Goal: Task Accomplishment & Management: Manage account settings

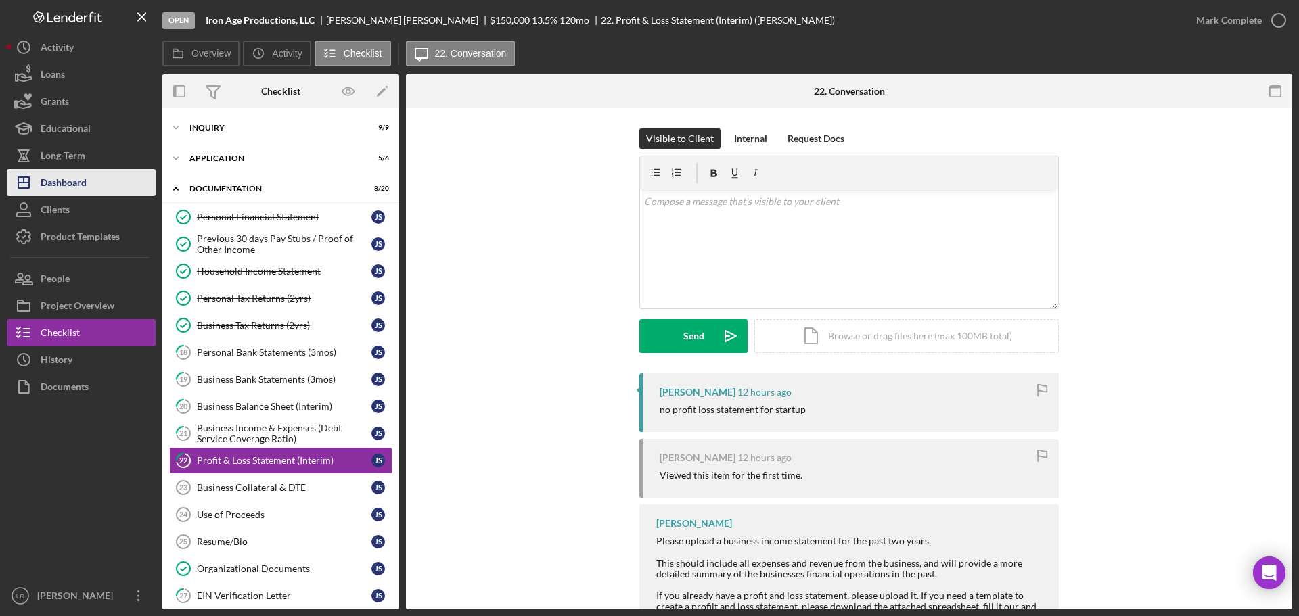
click at [81, 180] on div "Dashboard" at bounding box center [64, 184] width 46 height 30
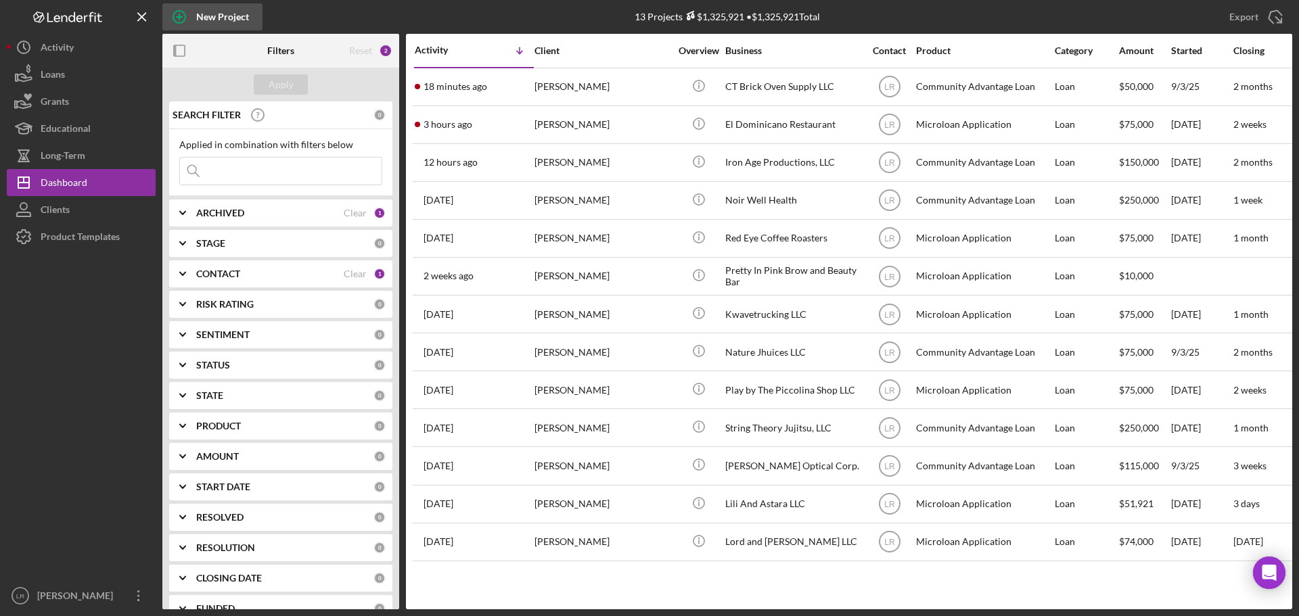
click at [217, 20] on div "New Project" at bounding box center [222, 16] width 53 height 27
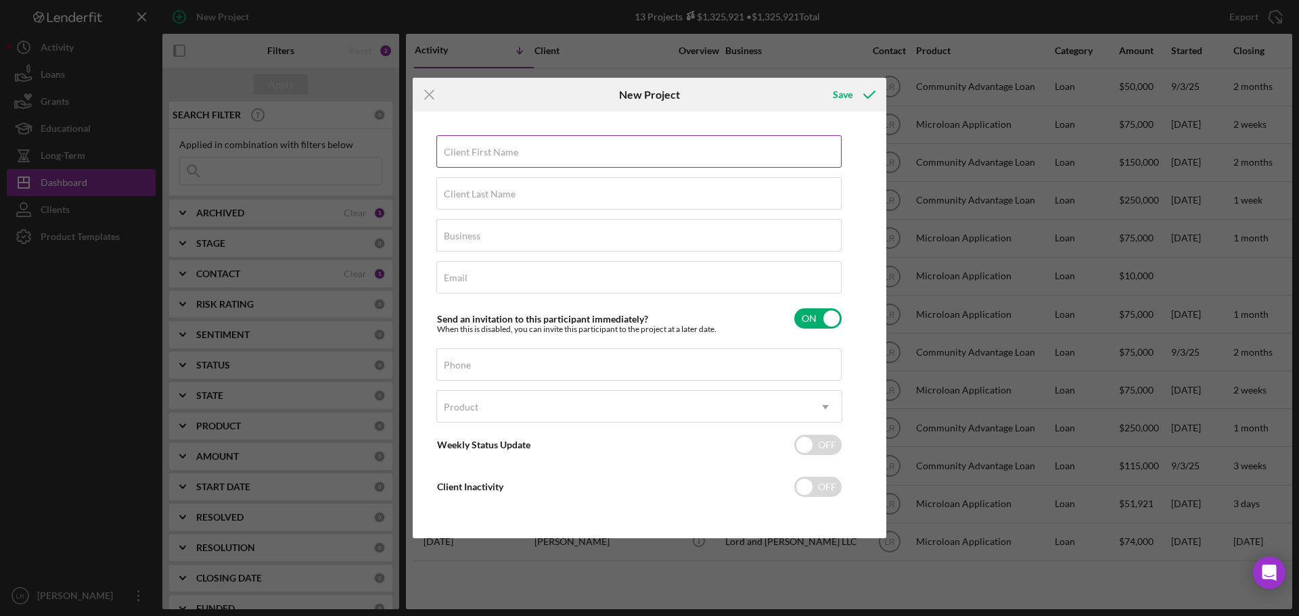
click at [478, 148] on label "Client First Name" at bounding box center [481, 152] width 74 height 11
click at [478, 148] on input "Client First Name" at bounding box center [638, 151] width 405 height 32
type input "[PERSON_NAME]"
click at [442, 238] on input "ungry Monster LLC" at bounding box center [638, 235] width 405 height 32
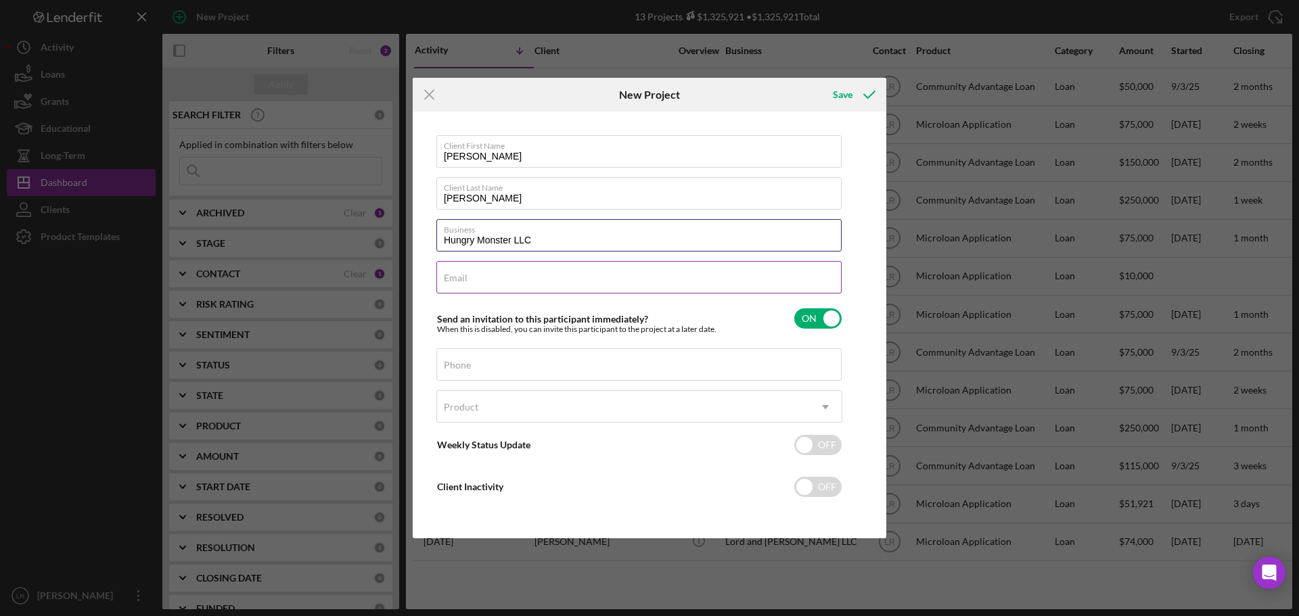
type input "Hungry Monster LLC"
click at [483, 267] on div "Email Required" at bounding box center [639, 278] width 406 height 34
paste input "[EMAIL_ADDRESS][DOMAIN_NAME]"
type input "[EMAIL_ADDRESS][DOMAIN_NAME]"
click at [518, 361] on div "Phone" at bounding box center [639, 365] width 406 height 34
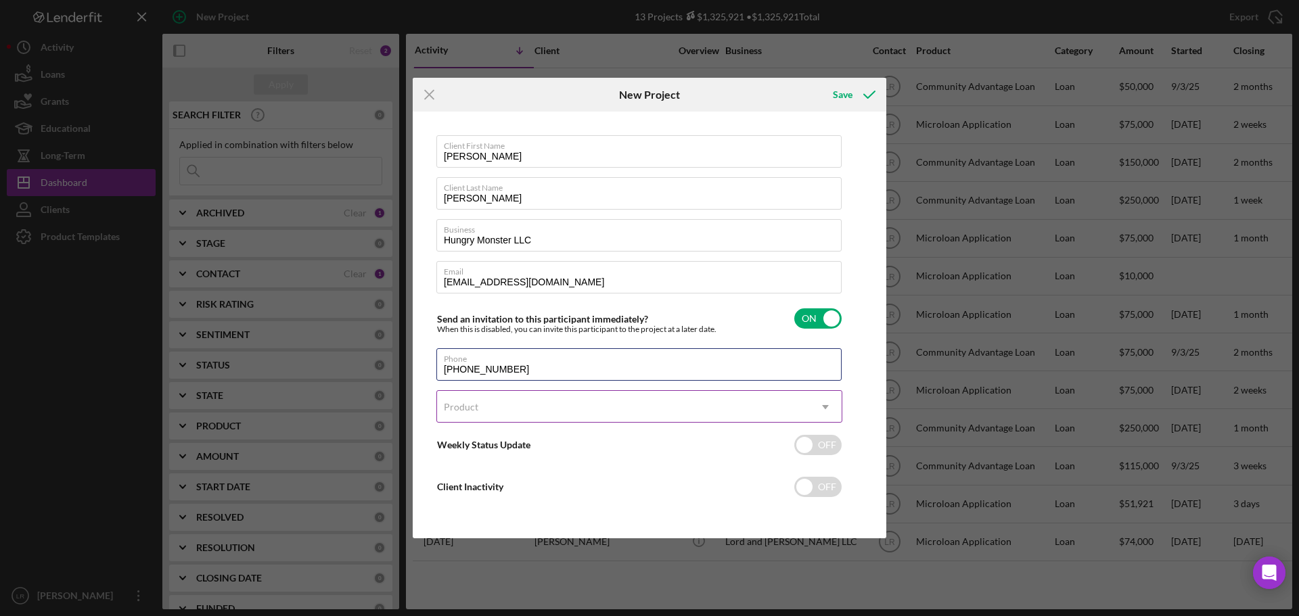
type input "[PHONE_NUMBER]"
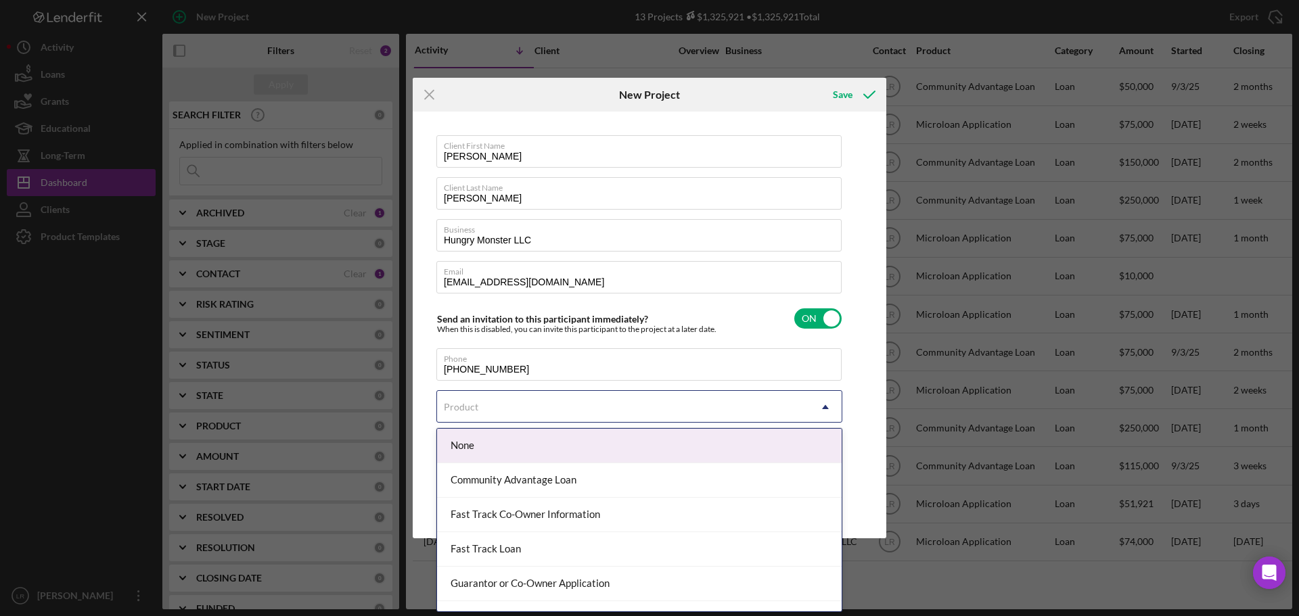
click at [501, 403] on div "Product" at bounding box center [623, 407] width 372 height 31
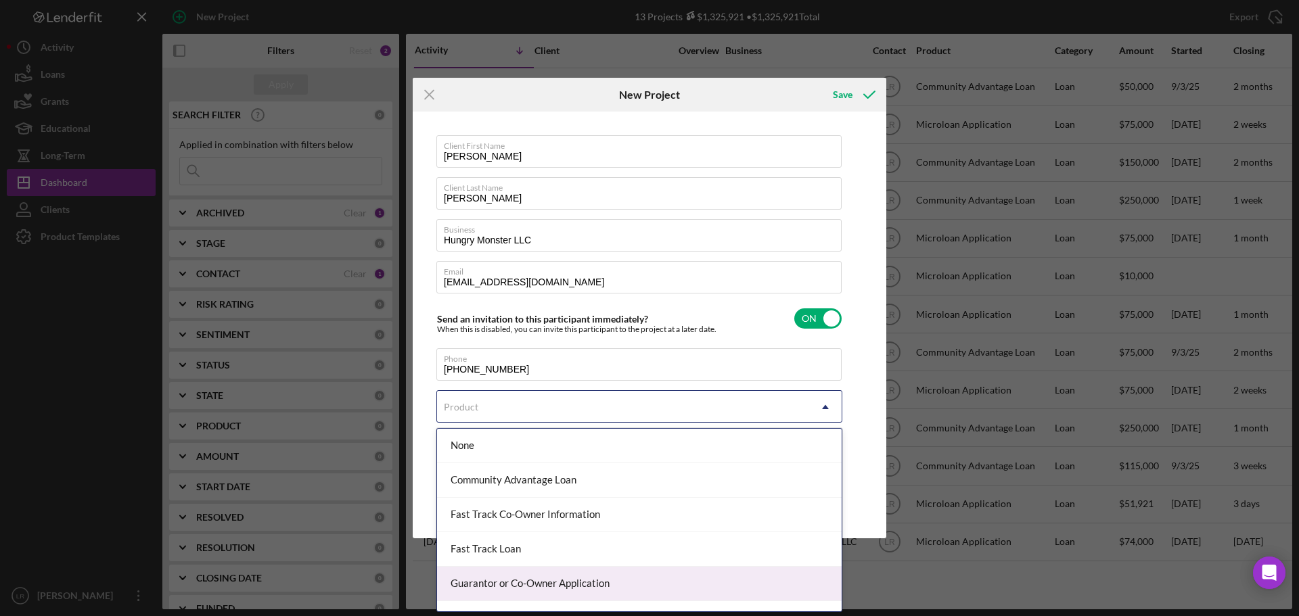
scroll to position [59, 0]
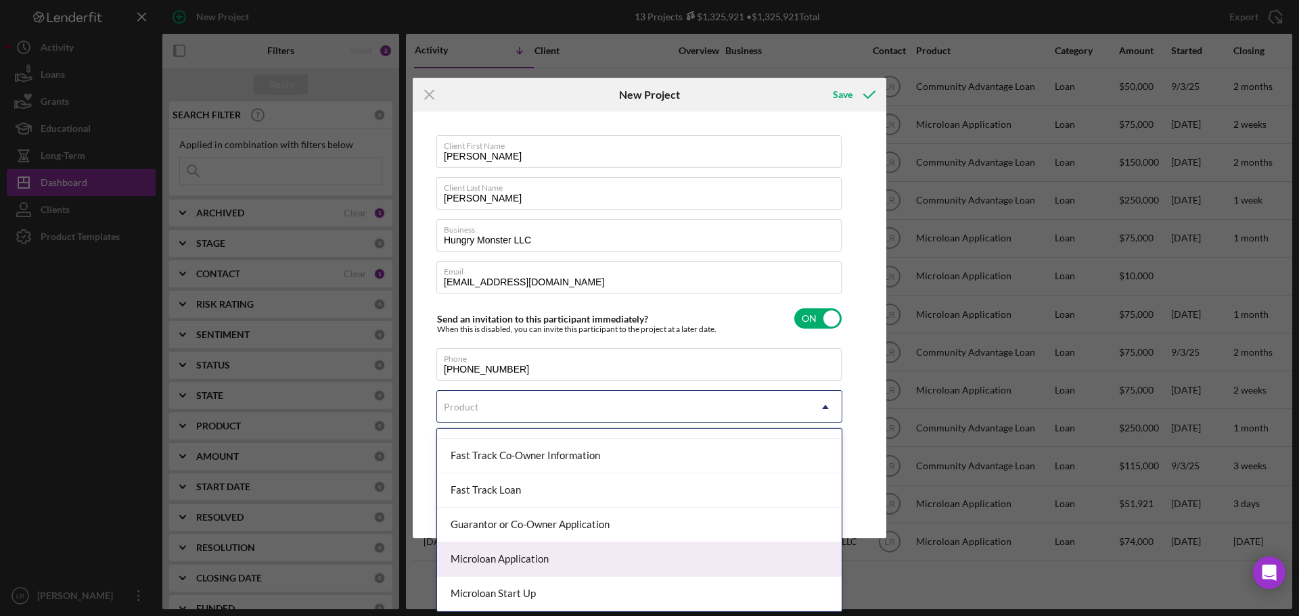
click at [536, 566] on div "Microloan Application" at bounding box center [639, 560] width 405 height 35
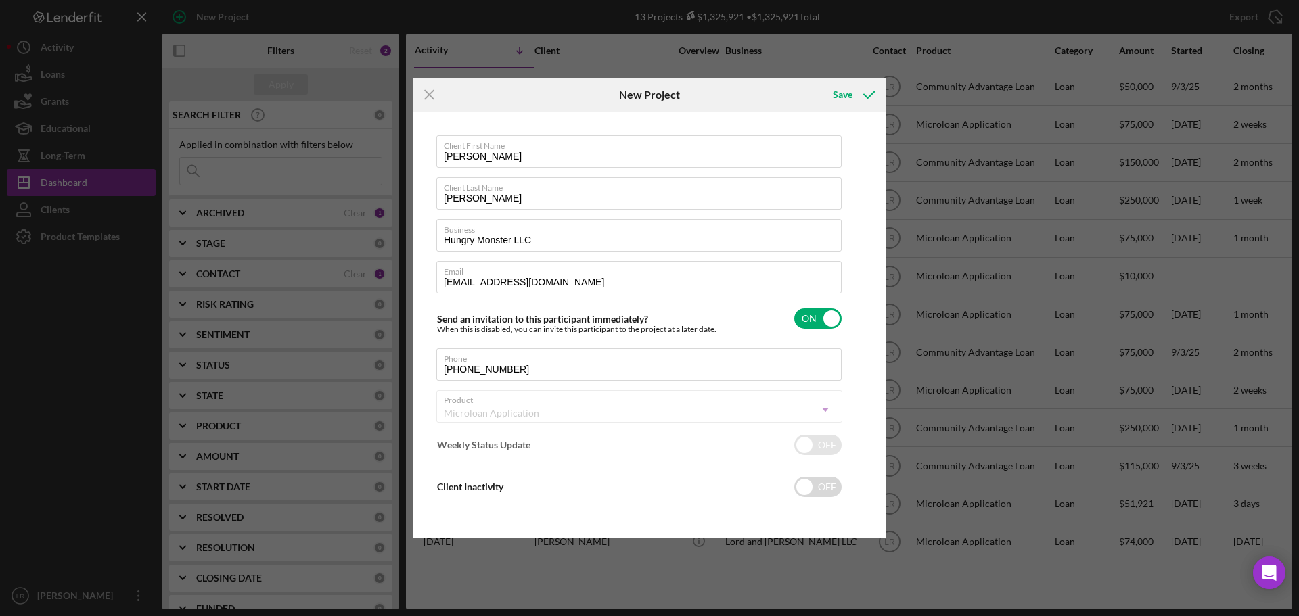
checkbox input "true"
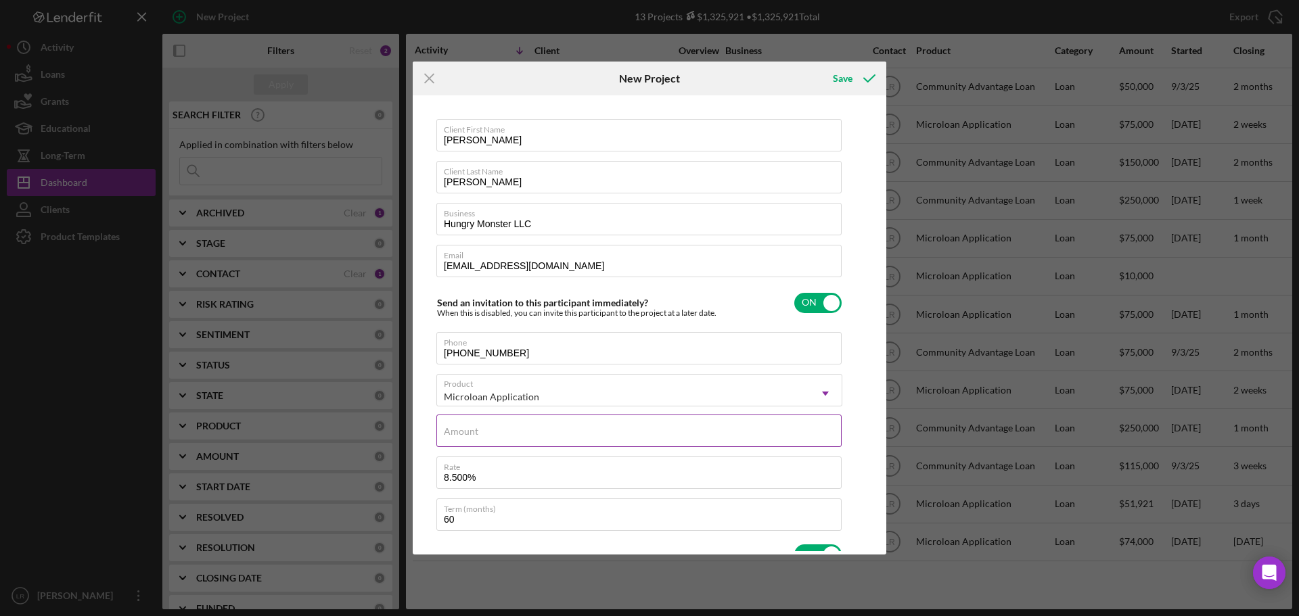
click at [665, 434] on input "Amount" at bounding box center [638, 431] width 405 height 32
type input "$1"
type textarea "Here's a snapshot of information that has been fully approved, as well as the i…"
type input "$15"
type textarea "Here's a snapshot of information that has been fully approved, as well as the i…"
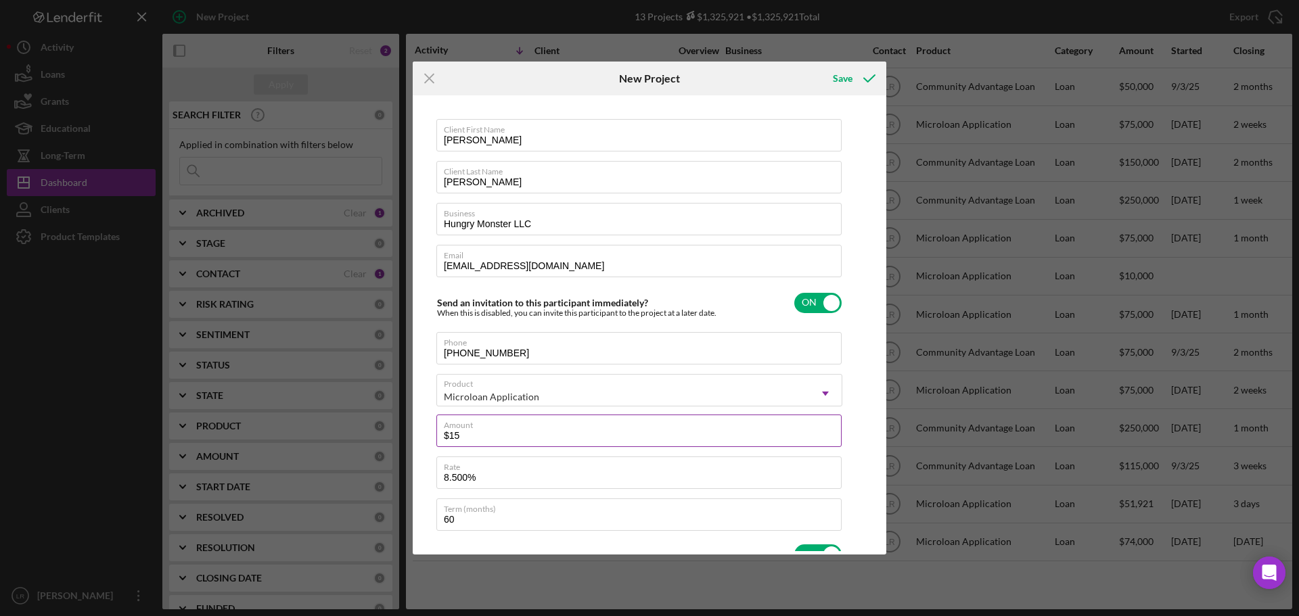
type input "$150"
type textarea "Here's a snapshot of information that has been fully approved, as well as the i…"
type input "$1,500"
type textarea "Here's a snapshot of information that has been fully approved, as well as the i…"
type input "$15,000"
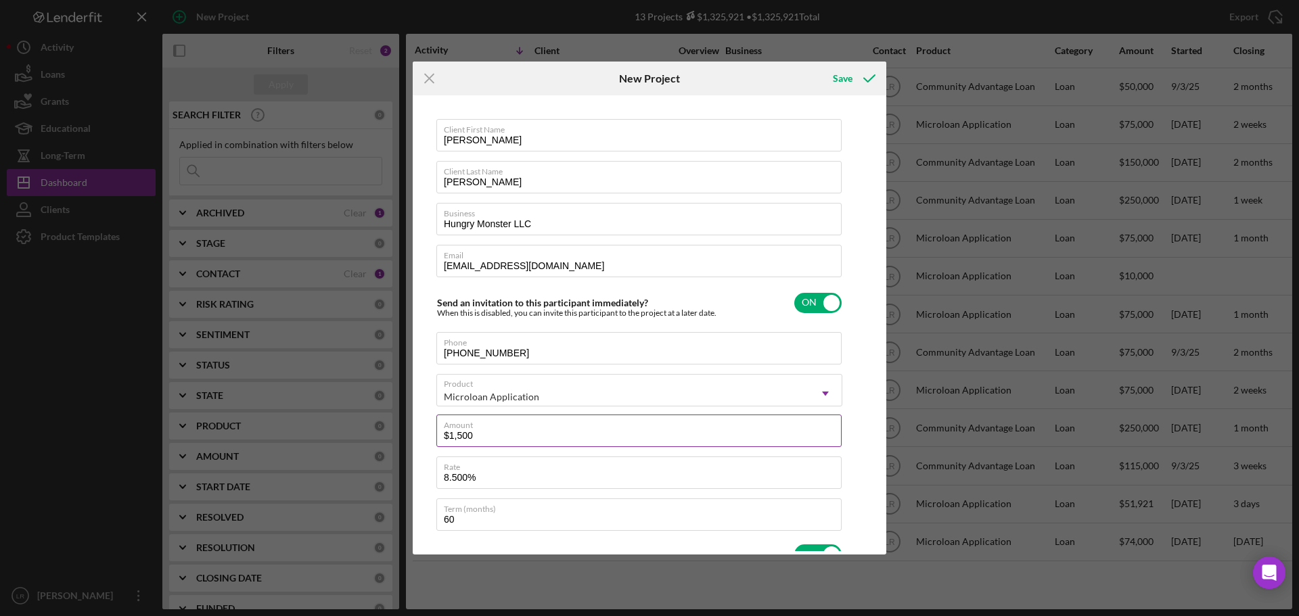
type textarea "Here's a snapshot of information that has been fully approved, as well as the i…"
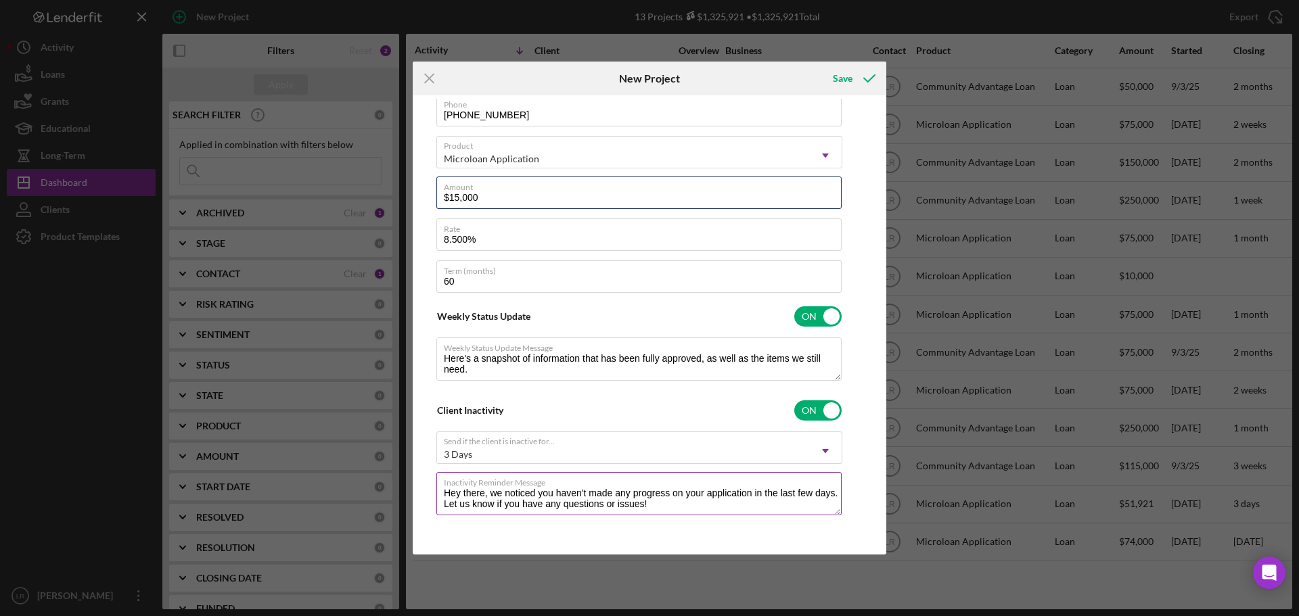
scroll to position [11, 0]
type input "$15,000"
click at [846, 71] on div "Save" at bounding box center [843, 78] width 20 height 27
type textarea "Here's a snapshot of information that has been fully approved, as well as the i…"
checkbox input "false"
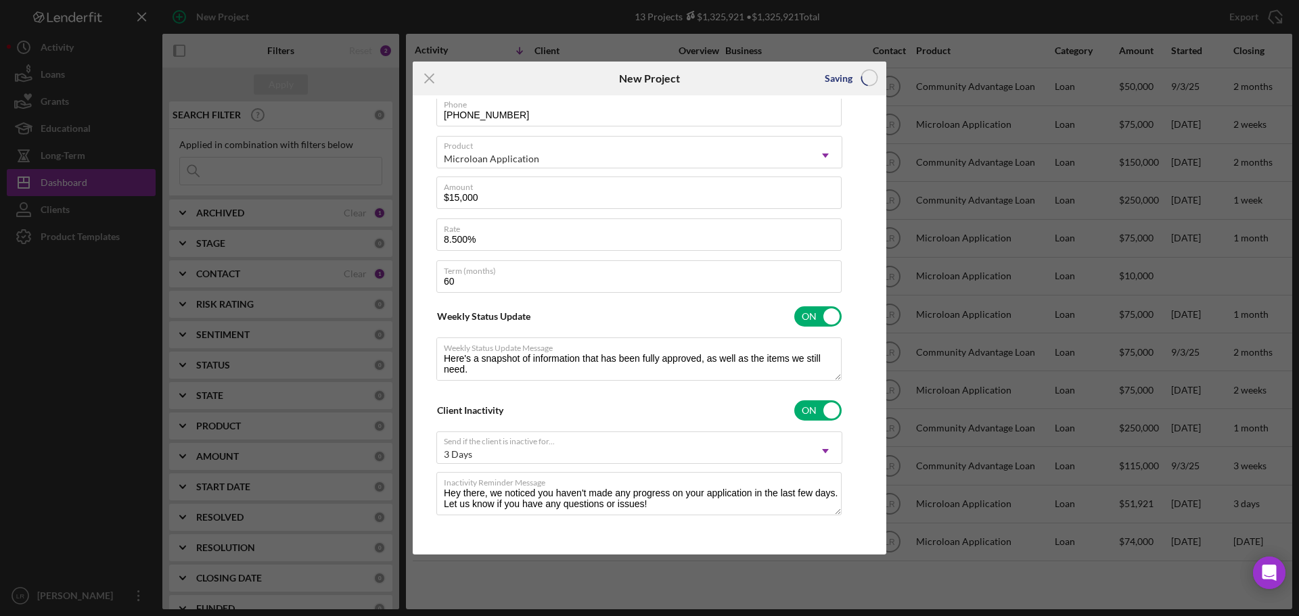
checkbox input "false"
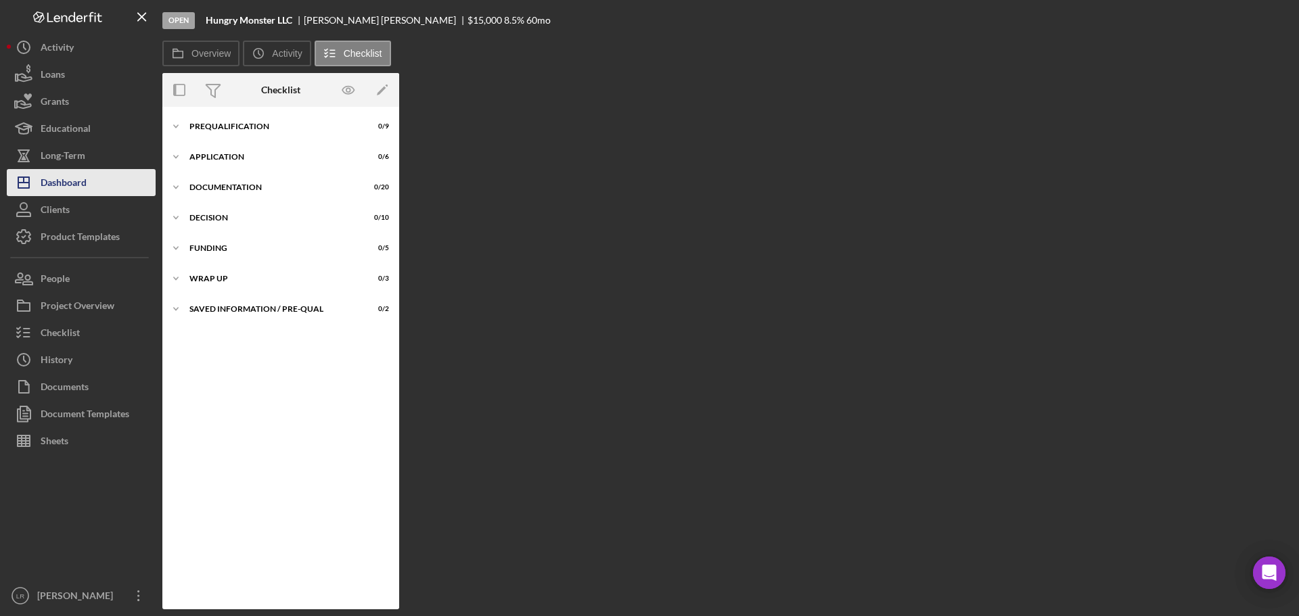
click at [80, 180] on div "Dashboard" at bounding box center [64, 184] width 46 height 30
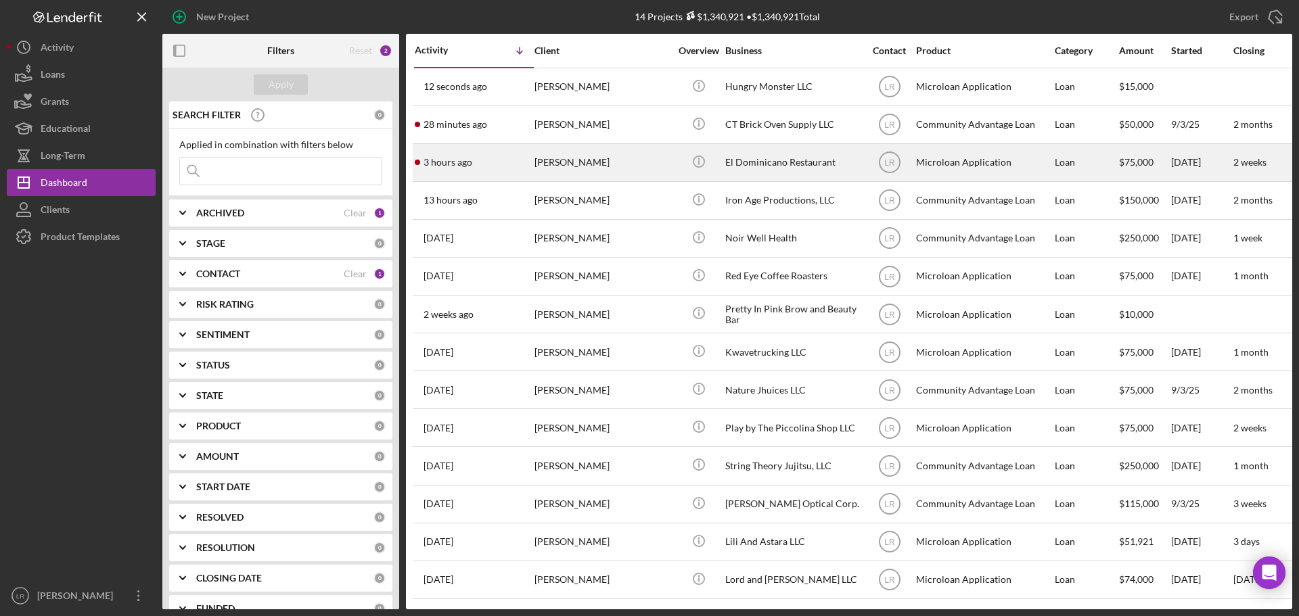
click at [601, 164] on div "[PERSON_NAME]" at bounding box center [601, 163] width 135 height 36
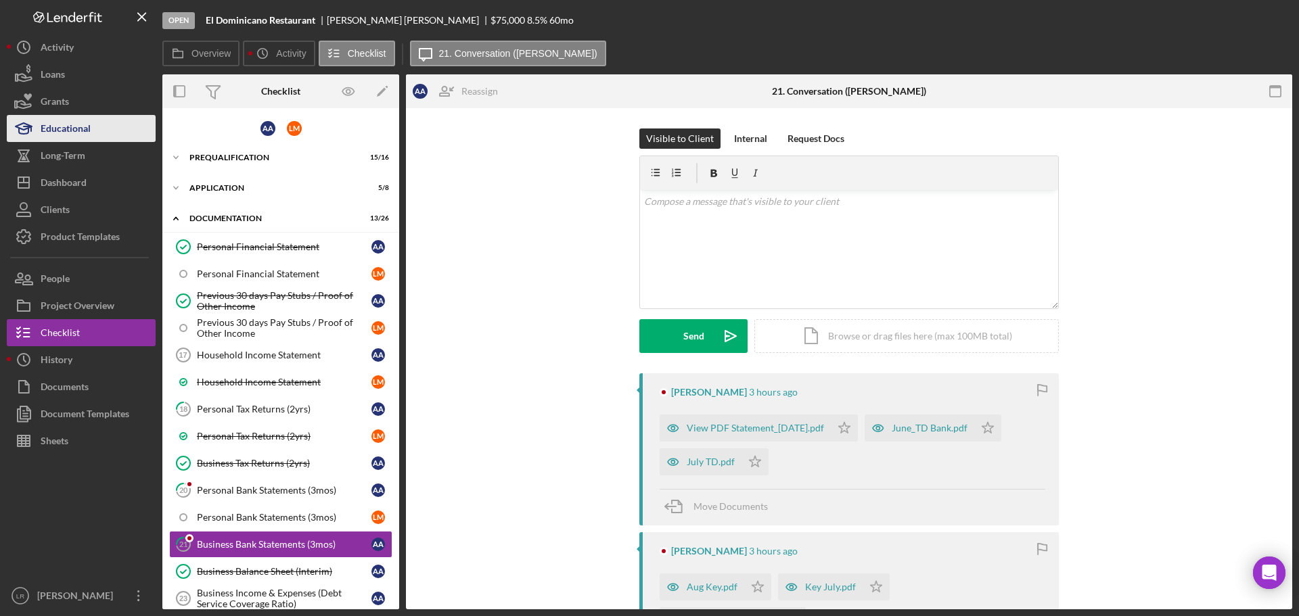
scroll to position [185, 0]
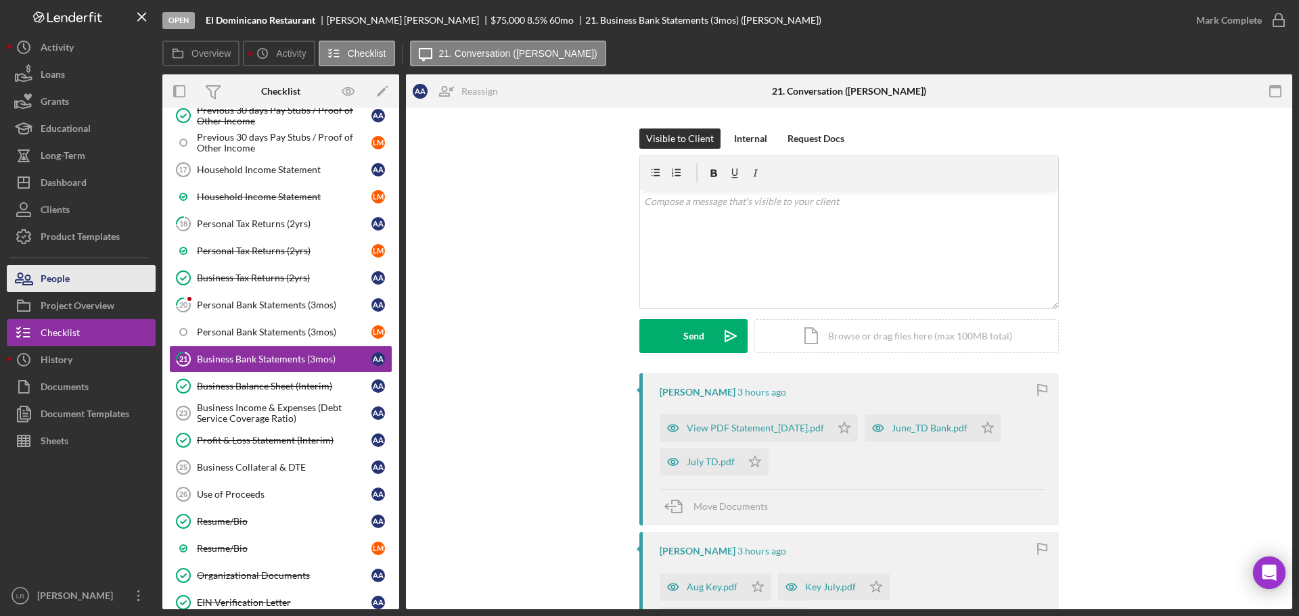
click at [118, 277] on button "People" at bounding box center [81, 278] width 149 height 27
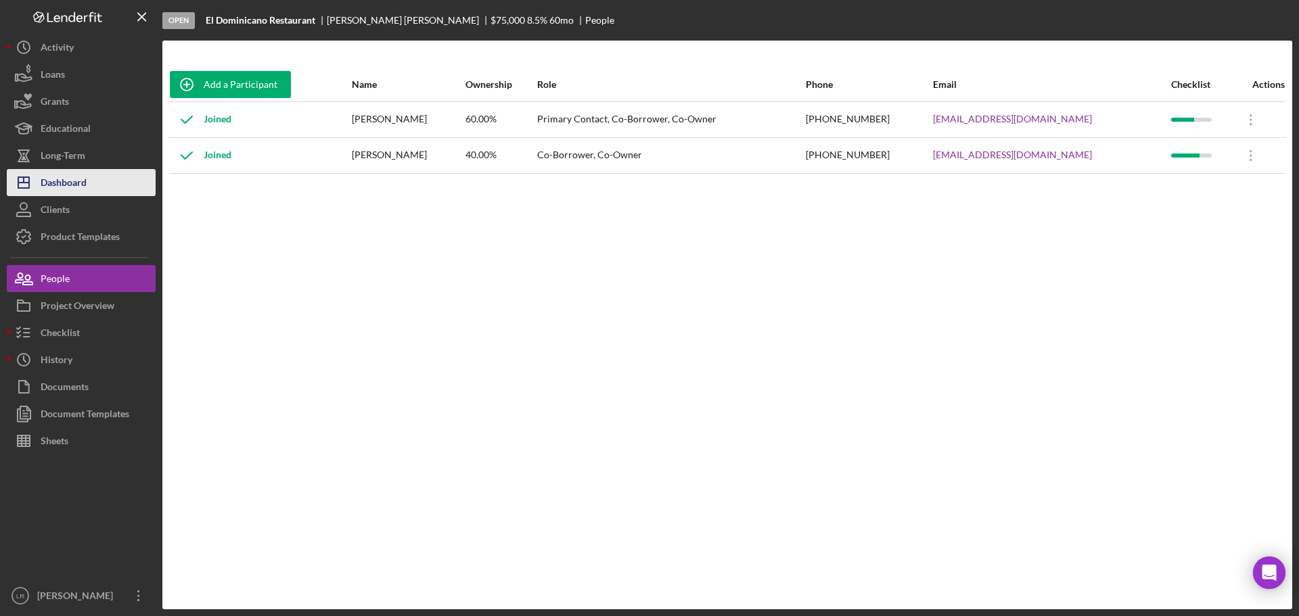
click at [115, 191] on button "Icon/Dashboard Dashboard" at bounding box center [81, 182] width 149 height 27
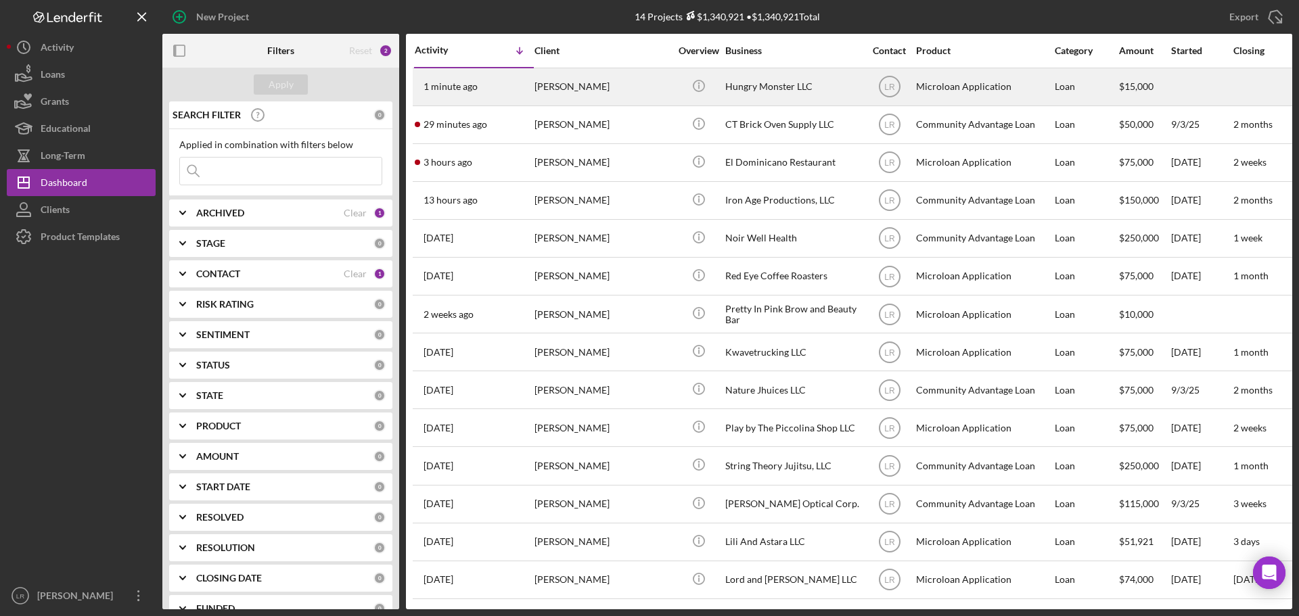
click at [564, 99] on div "[PERSON_NAME]" at bounding box center [601, 87] width 135 height 36
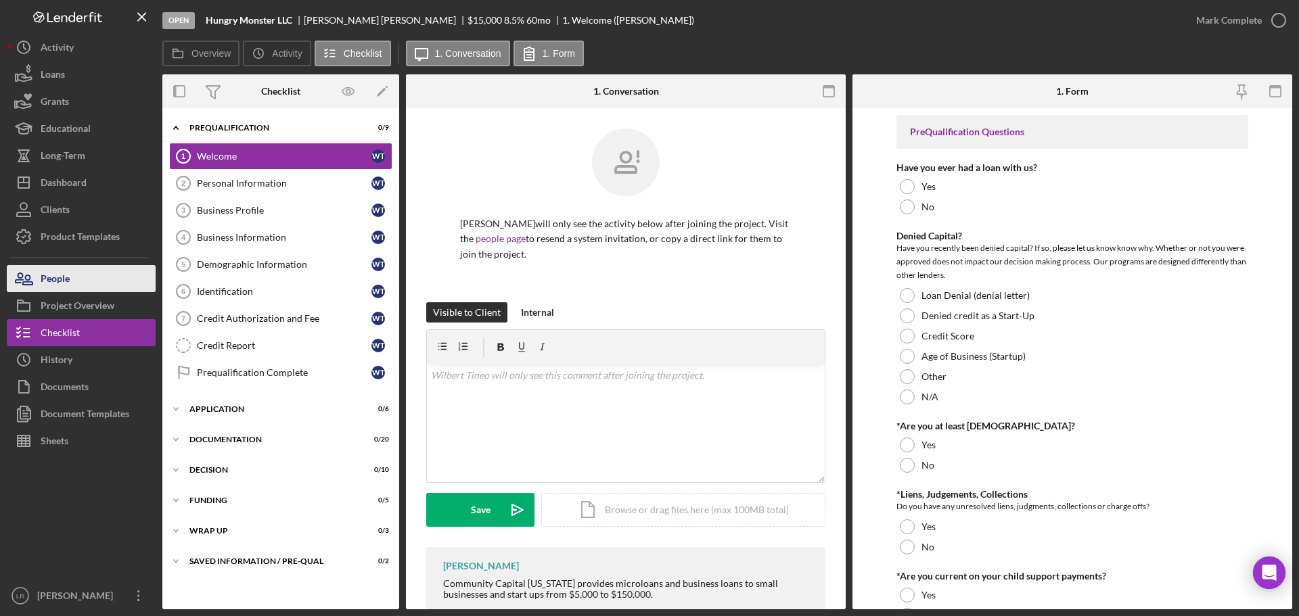
click at [84, 277] on button "People" at bounding box center [81, 278] width 149 height 27
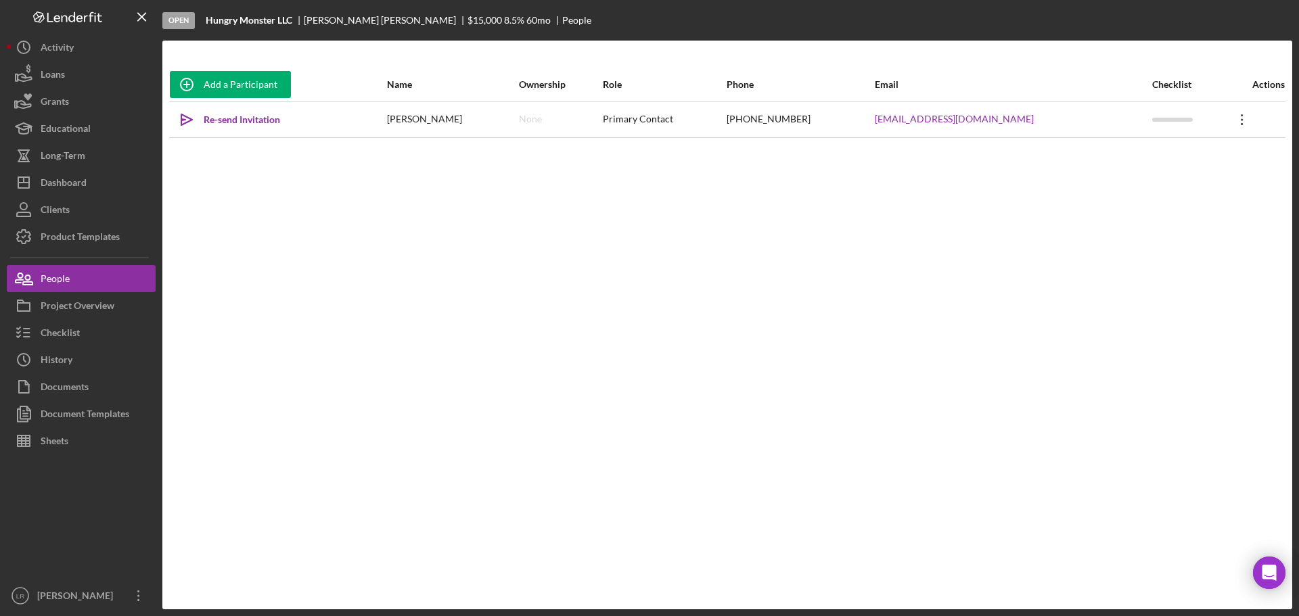
click at [1228, 120] on icon "Icon/Overflow" at bounding box center [1242, 120] width 34 height 34
click at [1170, 179] on button "Icon/Link Get Invitation Link" at bounding box center [1173, 182] width 149 height 27
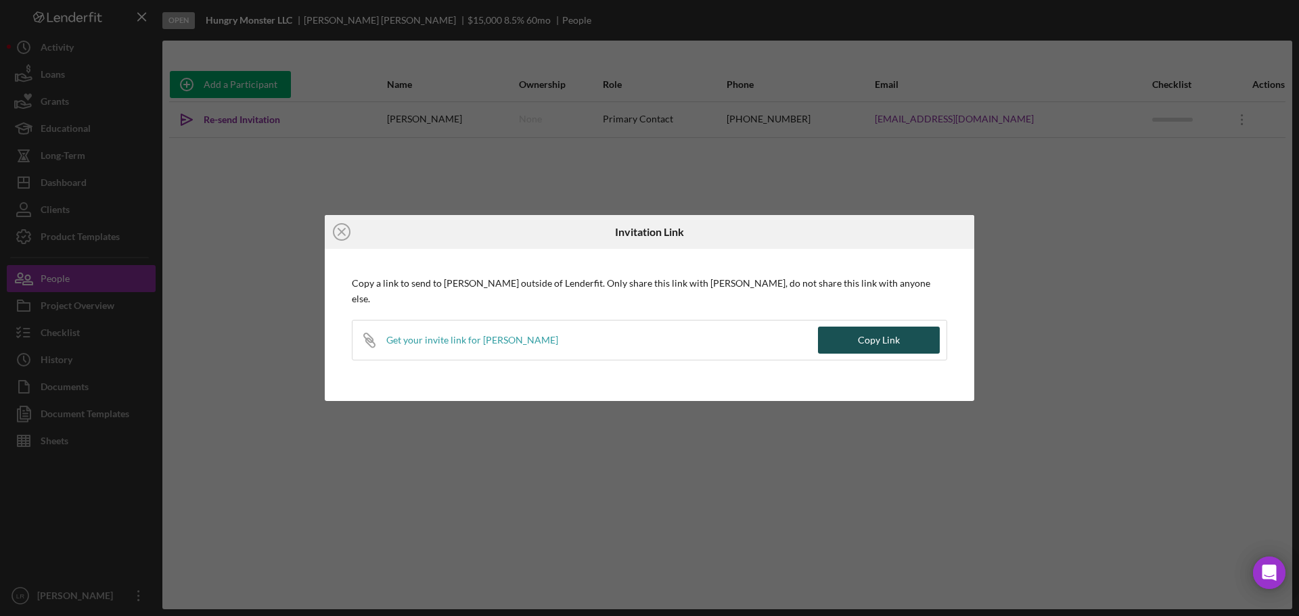
click at [891, 329] on div "Copy Link" at bounding box center [879, 340] width 42 height 27
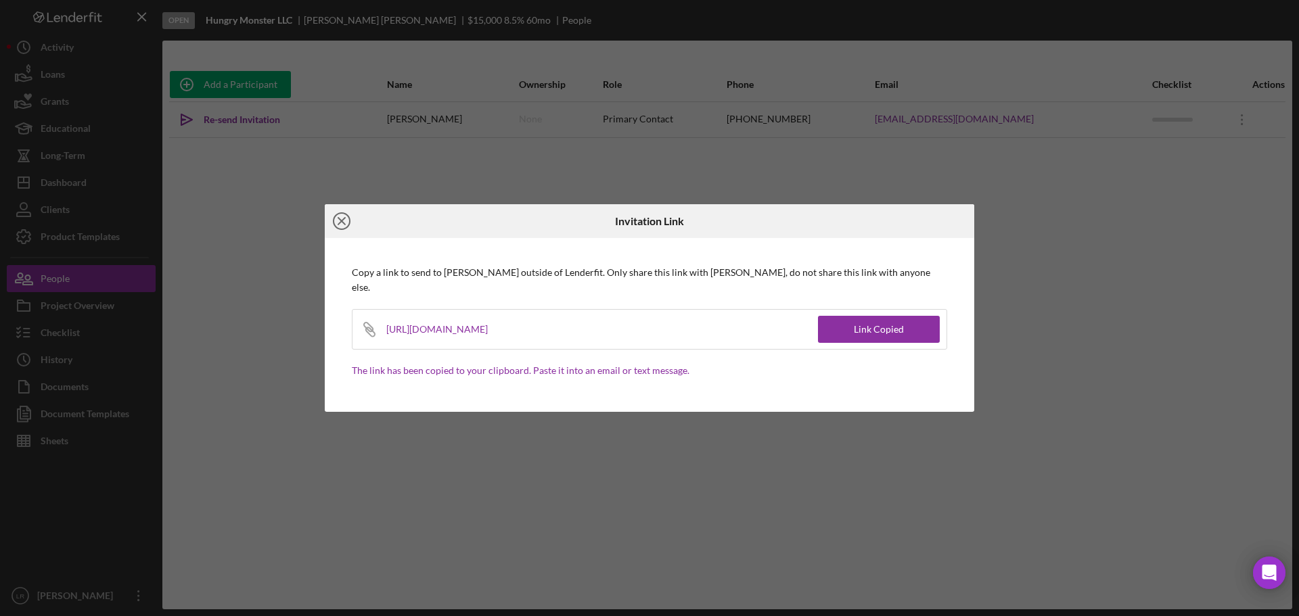
click at [336, 226] on icon "Icon/Close" at bounding box center [342, 221] width 34 height 34
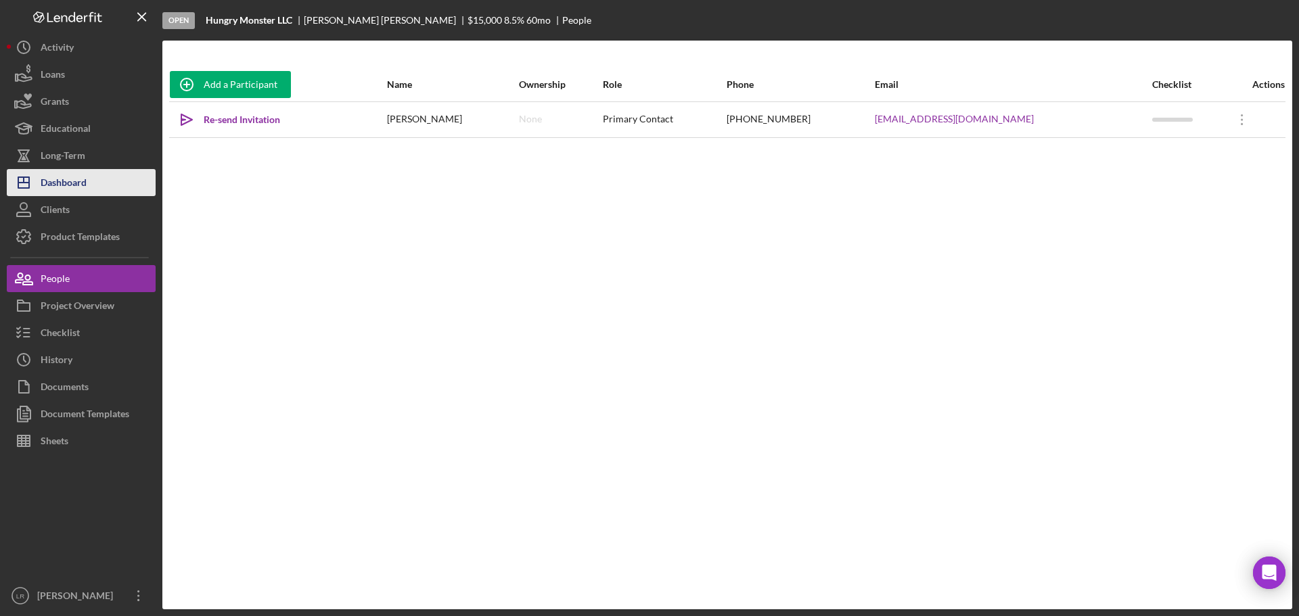
click at [70, 181] on div "Dashboard" at bounding box center [64, 184] width 46 height 30
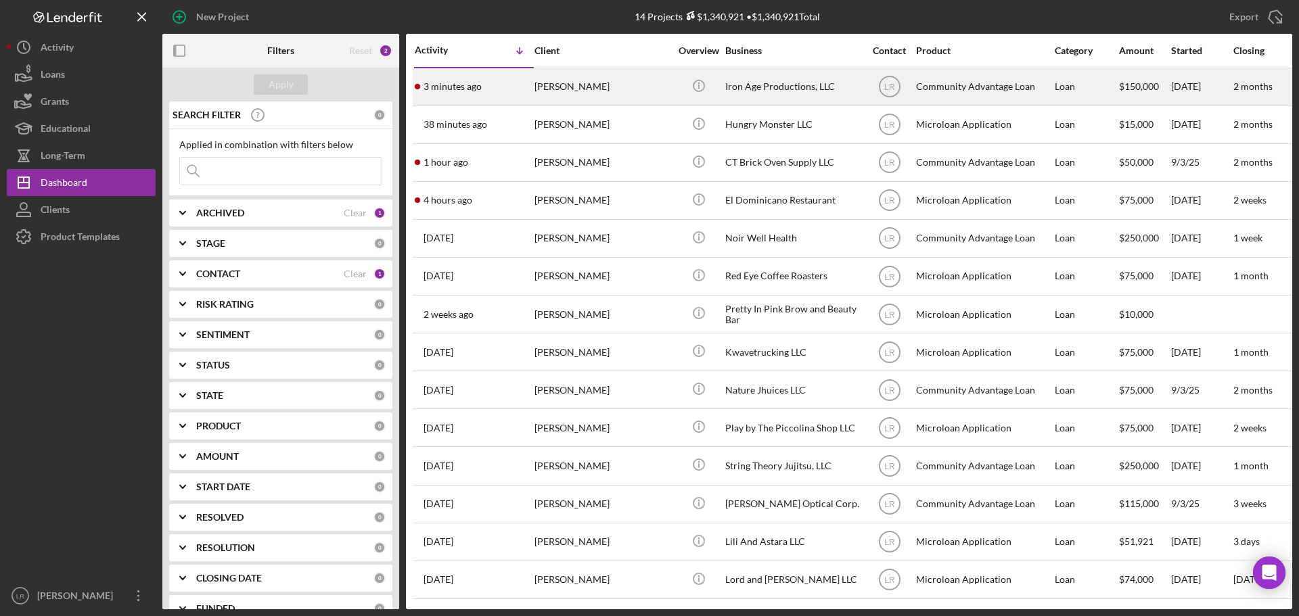
click at [591, 85] on div "[PERSON_NAME]" at bounding box center [601, 87] width 135 height 36
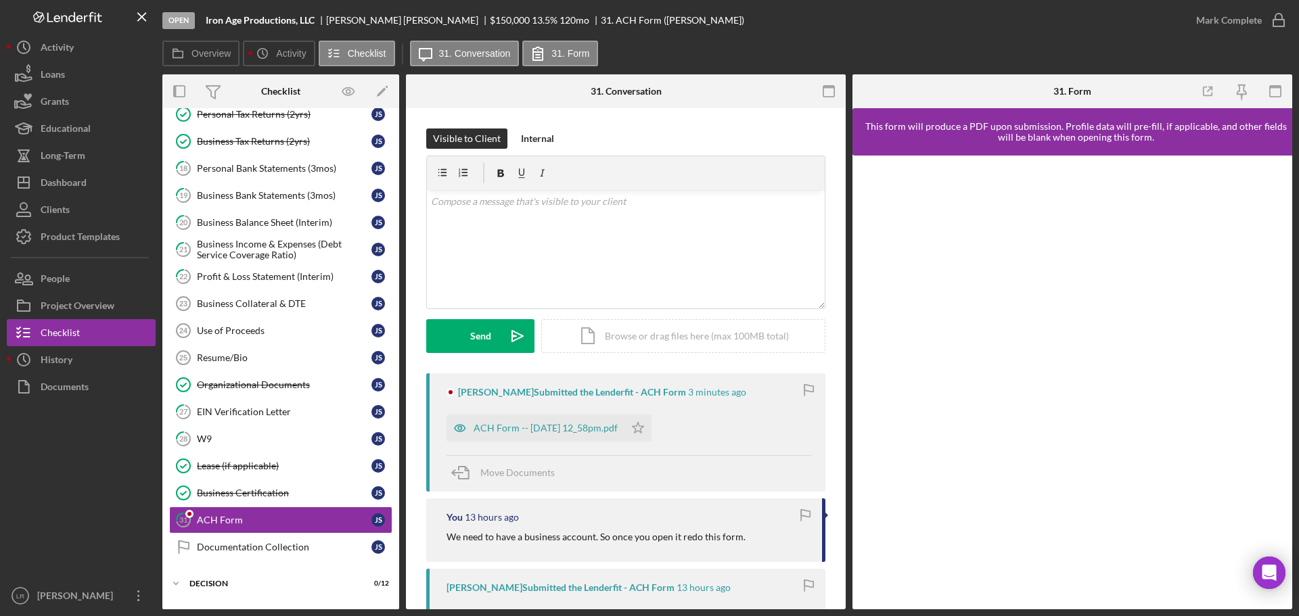
scroll to position [269, 0]
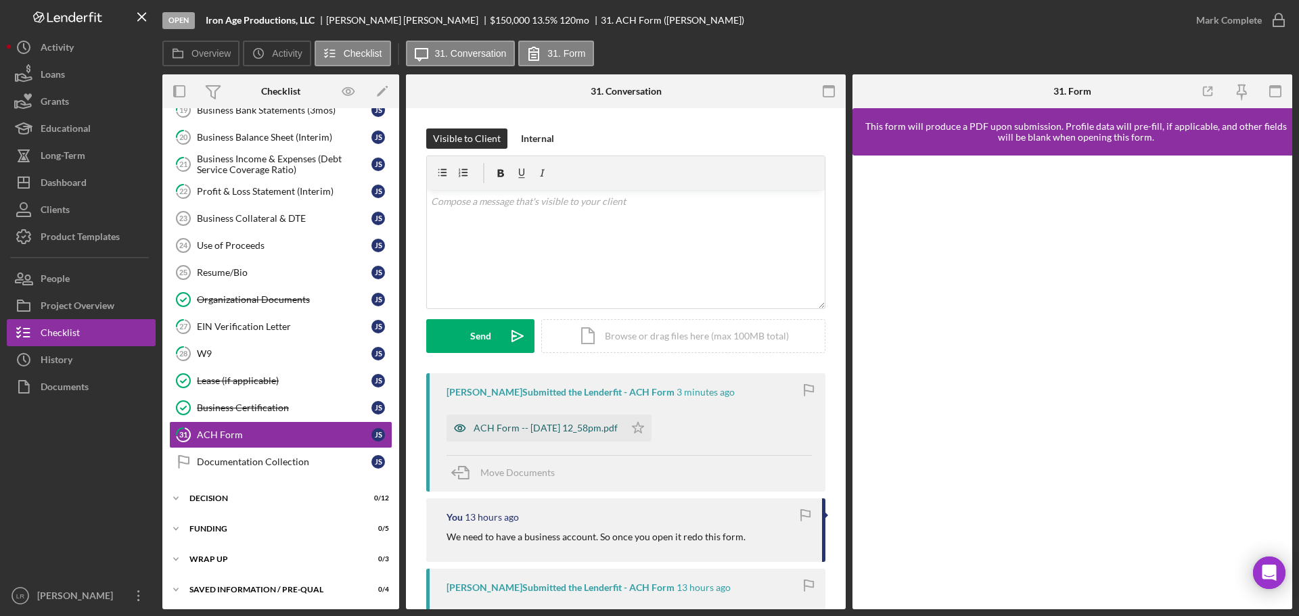
click at [545, 429] on div "ACH Form -- [DATE] 12_58pm.pdf" at bounding box center [546, 428] width 144 height 11
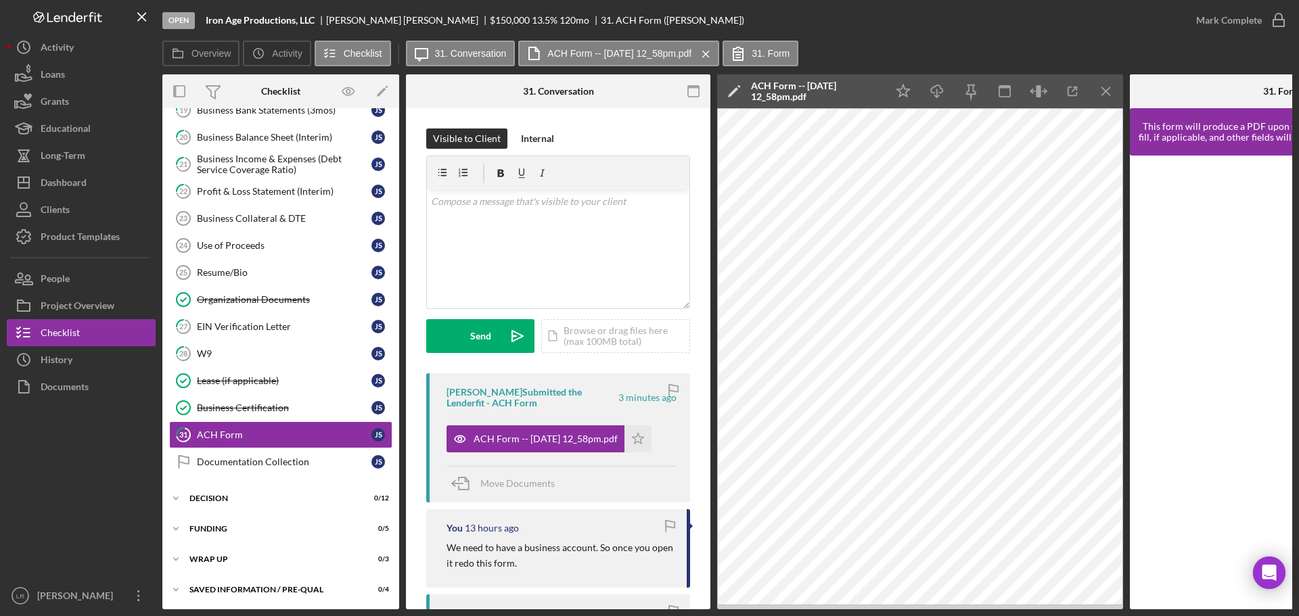
click at [736, 89] on polygon at bounding box center [733, 92] width 10 height 10
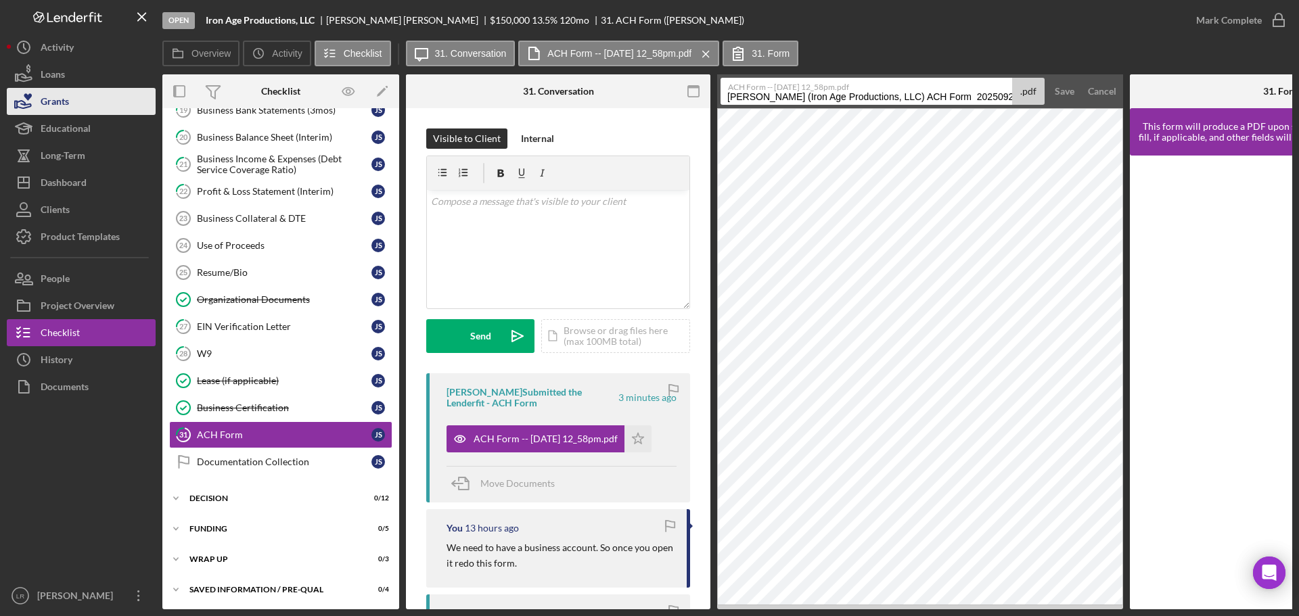
drag, startPoint x: 904, startPoint y: 97, endPoint x: 148, endPoint y: 112, distance: 755.8
click at [148, 113] on div "Open Iron Age Productions, LLC [PERSON_NAME] $150,000 $150,000 13.5 % 120 mo 31…" at bounding box center [649, 305] width 1285 height 610
drag, startPoint x: 772, startPoint y: 96, endPoint x: 1247, endPoint y: 81, distance: 475.8
click at [1247, 81] on div "Overview Internal Workflow Stage Open Icon/Dropdown Arrow Archive (can unarchiv…" at bounding box center [727, 341] width 1130 height 535
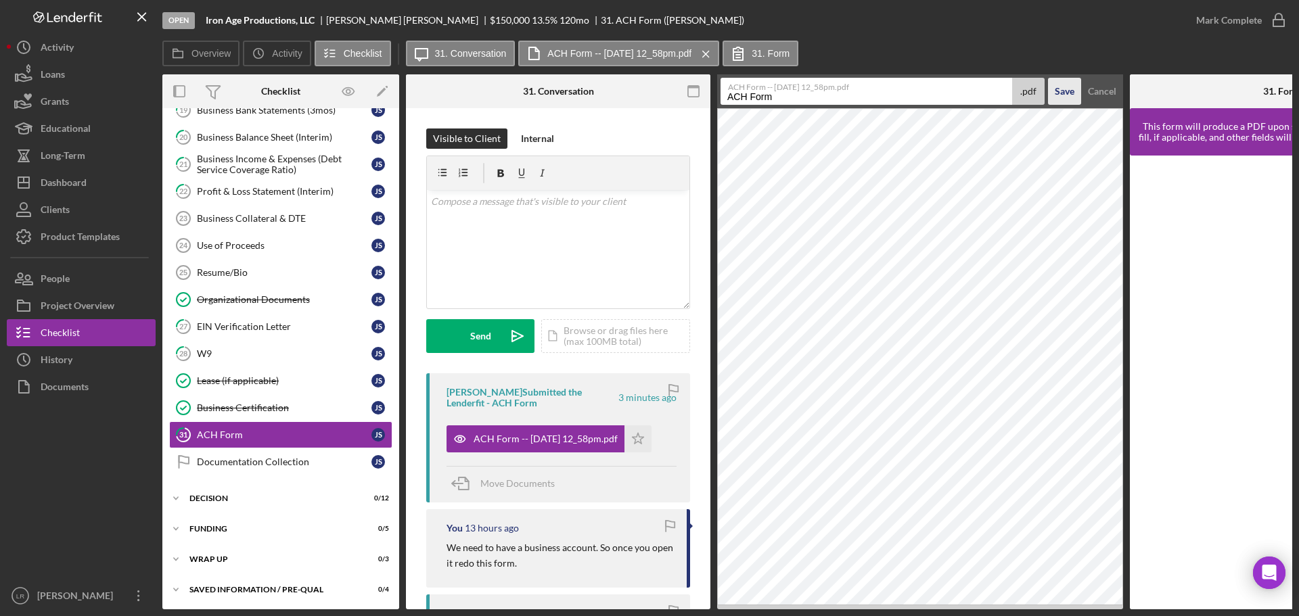
type input "ACH Form"
click at [1059, 89] on div "Save" at bounding box center [1065, 91] width 20 height 27
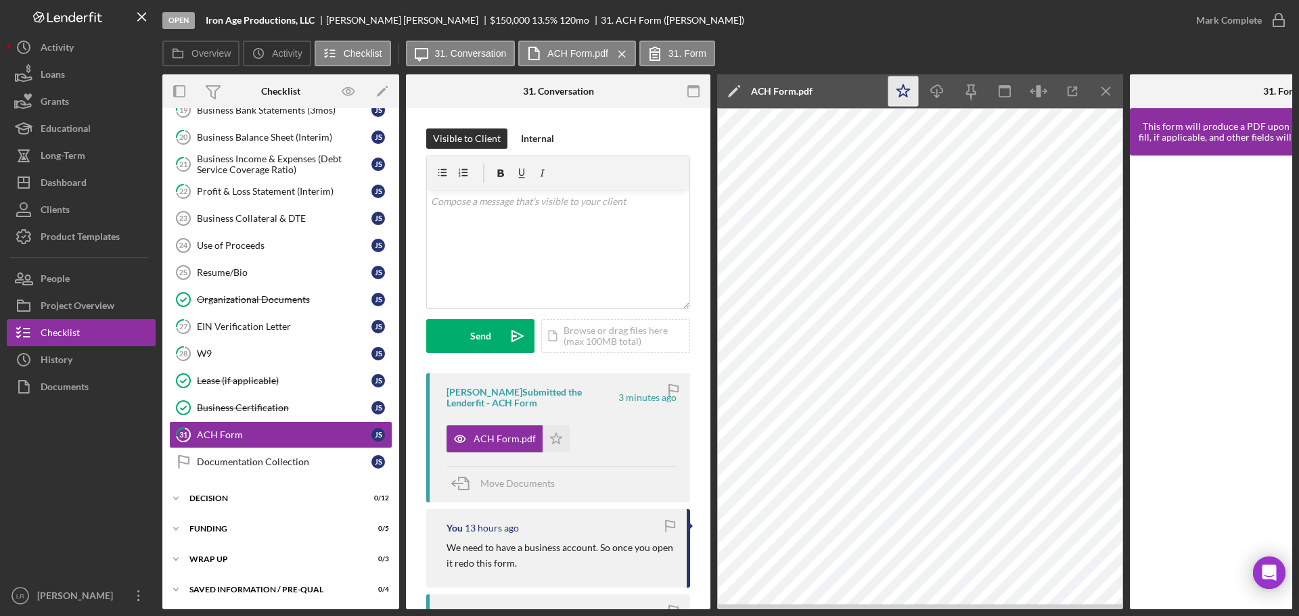
click at [893, 95] on icon "Icon/Star" at bounding box center [903, 91] width 30 height 30
click at [940, 93] on icon "button" at bounding box center [937, 88] width 12 height 7
click at [1260, 22] on div "Mark Complete" at bounding box center [1229, 20] width 66 height 27
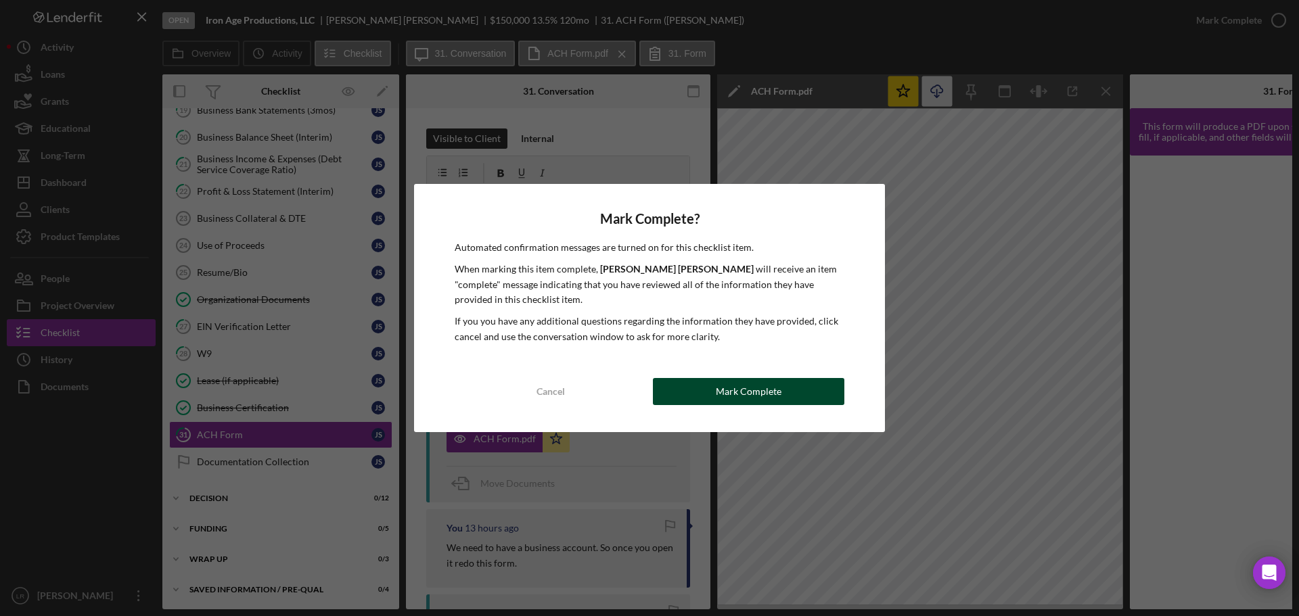
click at [716, 386] on button "Mark Complete" at bounding box center [748, 391] width 191 height 27
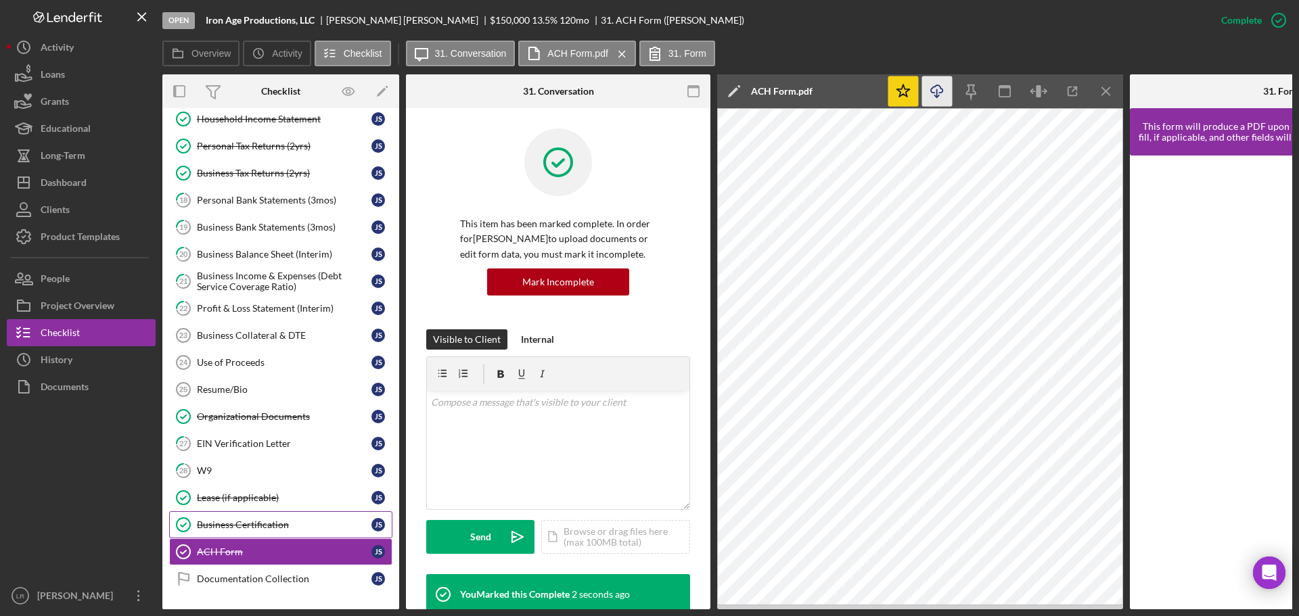
scroll to position [66, 0]
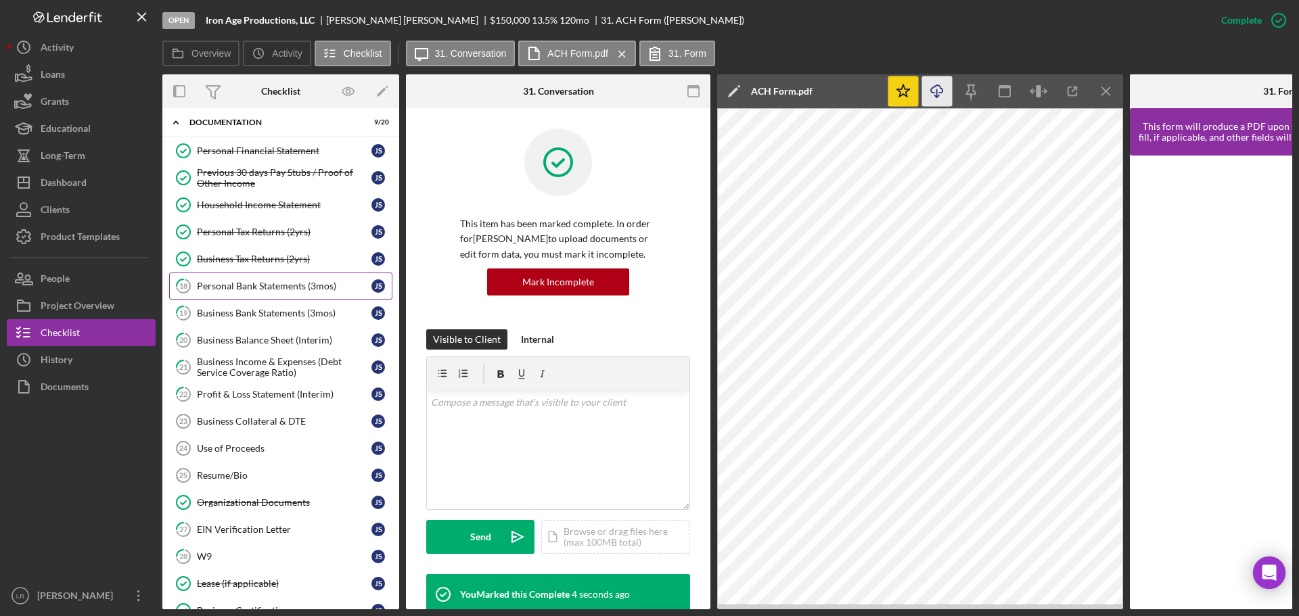
click at [276, 285] on div "Personal Bank Statements (3mos)" at bounding box center [284, 286] width 175 height 11
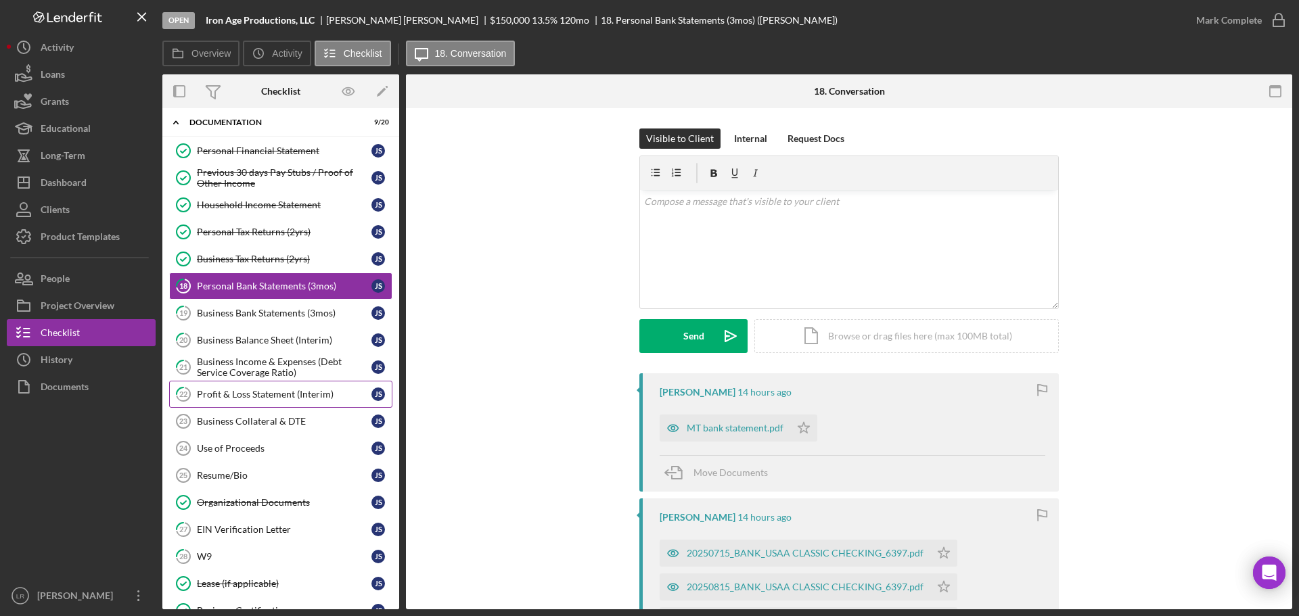
click at [266, 394] on div "Profit & Loss Statement (Interim)" at bounding box center [284, 394] width 175 height 11
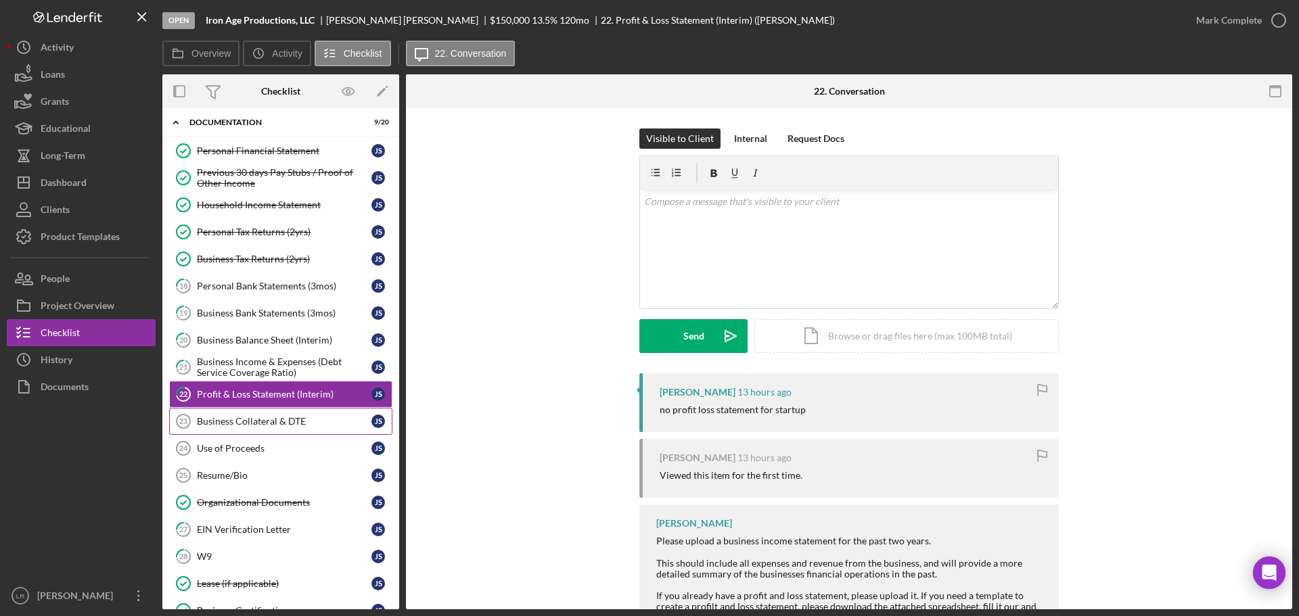
click at [300, 414] on link "Business Collateral & DTE 23 Business Collateral & DTE J S" at bounding box center [280, 421] width 223 height 27
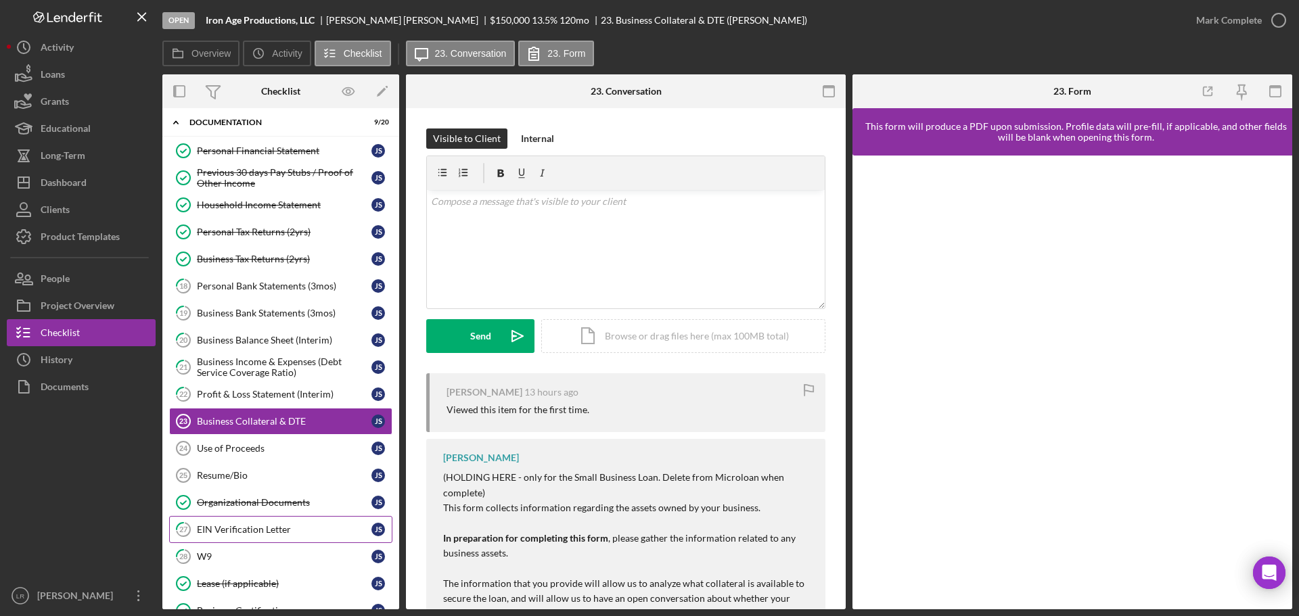
click at [231, 532] on div "EIN Verification Letter" at bounding box center [284, 529] width 175 height 11
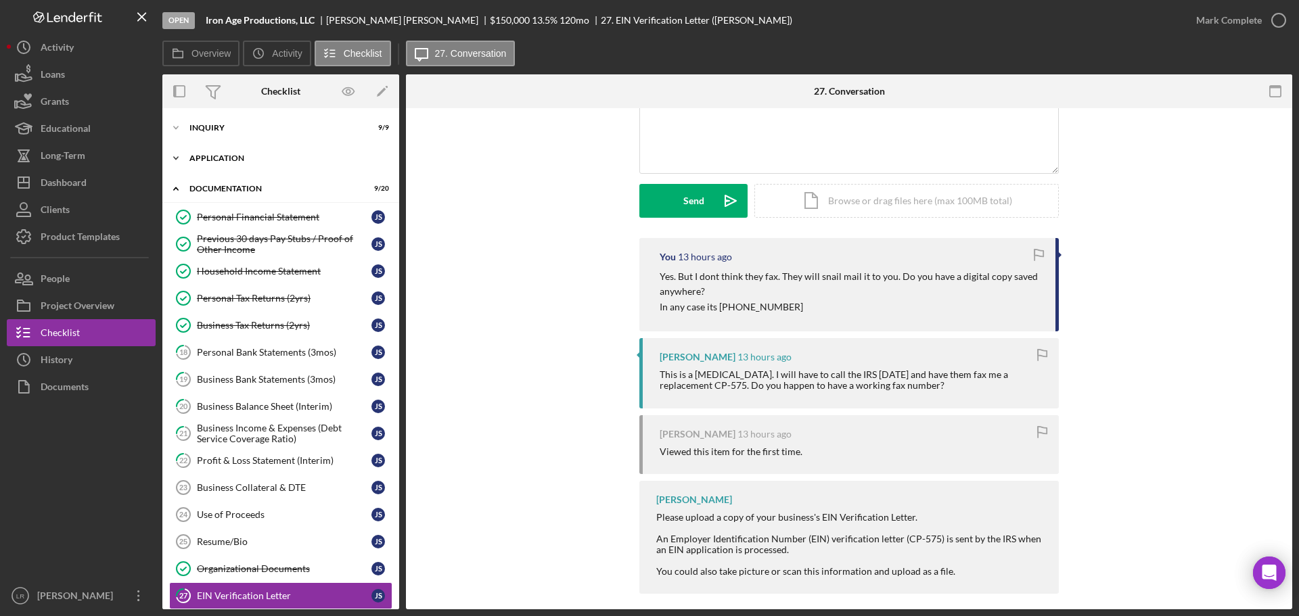
click at [258, 148] on div "Icon/Expander Inquiry 9 / 9 Icon/Expander Application 5 / 6 Icon/Expander Docum…" at bounding box center [280, 494] width 237 height 758
click at [255, 157] on div "Application" at bounding box center [285, 158] width 193 height 8
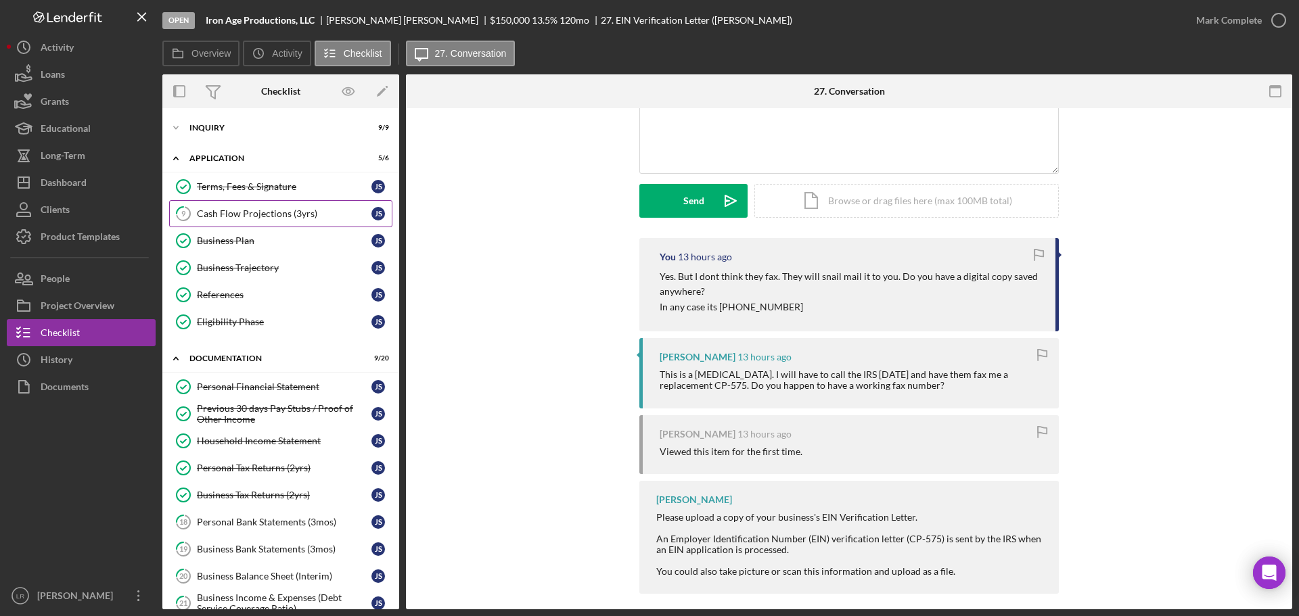
click at [251, 219] on div "Cash Flow Projections (3yrs)" at bounding box center [284, 213] width 175 height 11
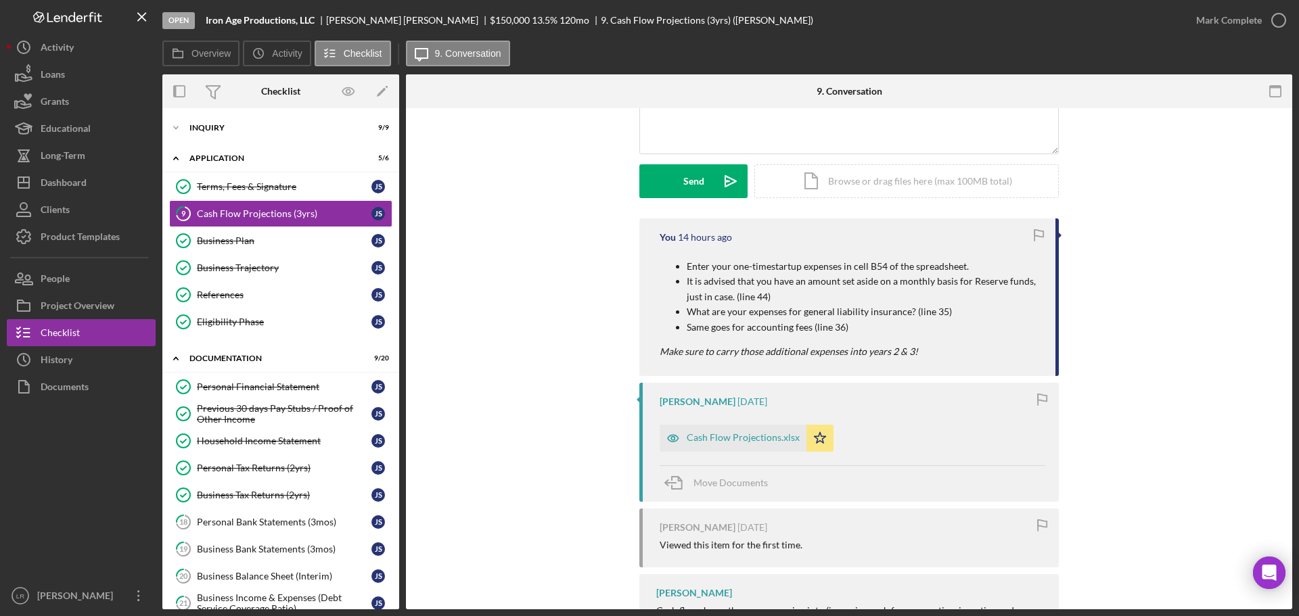
scroll to position [203, 0]
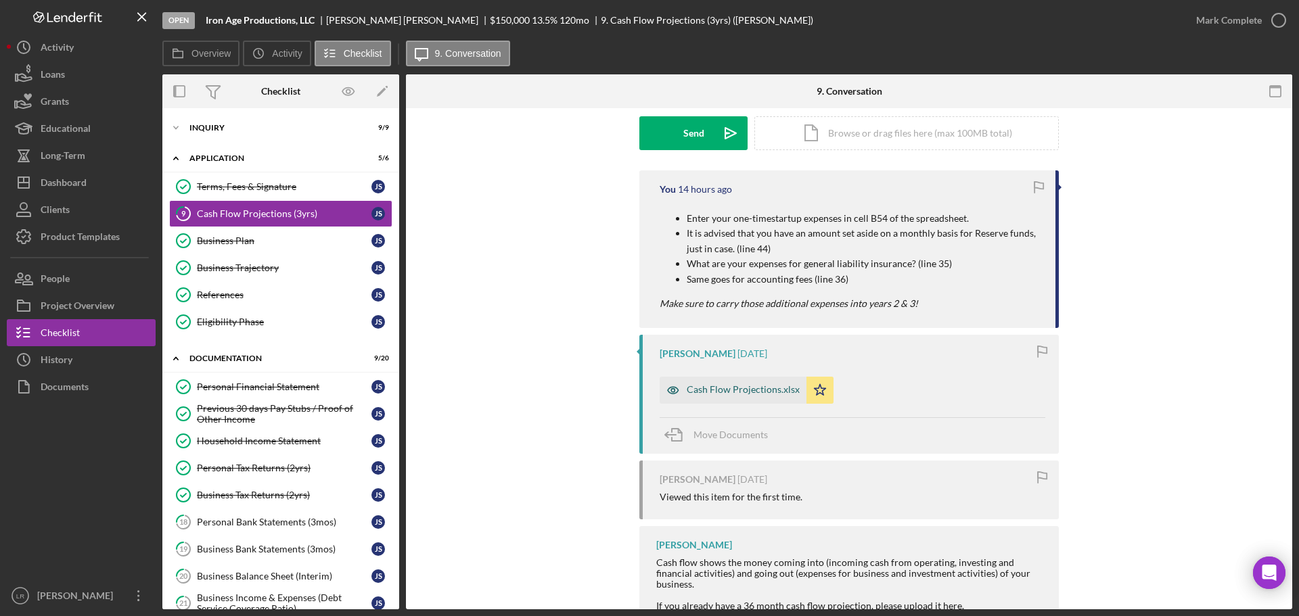
click at [737, 382] on div "Cash Flow Projections.xlsx" at bounding box center [733, 390] width 147 height 27
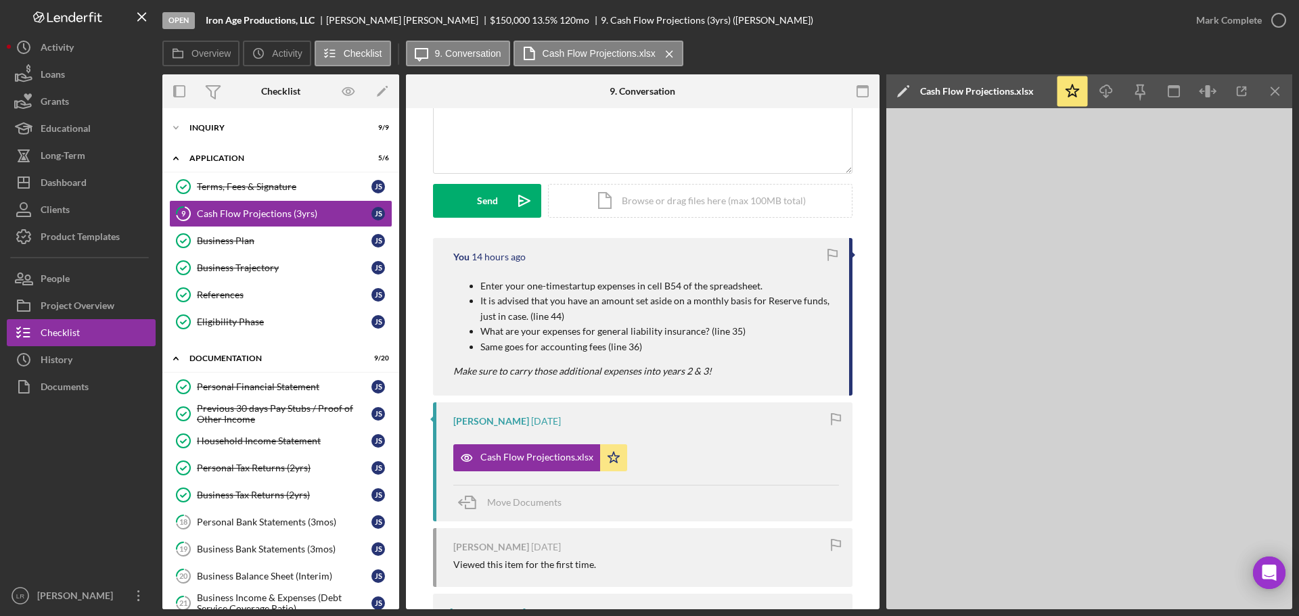
scroll to position [0, 0]
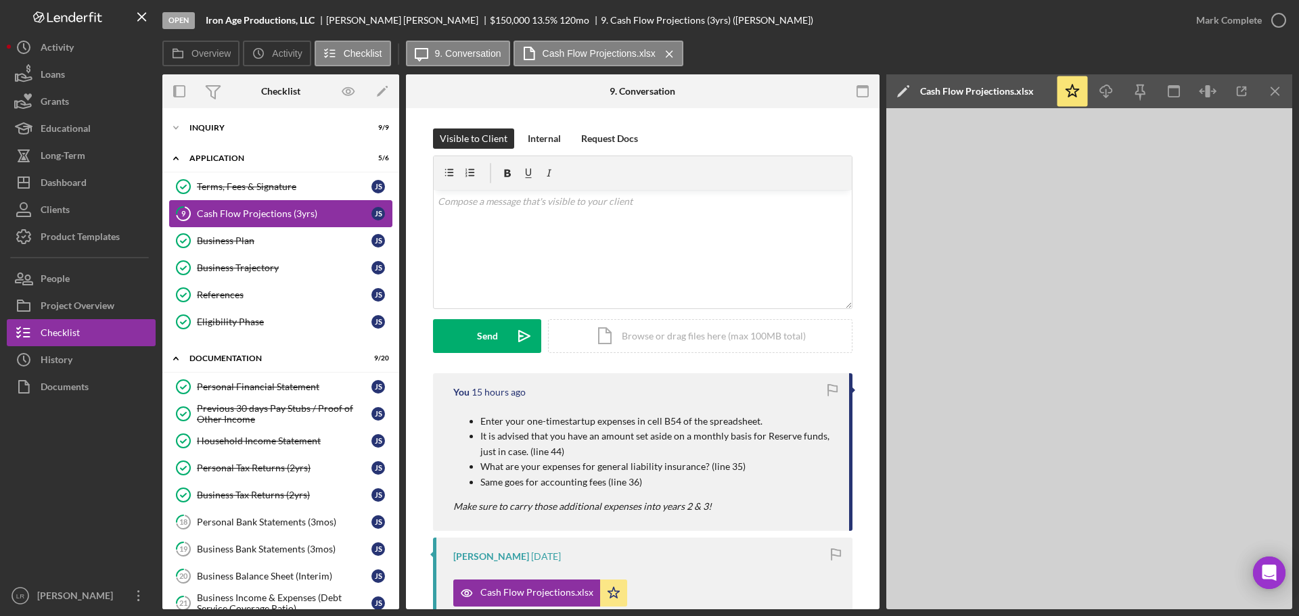
click at [258, 215] on div "Cash Flow Projections (3yrs)" at bounding box center [284, 213] width 175 height 11
drag, startPoint x: 237, startPoint y: 237, endPoint x: 242, endPoint y: 214, distance: 22.8
click at [237, 236] on div "Business Plan" at bounding box center [284, 240] width 175 height 11
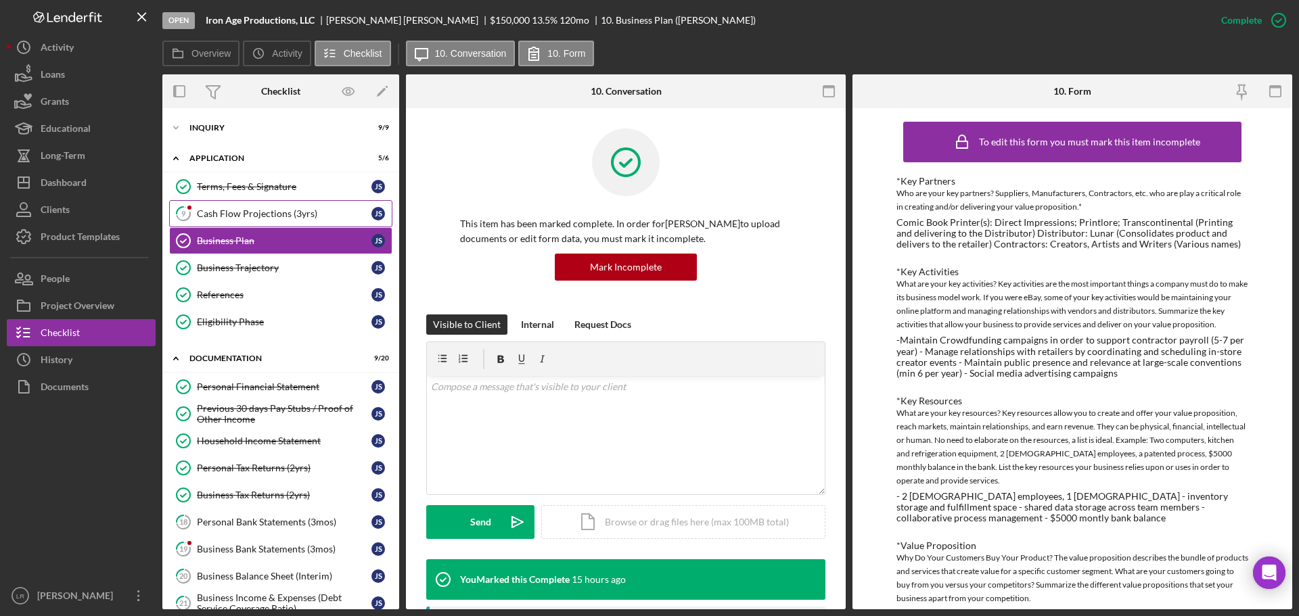
click at [242, 213] on div "Cash Flow Projections (3yrs)" at bounding box center [284, 213] width 175 height 11
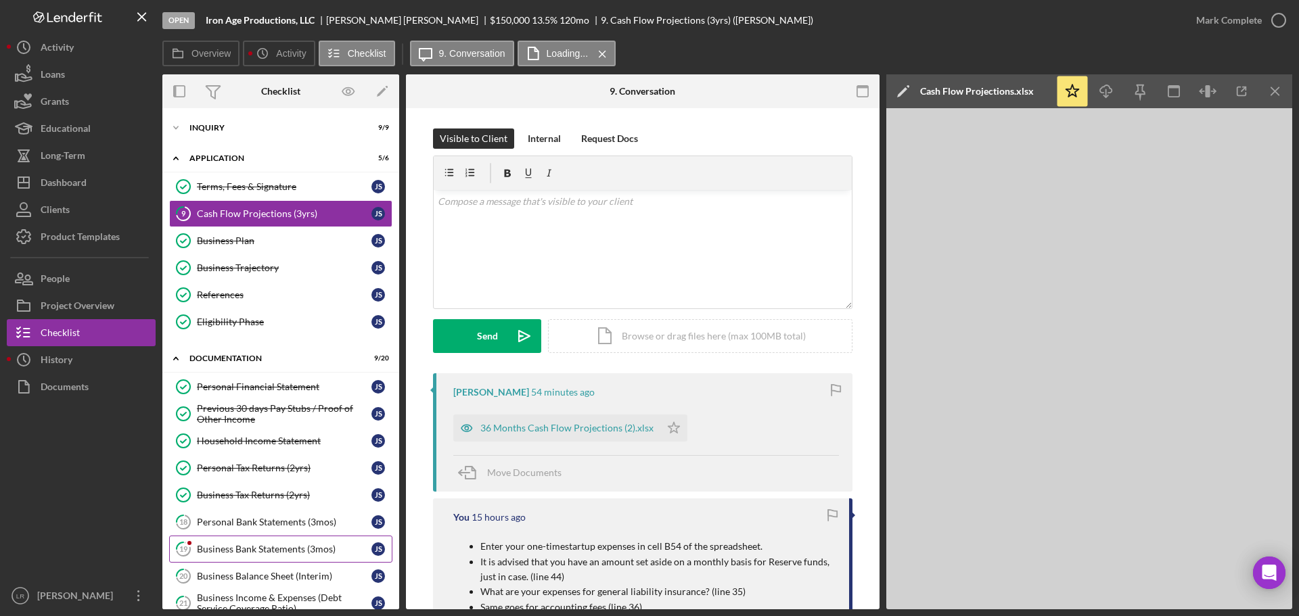
click at [232, 554] on div "Business Bank Statements (3mos)" at bounding box center [284, 549] width 175 height 11
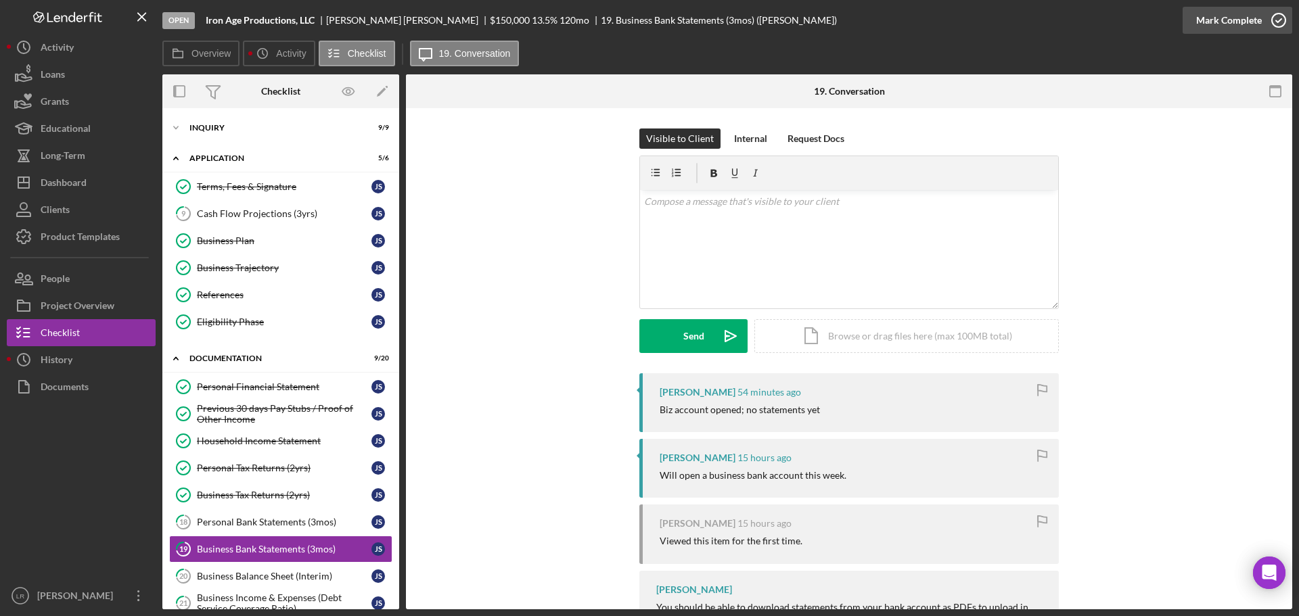
click at [1207, 16] on div "Mark Complete" at bounding box center [1229, 20] width 66 height 27
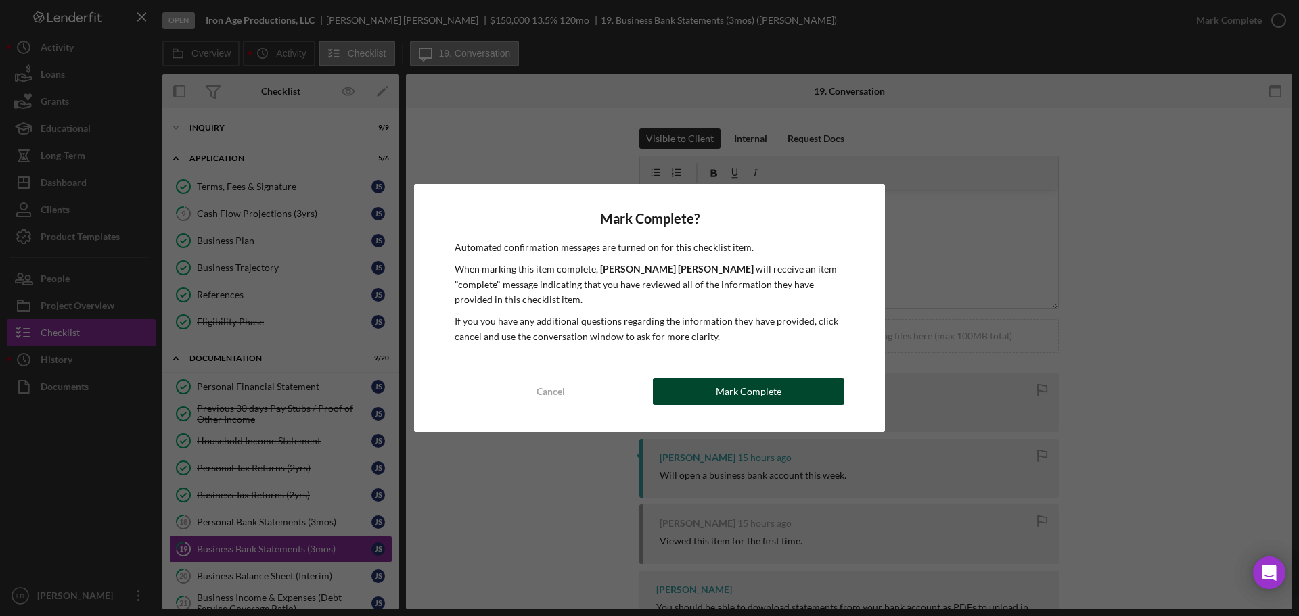
click at [701, 383] on button "Mark Complete" at bounding box center [748, 391] width 191 height 27
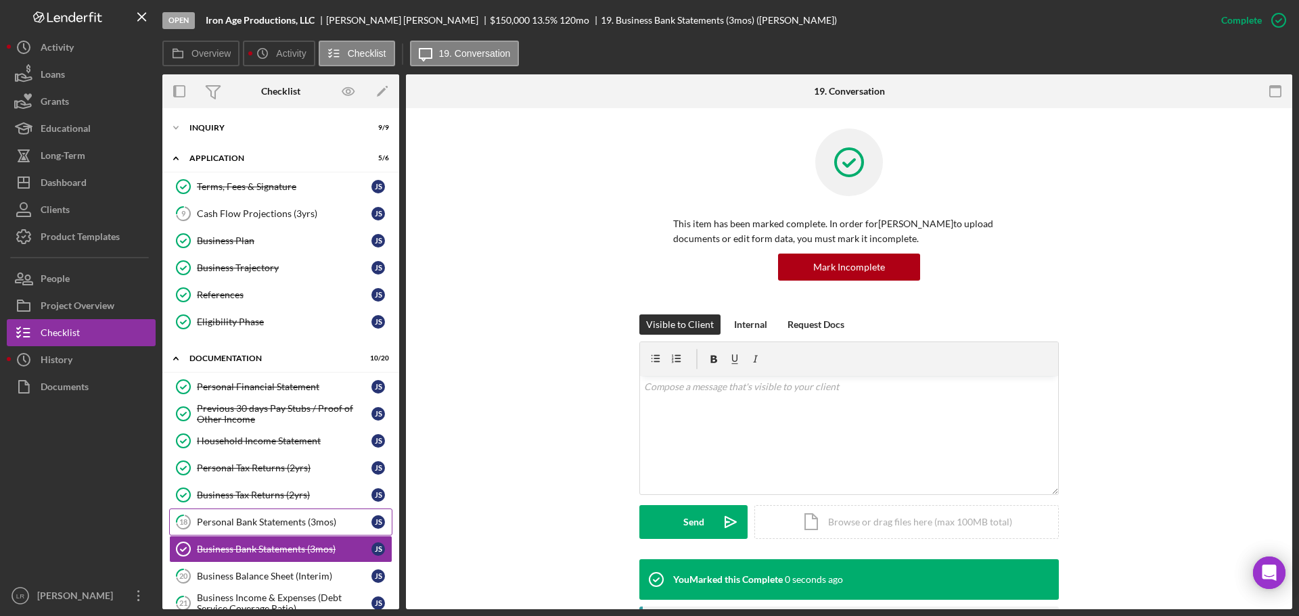
click at [250, 520] on div "Personal Bank Statements (3mos)" at bounding box center [284, 522] width 175 height 11
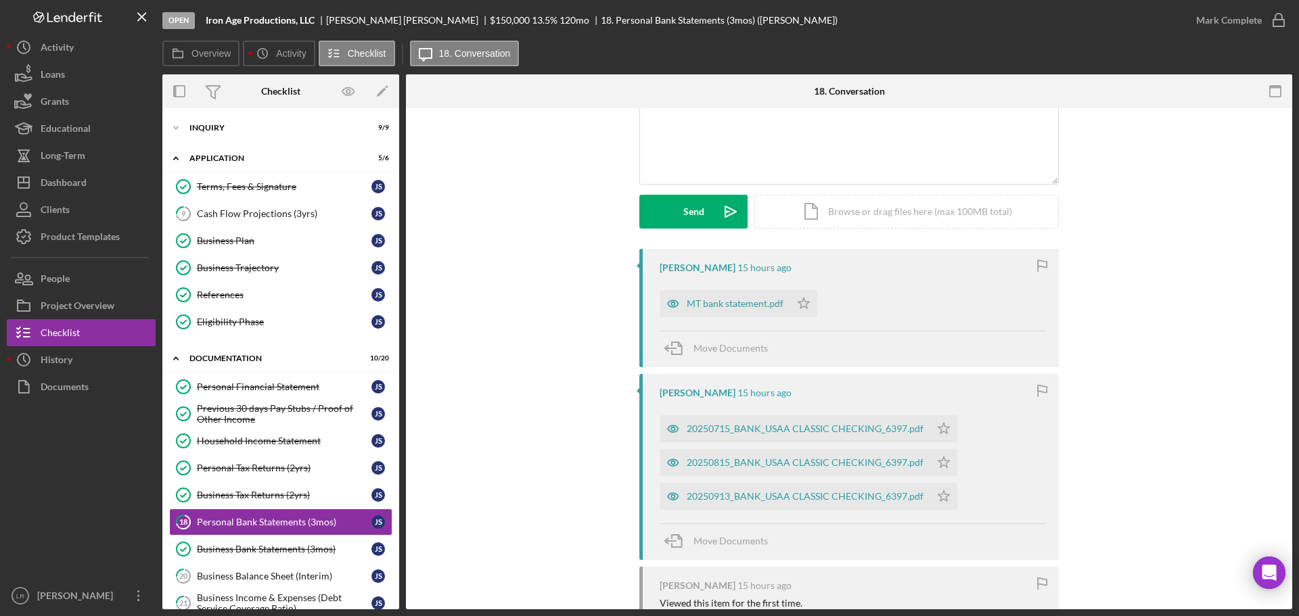
scroll to position [135, 0]
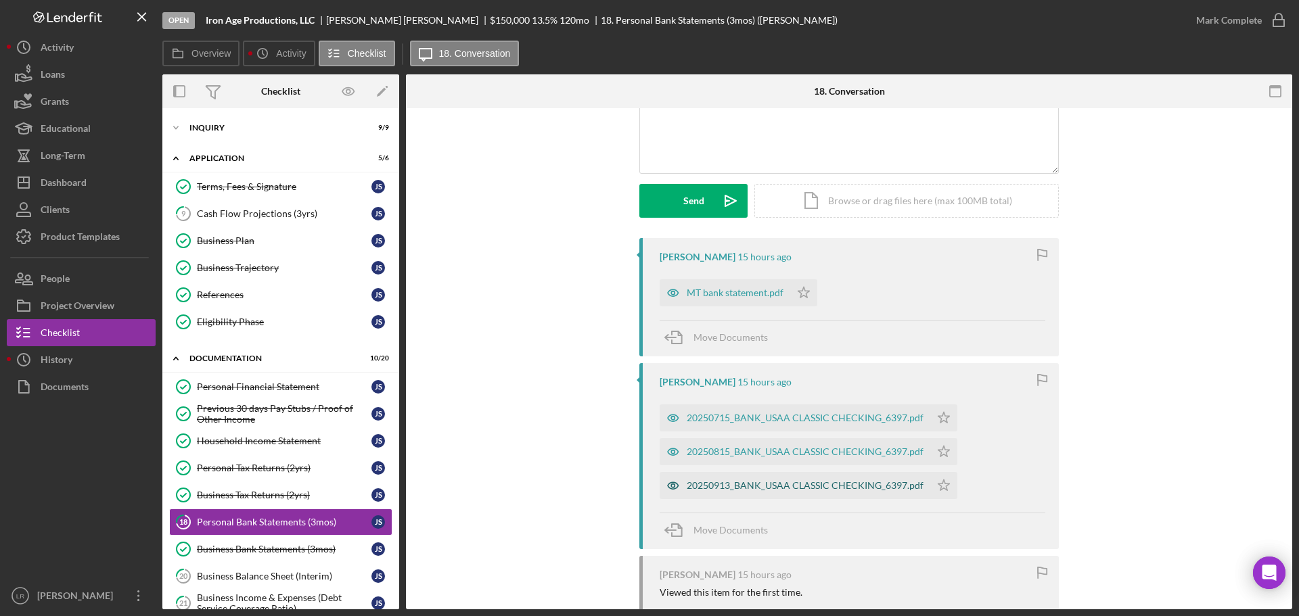
click at [739, 489] on div "20250913_BANK_USAA CLASSIC CHECKING_6397.pdf" at bounding box center [805, 485] width 237 height 11
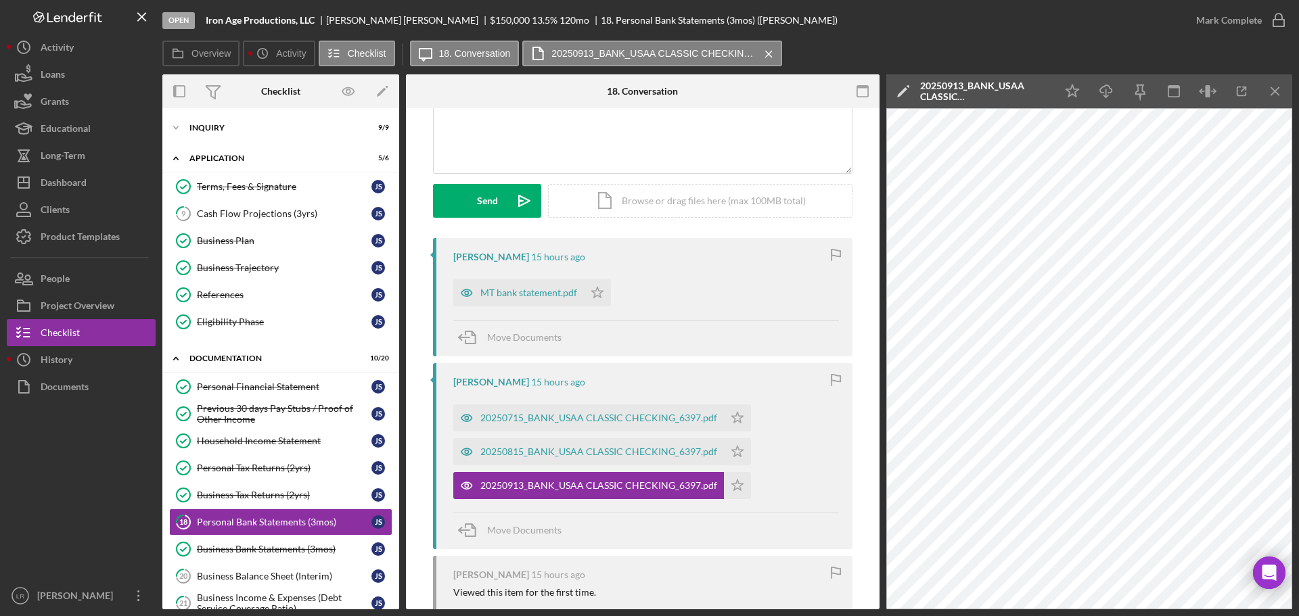
click at [900, 95] on polygon at bounding box center [902, 92] width 10 height 10
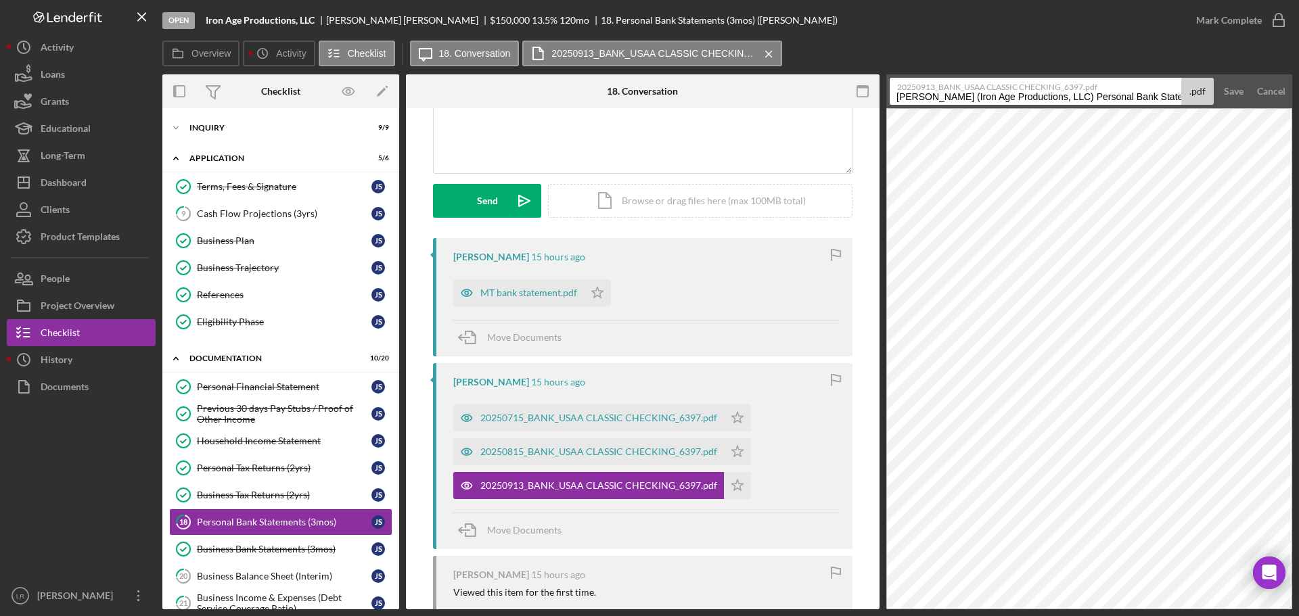
drag, startPoint x: 1073, startPoint y: 95, endPoint x: 507, endPoint y: 99, distance: 565.6
click at [507, 99] on div "Overview Internal Workflow Stage Open Icon/Dropdown Arrow Archive (can unarchiv…" at bounding box center [727, 341] width 1130 height 535
drag, startPoint x: 1030, startPoint y: 97, endPoint x: 1105, endPoint y: 89, distance: 76.2
click at [1105, 89] on div "20250913_BANK_USAA CLASSIC CHECKING_6397.pdf Personal Bank Statement - Sep (All…" at bounding box center [1052, 91] width 324 height 27
type input "Personal Bank Statement - Sep"
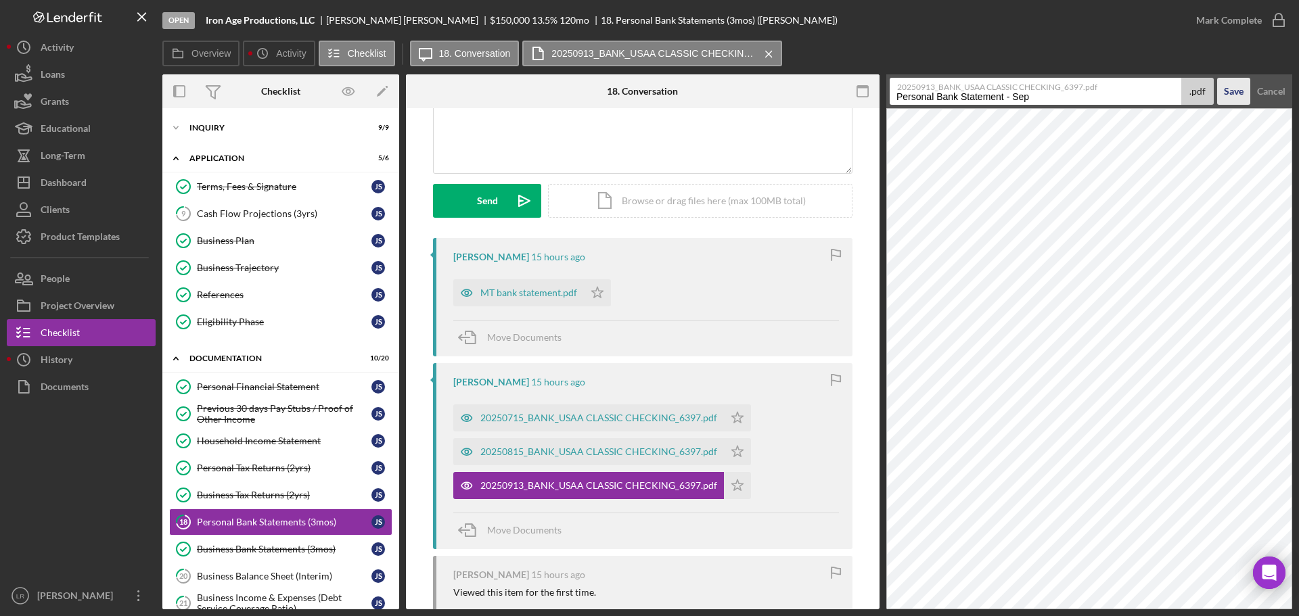
click at [1229, 88] on div "Save" at bounding box center [1234, 91] width 20 height 27
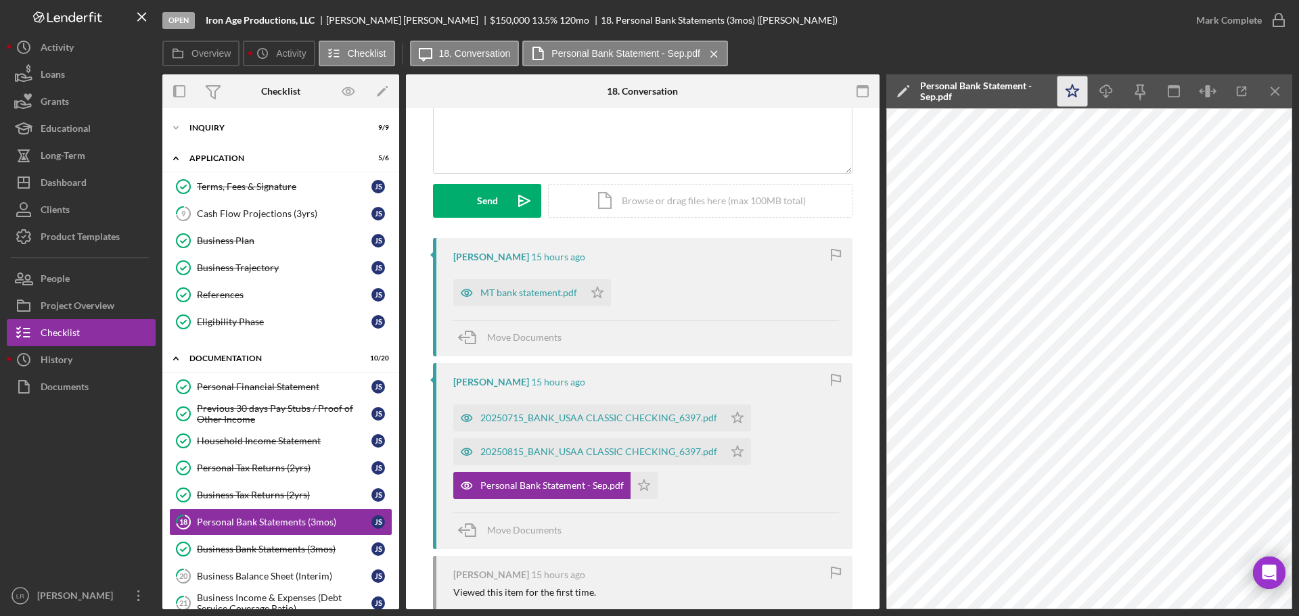
click at [1068, 90] on icon "Icon/Star" at bounding box center [1072, 91] width 30 height 30
click at [1107, 92] on icon "Icon/Download" at bounding box center [1106, 91] width 30 height 30
click at [1278, 86] on icon "Icon/Menu Close" at bounding box center [1275, 91] width 30 height 30
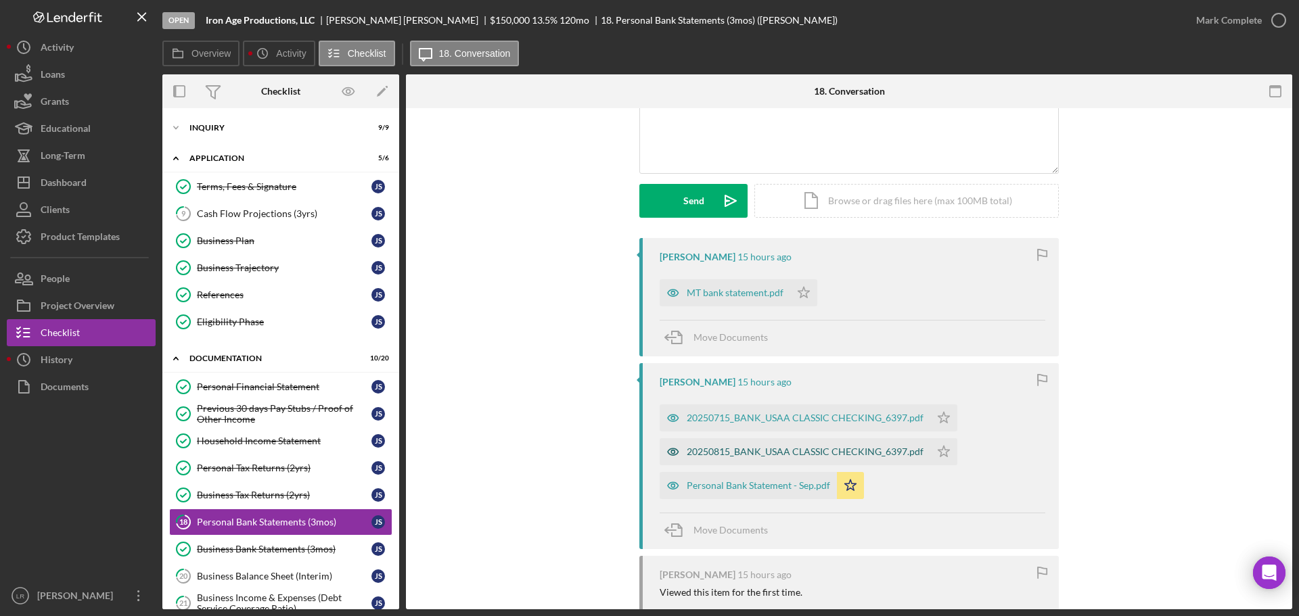
click at [804, 448] on div "20250815_BANK_USAA CLASSIC CHECKING_6397.pdf" at bounding box center [805, 451] width 237 height 11
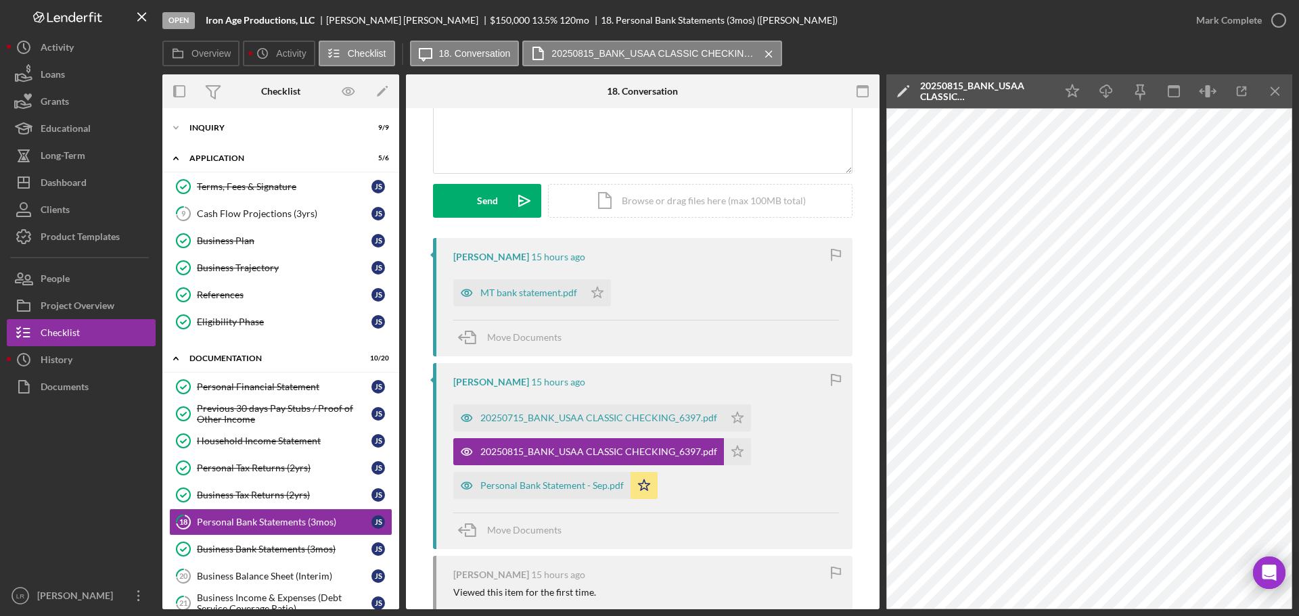
click at [898, 87] on icon "Icon/Edit" at bounding box center [903, 91] width 34 height 34
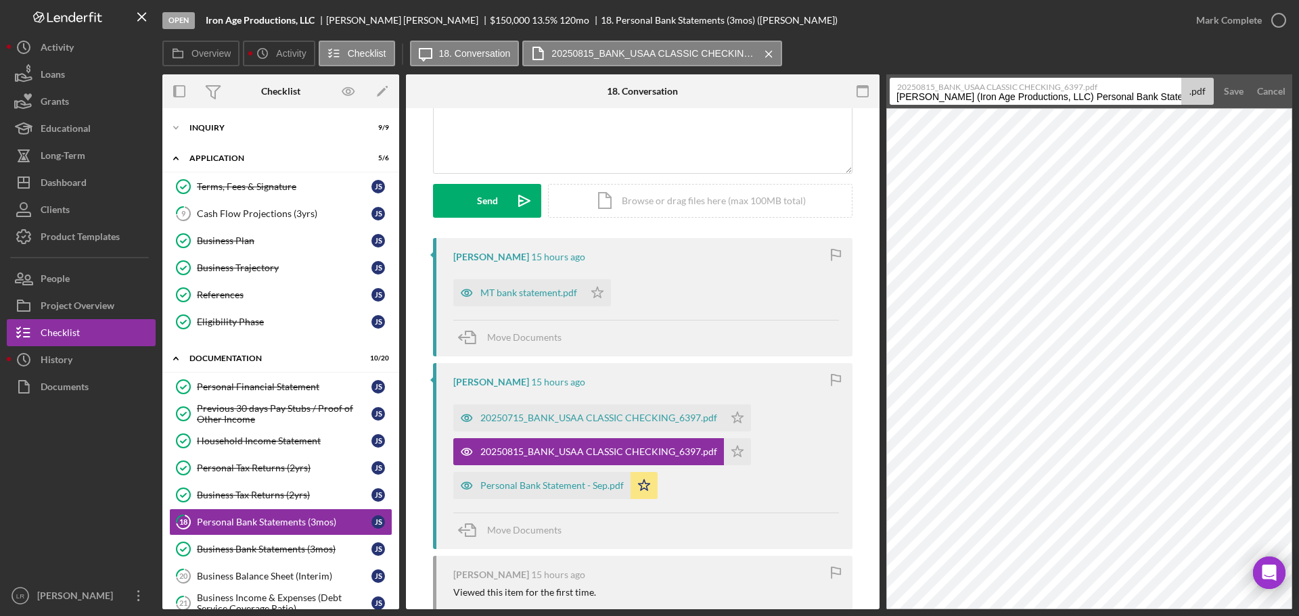
drag, startPoint x: 895, startPoint y: 97, endPoint x: 1077, endPoint y: 95, distance: 182.0
click at [1077, 95] on input "[PERSON_NAME] (Iron Age Productions, LLC) Personal Bank Statements (3mos) 20250…" at bounding box center [1036, 91] width 292 height 27
drag, startPoint x: 1005, startPoint y: 97, endPoint x: 1248, endPoint y: 89, distance: 243.0
click at [1248, 89] on form "20250815_BANK_USAA CLASSIC CHECKING_6397.pdf Personal Bank Statements (3mos) 20…" at bounding box center [1089, 91] width 406 height 34
drag, startPoint x: 1075, startPoint y: 95, endPoint x: 1027, endPoint y: 99, distance: 48.2
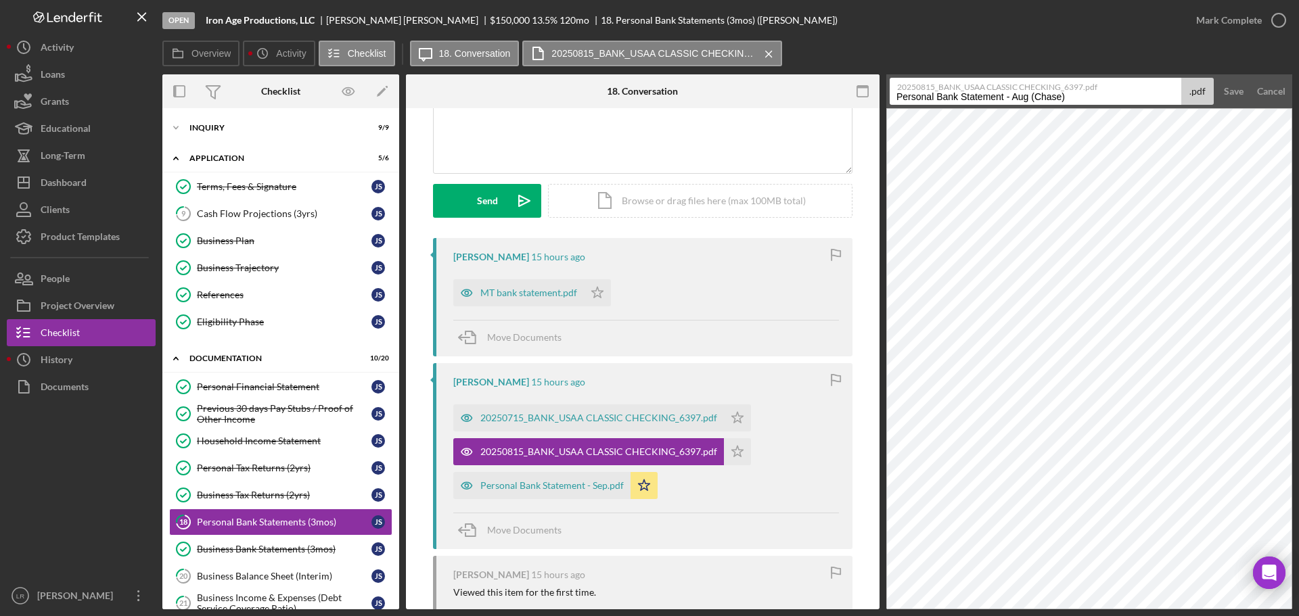
click at [1027, 99] on input "Personal Bank Statement - Aug (Chase)" at bounding box center [1036, 91] width 292 height 27
type input "Personal Bank Statement - Aug"
click at [1230, 95] on div "Save" at bounding box center [1234, 91] width 20 height 27
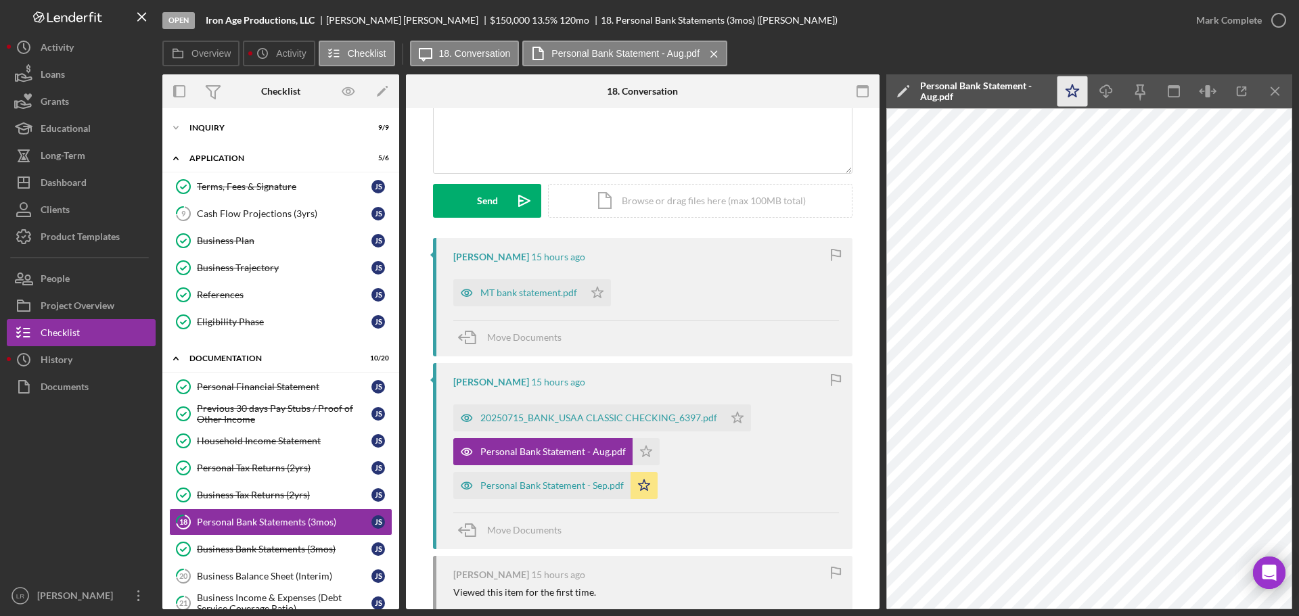
click at [1064, 91] on icon "Icon/Star" at bounding box center [1072, 91] width 30 height 30
drag, startPoint x: 1109, startPoint y: 91, endPoint x: 1124, endPoint y: 88, distance: 15.1
click at [1109, 91] on icon "Icon/Download" at bounding box center [1106, 91] width 30 height 30
click at [607, 411] on div "20250715_BANK_USAA CLASSIC CHECKING_6397.pdf" at bounding box center [588, 418] width 271 height 27
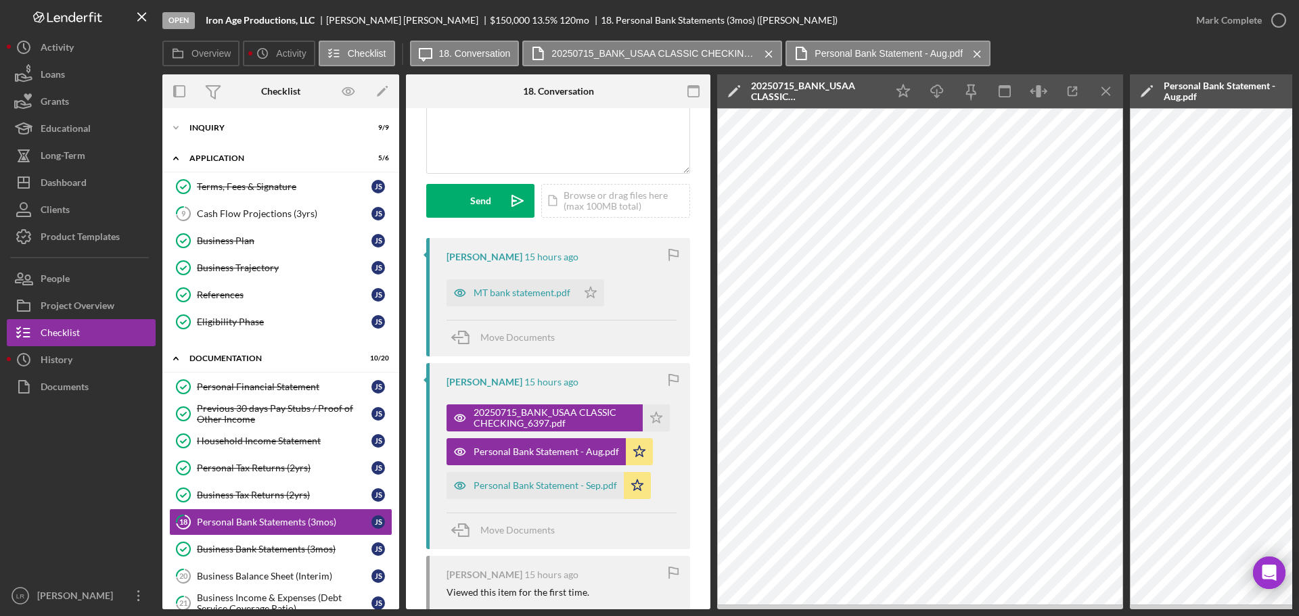
click at [735, 86] on icon "Icon/Edit" at bounding box center [734, 91] width 34 height 34
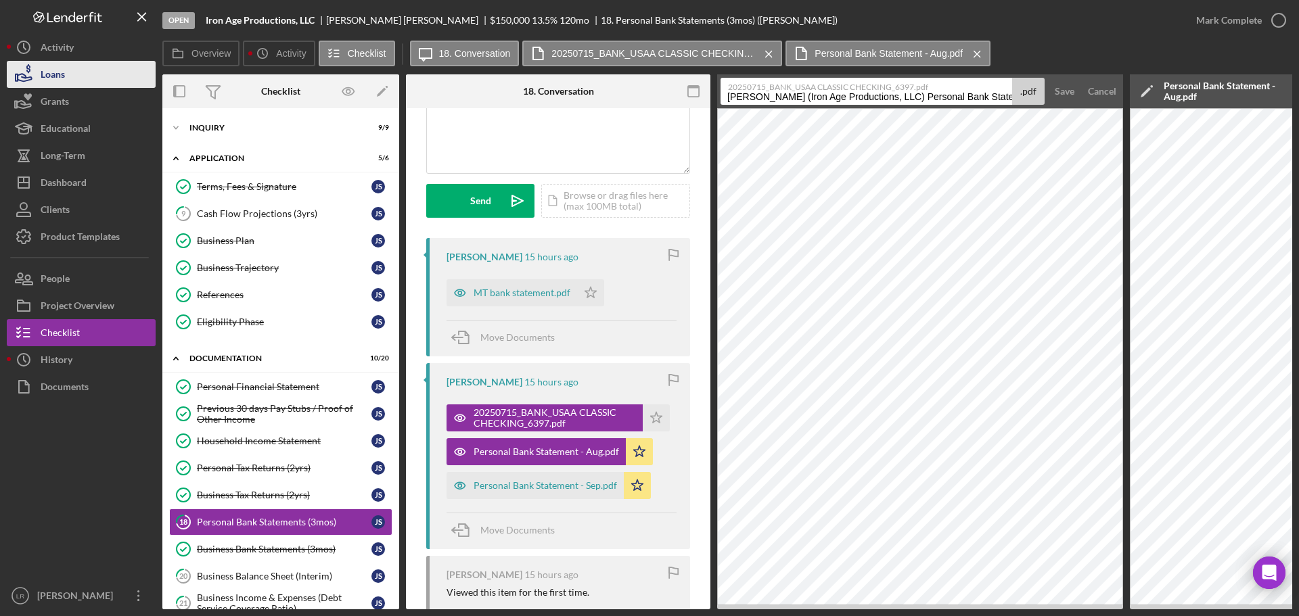
drag, startPoint x: 903, startPoint y: 95, endPoint x: 37, endPoint y: 67, distance: 867.0
click at [37, 67] on div "Open Iron Age Productions, LLC [PERSON_NAME] $150,000 $150,000 13.5 % 120 mo 18…" at bounding box center [649, 305] width 1285 height 610
drag, startPoint x: 835, startPoint y: 98, endPoint x: 1090, endPoint y: 74, distance: 256.1
click at [1090, 74] on form "20250715_BANK_USAA CLASSIC CHECKING_6397.pdf Personal Bank Statements (3mos) 20…" at bounding box center [920, 91] width 406 height 34
type input "Personal Bank Statement - [DATE]"
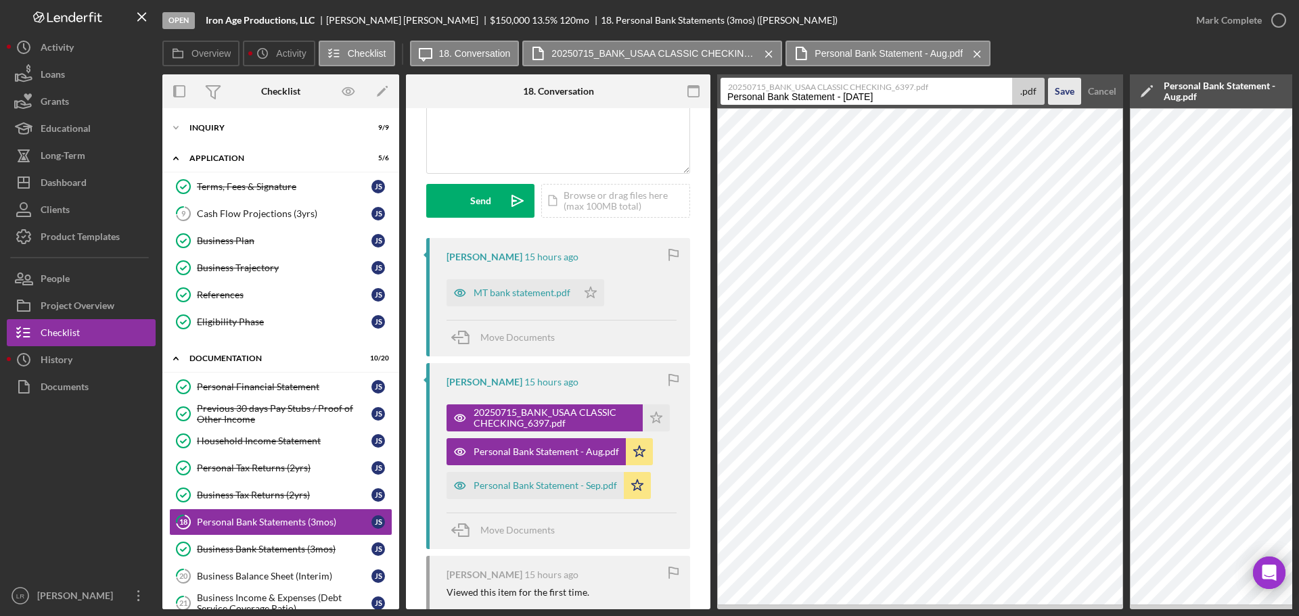
click at [1070, 87] on div "Save" at bounding box center [1065, 91] width 20 height 27
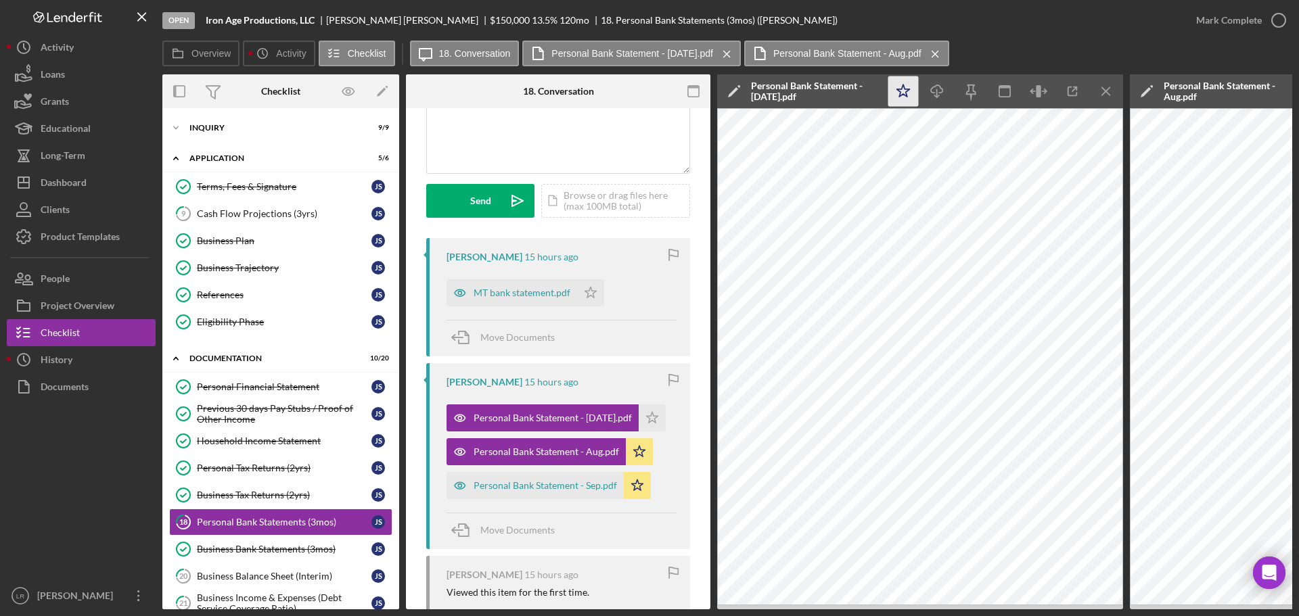
click at [907, 95] on polygon "button" at bounding box center [903, 91] width 13 height 12
click at [932, 93] on icon "button" at bounding box center [937, 88] width 12 height 7
click at [1262, 43] on div "Overview Icon/History Activity Checklist Icon/Message 18. Conversation Personal…" at bounding box center [727, 54] width 1130 height 27
click at [1109, 101] on icon "Icon/Menu Close" at bounding box center [1106, 91] width 30 height 30
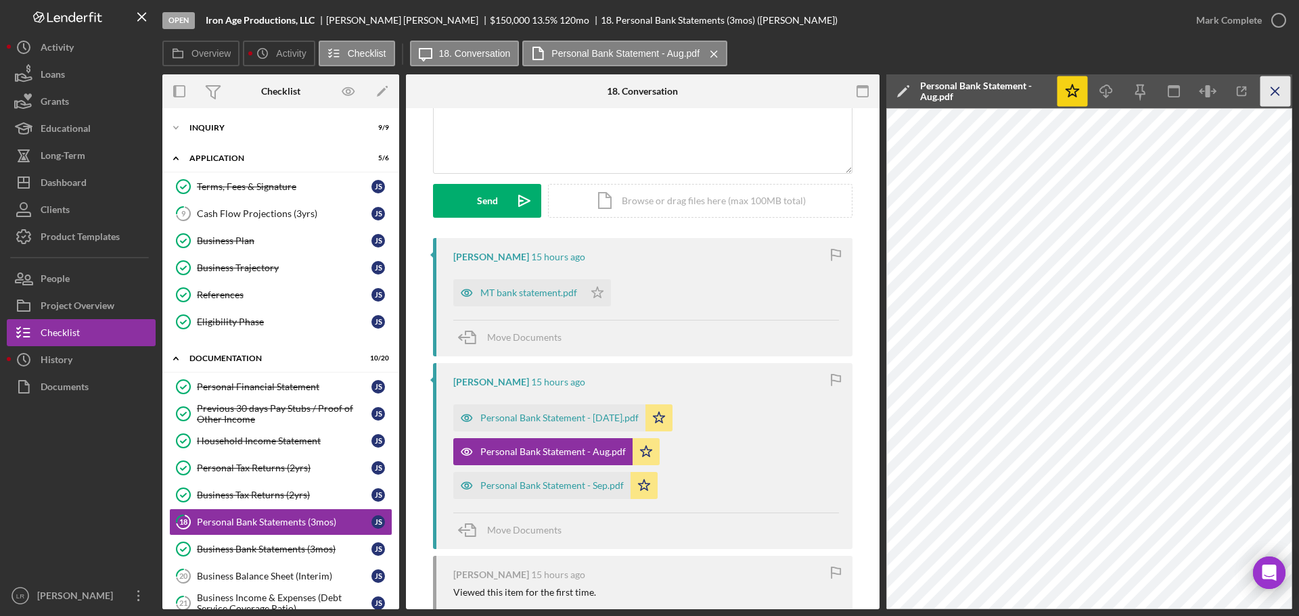
click at [1270, 85] on icon "Icon/Menu Close" at bounding box center [1275, 91] width 30 height 30
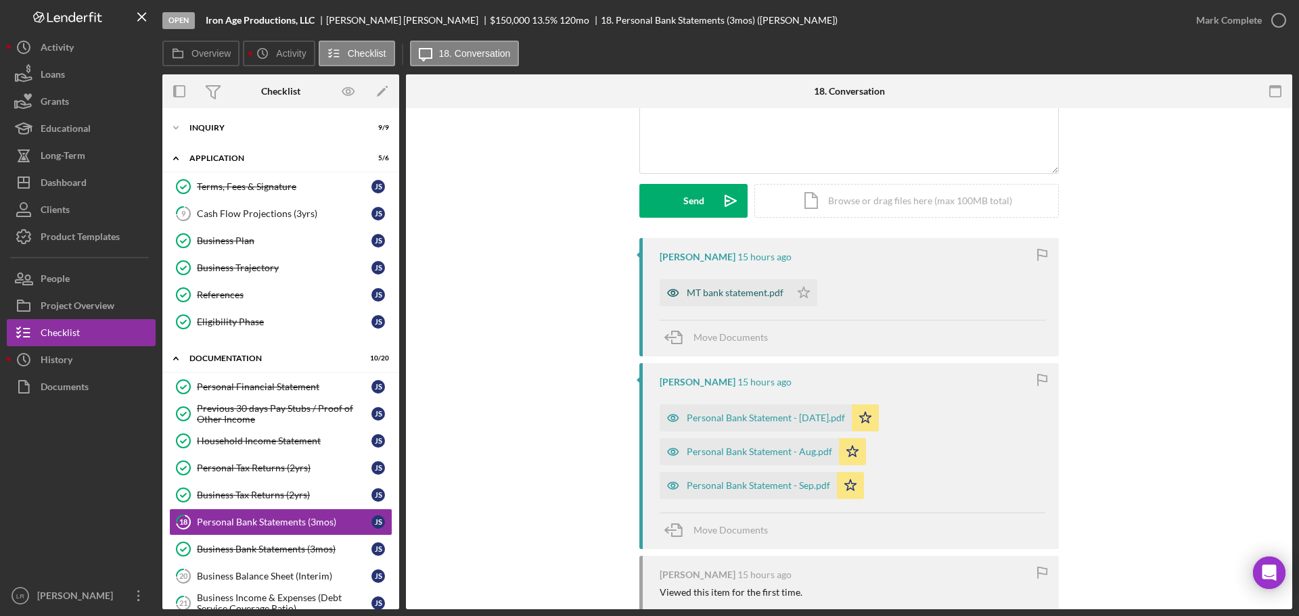
click at [718, 294] on div "MT bank statement.pdf" at bounding box center [735, 293] width 97 height 11
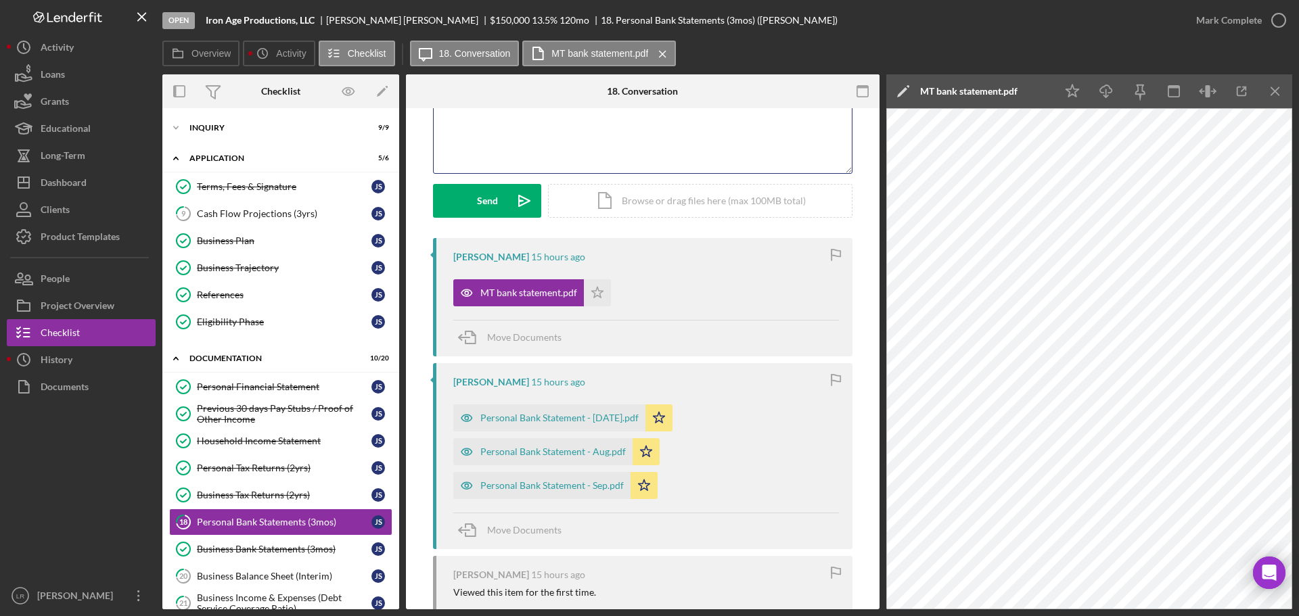
click at [587, 163] on div "v Color teal Color pink Remove color Add row above Add row below Add column bef…" at bounding box center [643, 114] width 418 height 118
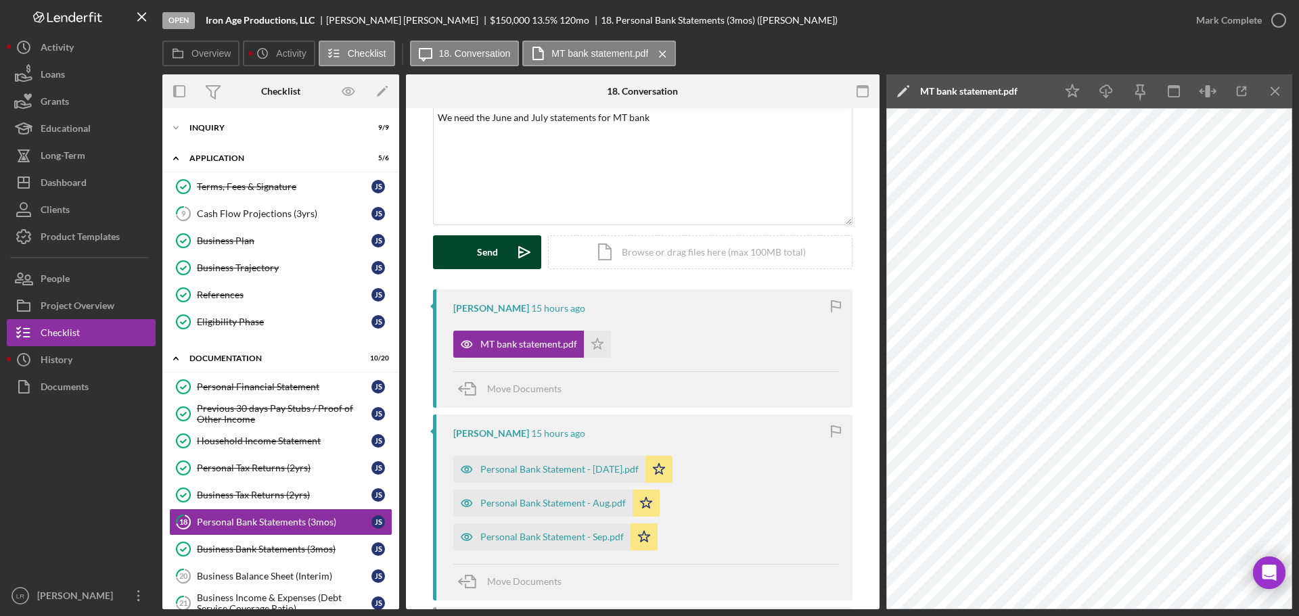
click at [477, 244] on div "Send" at bounding box center [487, 252] width 21 height 34
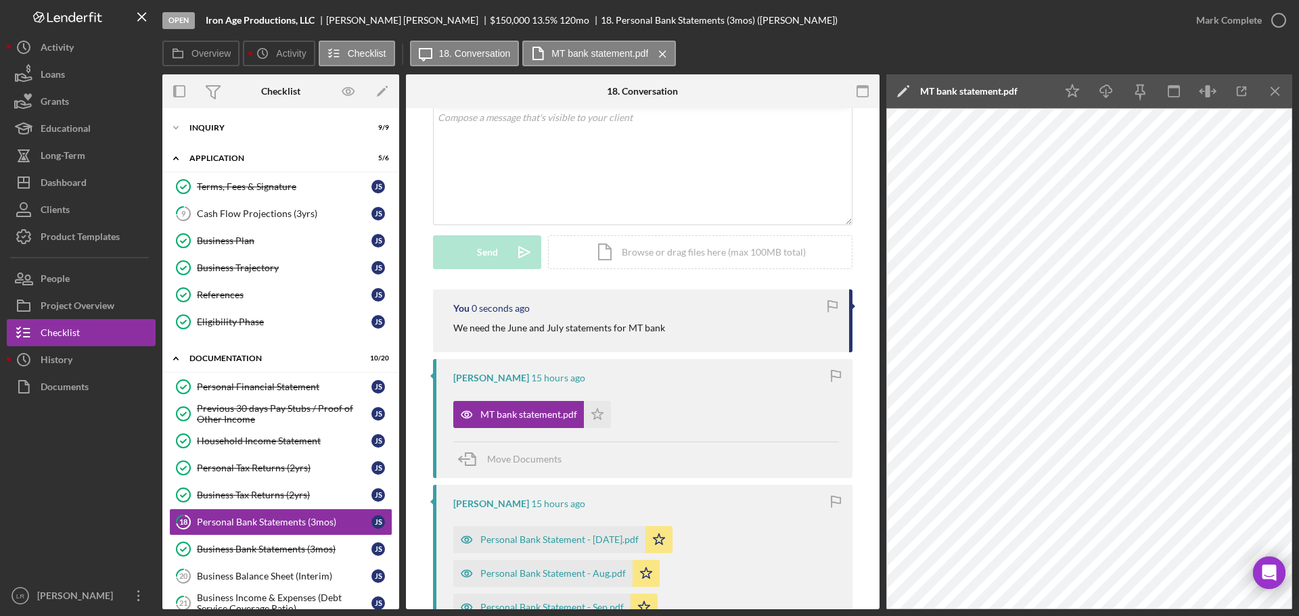
click at [909, 87] on icon "Icon/Edit" at bounding box center [903, 91] width 34 height 34
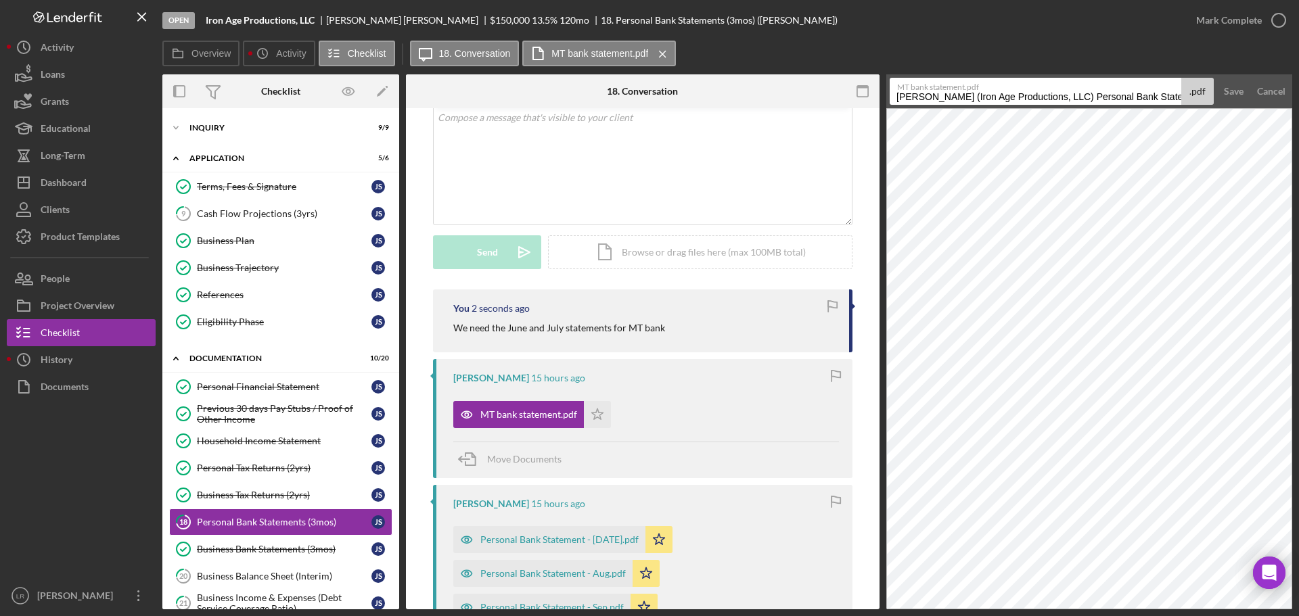
drag, startPoint x: 1074, startPoint y: 93, endPoint x: 503, endPoint y: 95, distance: 571.6
click at [507, 96] on div "Overview Internal Workflow Stage Open Icon/Dropdown Arrow Archive (can unarchiv…" at bounding box center [727, 341] width 1130 height 535
drag, startPoint x: 1004, startPoint y: 97, endPoint x: 1298, endPoint y: 97, distance: 294.3
click at [1298, 97] on div "Open Iron Age Productions, LLC [PERSON_NAME] $150,000 $150,000 13.5 % 120 mo 18…" at bounding box center [649, 308] width 1299 height 616
drag, startPoint x: 1028, startPoint y: 95, endPoint x: 1236, endPoint y: 94, distance: 208.4
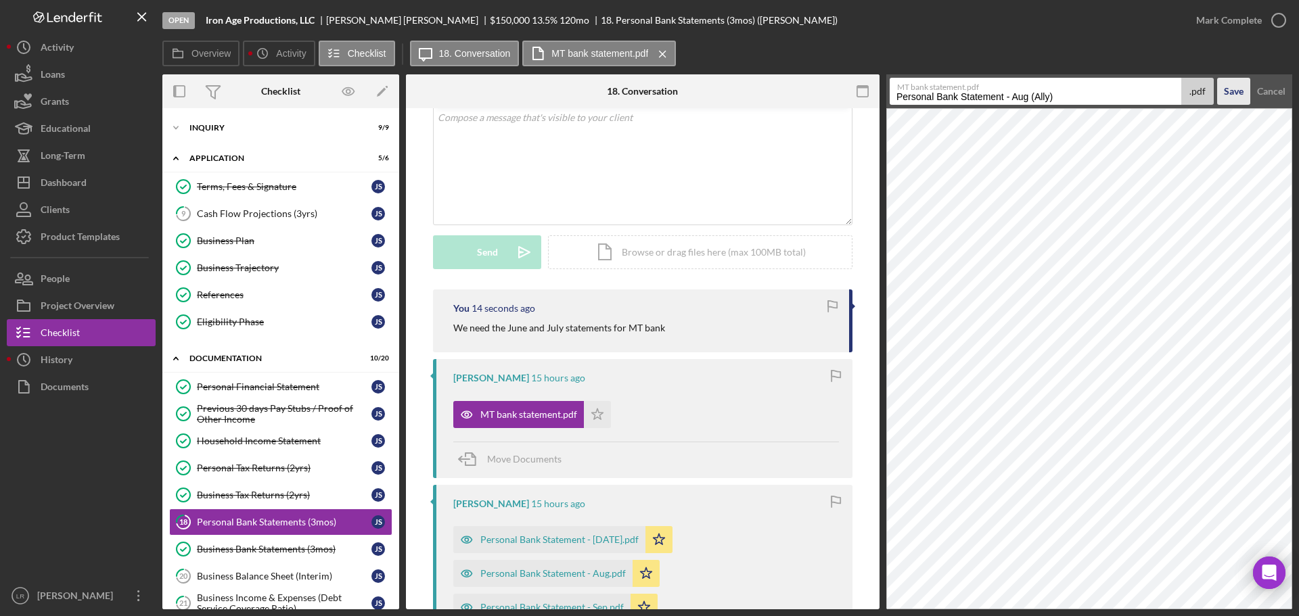
click at [1255, 99] on form "MT bank statement.pdf Personal Bank Statement - Aug (Ally) .pdf Save Cancel" at bounding box center [1089, 91] width 406 height 34
click at [1226, 97] on div "Save" at bounding box center [1234, 91] width 20 height 27
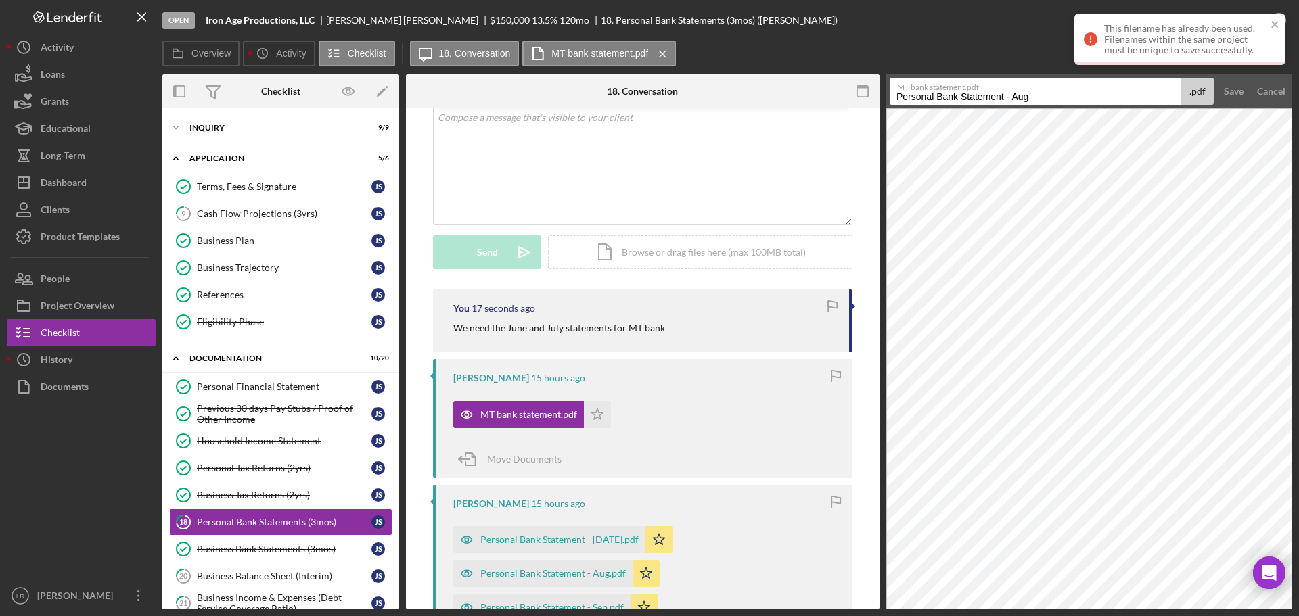
click at [1072, 91] on label "MT bank statement.pdf" at bounding box center [1038, 85] width 283 height 14
click at [1072, 91] on input "Personal Bank Statement - Aug" at bounding box center [1036, 91] width 292 height 27
click at [1274, 22] on icon "close" at bounding box center [1274, 24] width 9 height 11
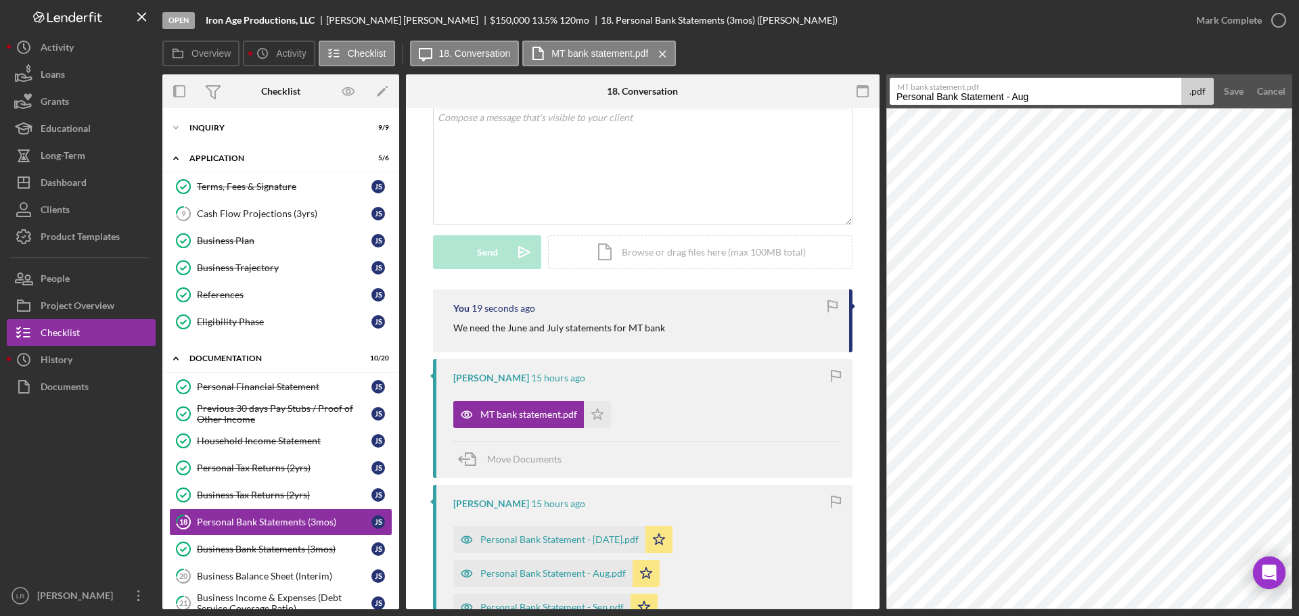
click at [1068, 91] on label "MT bank statement.pdf" at bounding box center [1038, 85] width 283 height 14
click at [1068, 91] on input "Personal Bank Statement - Aug" at bounding box center [1036, 91] width 292 height 27
click at [1044, 99] on input "Personal Bank Statement - Aug (MT Bank)" at bounding box center [1036, 91] width 292 height 27
type input "Personal Bank Statement - Aug (M&T Bank)"
click at [1239, 87] on div "Save" at bounding box center [1234, 91] width 20 height 27
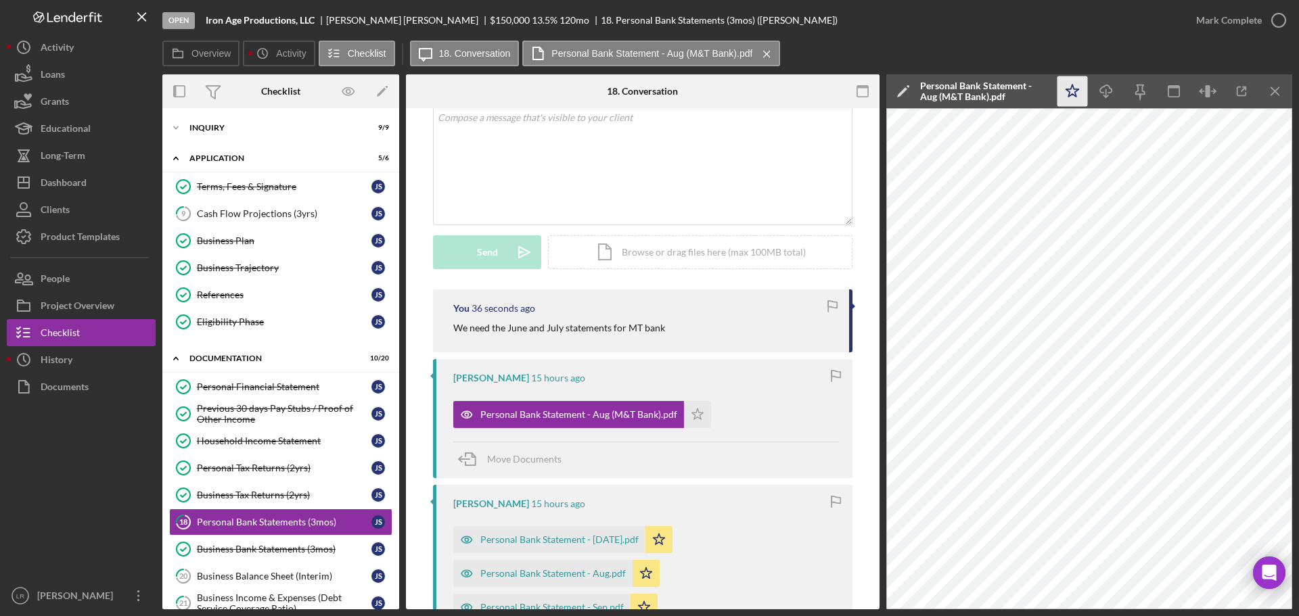
click at [1078, 94] on icon "Icon/Star" at bounding box center [1072, 91] width 30 height 30
click at [1103, 91] on icon "Icon/Download" at bounding box center [1106, 91] width 30 height 30
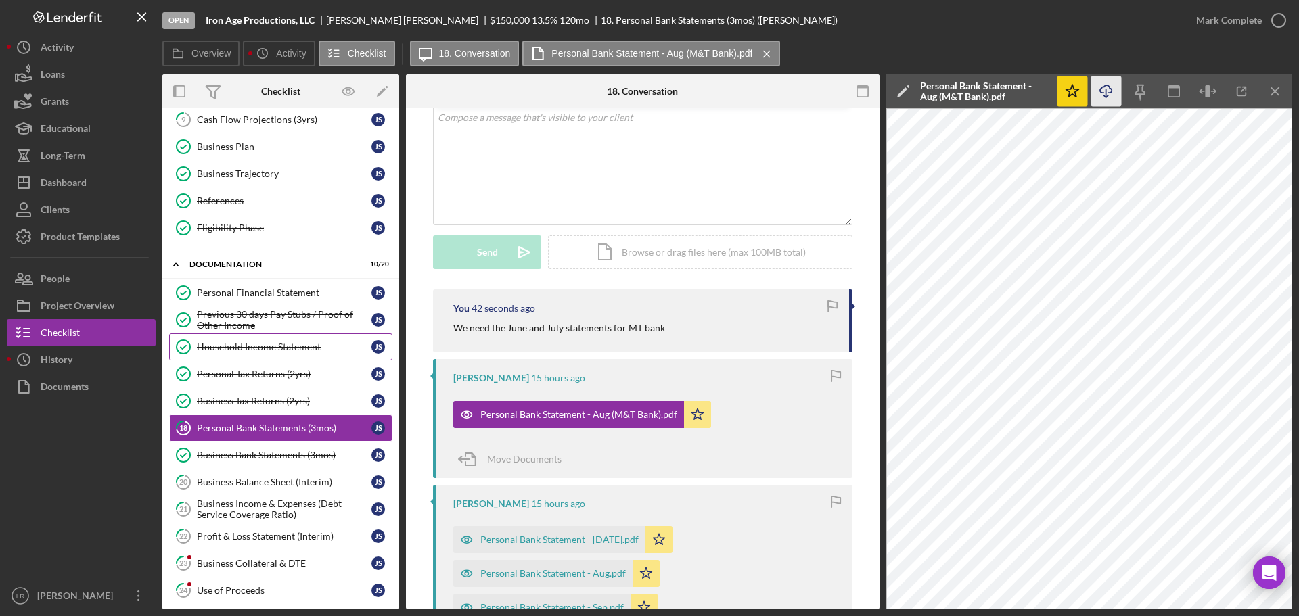
scroll to position [135, 0]
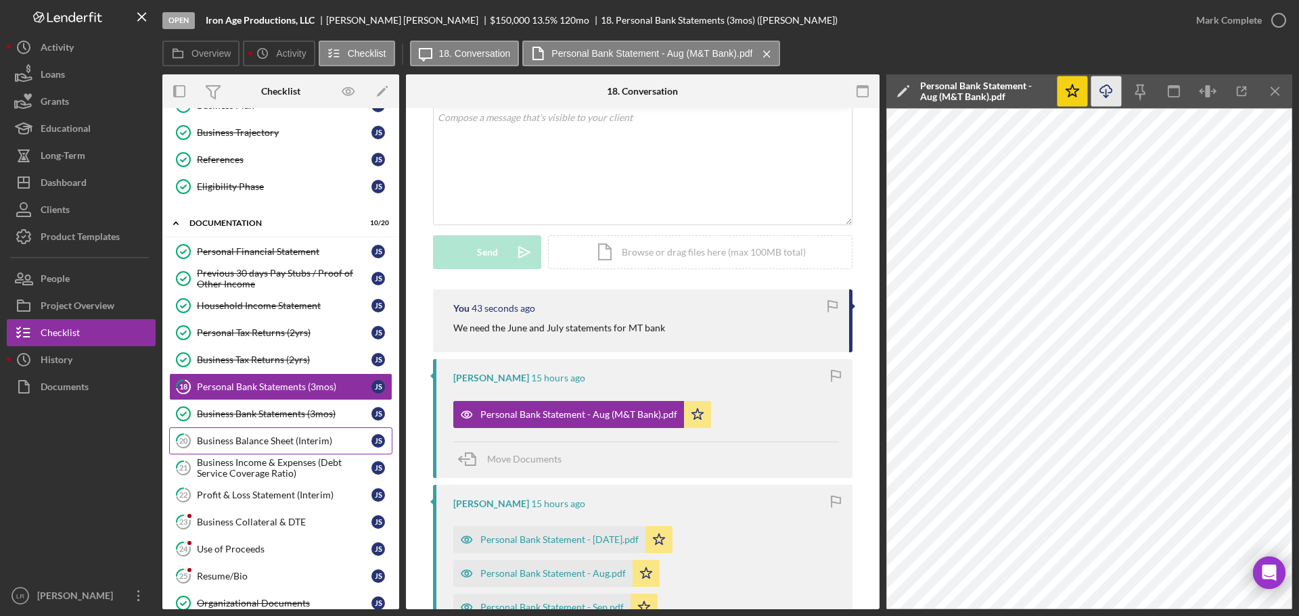
click at [254, 436] on div "Business Balance Sheet (Interim)" at bounding box center [284, 441] width 175 height 11
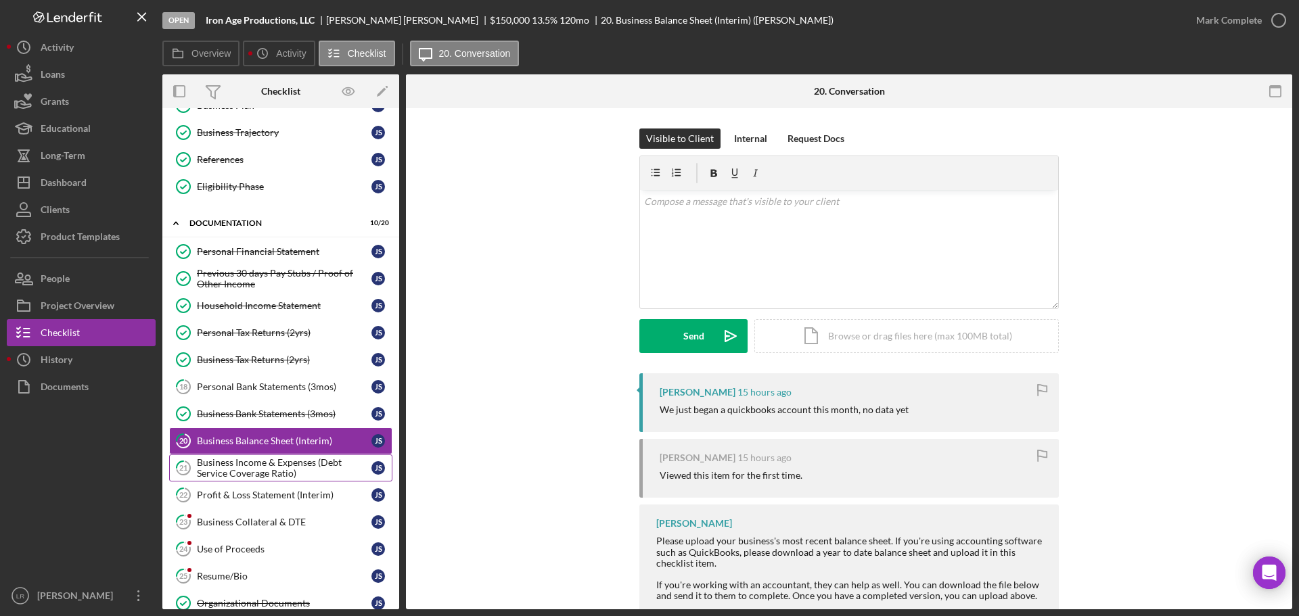
click at [302, 473] on div "Business Income & Expenses (Debt Service Coverage Ratio)" at bounding box center [284, 468] width 175 height 22
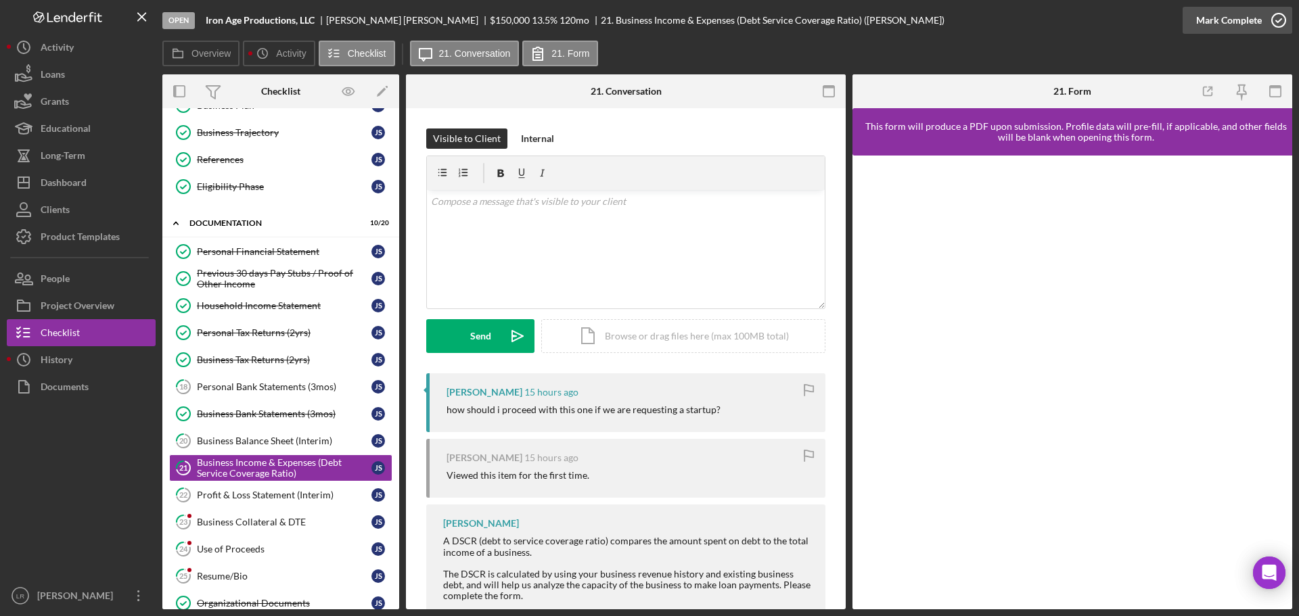
click at [1267, 16] on icon "button" at bounding box center [1279, 20] width 34 height 34
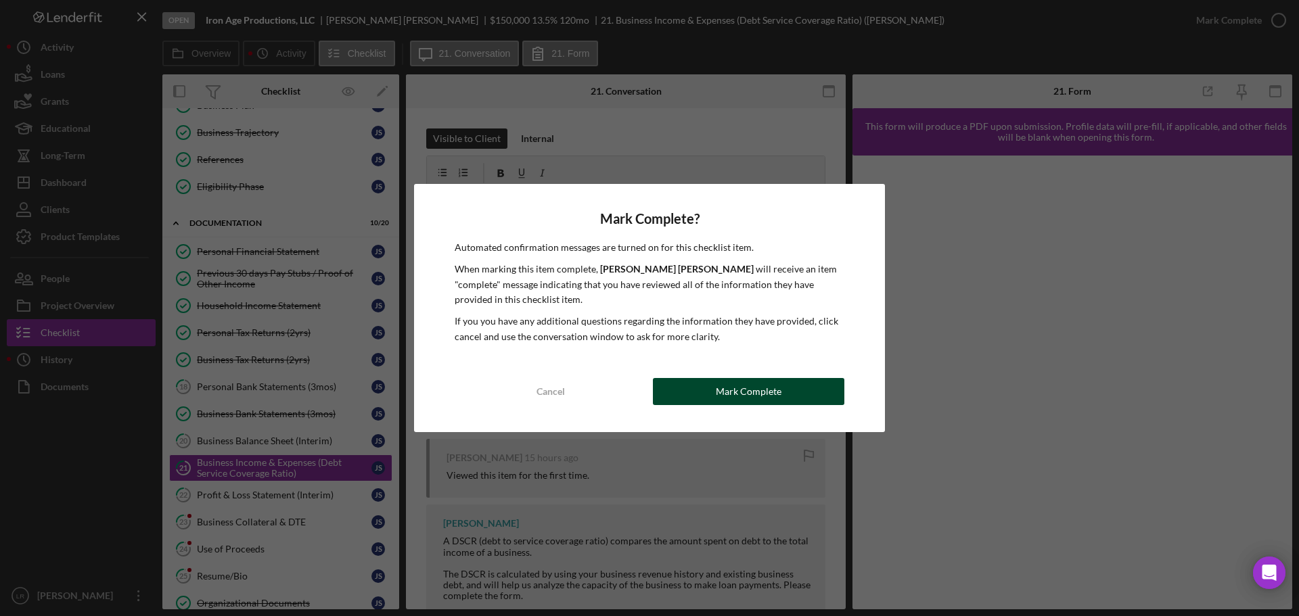
click at [756, 386] on div "Mark Complete" at bounding box center [749, 391] width 66 height 27
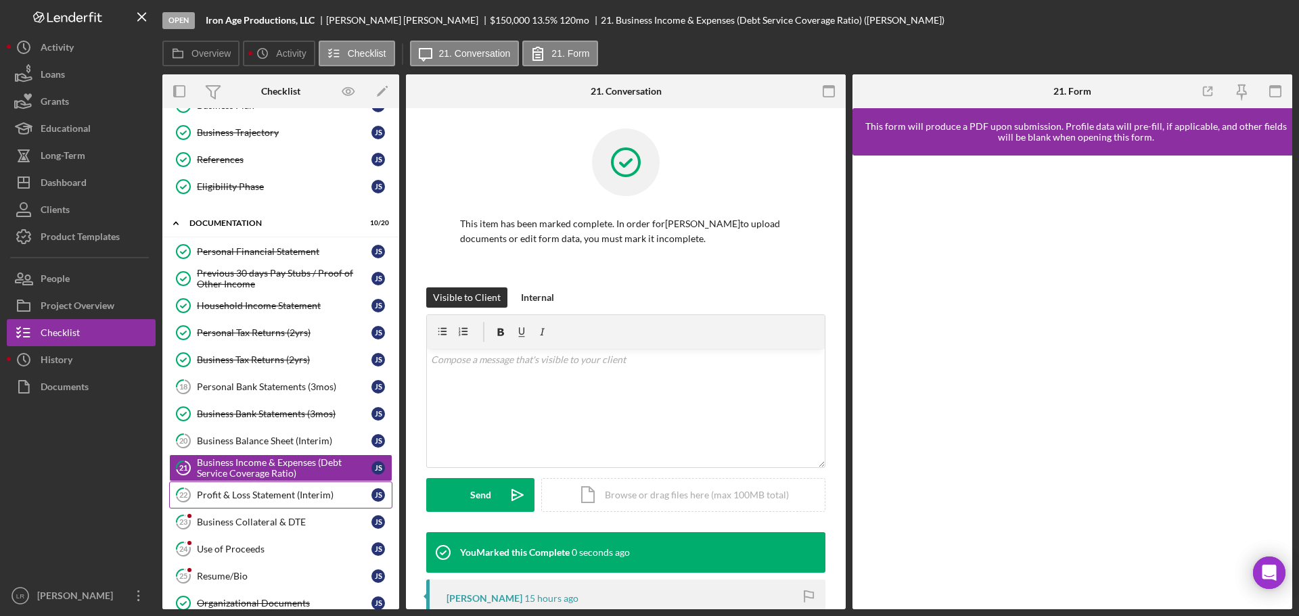
click at [219, 501] on link "22 Profit & Loss Statement (Interim) J S" at bounding box center [280, 495] width 223 height 27
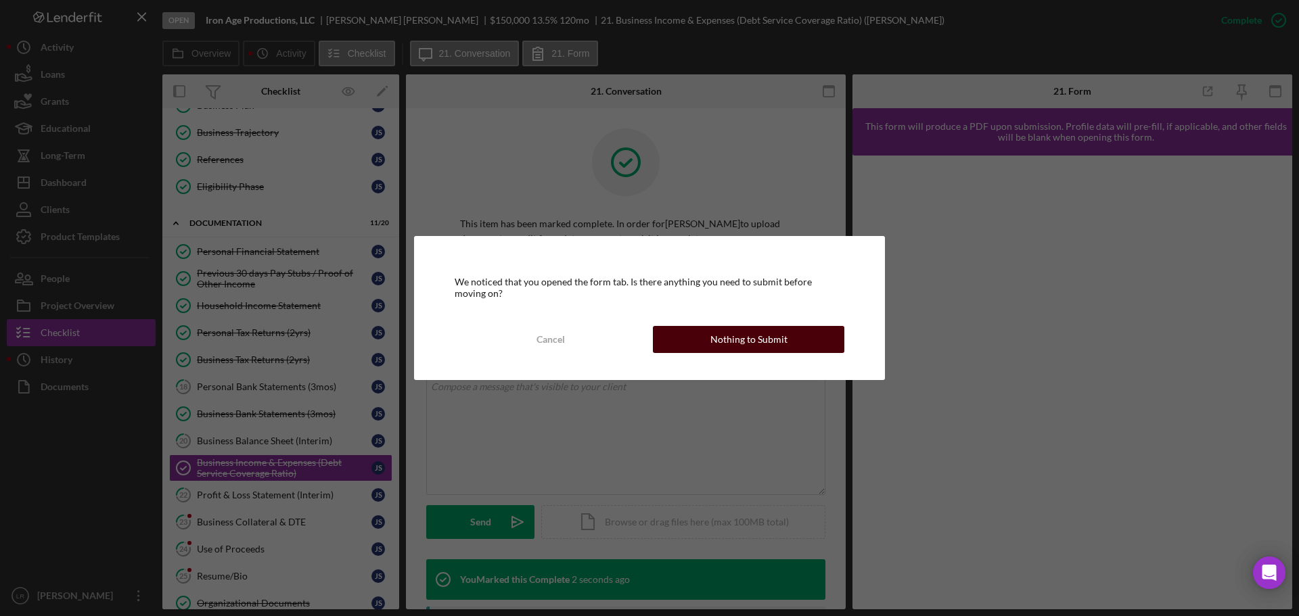
click at [784, 336] on div "Nothing to Submit" at bounding box center [748, 339] width 77 height 27
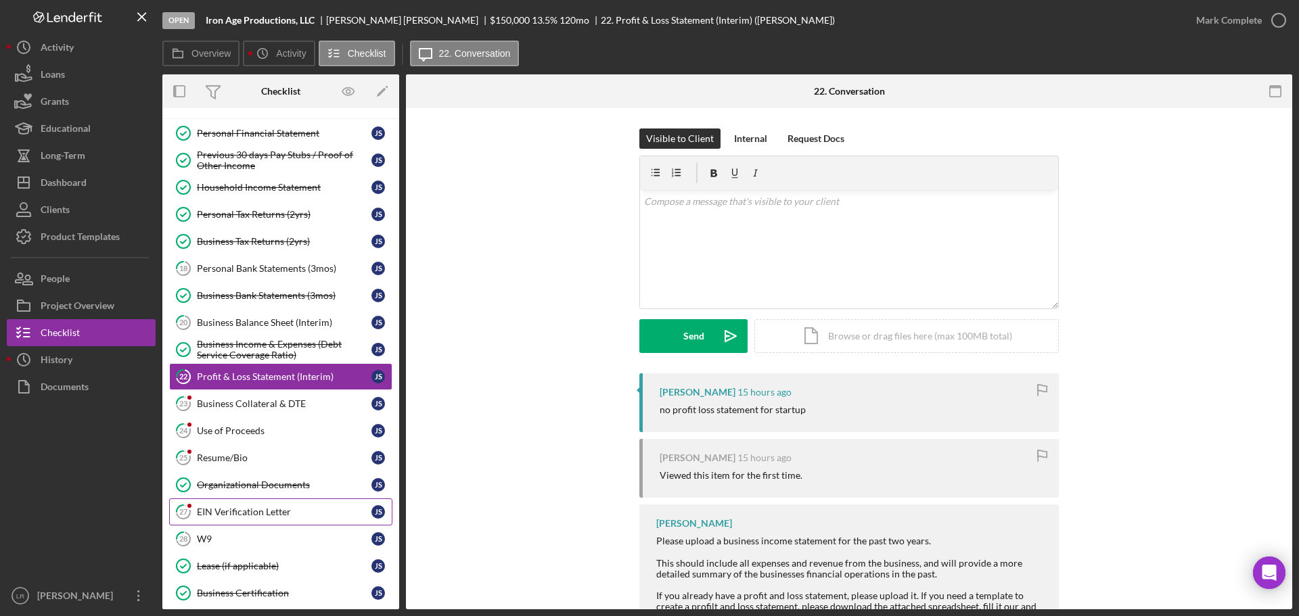
scroll to position [271, 0]
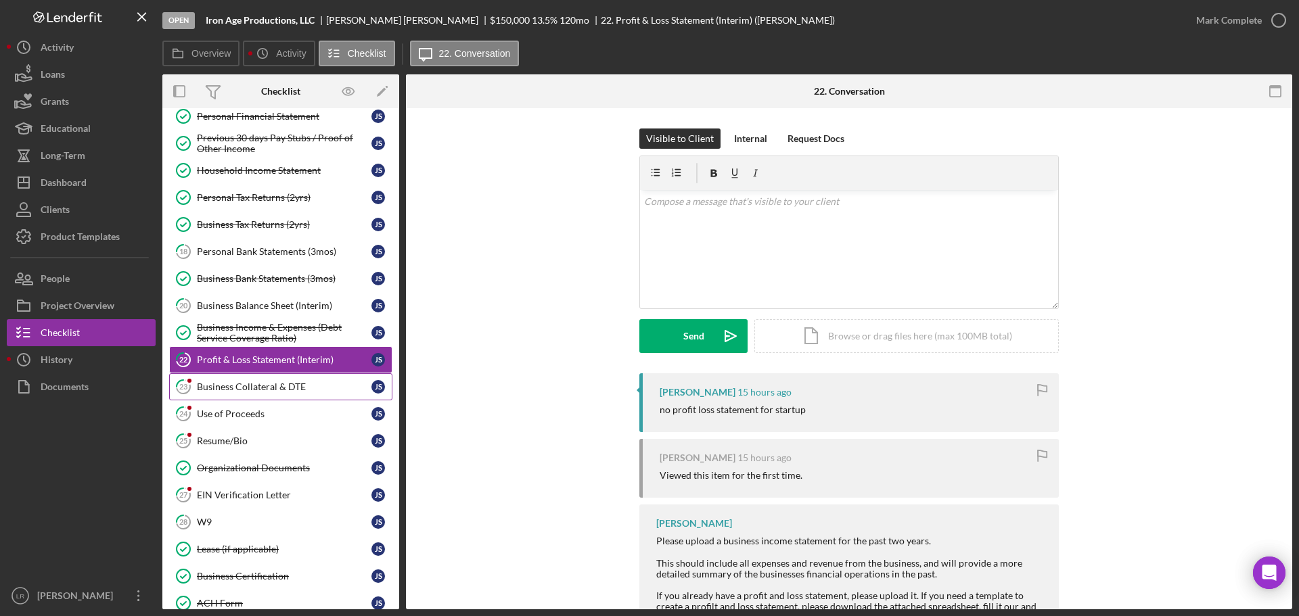
click at [270, 382] on div "Business Collateral & DTE" at bounding box center [284, 387] width 175 height 11
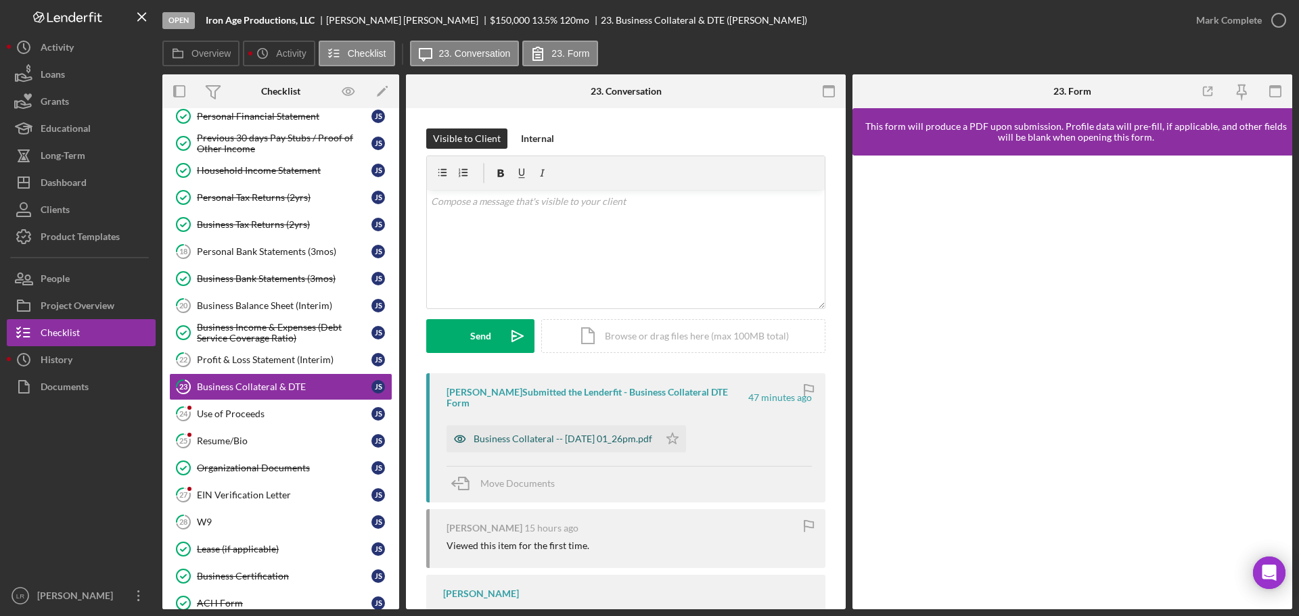
click at [568, 434] on div "Business Collateral -- [DATE] 01_26pm.pdf" at bounding box center [563, 439] width 179 height 11
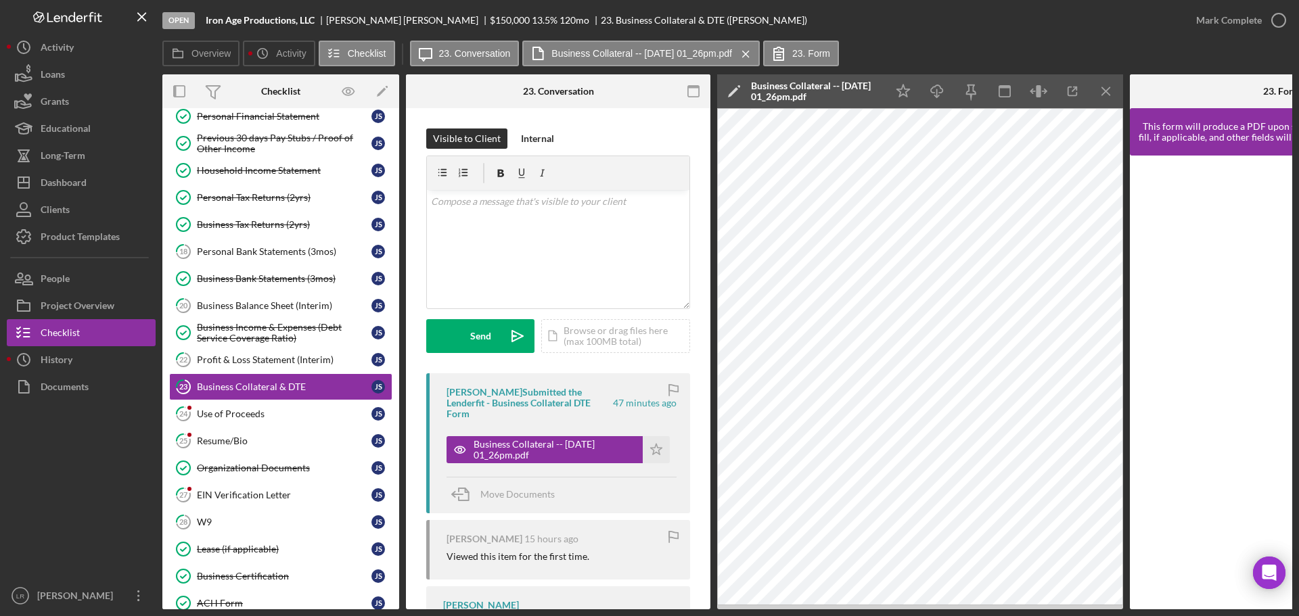
click at [735, 92] on icon "Icon/Edit" at bounding box center [734, 91] width 34 height 34
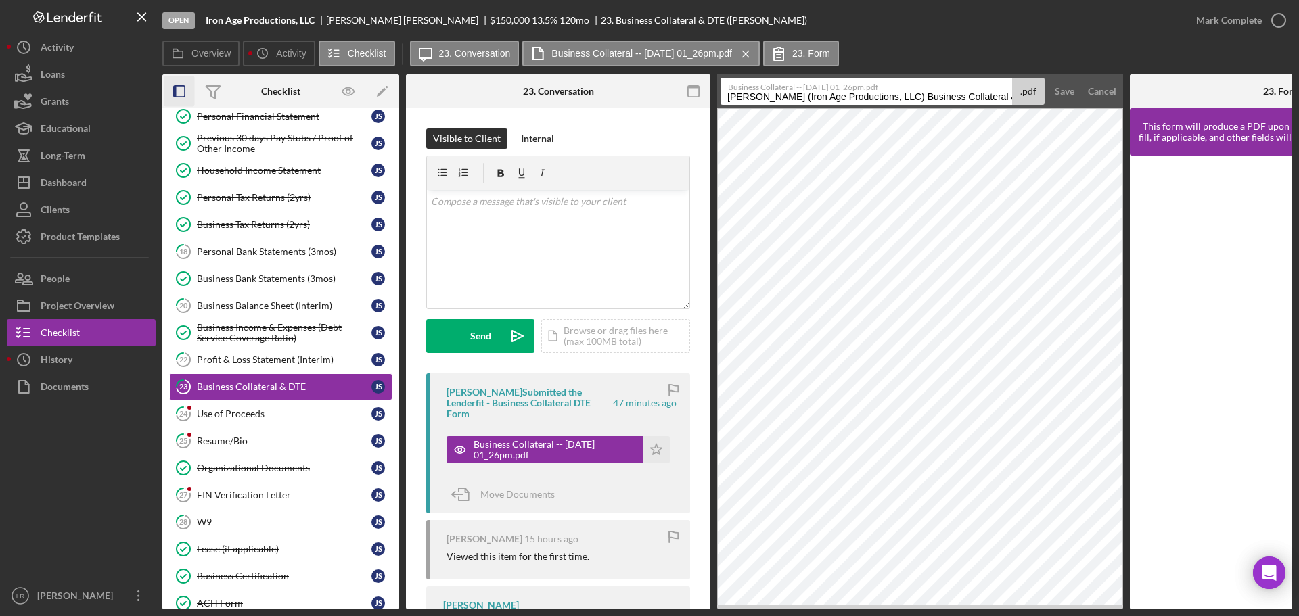
drag, startPoint x: 906, startPoint y: 97, endPoint x: 177, endPoint y: 102, distance: 729.3
click at [177, 102] on div "Overview Internal Workflow Stage Open Icon/Dropdown Arrow Archive (can unarchiv…" at bounding box center [727, 341] width 1130 height 535
drag, startPoint x: 839, startPoint y: 97, endPoint x: 969, endPoint y: 97, distance: 130.6
click at [969, 98] on input "Business Collateral & DTE 20250925" at bounding box center [866, 91] width 292 height 27
type input "Business Collateral & DTE"
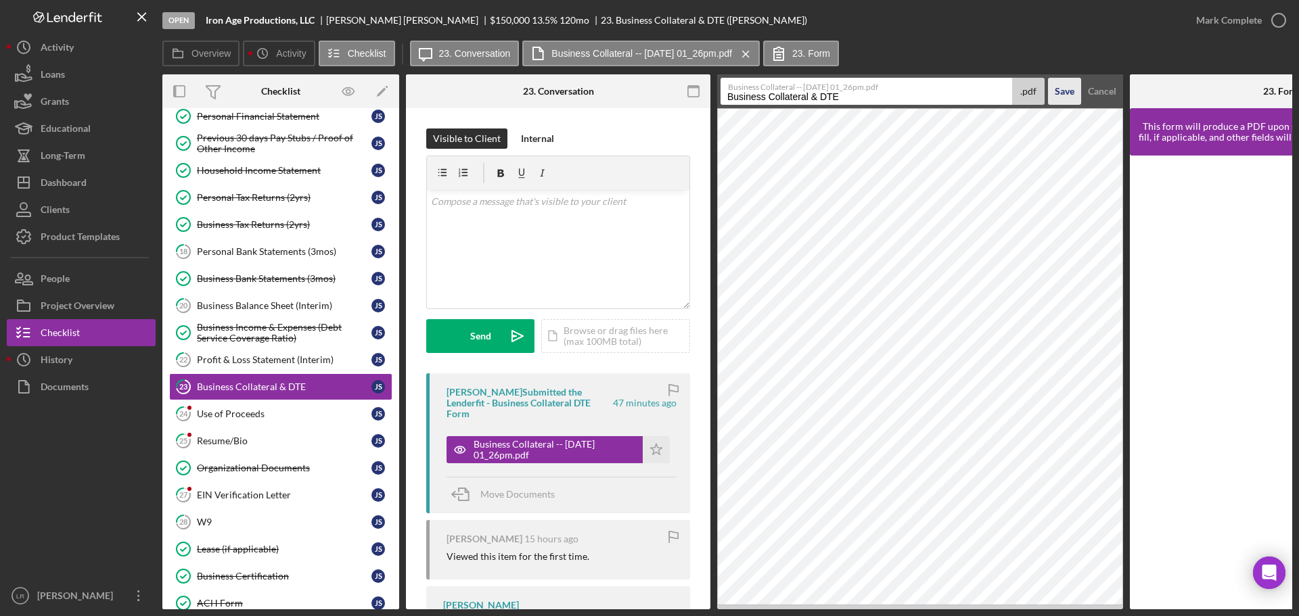
click at [1067, 91] on div "Save" at bounding box center [1065, 91] width 20 height 27
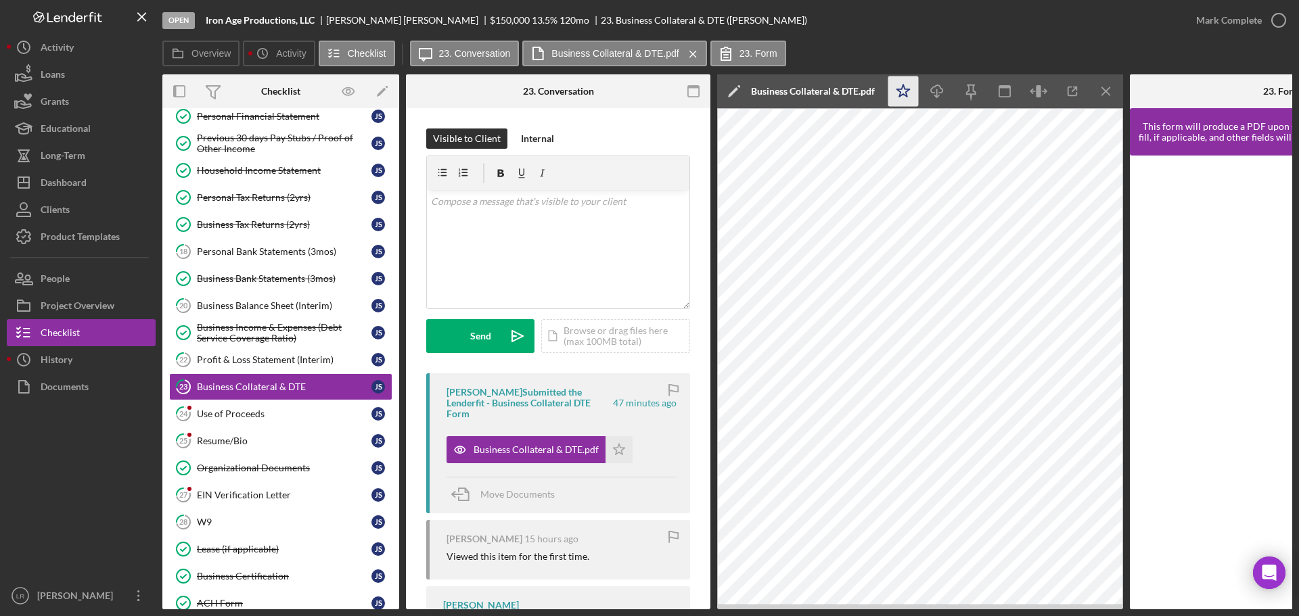
click at [900, 87] on icon "Icon/Star" at bounding box center [903, 91] width 30 height 30
click at [936, 87] on icon "Icon/Download" at bounding box center [937, 91] width 30 height 30
click at [1278, 20] on icon "button" at bounding box center [1279, 20] width 34 height 34
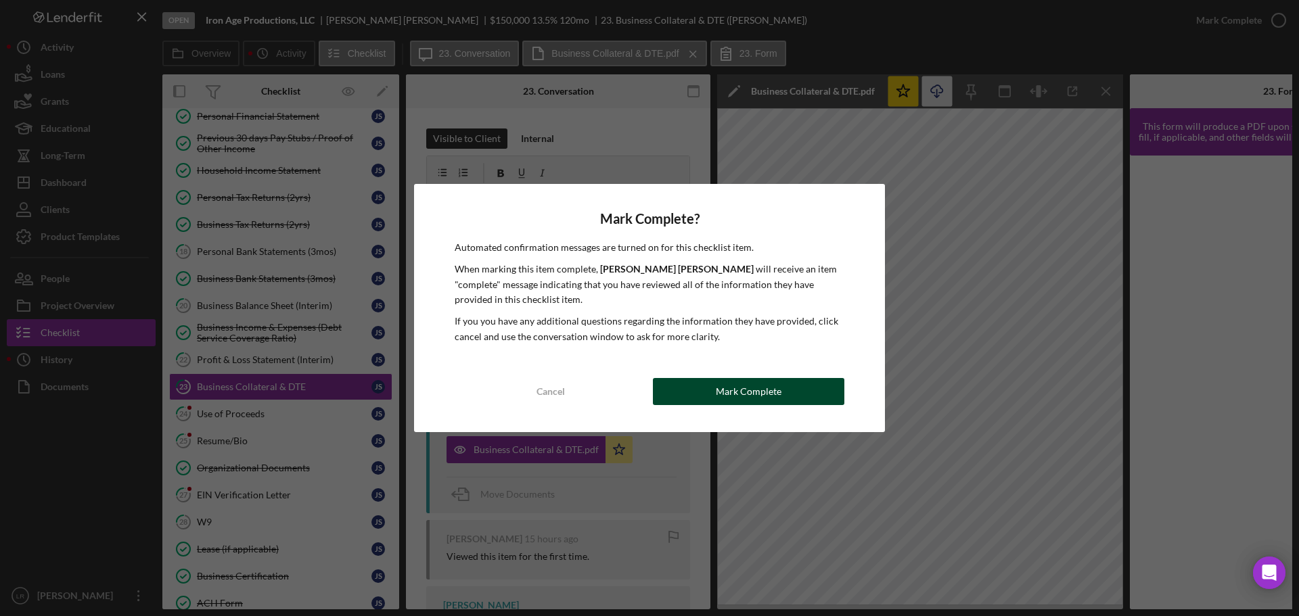
click at [777, 394] on div "Mark Complete" at bounding box center [749, 391] width 66 height 27
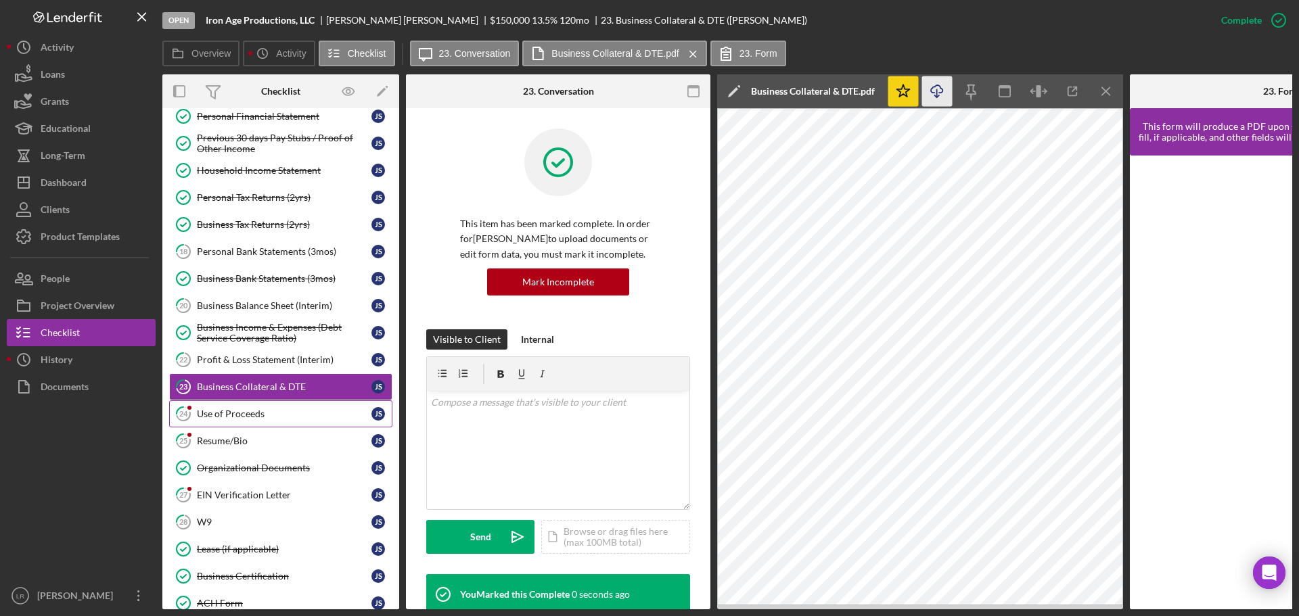
click at [245, 412] on div "Use of Proceeds" at bounding box center [284, 414] width 175 height 11
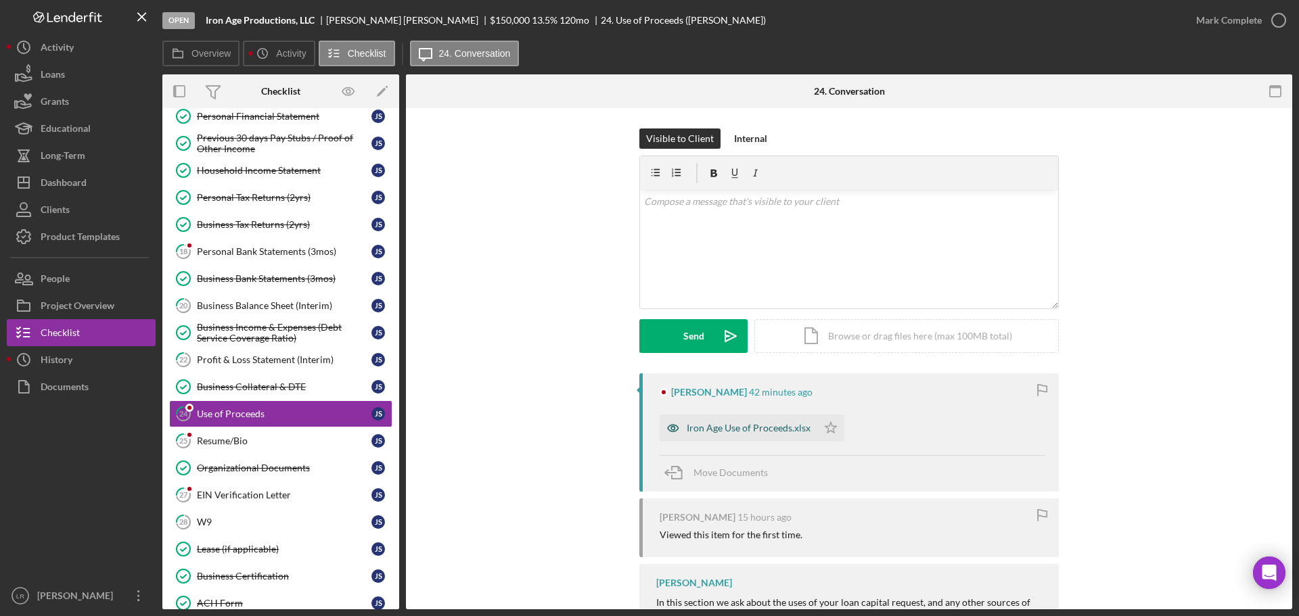
click at [752, 416] on div "Iron Age Use of Proceeds.xlsx" at bounding box center [739, 428] width 158 height 27
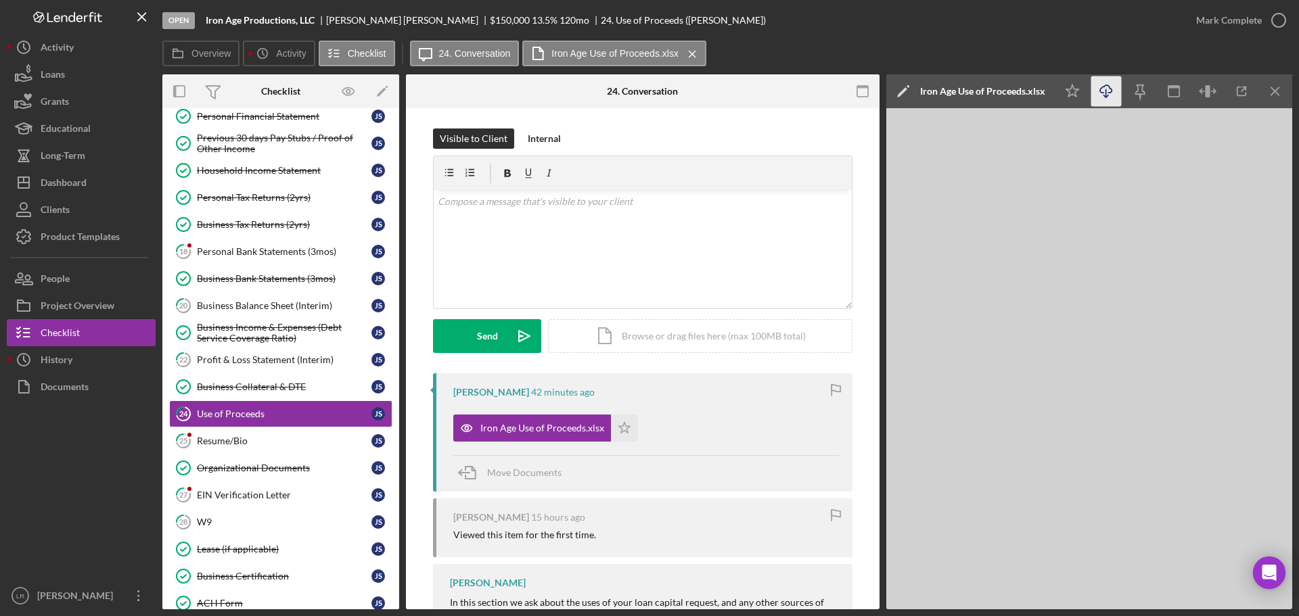
click at [1108, 85] on icon "button" at bounding box center [1106, 88] width 12 height 7
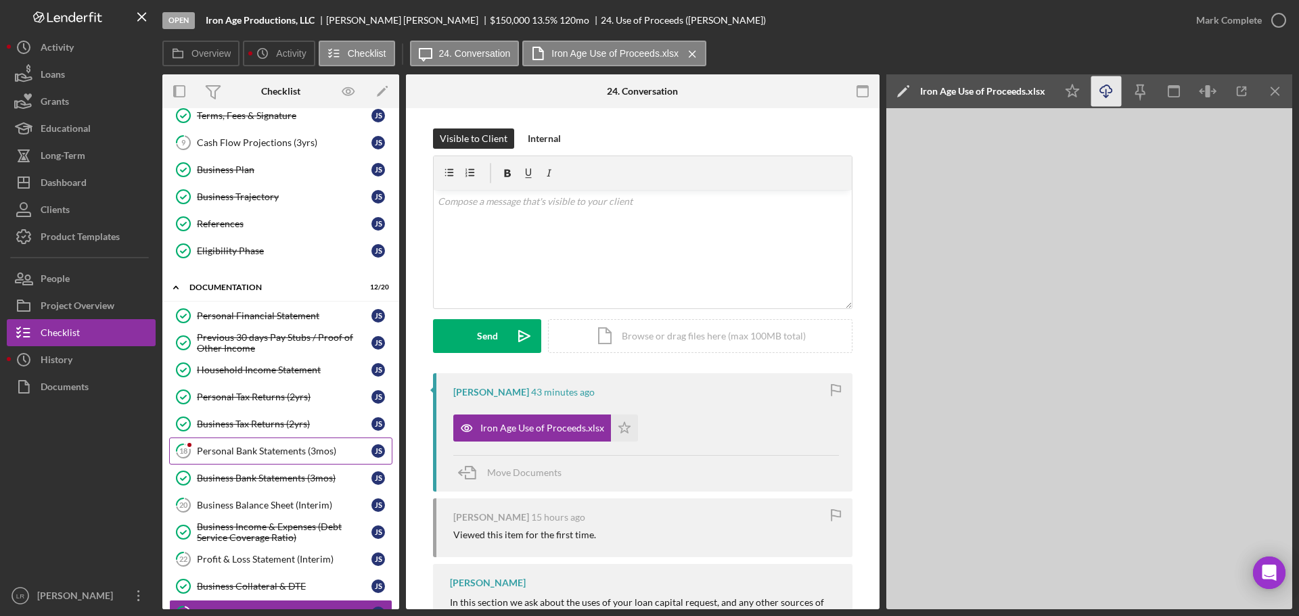
scroll to position [68, 0]
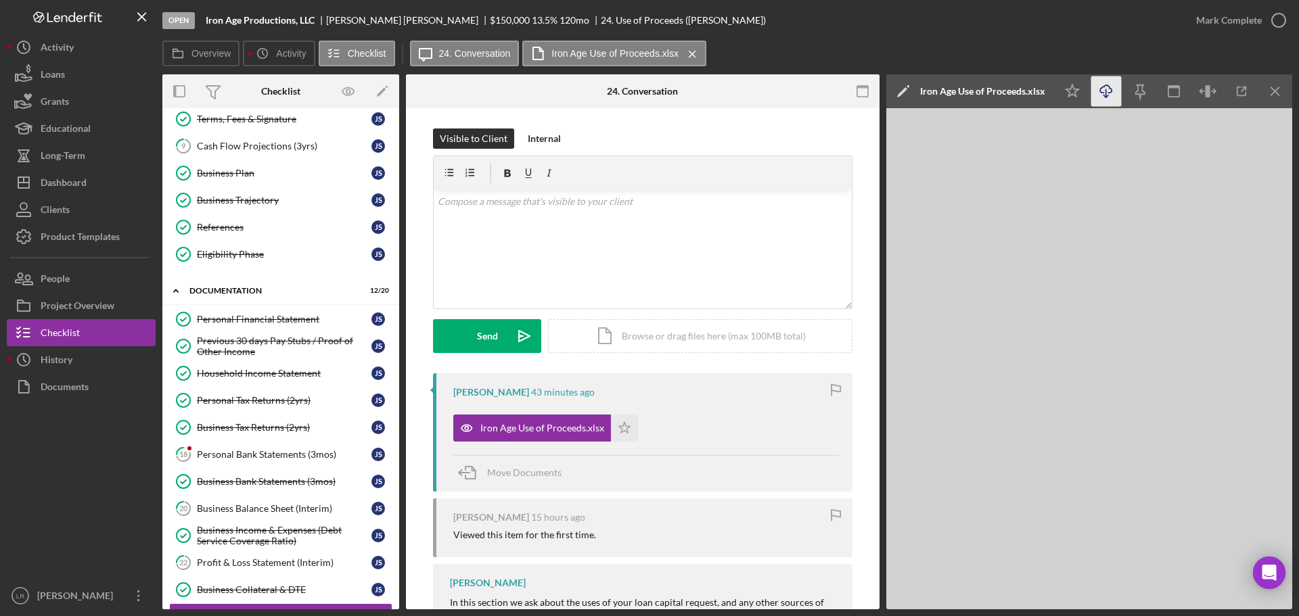
drag, startPoint x: 256, startPoint y: 149, endPoint x: 413, endPoint y: 154, distance: 156.3
click at [256, 149] on div "Cash Flow Projections (3yrs)" at bounding box center [284, 146] width 175 height 11
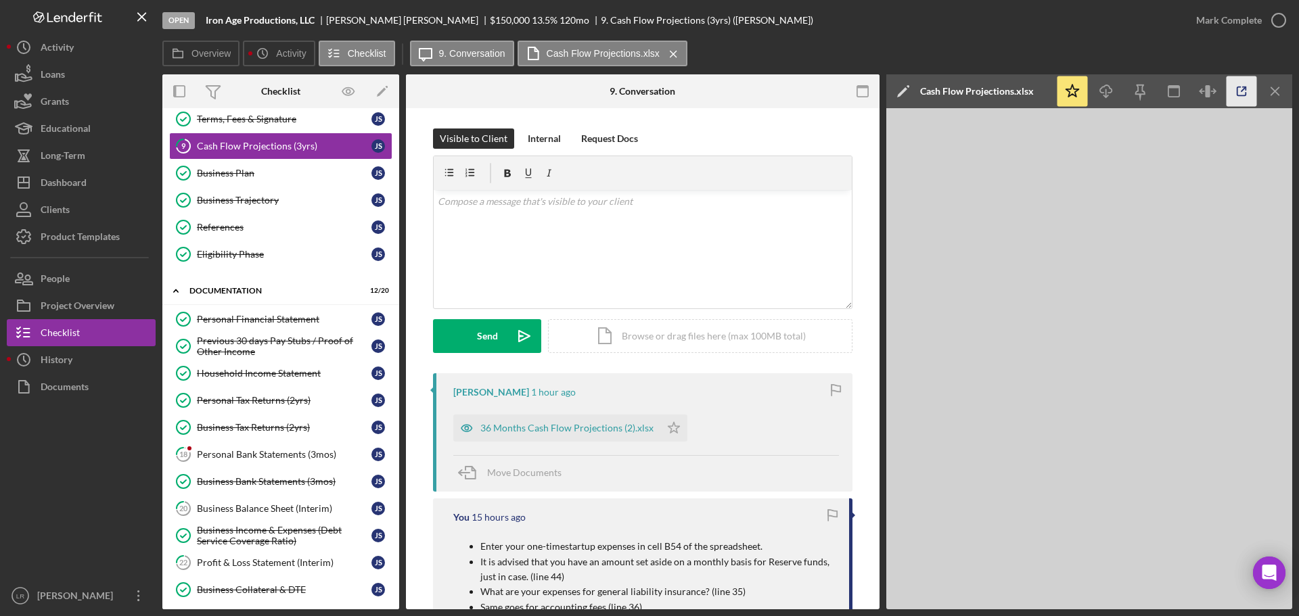
click at [1236, 94] on icon "button" at bounding box center [1241, 91] width 30 height 30
click at [242, 173] on div "Business Plan" at bounding box center [284, 173] width 175 height 11
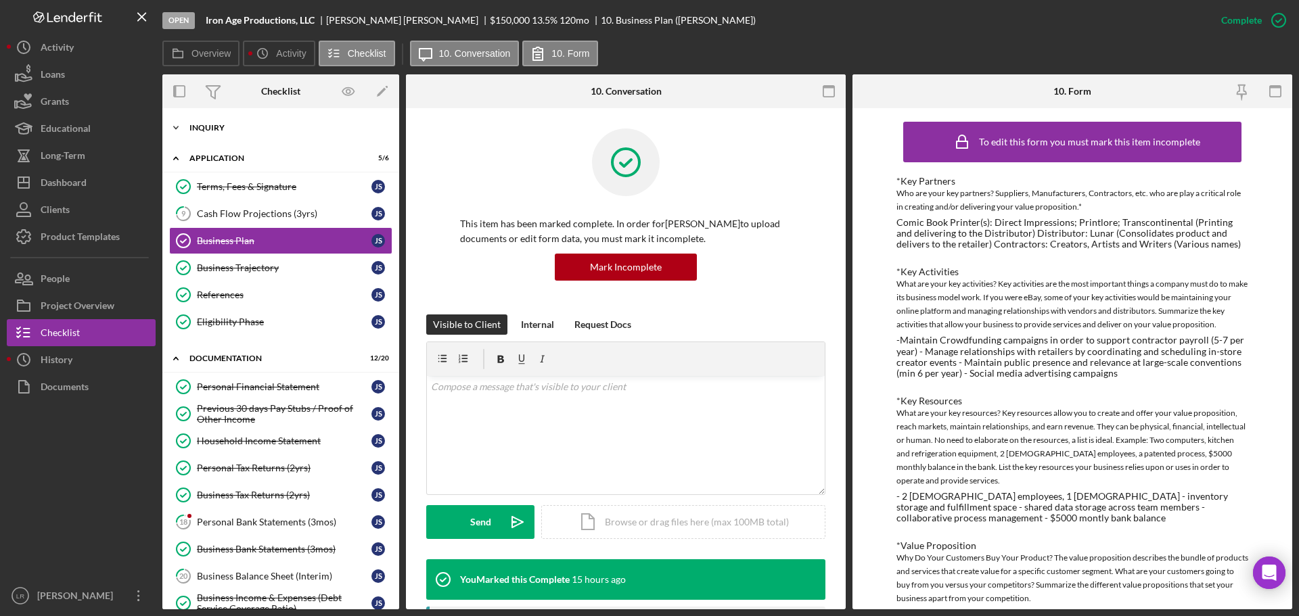
click at [242, 131] on div "Inquiry" at bounding box center [285, 128] width 193 height 8
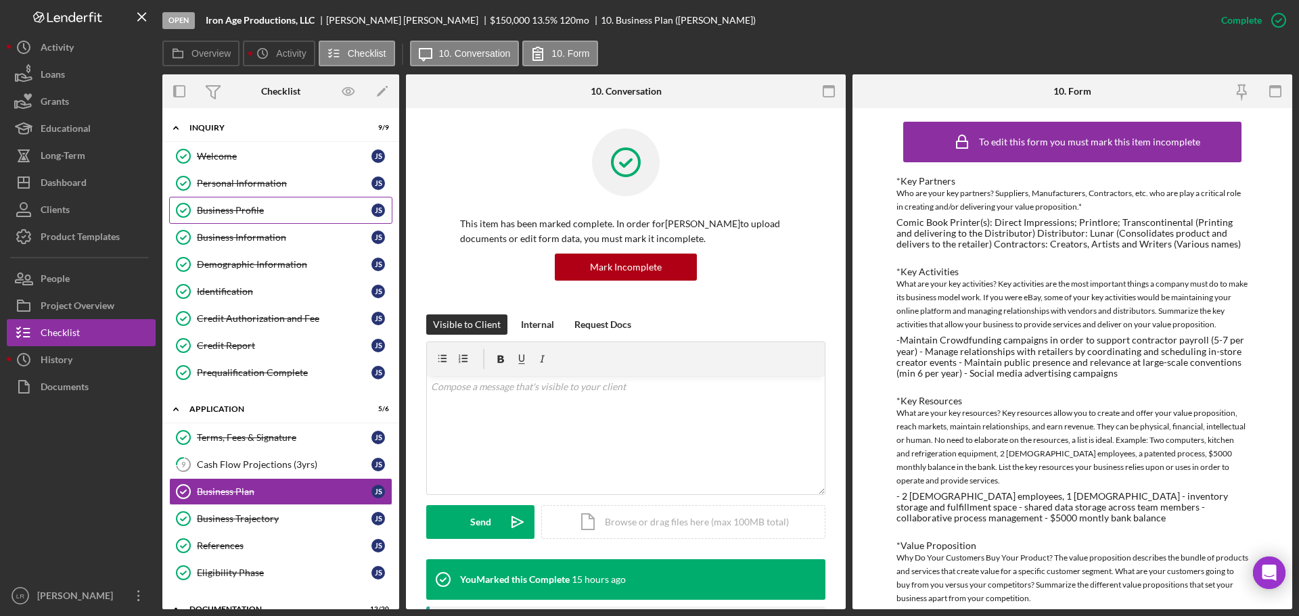
click at [246, 218] on link "Business Profile Business Profile [PERSON_NAME]" at bounding box center [280, 210] width 223 height 27
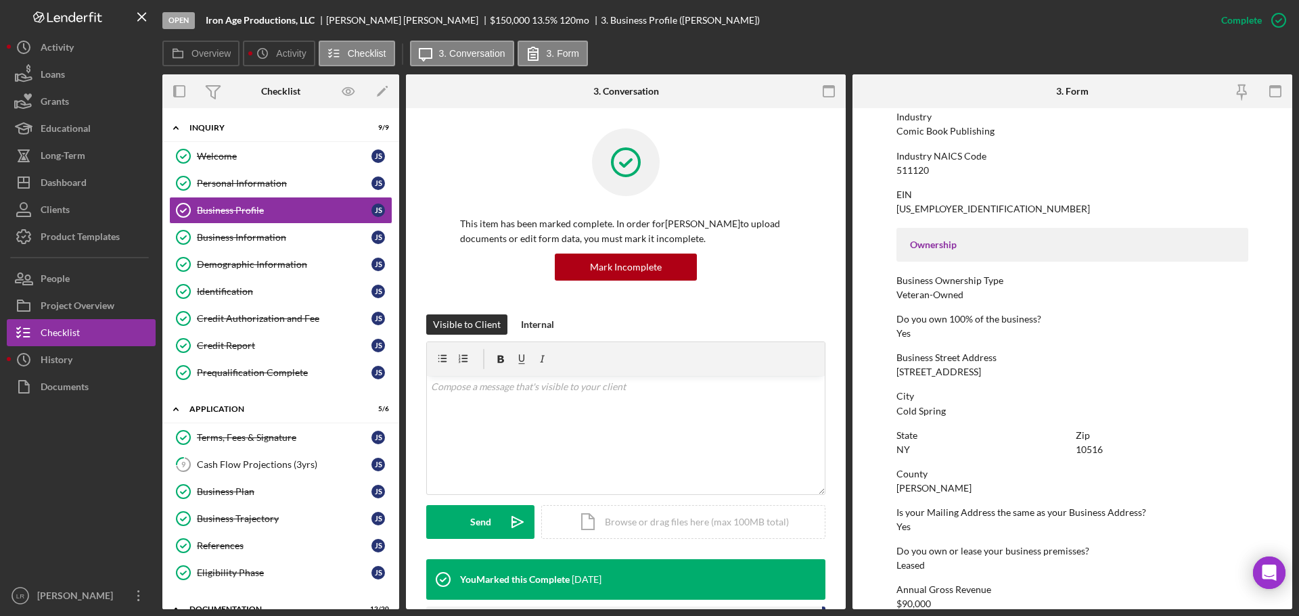
scroll to position [338, 0]
drag, startPoint x: 927, startPoint y: 175, endPoint x: 884, endPoint y: 168, distance: 43.8
click at [884, 168] on form "To edit this form you must mark this item incomplete Business Name Iron Age Pro…" at bounding box center [1072, 358] width 440 height 501
click at [953, 173] on div "To edit this form you must mark this item incomplete Business Name Iron Age Pro…" at bounding box center [1072, 280] width 352 height 1007
drag, startPoint x: 942, startPoint y: 165, endPoint x: 928, endPoint y: 165, distance: 14.2
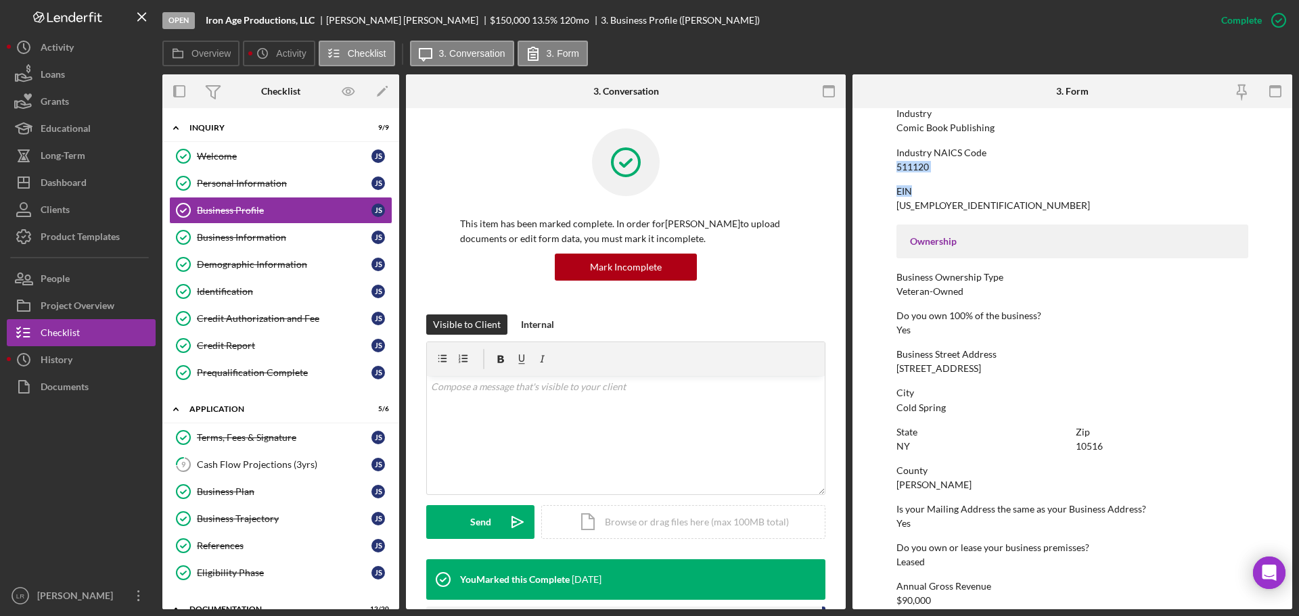
click at [940, 165] on div "Industry NAICS Code 511120" at bounding box center [1072, 159] width 352 height 25
click at [895, 173] on form "To edit this form you must mark this item incomplete Business Name Iron Age Pro…" at bounding box center [1072, 358] width 440 height 501
click at [899, 165] on div "511120" at bounding box center [912, 167] width 32 height 11
drag, startPoint x: 894, startPoint y: 169, endPoint x: 934, endPoint y: 167, distance: 40.0
click at [934, 167] on form "To edit this form you must mark this item incomplete Business Name Iron Age Pro…" at bounding box center [1072, 358] width 440 height 501
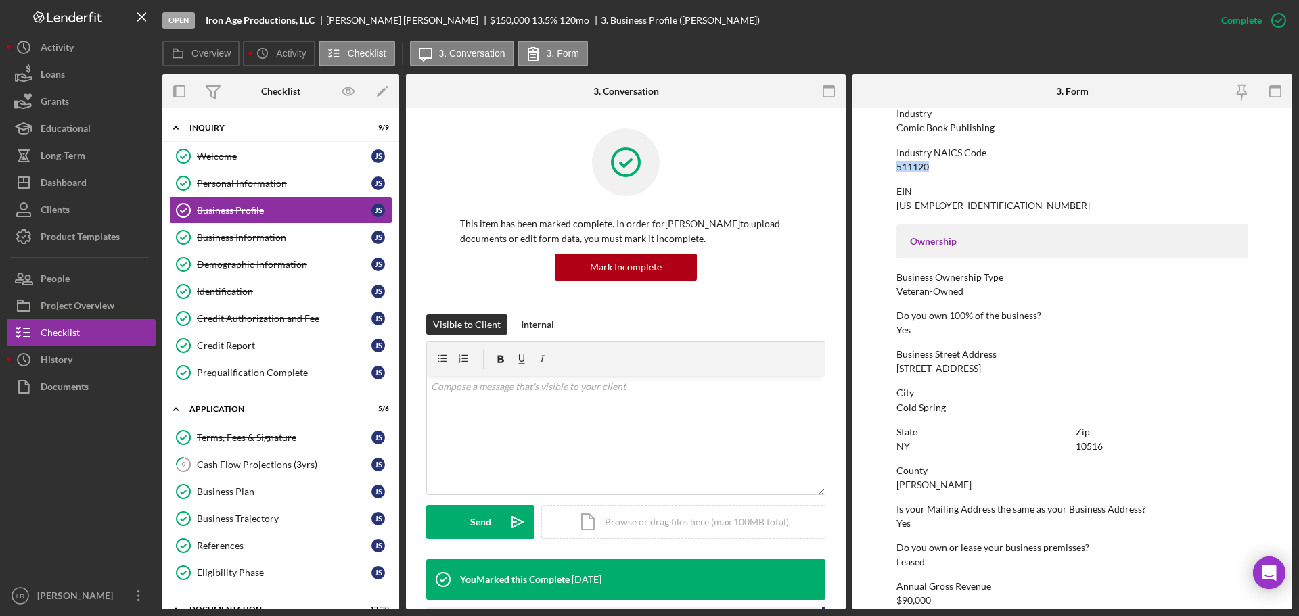
copy div "511120"
click at [88, 183] on button "Icon/Dashboard Dashboard" at bounding box center [81, 182] width 149 height 27
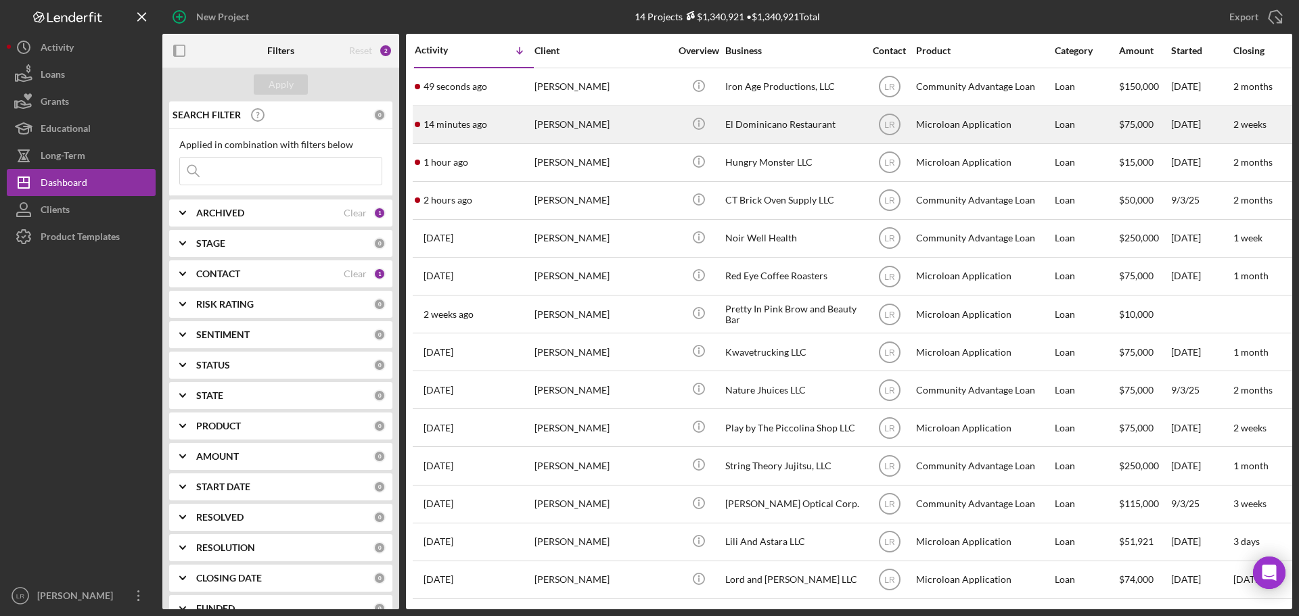
click at [620, 127] on div "[PERSON_NAME]" at bounding box center [601, 125] width 135 height 36
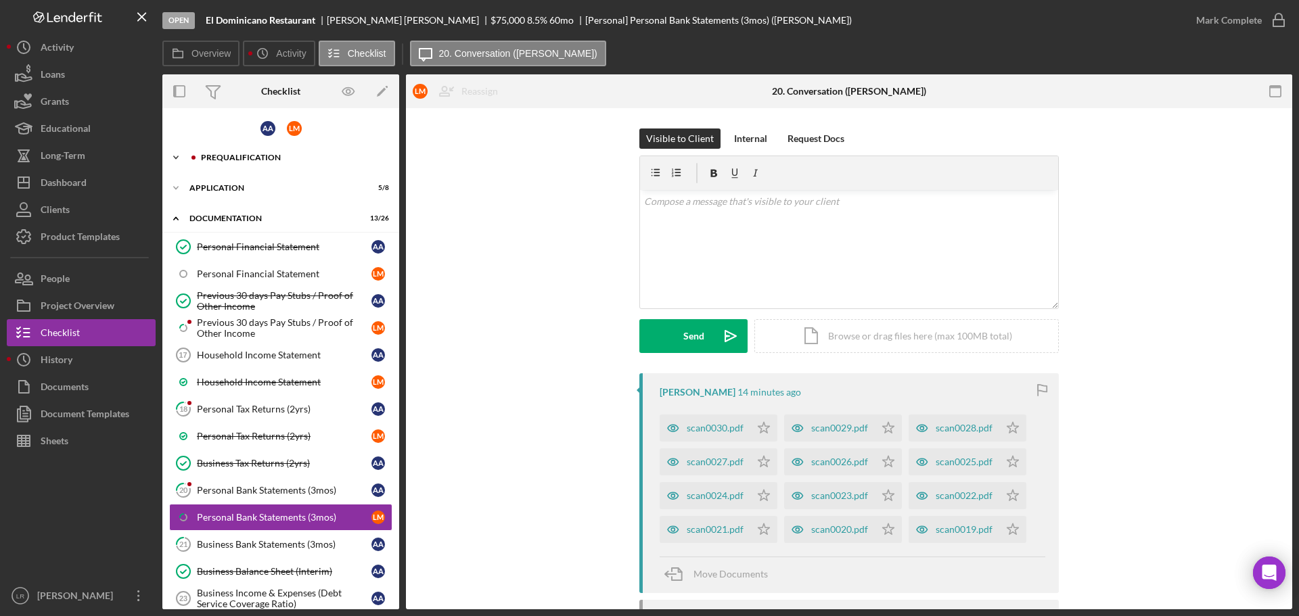
click at [247, 157] on div "Prequalification" at bounding box center [291, 158] width 181 height 8
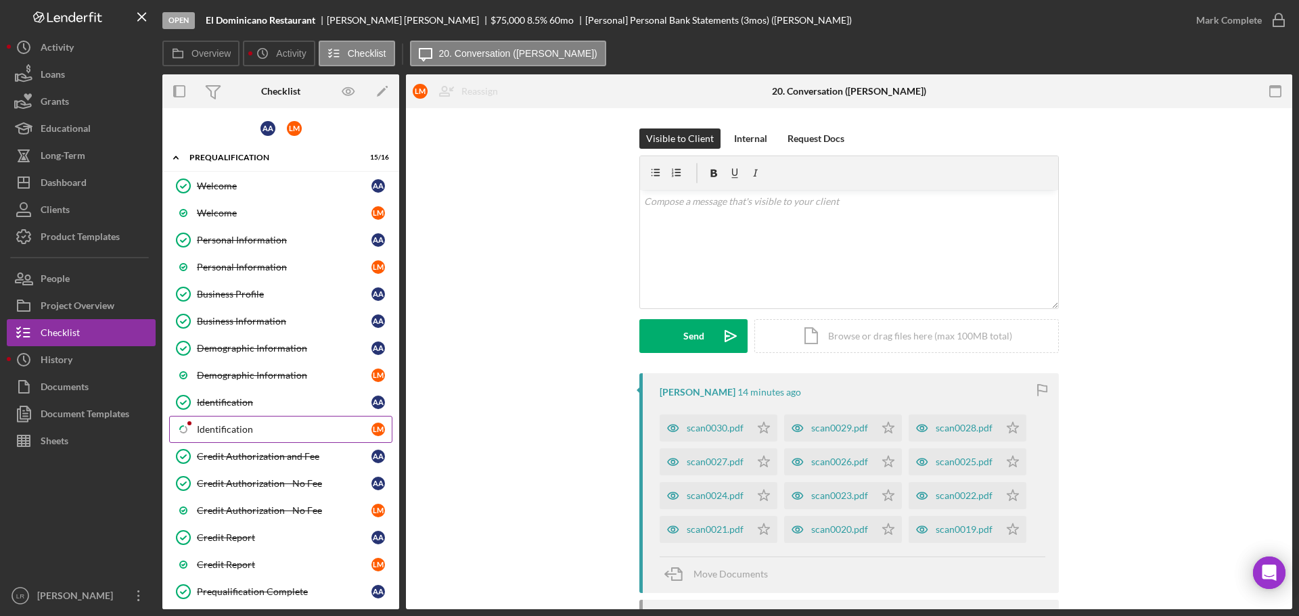
click at [241, 428] on div "Identification" at bounding box center [284, 429] width 175 height 11
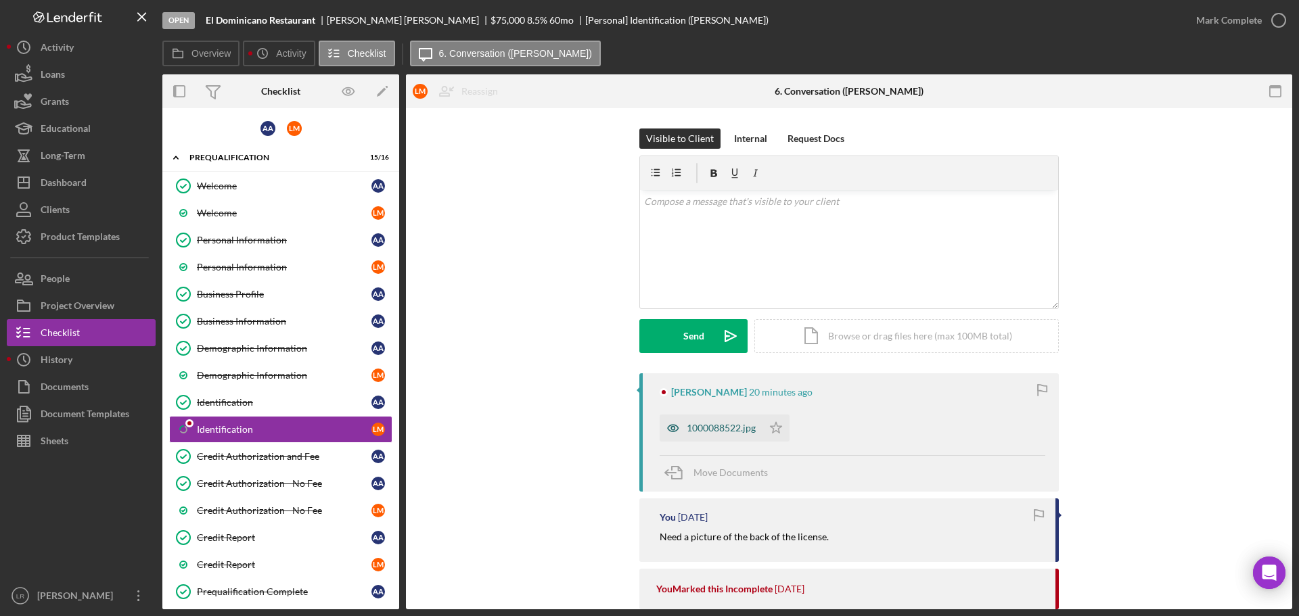
click at [713, 431] on div "1000088522.jpg" at bounding box center [721, 428] width 69 height 11
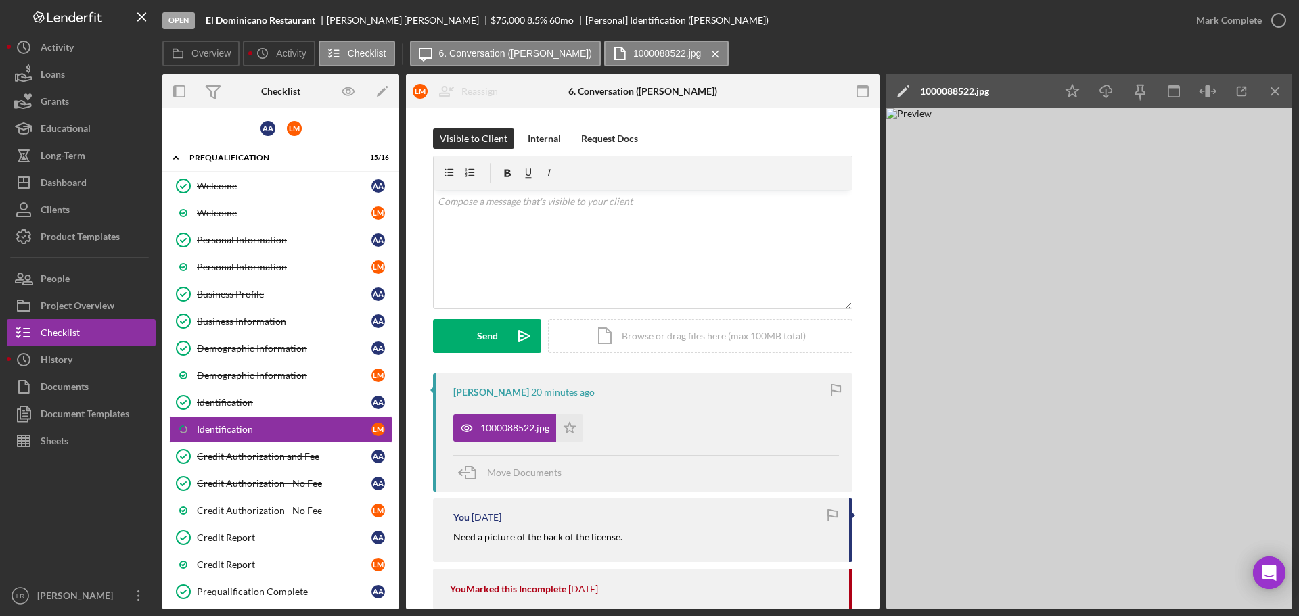
click at [907, 89] on polygon at bounding box center [902, 92] width 10 height 10
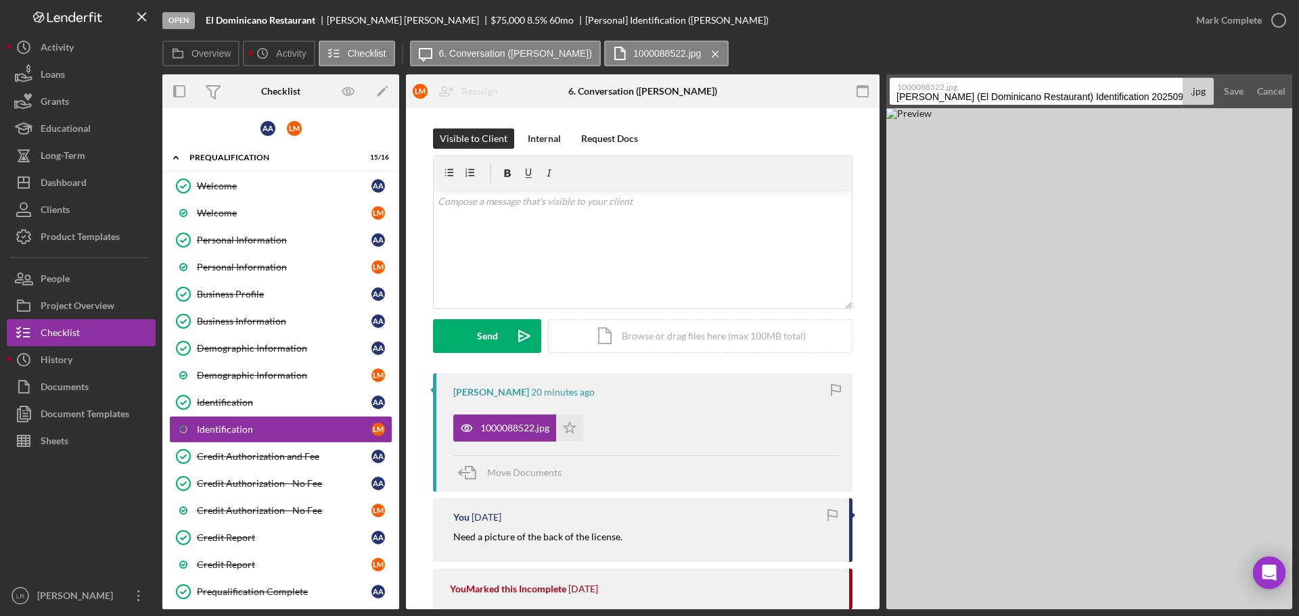
scroll to position [0, 1]
drag, startPoint x: 1130, startPoint y: 97, endPoint x: 1298, endPoint y: 76, distance: 169.7
click at [1298, 76] on div "Open El Dominicano Restaurant [PERSON_NAME] $75,000 $75,000 8.5 % 60 mo [Person…" at bounding box center [649, 308] width 1299 height 616
type input "ID - Driver's License (Back) (LM)"
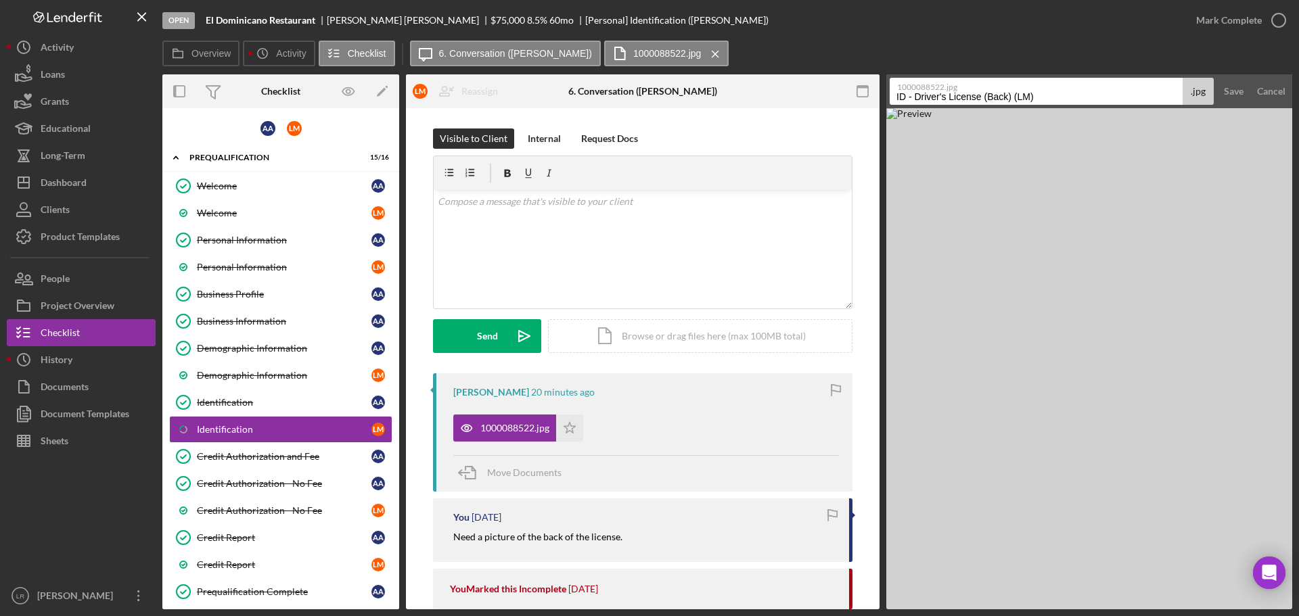
click at [1217, 78] on button "Save" at bounding box center [1233, 91] width 33 height 27
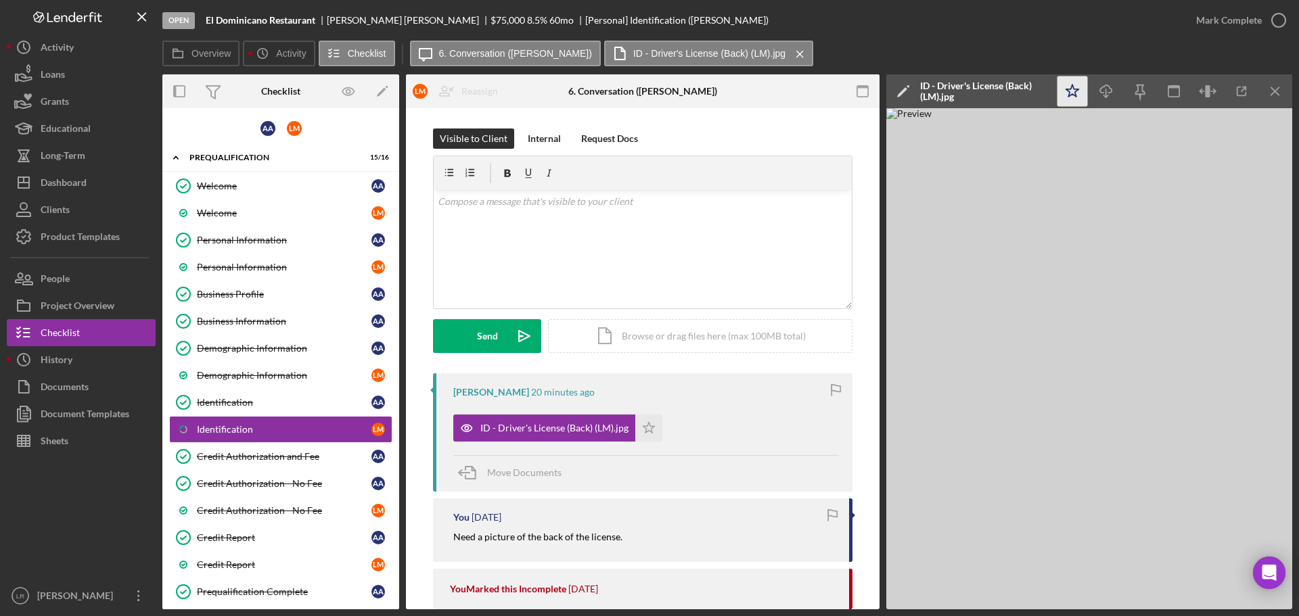
click at [1074, 88] on polygon "button" at bounding box center [1072, 91] width 13 height 12
click at [1101, 95] on icon "Icon/Download" at bounding box center [1106, 91] width 30 height 30
click at [1271, 16] on icon "button" at bounding box center [1279, 20] width 34 height 34
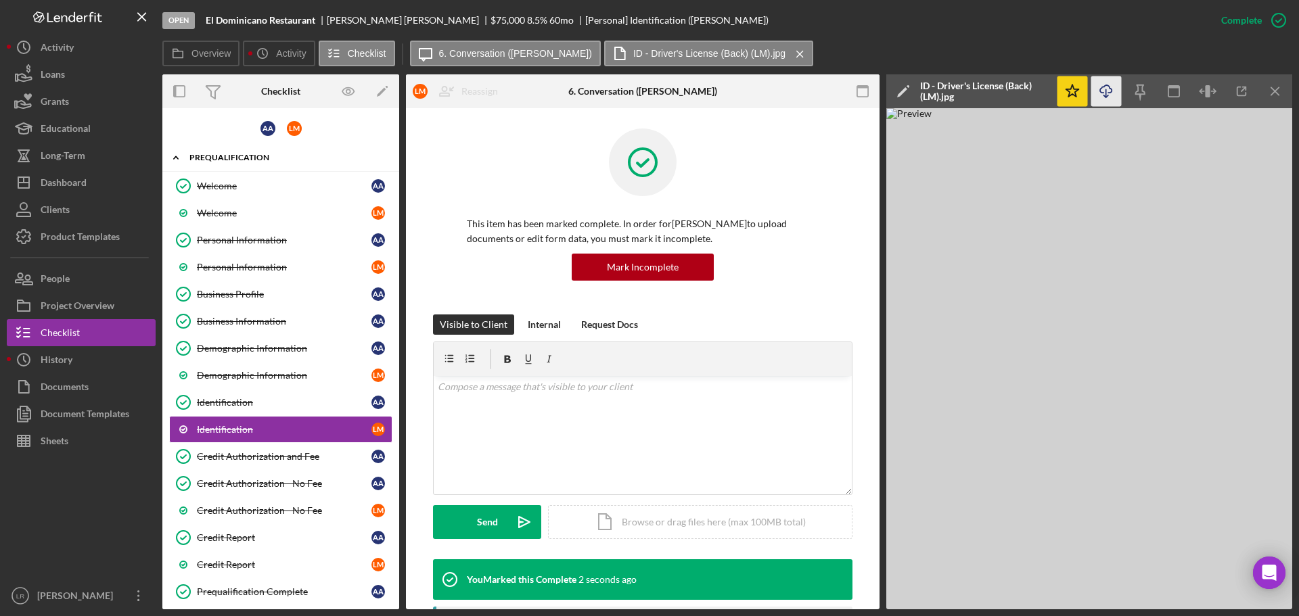
click at [241, 152] on div "Icon/Expander Prequalification 16 / 16" at bounding box center [280, 158] width 237 height 28
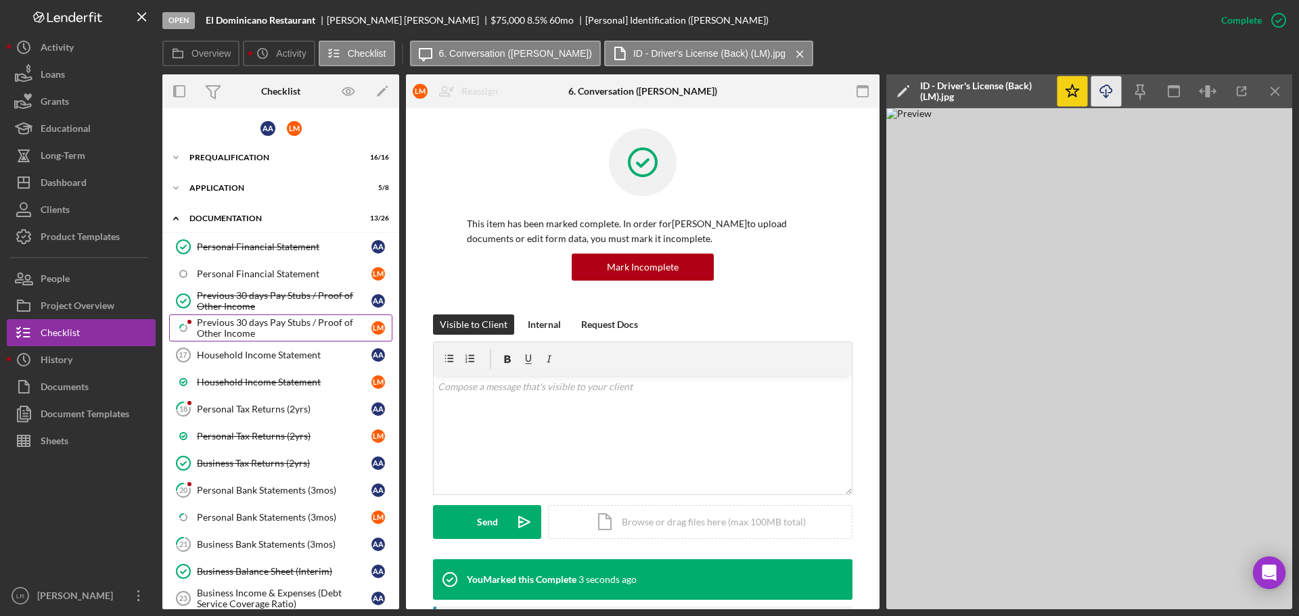
click at [223, 325] on div "Previous 30 days Pay Stubs / Proof of Other Income" at bounding box center [284, 328] width 175 height 22
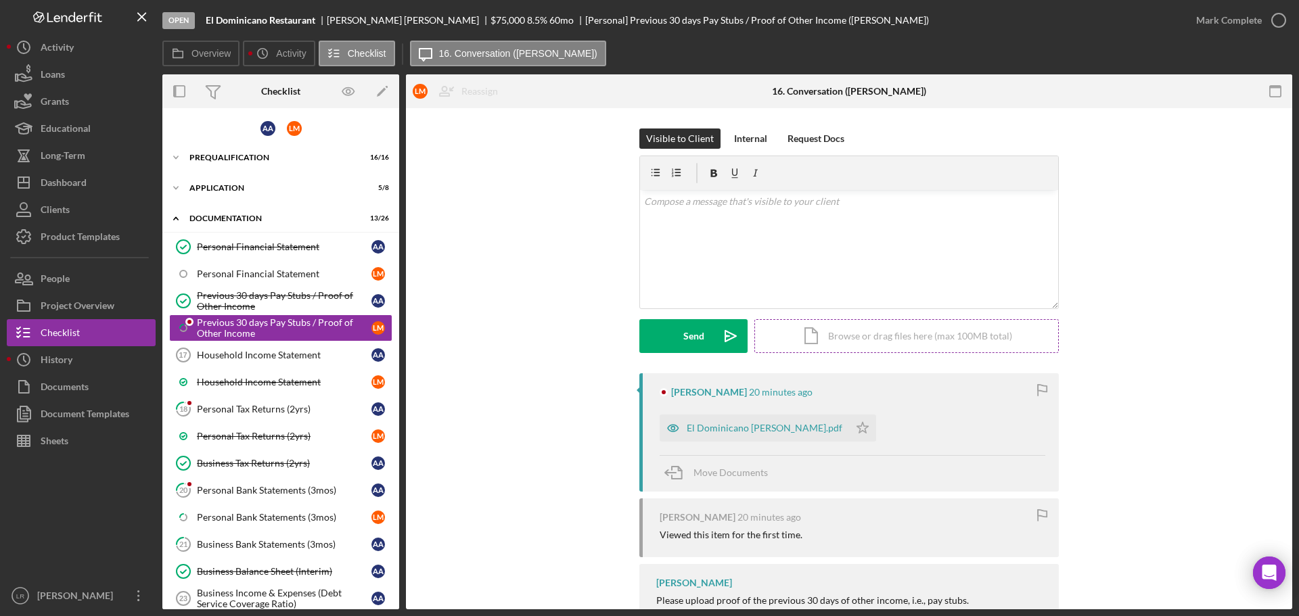
scroll to position [63, 0]
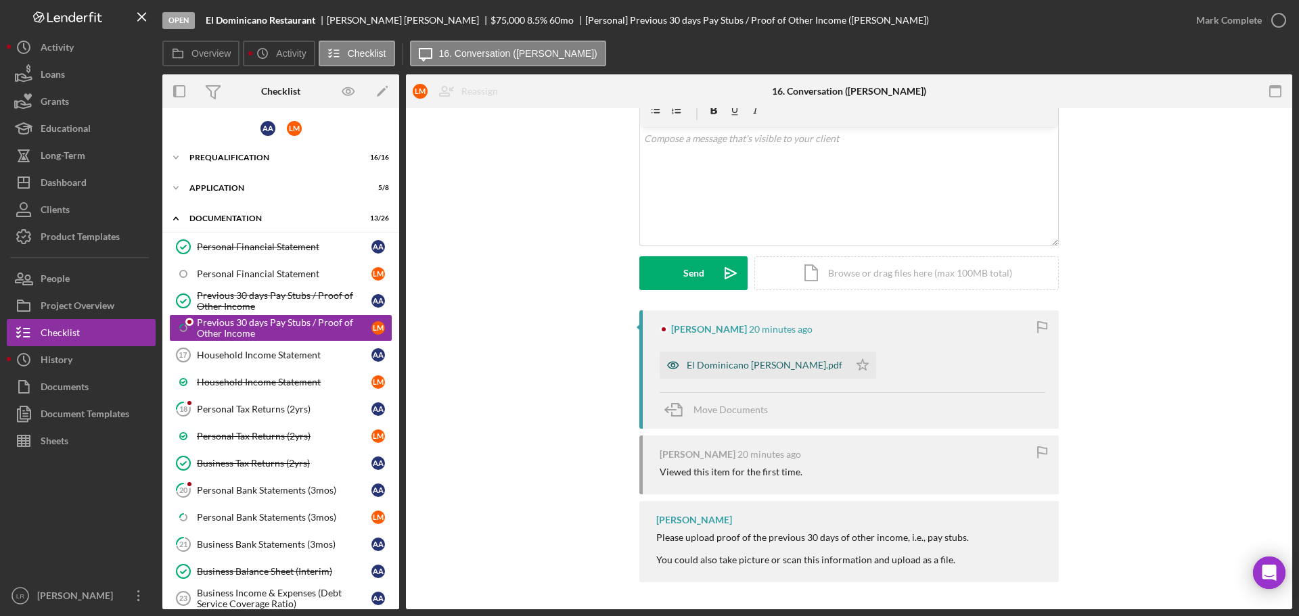
click at [743, 363] on div "El Dominicano [PERSON_NAME].pdf" at bounding box center [765, 365] width 156 height 11
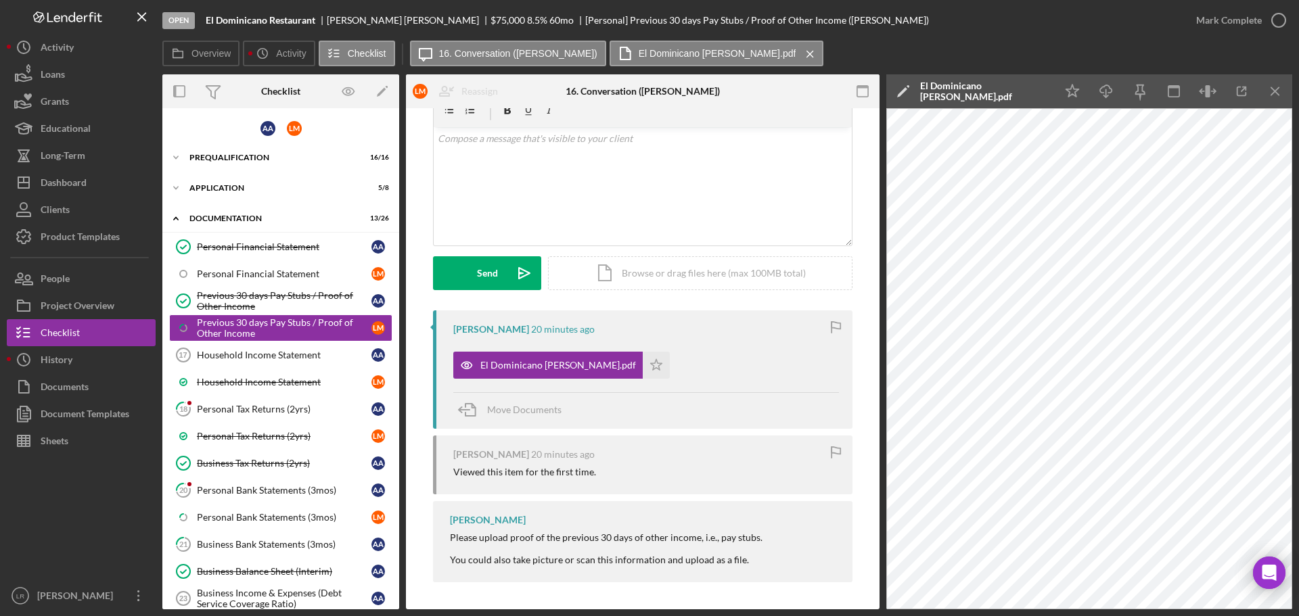
click at [893, 93] on icon "Icon/Edit" at bounding box center [903, 91] width 34 height 34
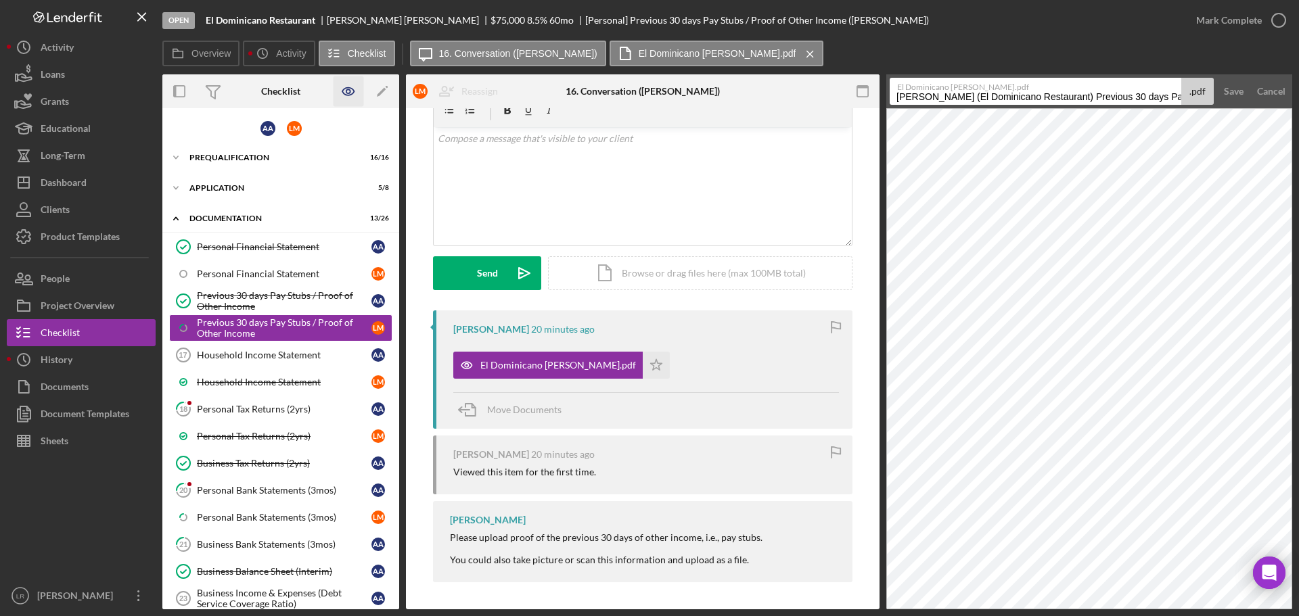
drag, startPoint x: 1160, startPoint y: 96, endPoint x: 350, endPoint y: 91, distance: 809.8
click at [350, 91] on div "Overview Internal Workflow Stage Open Icon/Dropdown Arrow Archive (can unarchiv…" at bounding box center [727, 341] width 1130 height 535
drag, startPoint x: 938, startPoint y: 96, endPoint x: 1244, endPoint y: 85, distance: 306.6
click at [1244, 85] on form "El Dominicano [PERSON_NAME].pdf Pay Stubs / Proof of Other Income 20250925 .pdf…" at bounding box center [1089, 91] width 406 height 34
click at [957, 99] on input "Pay Stubs (AA)" at bounding box center [1036, 91] width 292 height 27
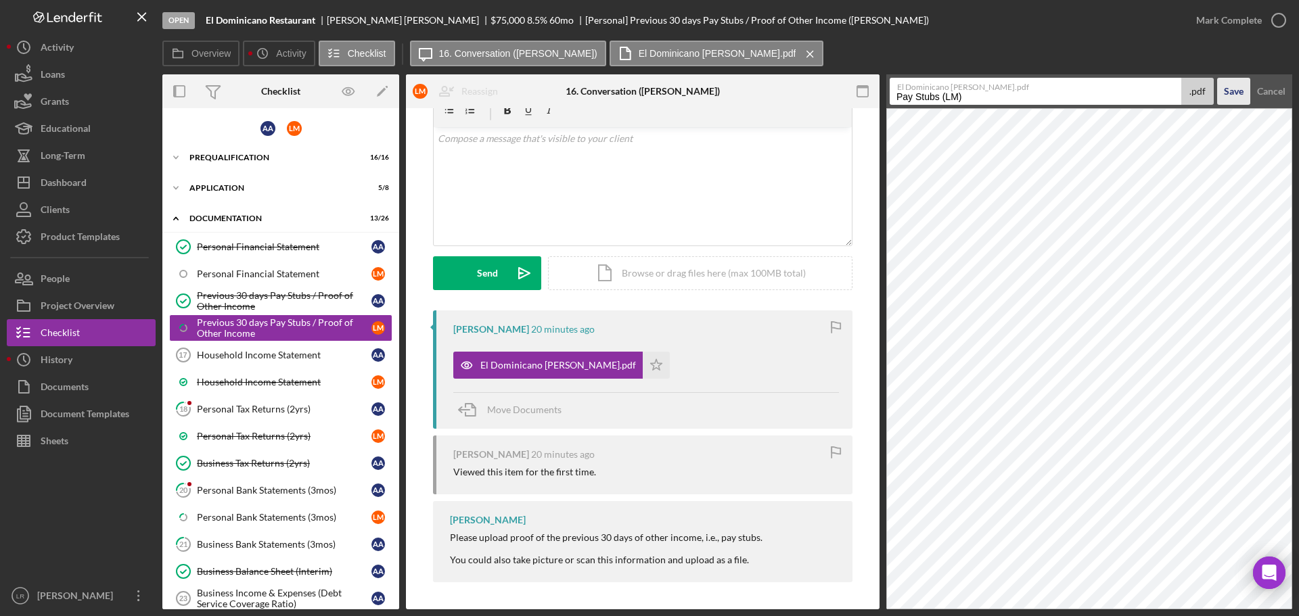
type input "Pay Stubs (LM)"
click at [1237, 91] on div "Save" at bounding box center [1234, 91] width 20 height 27
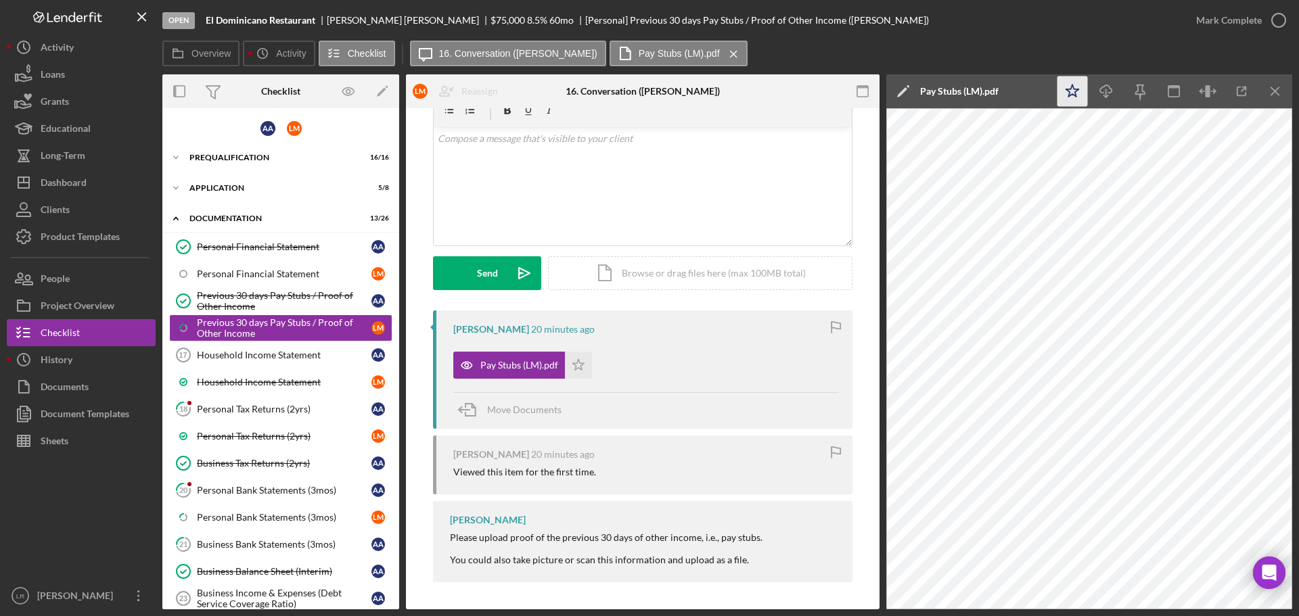
click at [1077, 93] on icon "Icon/Star" at bounding box center [1072, 91] width 30 height 30
click at [1109, 91] on icon "Icon/Download" at bounding box center [1106, 91] width 30 height 30
click at [1279, 22] on icon "button" at bounding box center [1279, 20] width 34 height 34
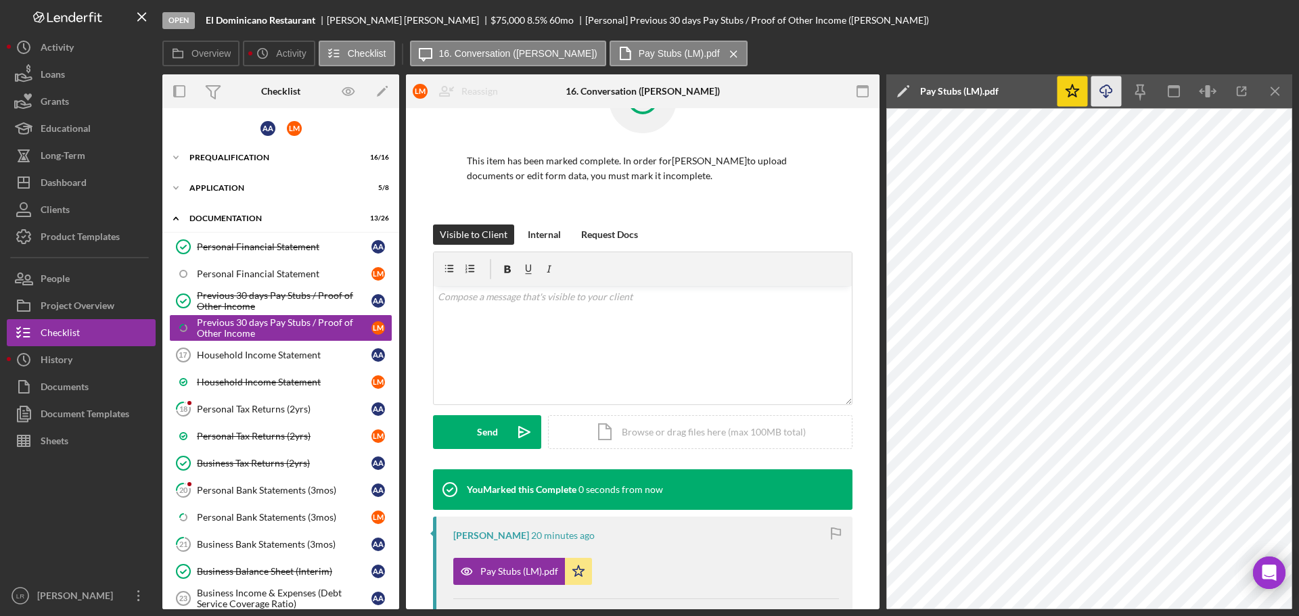
scroll to position [248, 0]
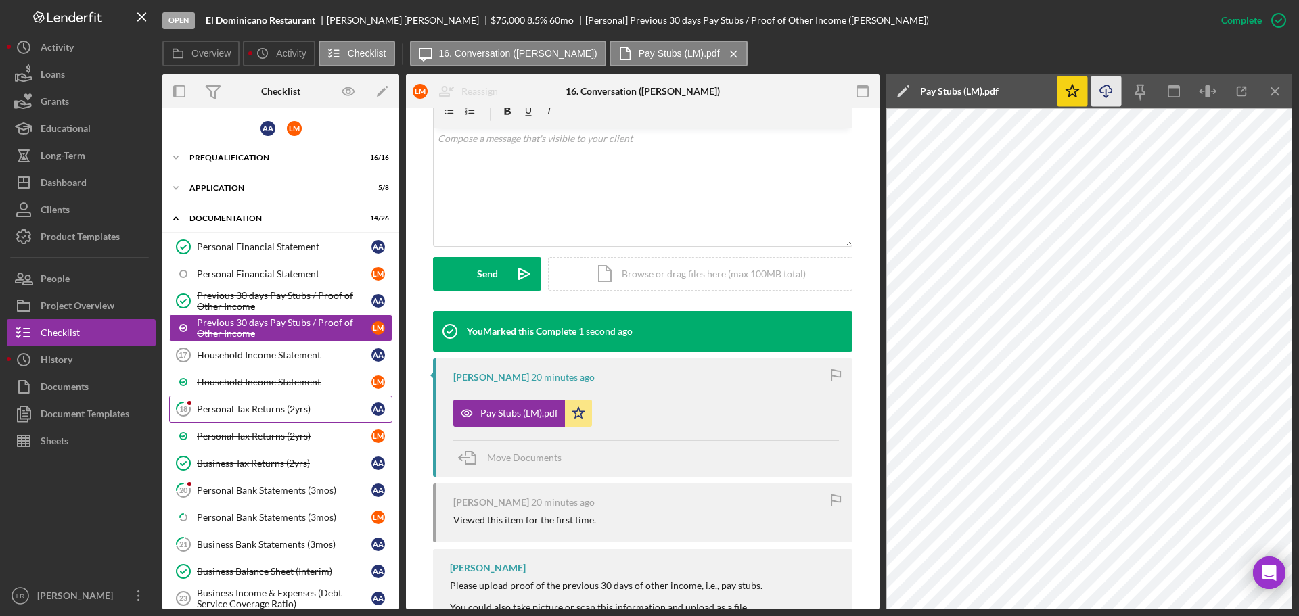
click at [279, 409] on div "Personal Tax Returns (2yrs)" at bounding box center [284, 409] width 175 height 11
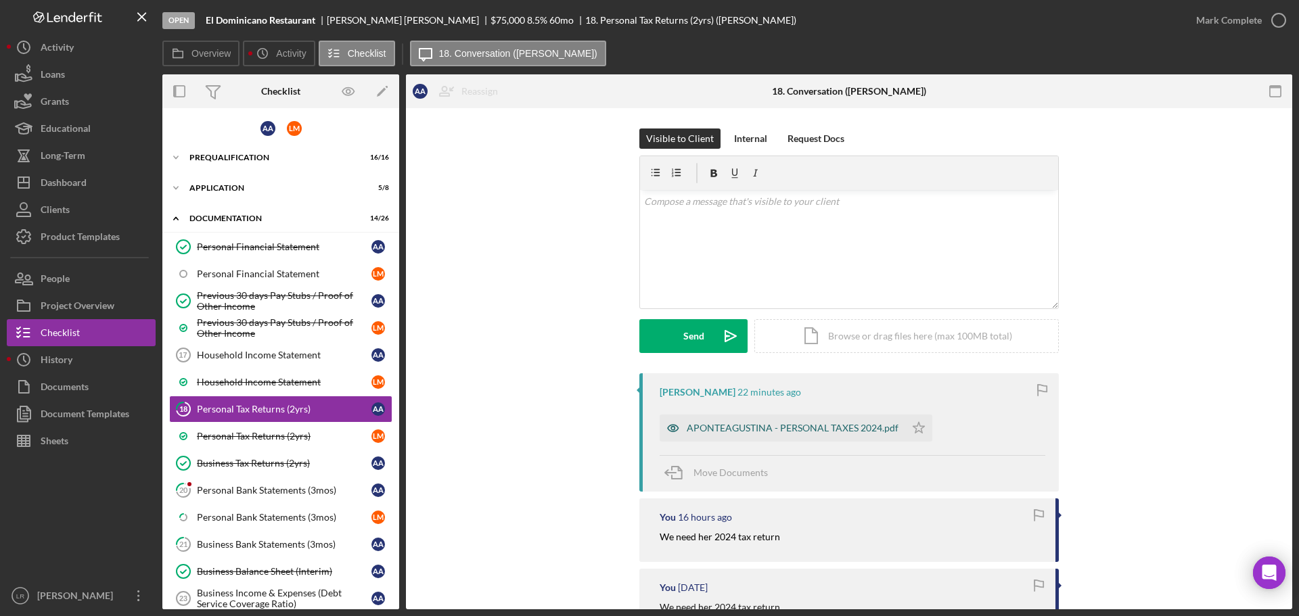
click at [727, 428] on div "APONTEAGUSTINA - PERSONAL TAXES 2024.pdf" at bounding box center [793, 428] width 212 height 11
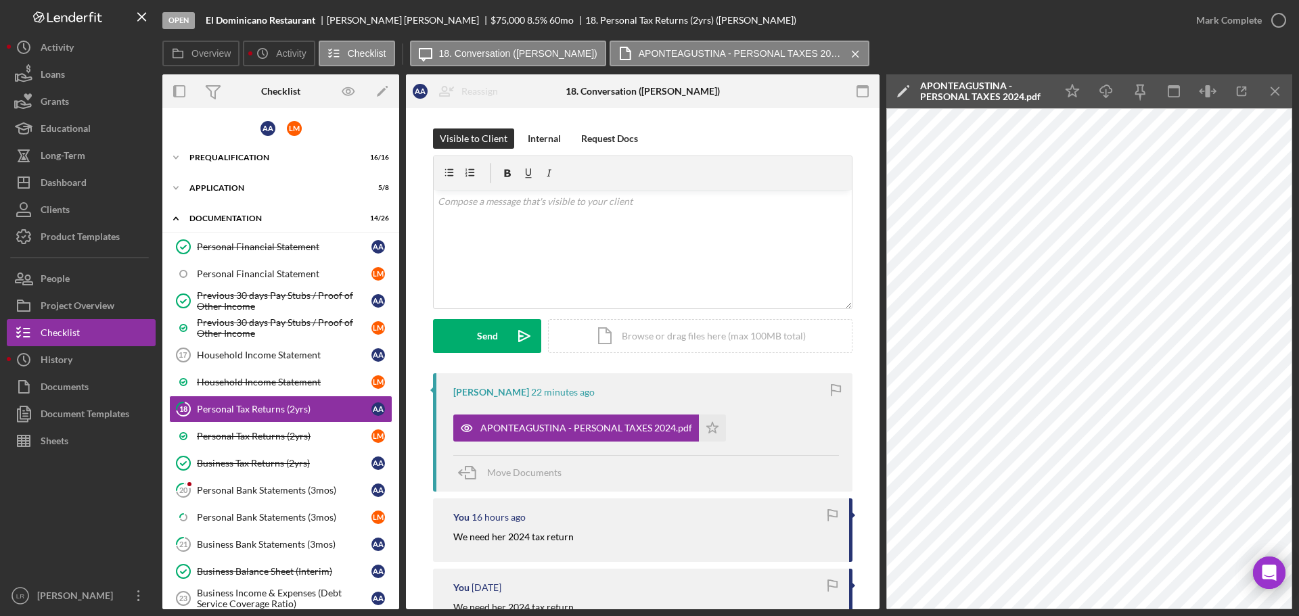
click at [900, 93] on icon "Icon/Edit" at bounding box center [903, 91] width 34 height 34
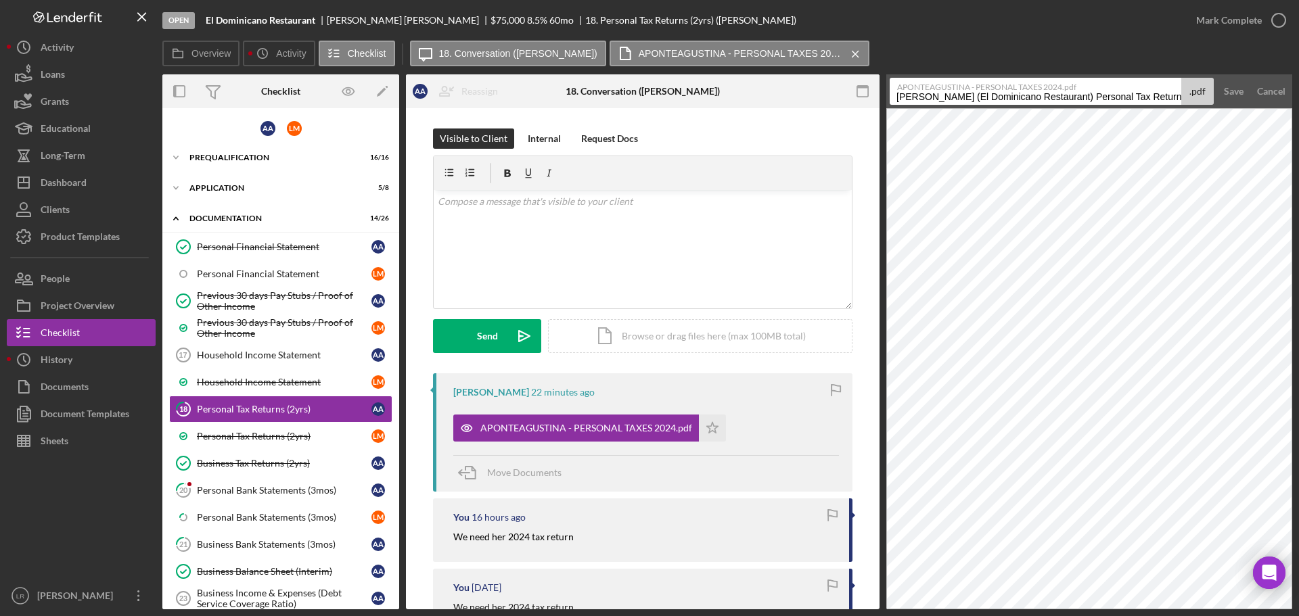
drag, startPoint x: 1091, startPoint y: 97, endPoint x: 509, endPoint y: 106, distance: 581.9
click at [509, 106] on div "Overview Internal Workflow Stage Open Icon/Dropdown Arrow Archive (can unarchiv…" at bounding box center [727, 341] width 1130 height 535
drag, startPoint x: 1031, startPoint y: 96, endPoint x: 1244, endPoint y: 87, distance: 213.3
click at [1244, 87] on form "APONTEAGUSTINA - PERSONAL TAXES 2024.pdf Personal Tax Returns (2yrs) 20250925 .…" at bounding box center [1089, 91] width 406 height 34
type input "Personal Tax Return - 2024 (AA)"
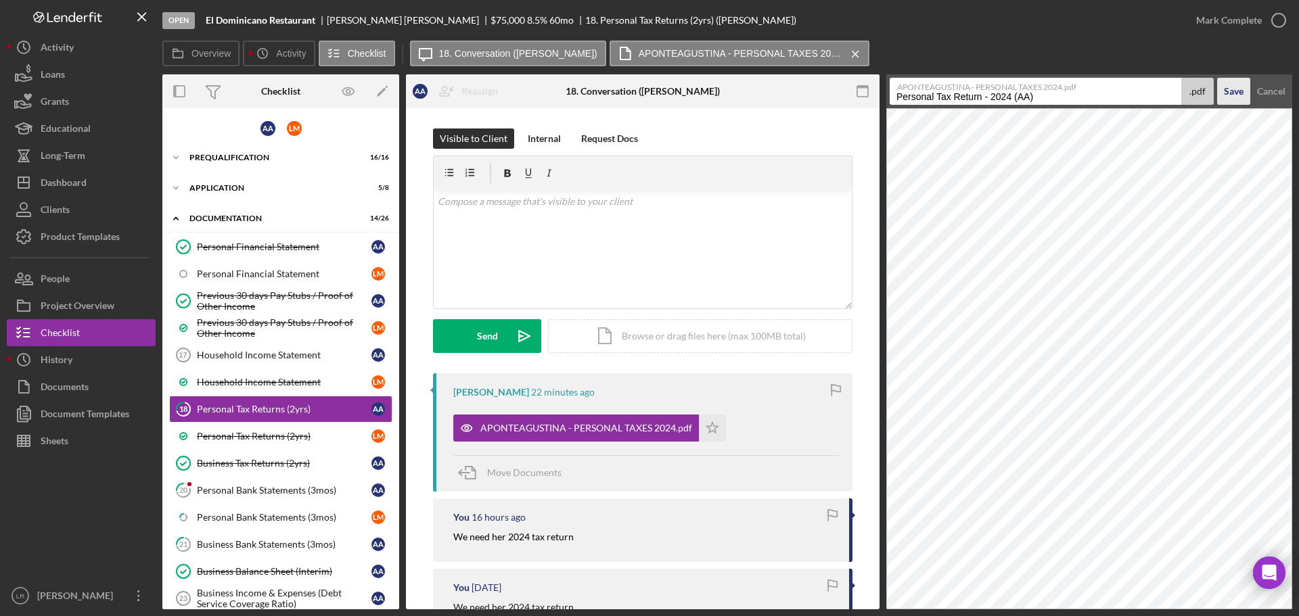
click at [1232, 86] on div "Save" at bounding box center [1234, 91] width 20 height 27
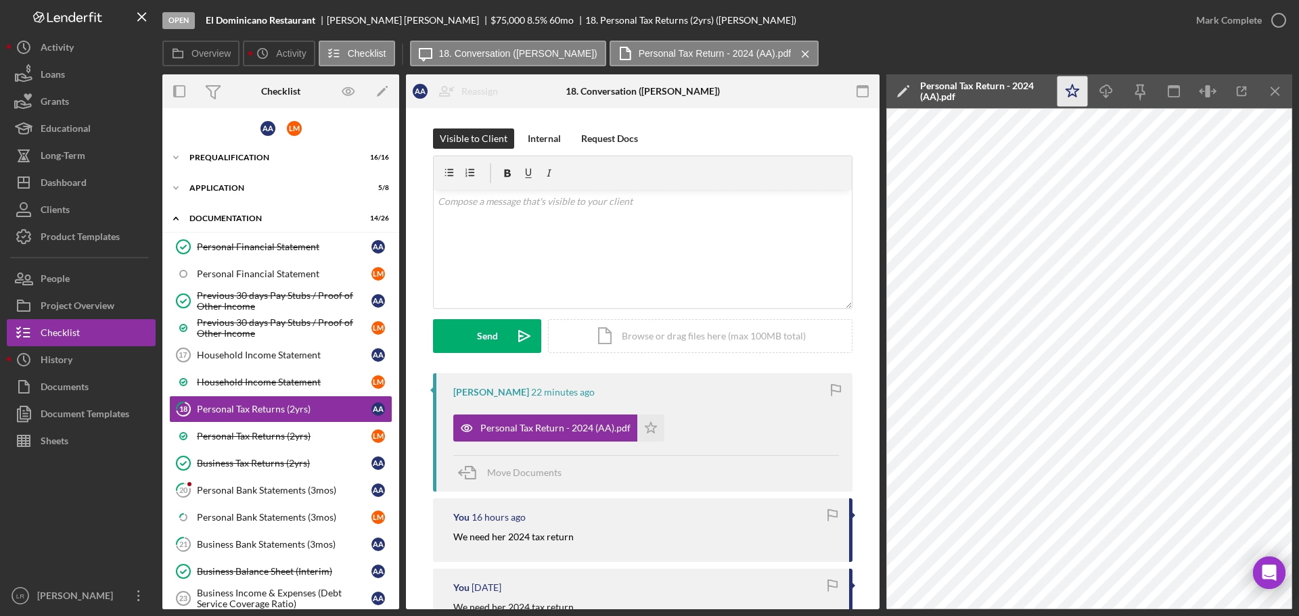
click at [1070, 91] on icon "Icon/Star" at bounding box center [1072, 91] width 30 height 30
click at [1108, 95] on icon "Icon/Download" at bounding box center [1106, 91] width 30 height 30
click at [1277, 23] on icon "button" at bounding box center [1279, 20] width 34 height 34
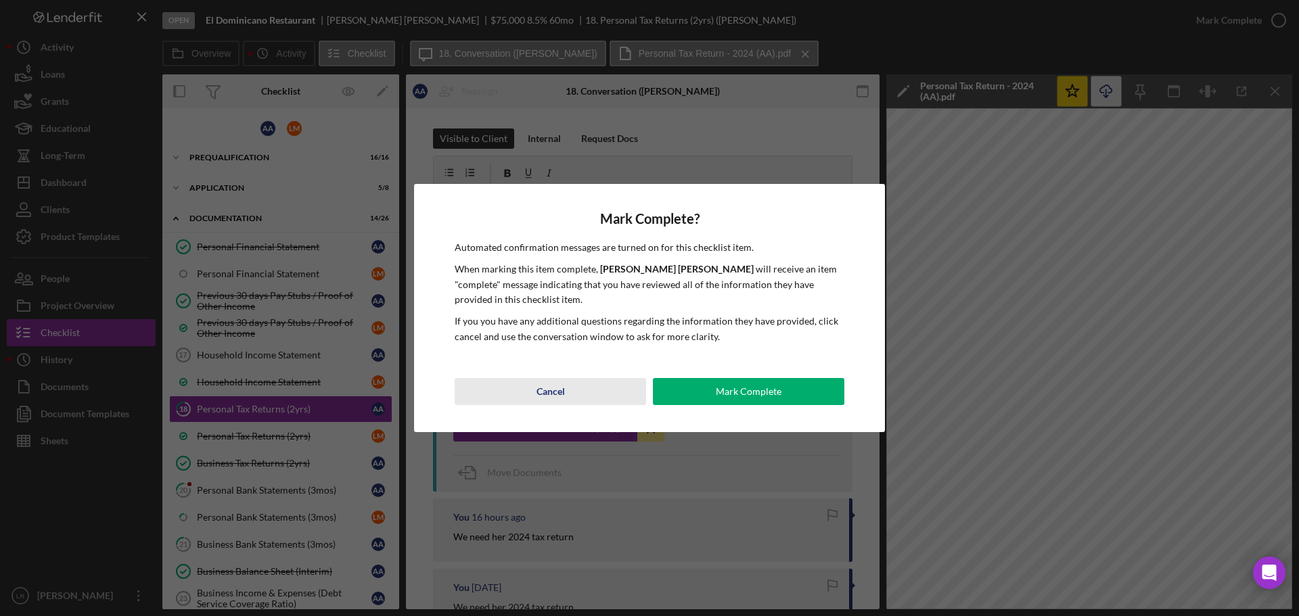
click at [558, 398] on div "Cancel" at bounding box center [550, 391] width 28 height 27
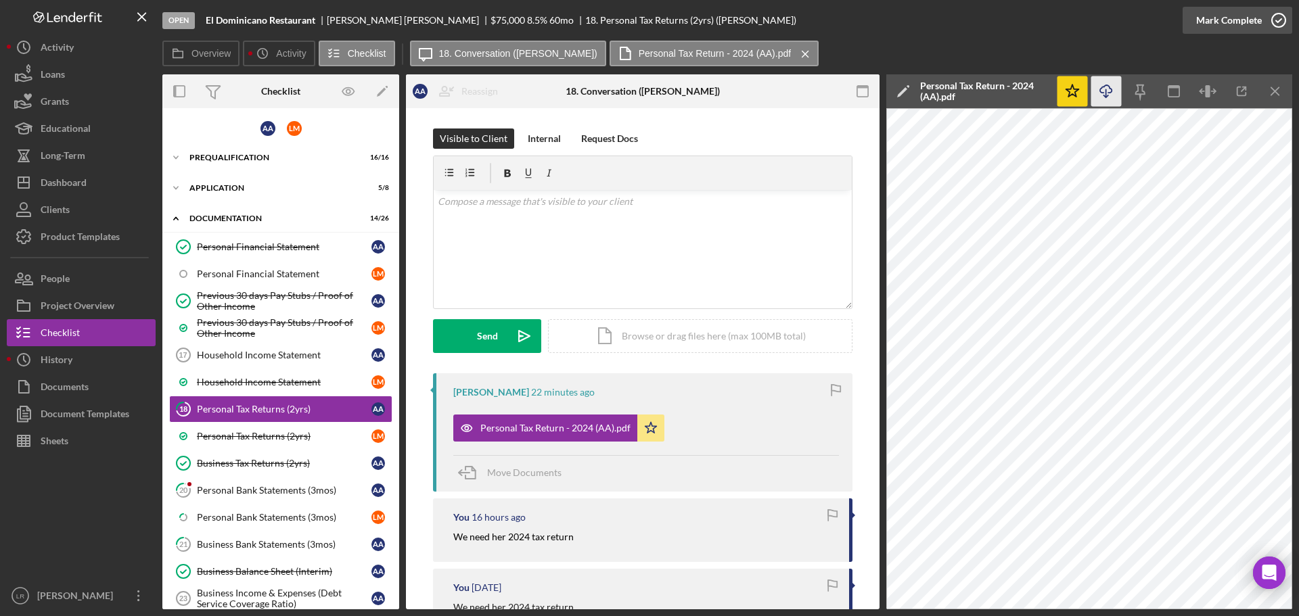
click at [1280, 20] on icon "button" at bounding box center [1279, 20] width 34 height 34
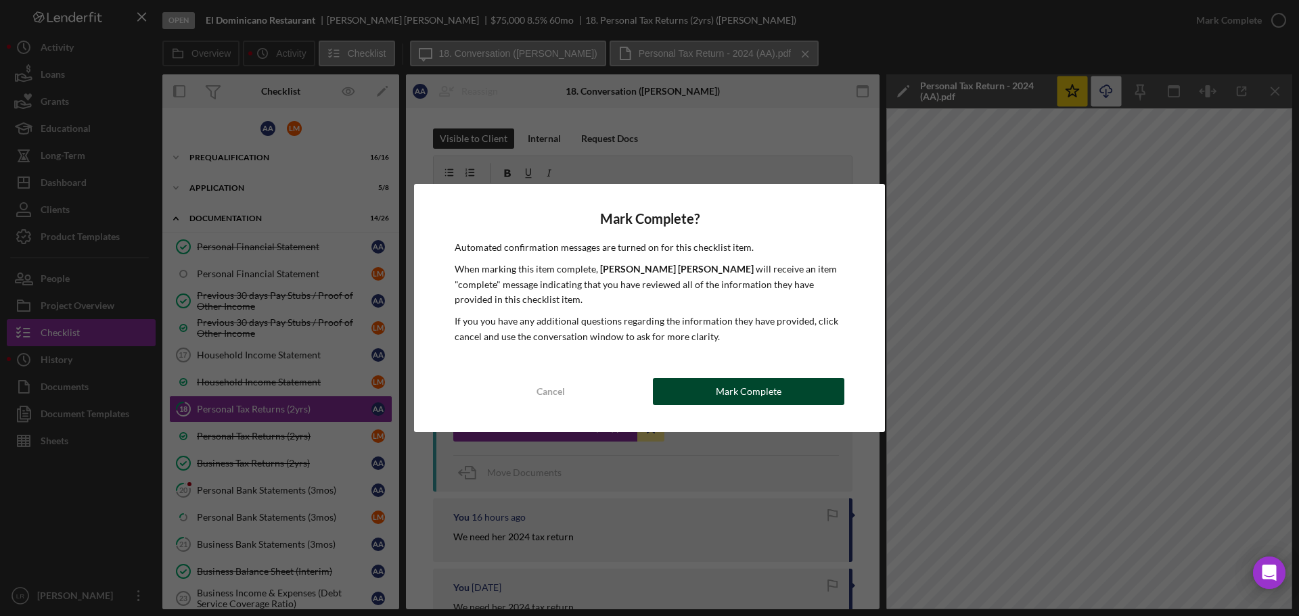
click at [792, 404] on button "Mark Complete" at bounding box center [748, 391] width 191 height 27
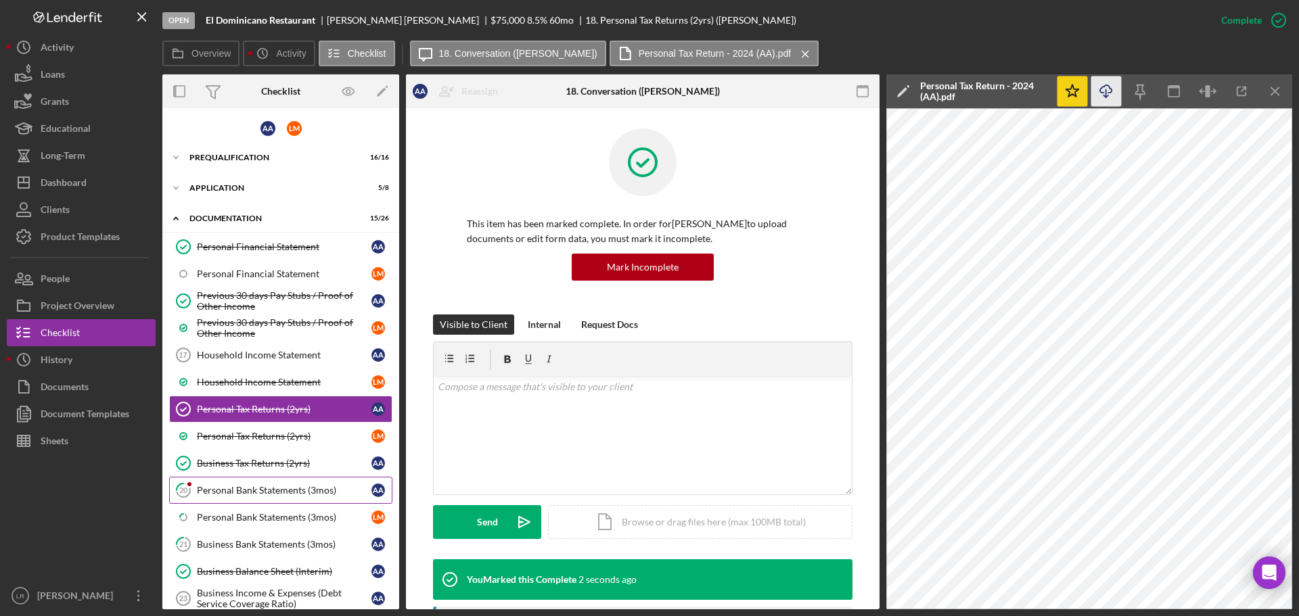
click at [260, 496] on div "Personal Bank Statements (3mos)" at bounding box center [284, 490] width 175 height 11
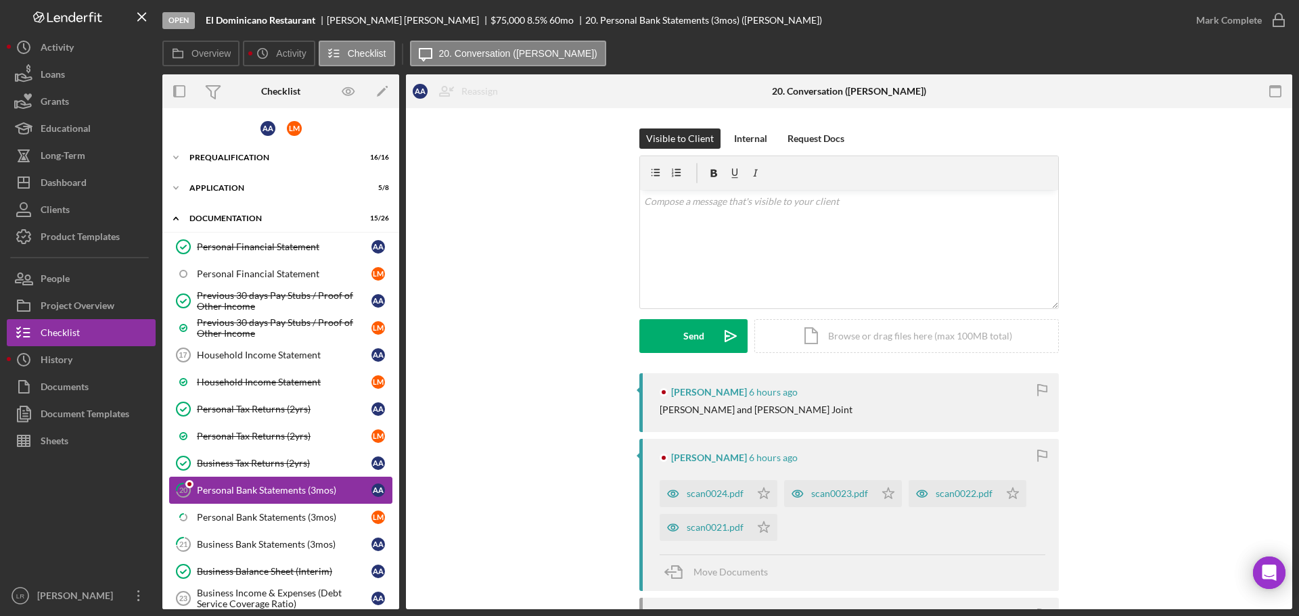
click at [260, 495] on div "Personal Bank Statements (3mos)" at bounding box center [284, 490] width 175 height 11
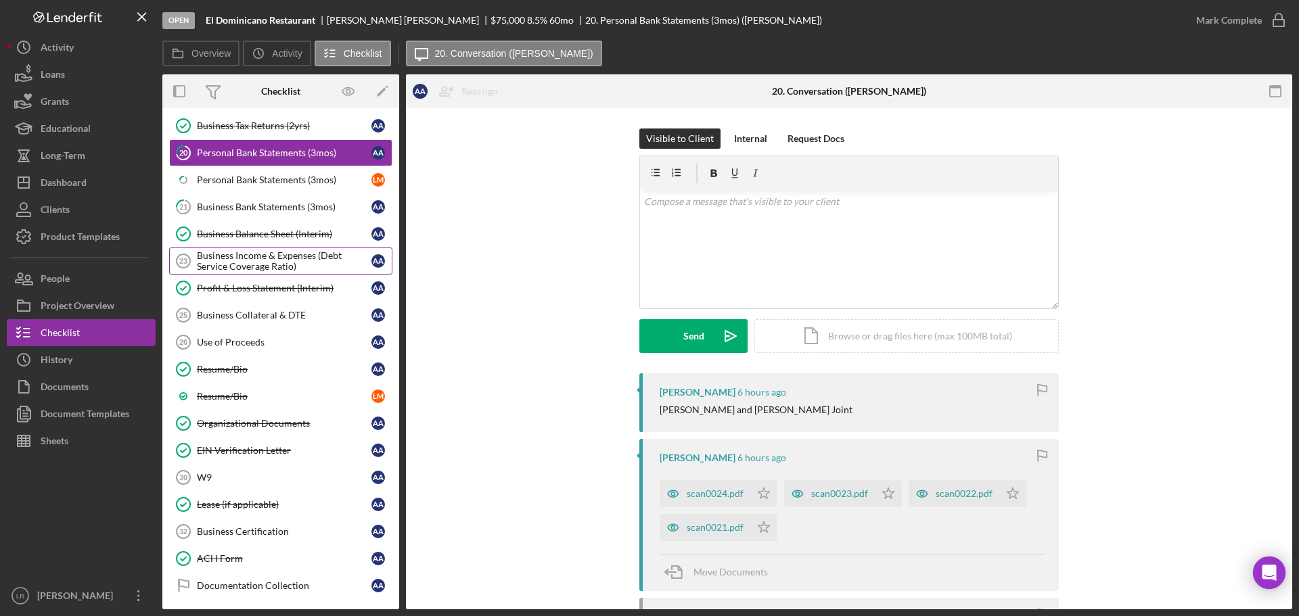
scroll to position [338, 0]
click at [275, 337] on div "Use of Proceeds" at bounding box center [284, 341] width 175 height 11
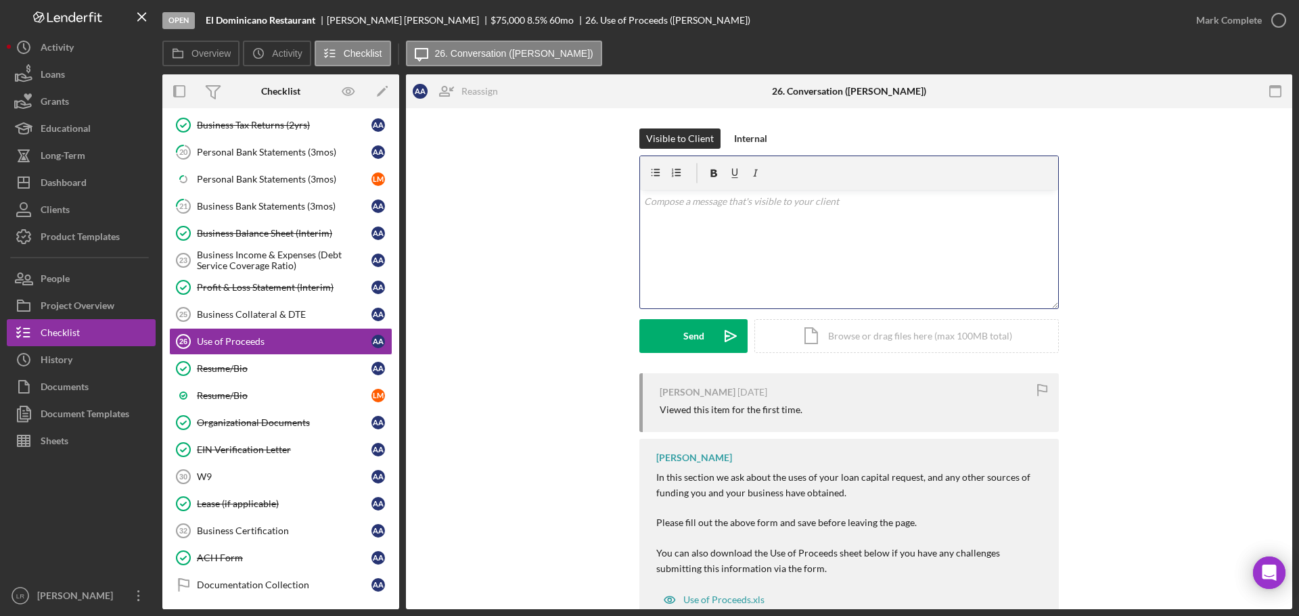
click at [689, 238] on div "v Color teal Color pink Remove color Add row above Add row below Add column bef…" at bounding box center [849, 249] width 418 height 118
click at [697, 343] on div "Send" at bounding box center [693, 336] width 21 height 34
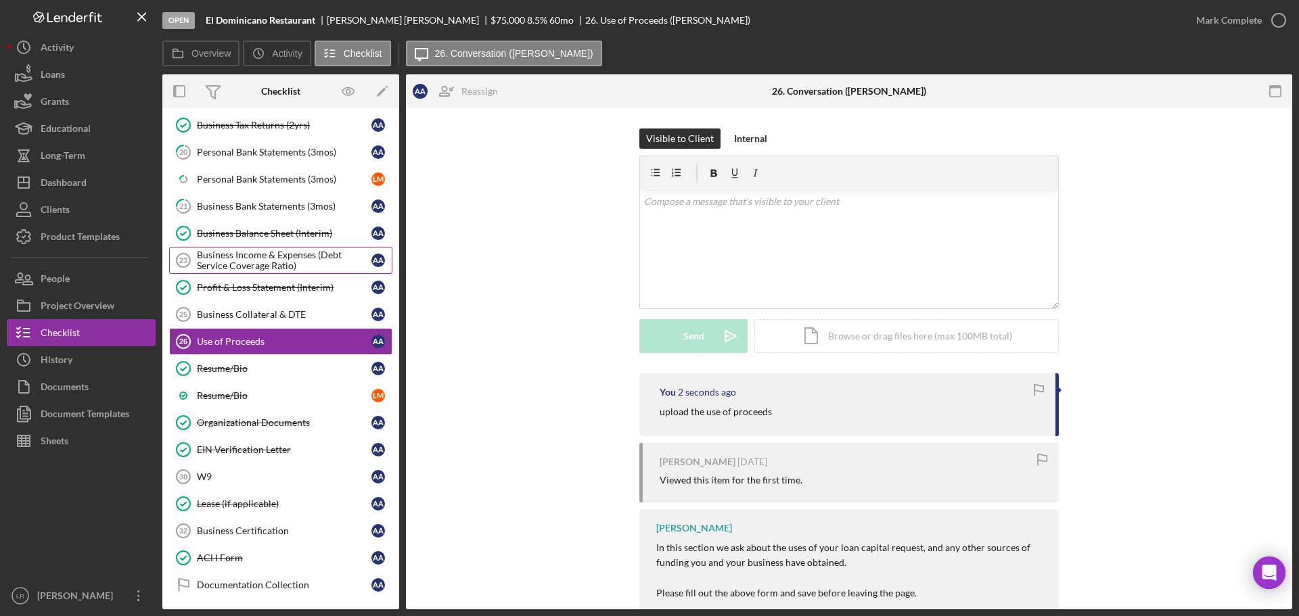
click at [267, 262] on div "Business Income & Expenses (Debt Service Coverage Ratio)" at bounding box center [284, 261] width 175 height 22
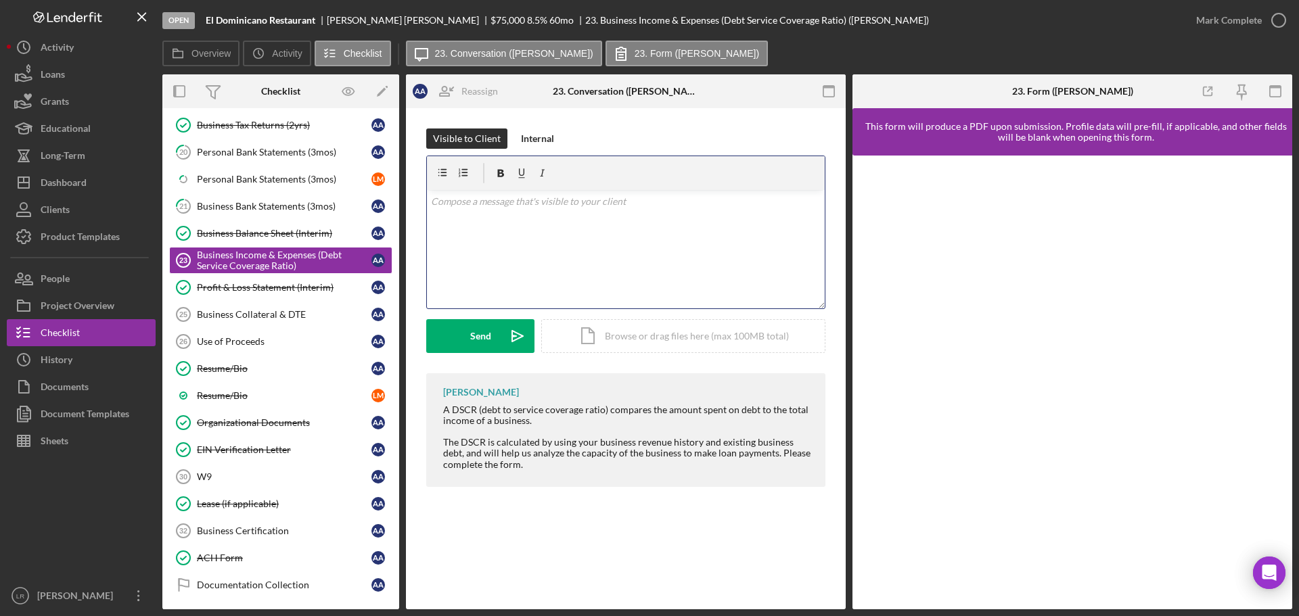
click at [540, 235] on div "v Color teal Color pink Remove color Add row above Add row below Add column bef…" at bounding box center [626, 249] width 398 height 118
click at [489, 342] on div "Send" at bounding box center [480, 336] width 21 height 34
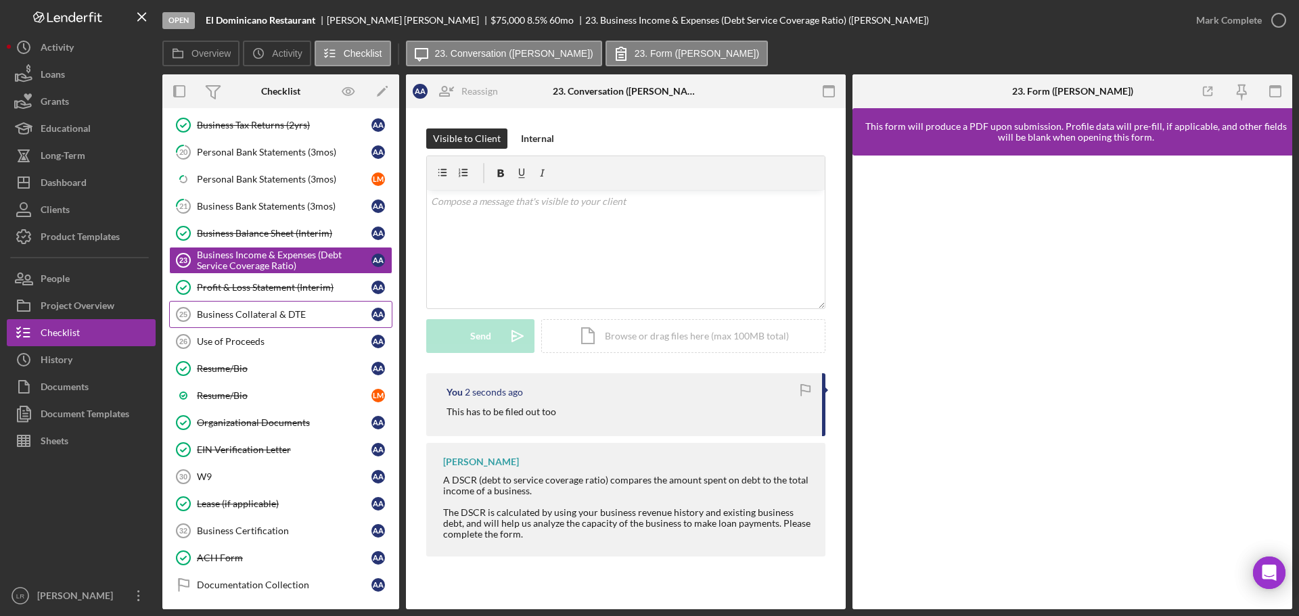
click at [238, 316] on div "Business Collateral & DTE" at bounding box center [284, 314] width 175 height 11
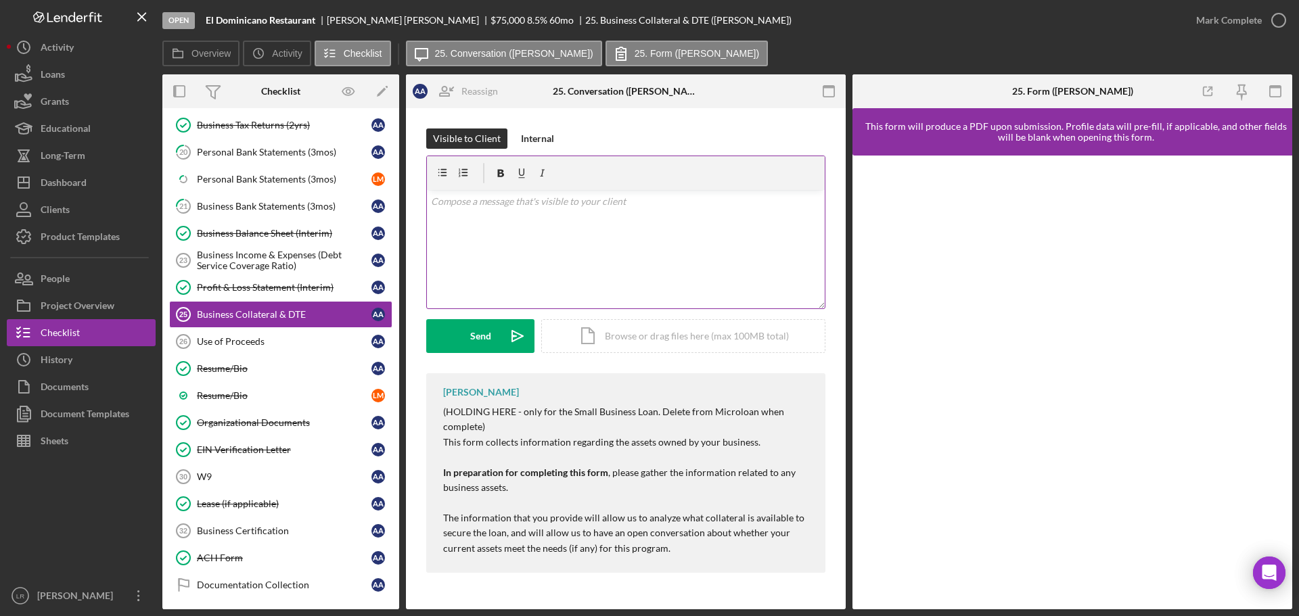
click at [559, 243] on div "v Color teal Color pink Remove color Add row above Add row below Add column bef…" at bounding box center [626, 249] width 398 height 118
click at [474, 326] on div "Send" at bounding box center [480, 336] width 21 height 34
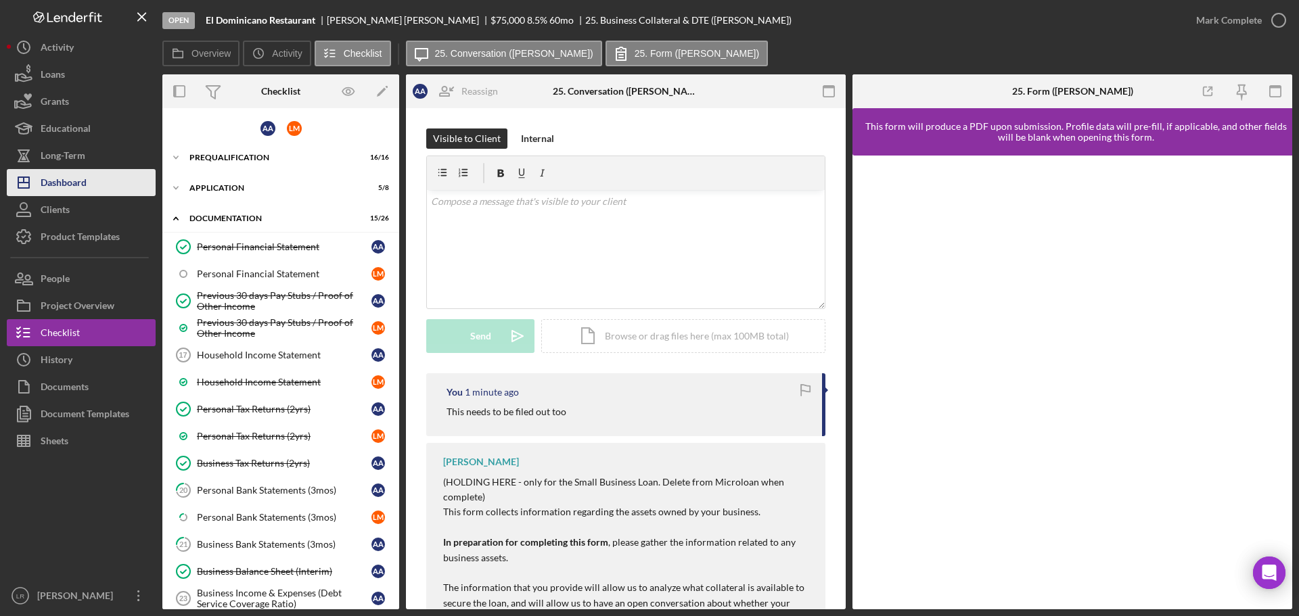
click at [82, 183] on div "Dashboard" at bounding box center [64, 184] width 46 height 30
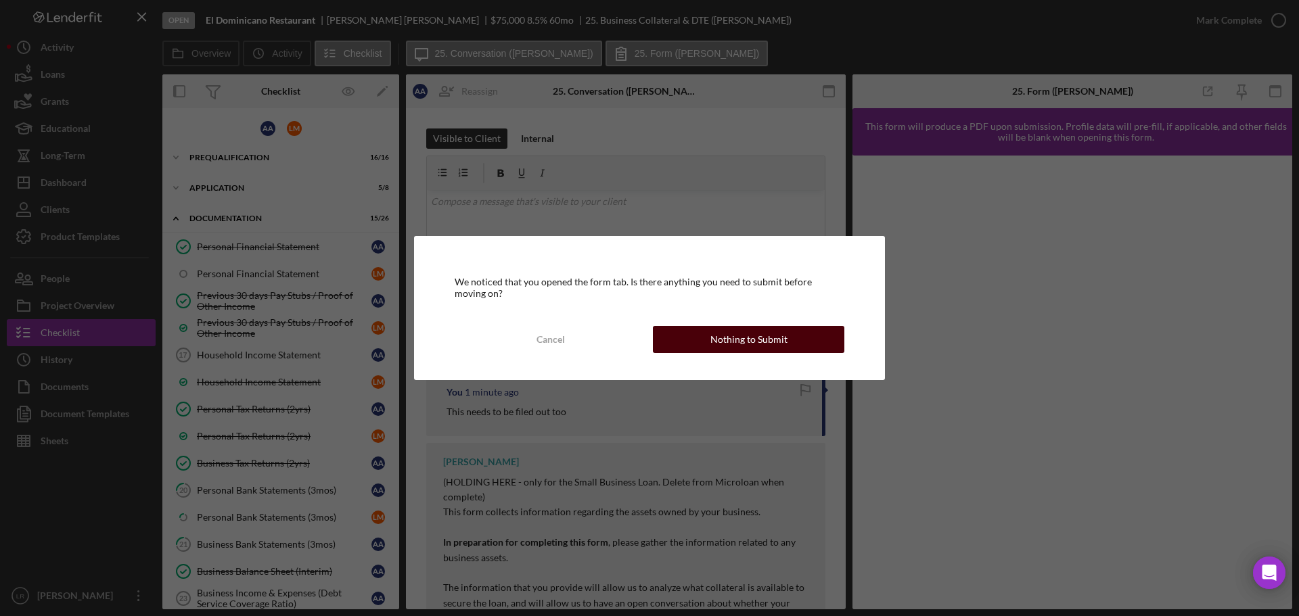
click at [789, 340] on button "Nothing to Submit" at bounding box center [748, 339] width 191 height 27
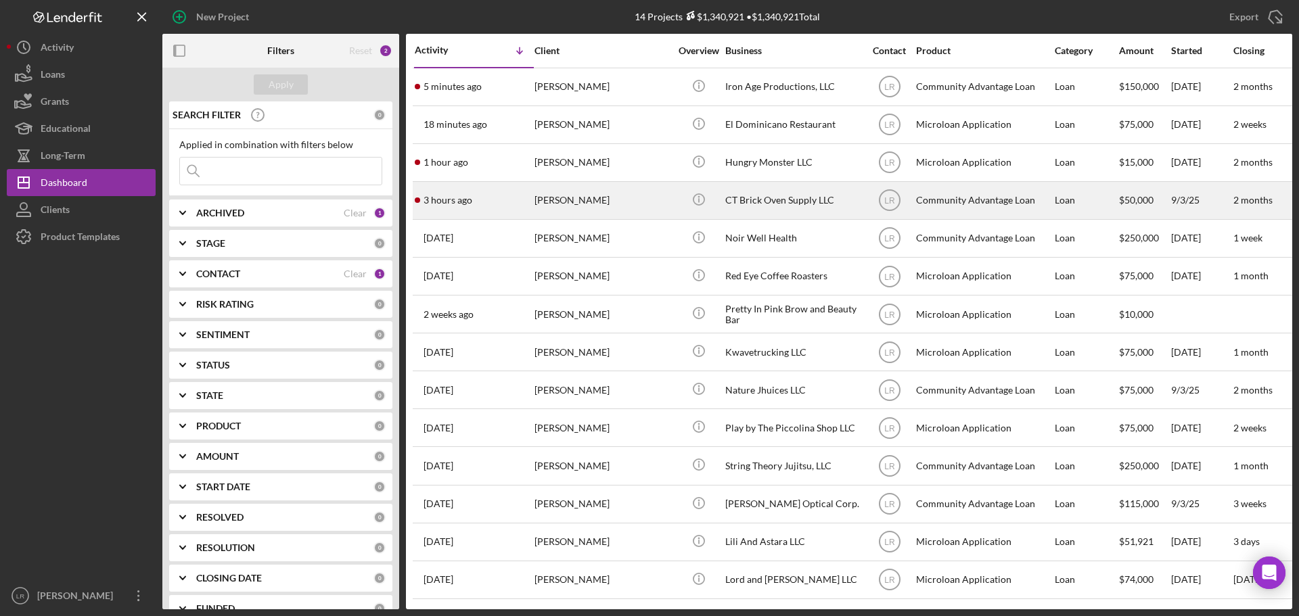
click at [614, 204] on div "[PERSON_NAME]" at bounding box center [601, 201] width 135 height 36
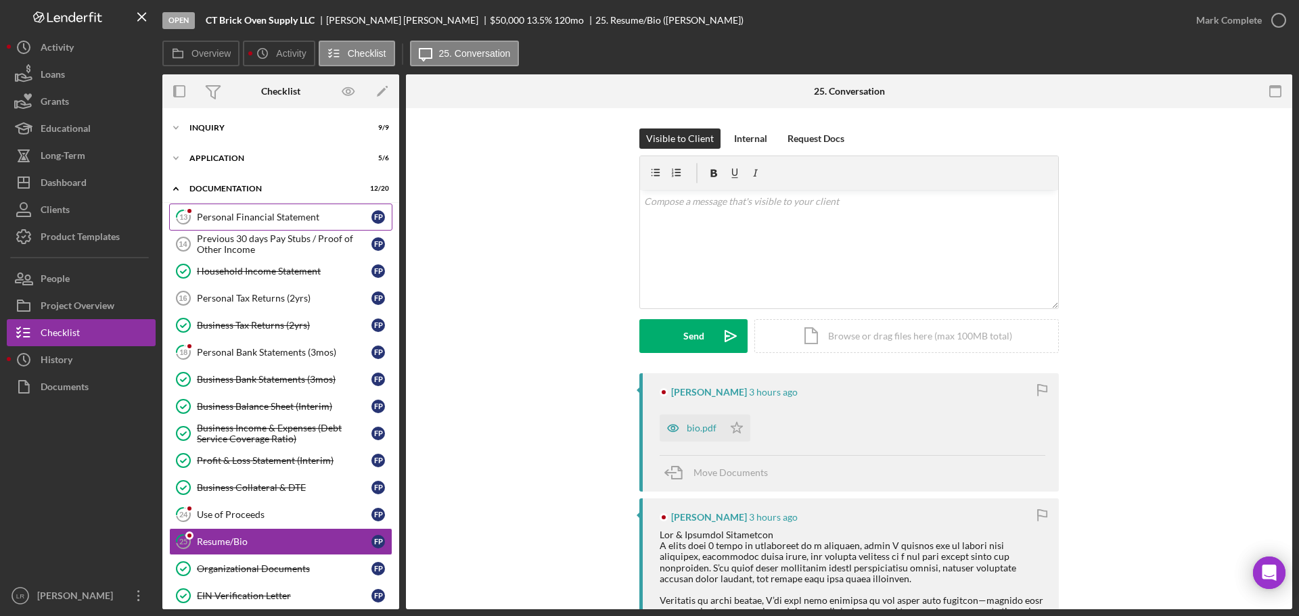
click at [251, 212] on div "Personal Financial Statement" at bounding box center [284, 217] width 175 height 11
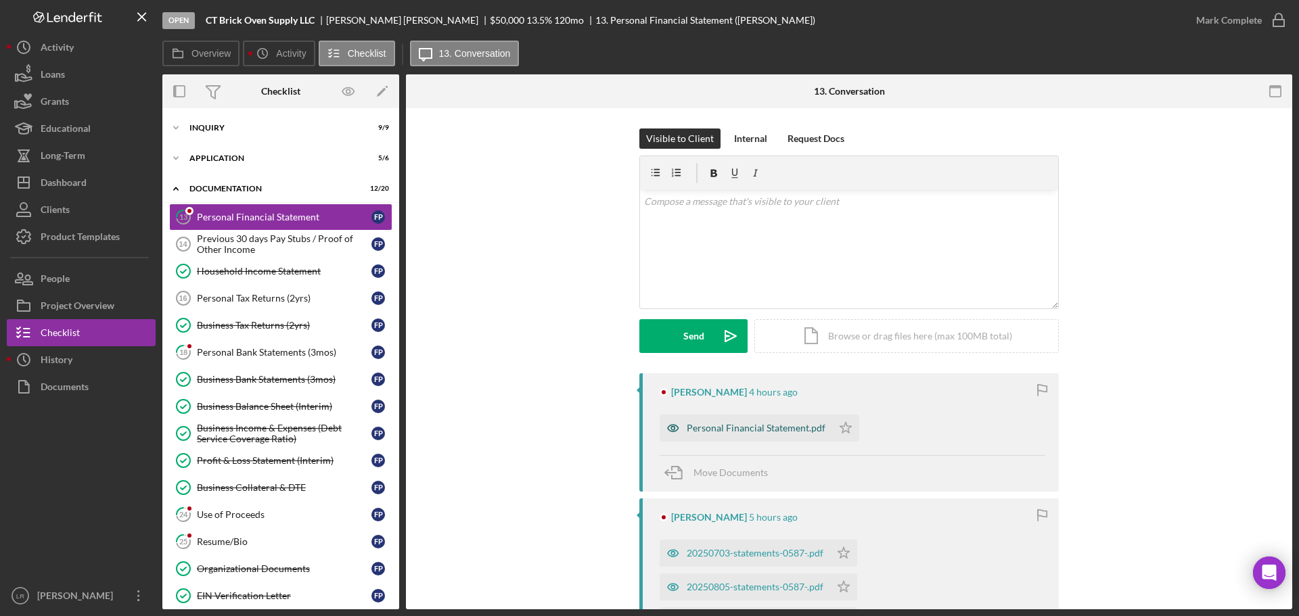
click at [787, 423] on div "Personal Financial Statement.pdf" at bounding box center [756, 428] width 139 height 11
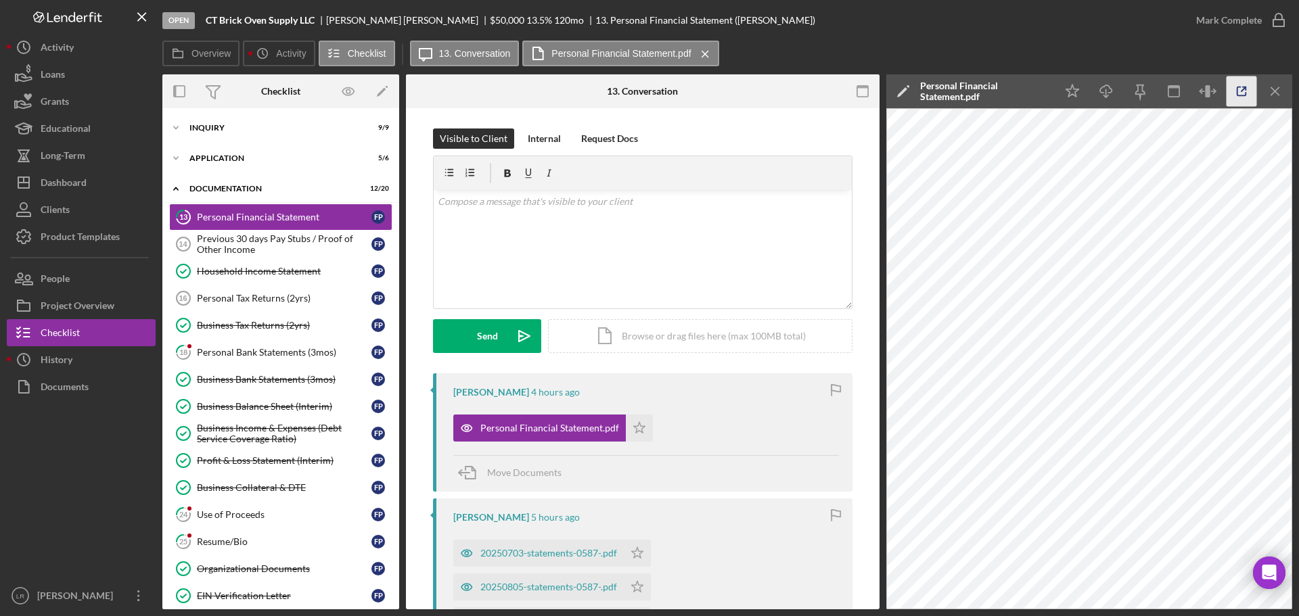
click at [1235, 90] on icon "button" at bounding box center [1241, 91] width 30 height 30
click at [273, 354] on div "Personal Bank Statements (3mos)" at bounding box center [284, 352] width 175 height 11
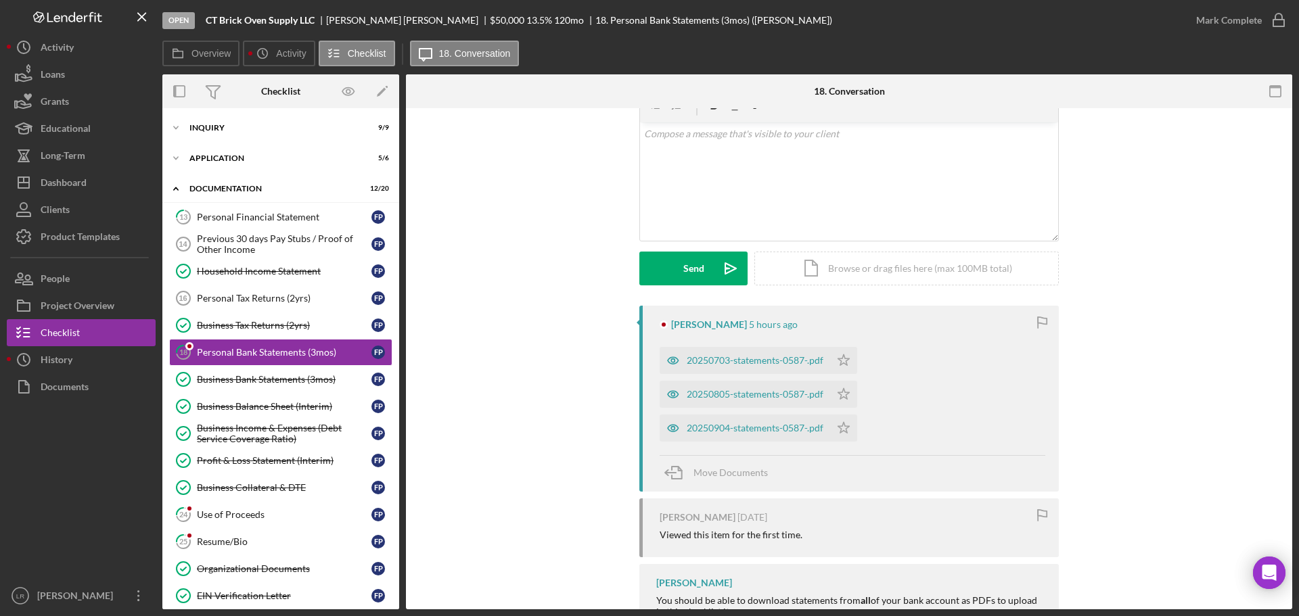
scroll to position [174, 0]
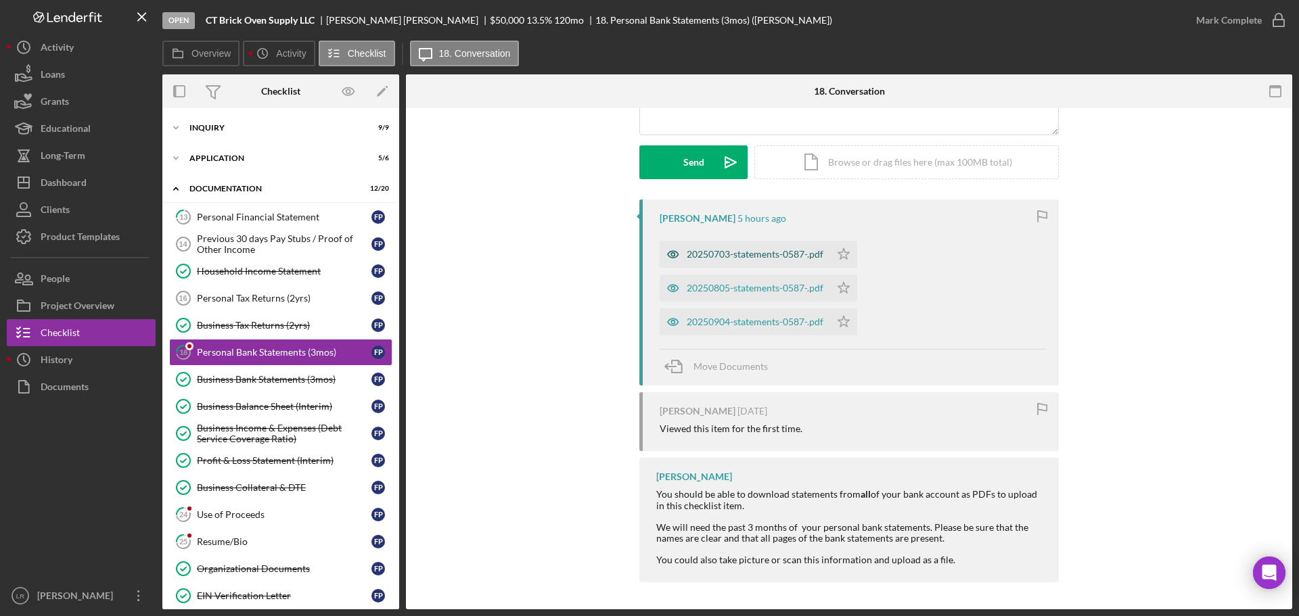
click at [729, 252] on div "20250703-statements-0587-.pdf" at bounding box center [755, 254] width 137 height 11
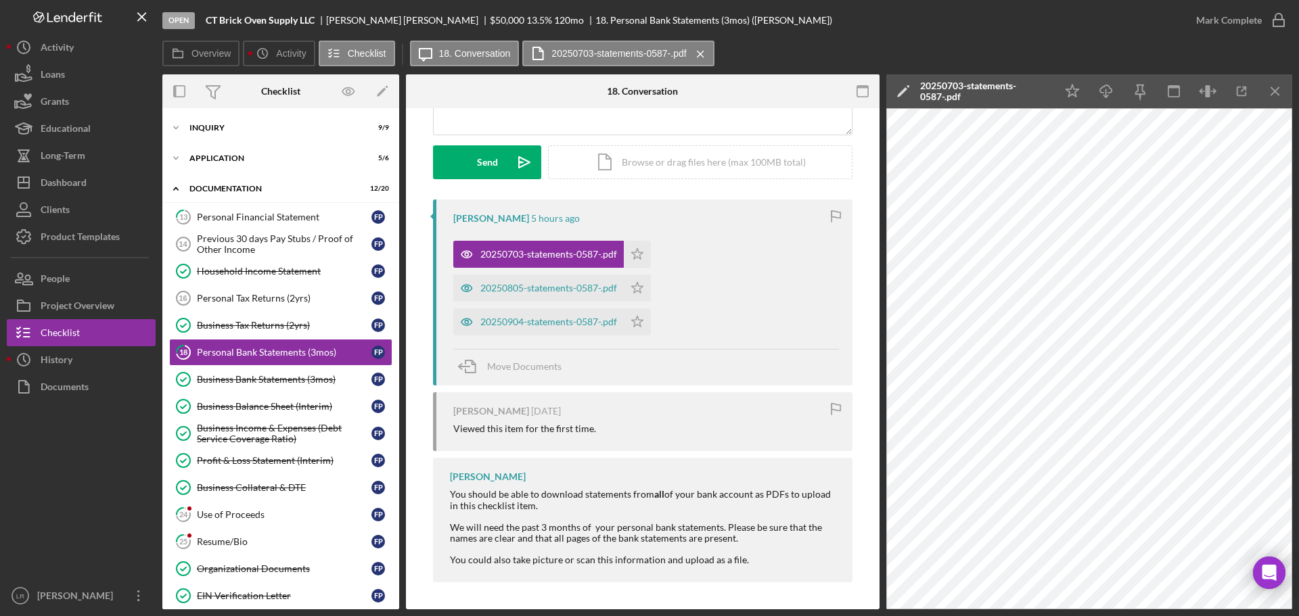
click at [904, 100] on icon "Icon/Edit" at bounding box center [903, 91] width 34 height 34
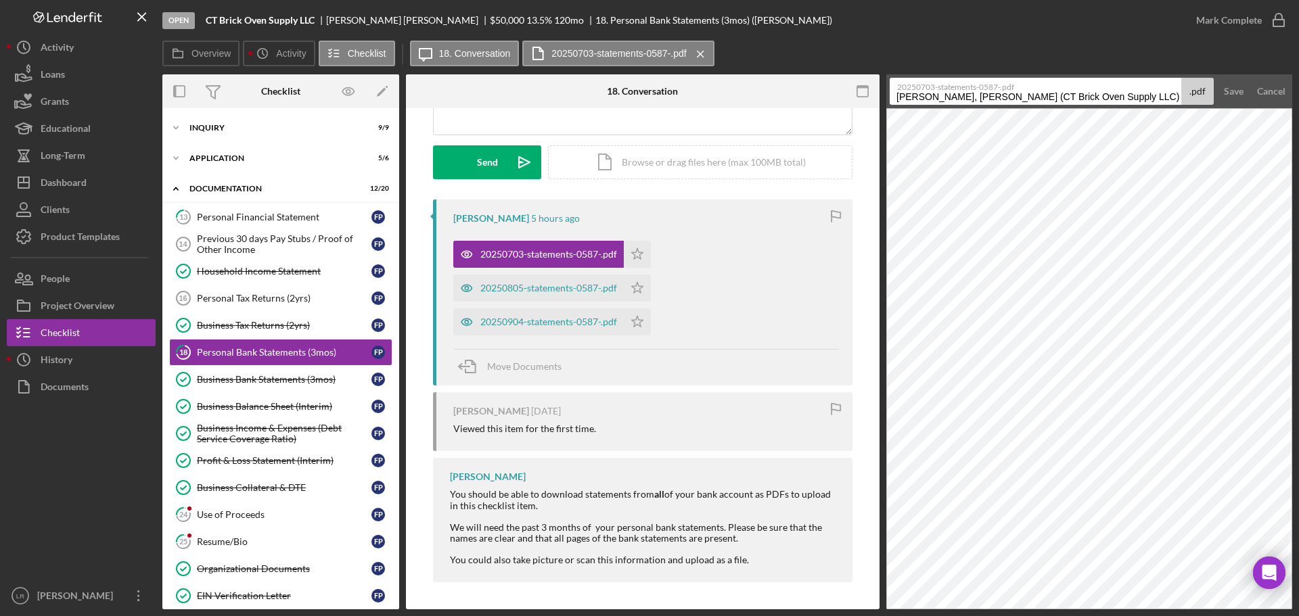
drag, startPoint x: 1117, startPoint y: 95, endPoint x: 785, endPoint y: 100, distance: 331.5
click at [785, 100] on div "Overview Internal Workflow Stage Open Icon/Dropdown Arrow Archive (can unarchiv…" at bounding box center [727, 341] width 1130 height 535
drag, startPoint x: 1003, startPoint y: 98, endPoint x: 1223, endPoint y: 91, distance: 220.0
click at [1223, 91] on form "20250703-statements-0587-.pdf Personal Bank Statements (3mos) 20250925 .pdf Sav…" at bounding box center [1089, 91] width 406 height 34
drag, startPoint x: 1026, startPoint y: 97, endPoint x: 1193, endPoint y: 81, distance: 167.2
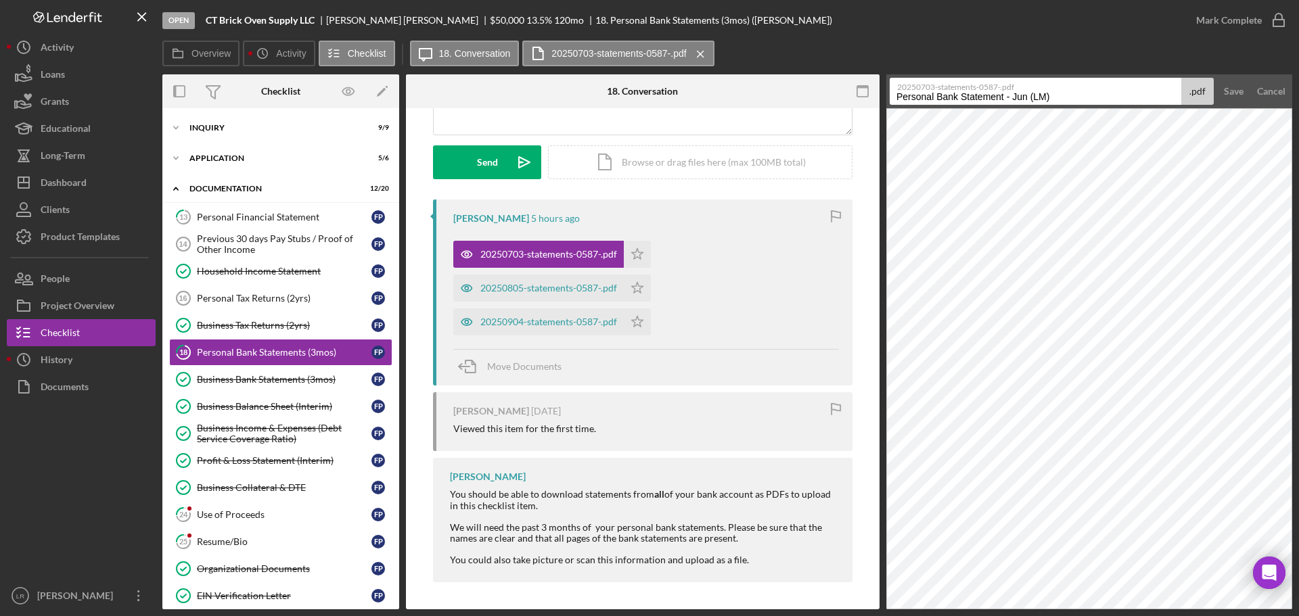
click at [1193, 81] on div "20250703-statements-0587-.pdf Personal Bank Statement - Jun (LM) .pdf" at bounding box center [1052, 91] width 324 height 27
type input "Personal Bank Statement - Jun"
click at [1228, 85] on div "Save" at bounding box center [1234, 91] width 20 height 27
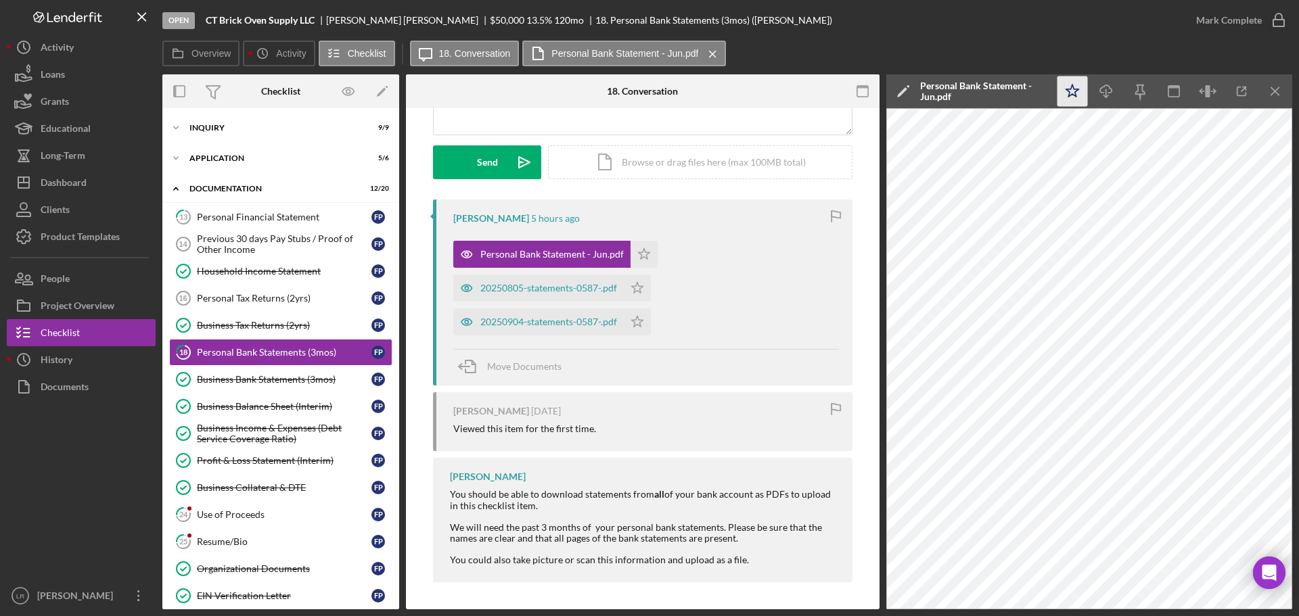
click at [1071, 87] on polygon "button" at bounding box center [1072, 91] width 13 height 12
click at [1109, 93] on icon "button" at bounding box center [1106, 88] width 12 height 7
click at [515, 284] on div "20250805-statements-0587-.pdf" at bounding box center [548, 288] width 137 height 11
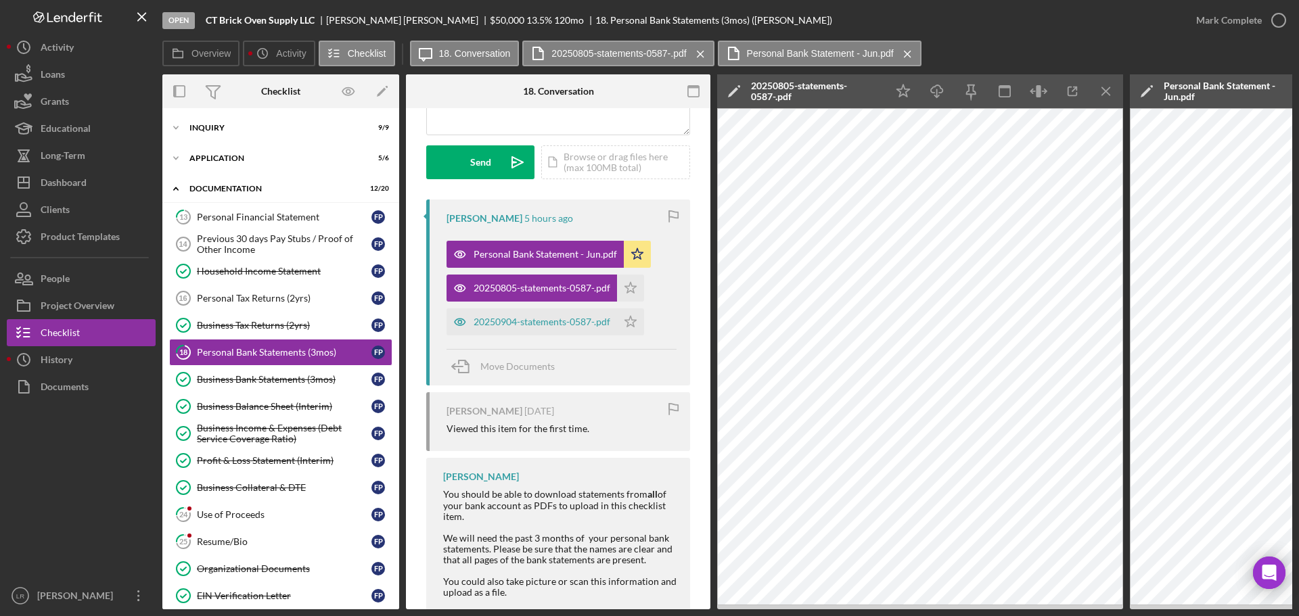
click at [722, 87] on icon "Icon/Edit" at bounding box center [734, 91] width 34 height 34
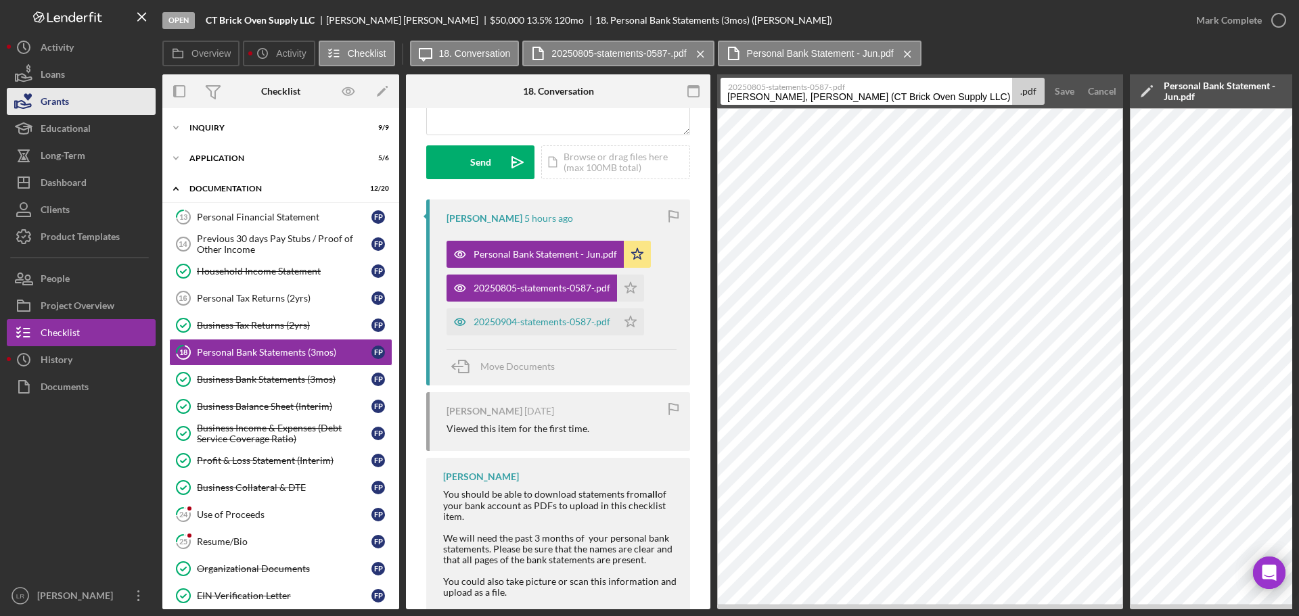
drag, startPoint x: 948, startPoint y: 96, endPoint x: 148, endPoint y: 99, distance: 800.3
click at [150, 101] on div "Open CT Brick Oven Supply LLC [PERSON_NAME] $50,000 $50,000 13.5 % 120 mo 18. P…" at bounding box center [649, 305] width 1285 height 610
drag, startPoint x: 835, startPoint y: 98, endPoint x: 1022, endPoint y: 86, distance: 187.8
click at [1022, 86] on div "20250805-statements-0587-.pdf Personal Bank Statements (3mos) 20250925 .pdf" at bounding box center [882, 91] width 324 height 27
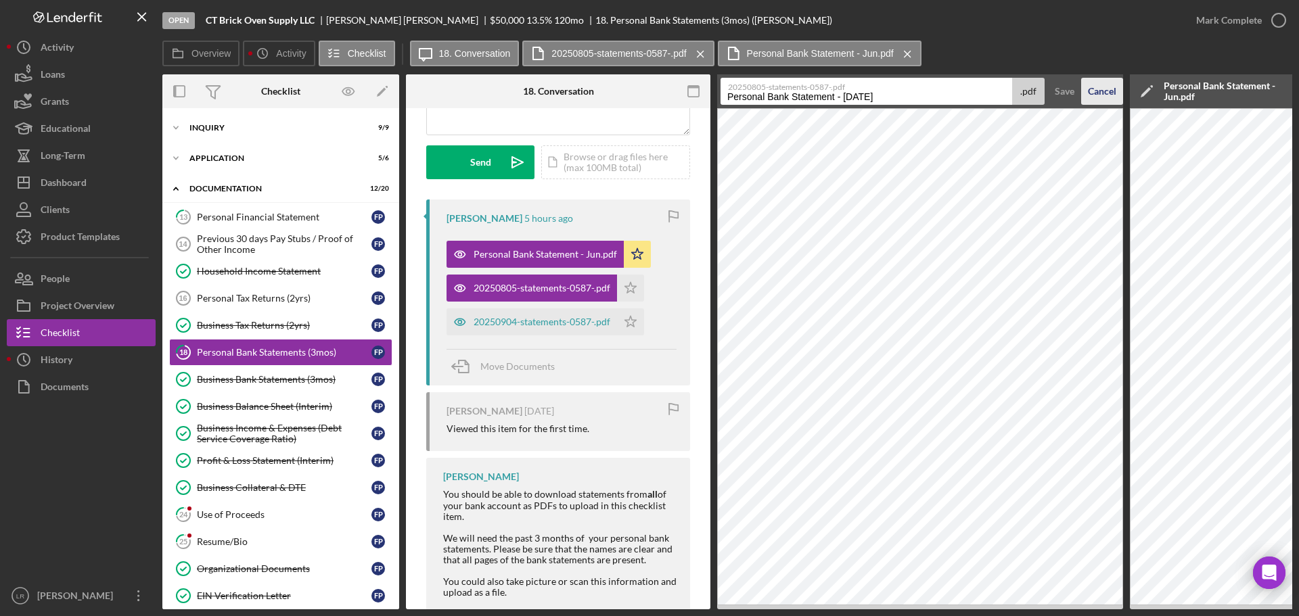
type input "Personal Bank Statement - [DATE]"
drag, startPoint x: 1081, startPoint y: 97, endPoint x: 1074, endPoint y: 97, distance: 7.4
click at [1081, 97] on button "Cancel" at bounding box center [1102, 91] width 42 height 27
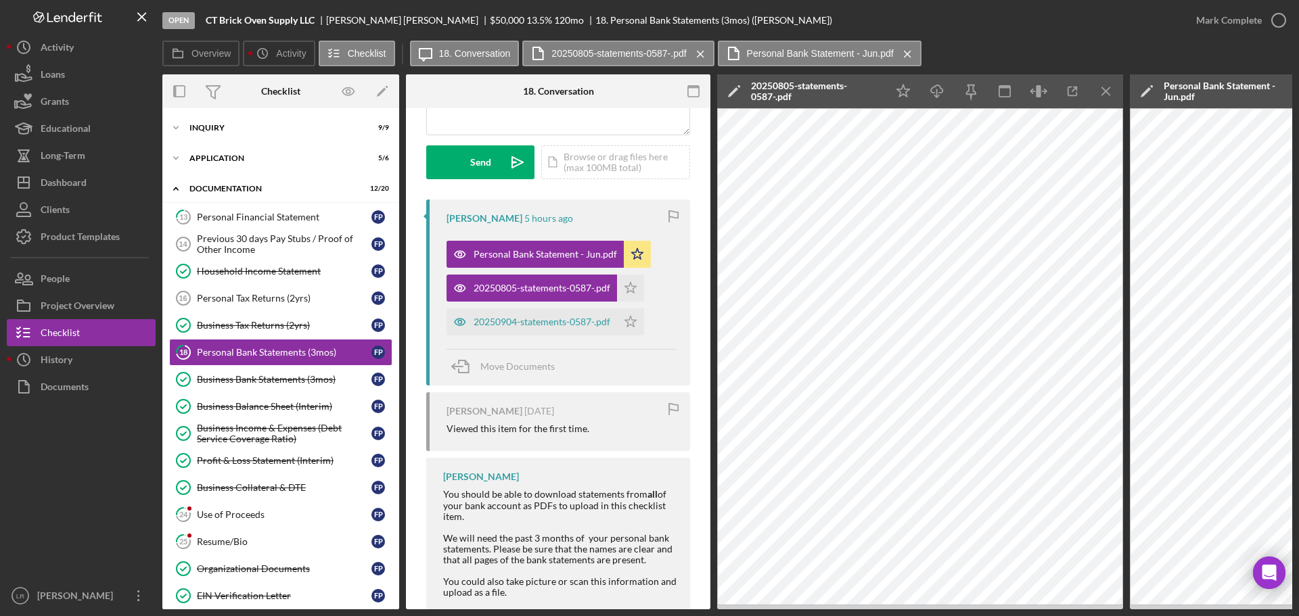
click at [735, 91] on polygon at bounding box center [733, 92] width 10 height 10
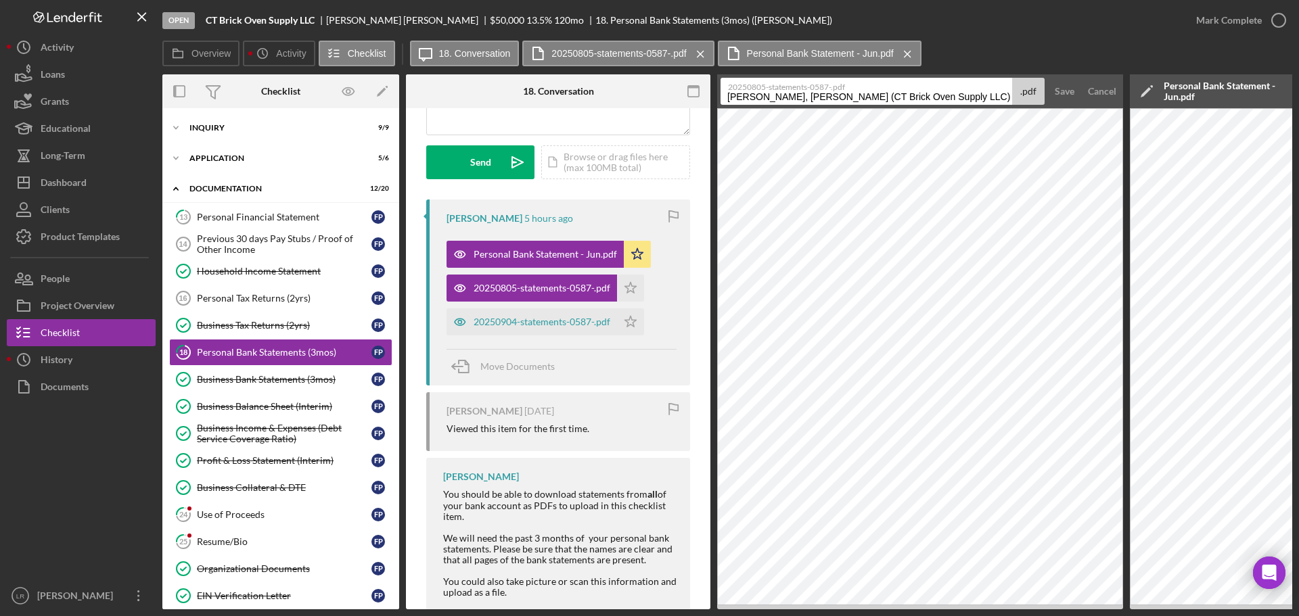
drag, startPoint x: 947, startPoint y: 99, endPoint x: 160, endPoint y: 154, distance: 788.6
click at [160, 154] on div "Open CT Brick Oven Supply LLC [PERSON_NAME] $50,000 $50,000 13.5 % 120 mo 18. P…" at bounding box center [649, 305] width 1285 height 610
drag, startPoint x: 835, startPoint y: 95, endPoint x: 1210, endPoint y: 48, distance: 378.3
click at [1252, 50] on div "Overview Icon/History Activity Checklist Icon/Message 18. Conversation 20250805…" at bounding box center [727, 325] width 1130 height 569
type input "Personal Bank Statement - [DATE]"
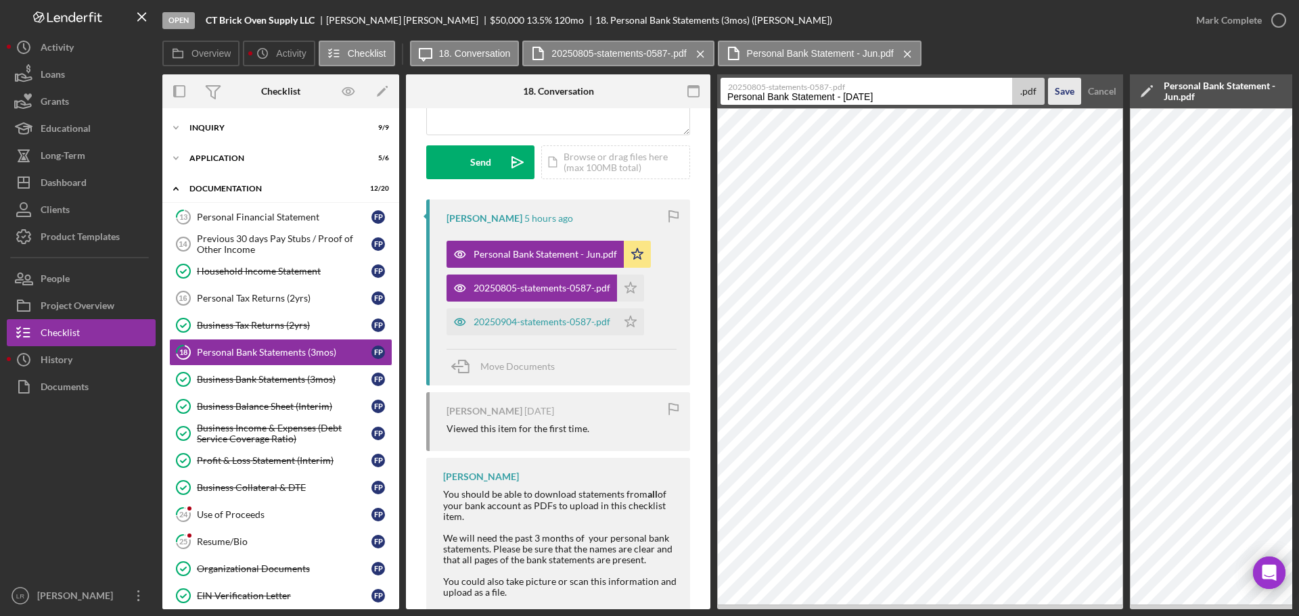
click at [1061, 87] on div "Save" at bounding box center [1065, 91] width 20 height 27
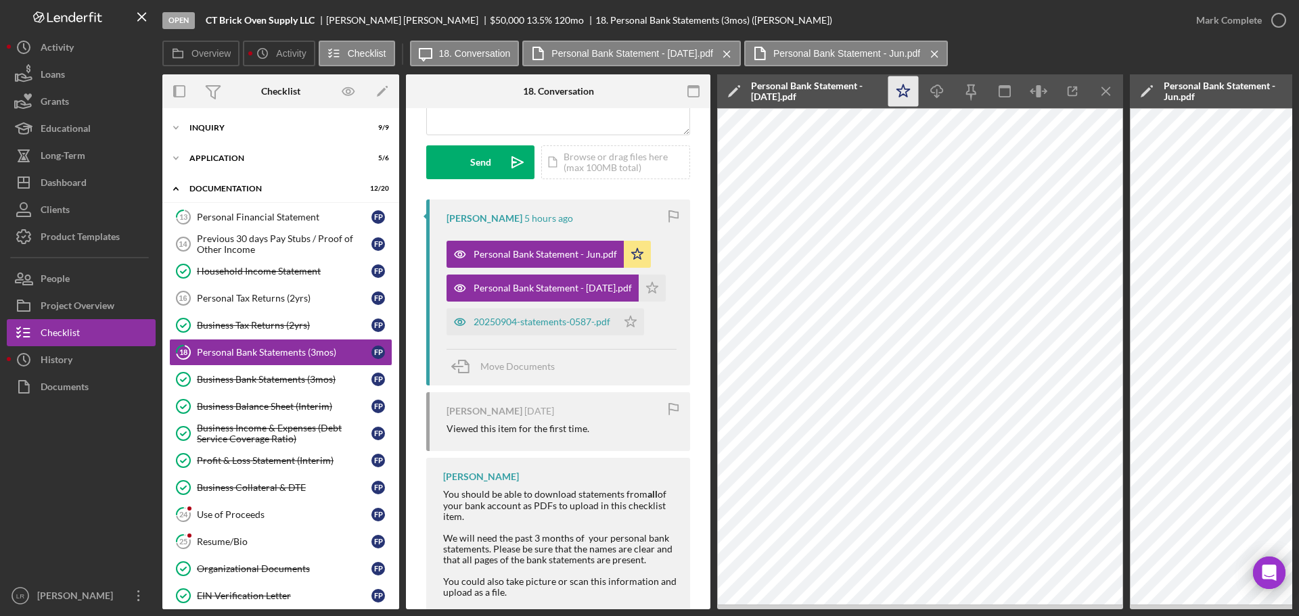
click at [905, 97] on icon "Icon/Star" at bounding box center [903, 91] width 30 height 30
click at [932, 91] on icon "Icon/Download" at bounding box center [937, 91] width 30 height 30
click at [590, 318] on div "20250904-statements-0587-.pdf" at bounding box center [542, 322] width 137 height 11
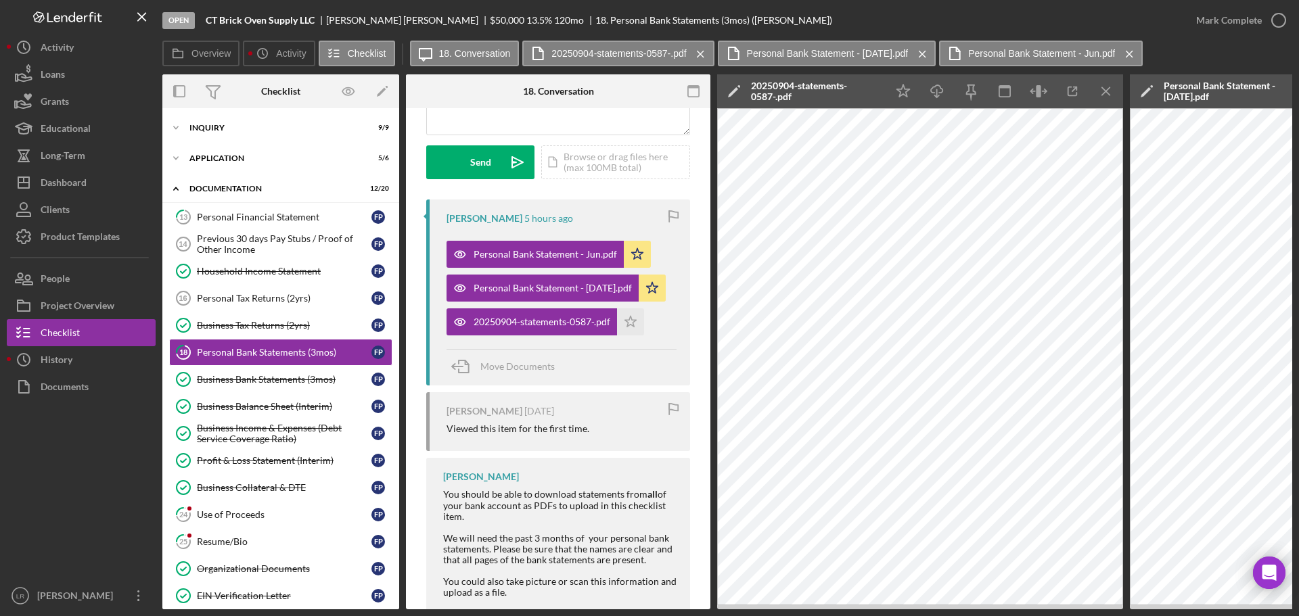
click at [731, 88] on icon "Icon/Edit" at bounding box center [734, 91] width 34 height 34
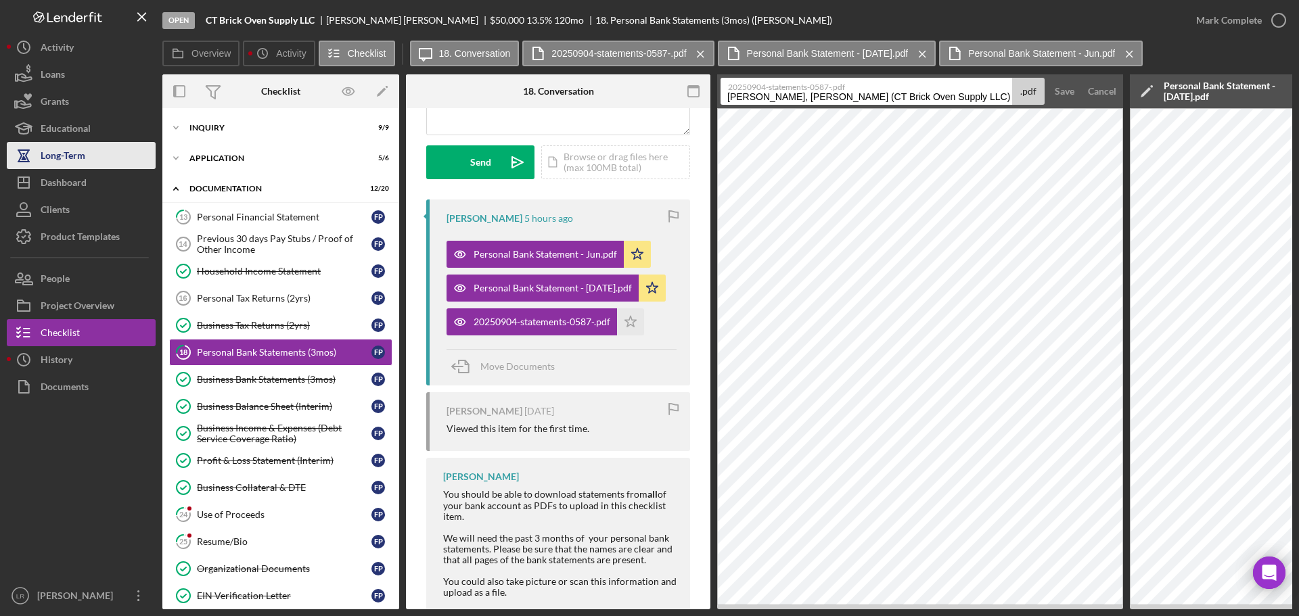
drag, startPoint x: 950, startPoint y: 96, endPoint x: 102, endPoint y: 147, distance: 849.2
click at [102, 147] on div "Open CT Brick Oven Supply LLC [PERSON_NAME] $50,000 $50,000 13.5 % 120 mo 18. P…" at bounding box center [649, 305] width 1285 height 610
drag, startPoint x: 833, startPoint y: 97, endPoint x: 1174, endPoint y: 85, distance: 340.5
click at [1174, 85] on div "Overview Internal Workflow Stage Open Icon/Dropdown Arrow Archive (can unarchiv…" at bounding box center [727, 341] width 1130 height 535
type input "Personal Bank Statement - Aug"
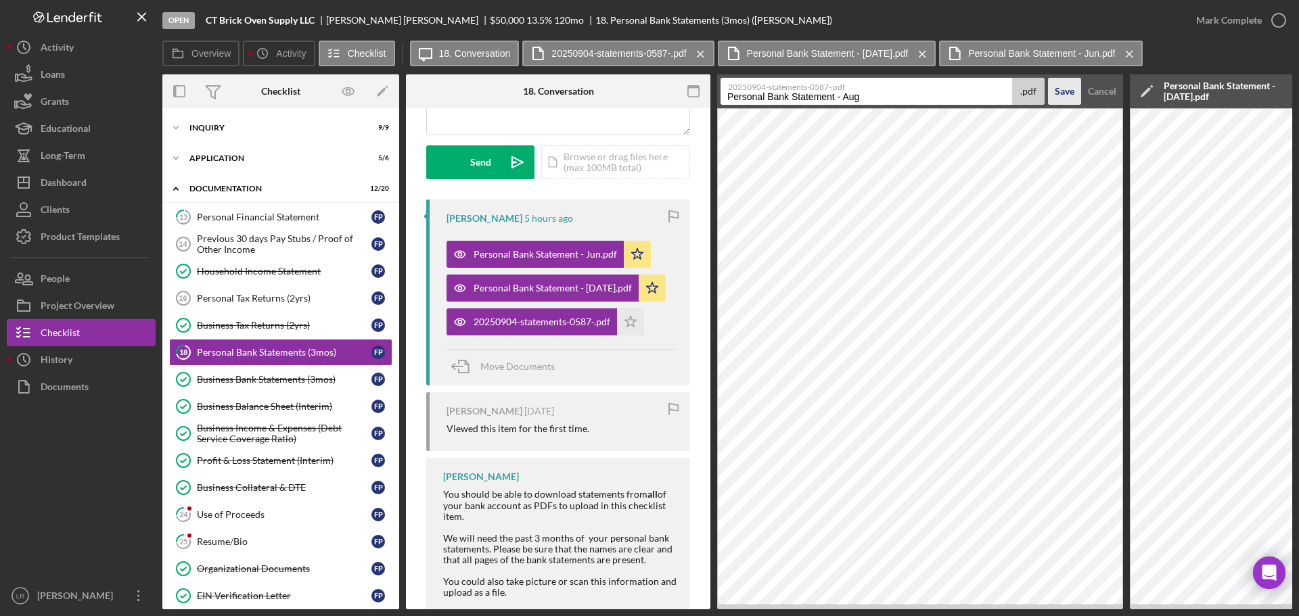
click at [1070, 93] on div "Save" at bounding box center [1065, 91] width 20 height 27
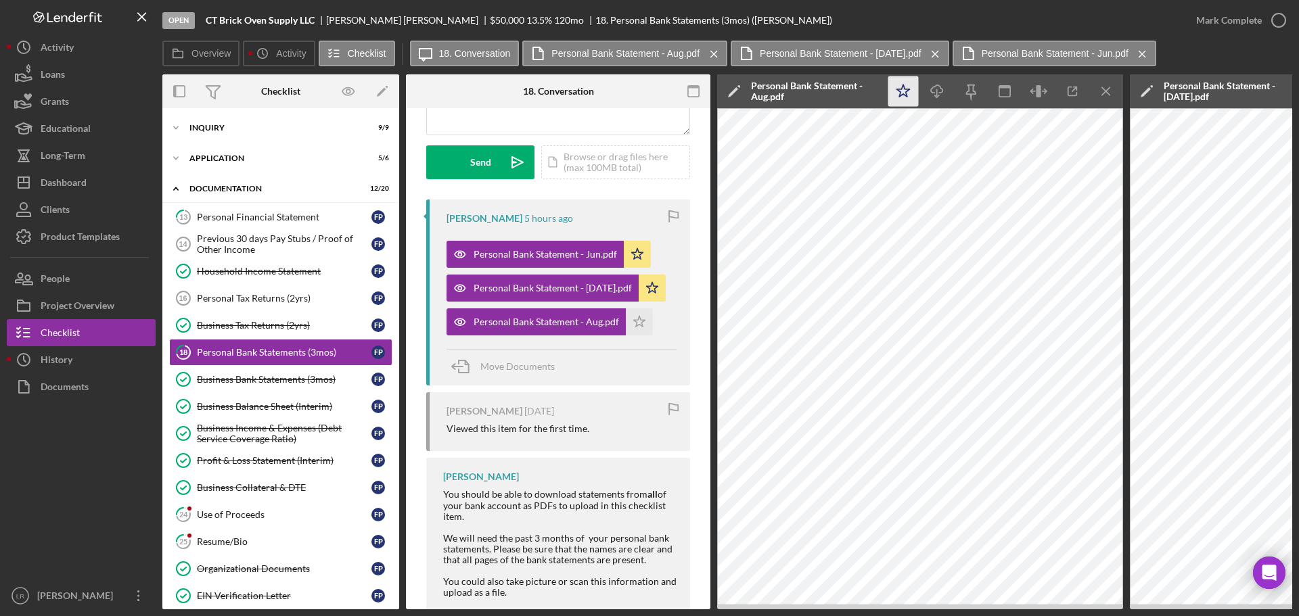
click at [905, 88] on icon "Icon/Star" at bounding box center [903, 91] width 30 height 30
click at [944, 88] on icon "Icon/Download" at bounding box center [937, 91] width 30 height 30
click at [1108, 95] on icon "Icon/Menu Close" at bounding box center [1106, 91] width 30 height 30
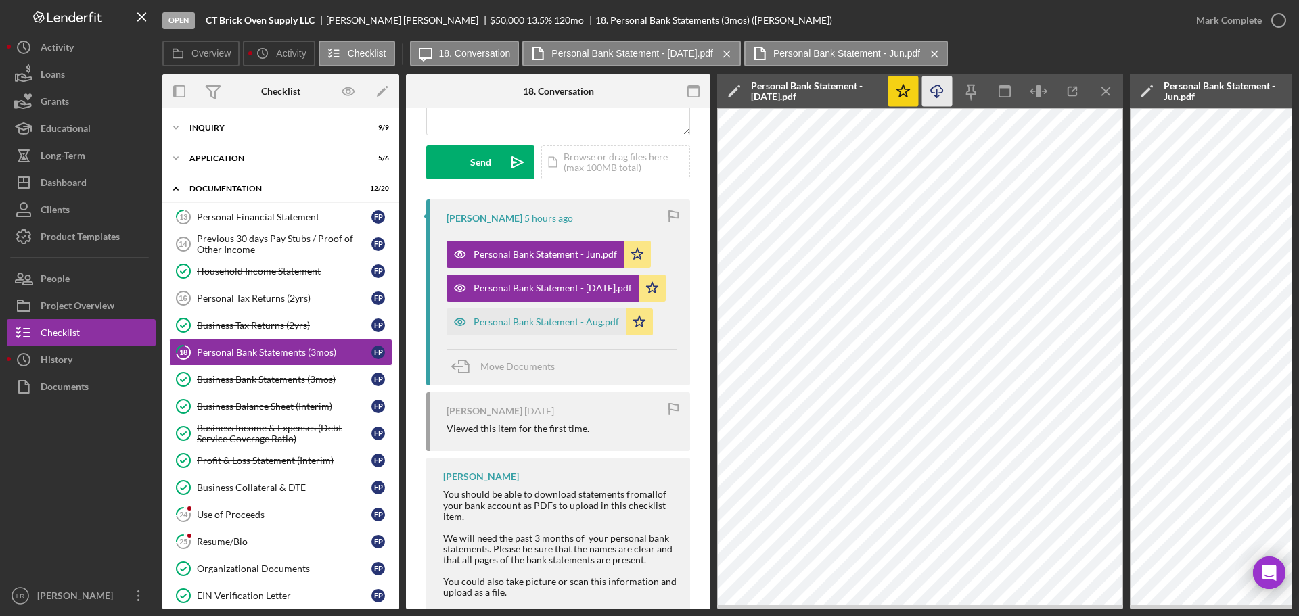
click at [1108, 95] on icon "Icon/Menu Close" at bounding box center [1106, 91] width 30 height 30
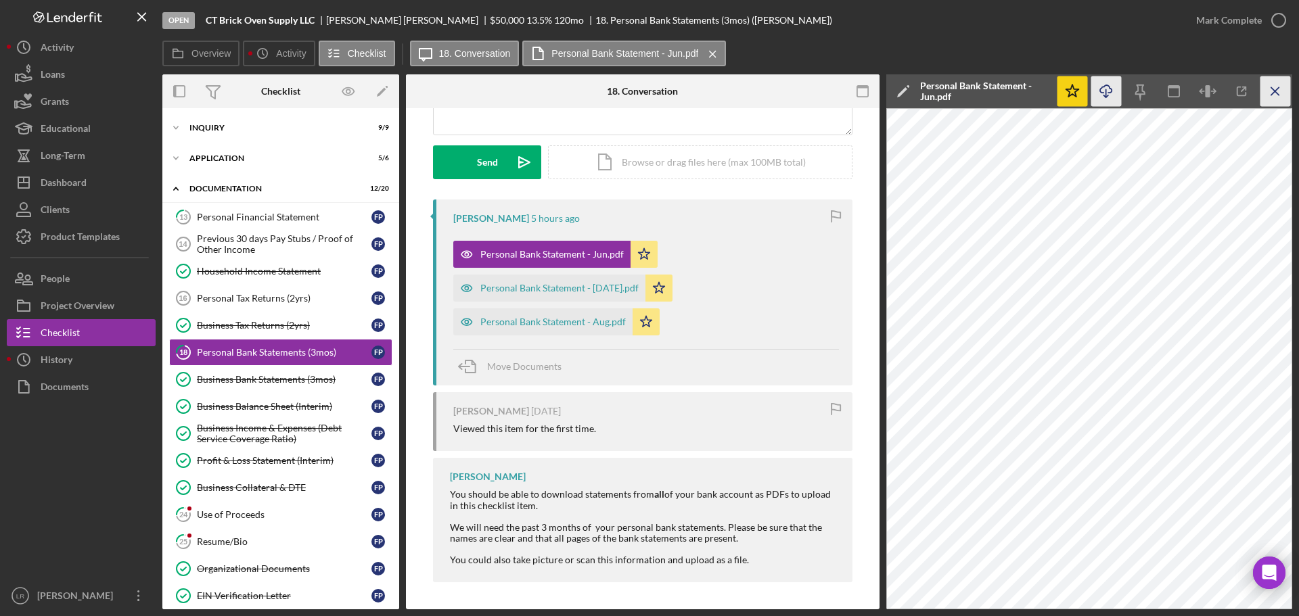
click at [1276, 91] on icon "Icon/Menu Close" at bounding box center [1275, 91] width 30 height 30
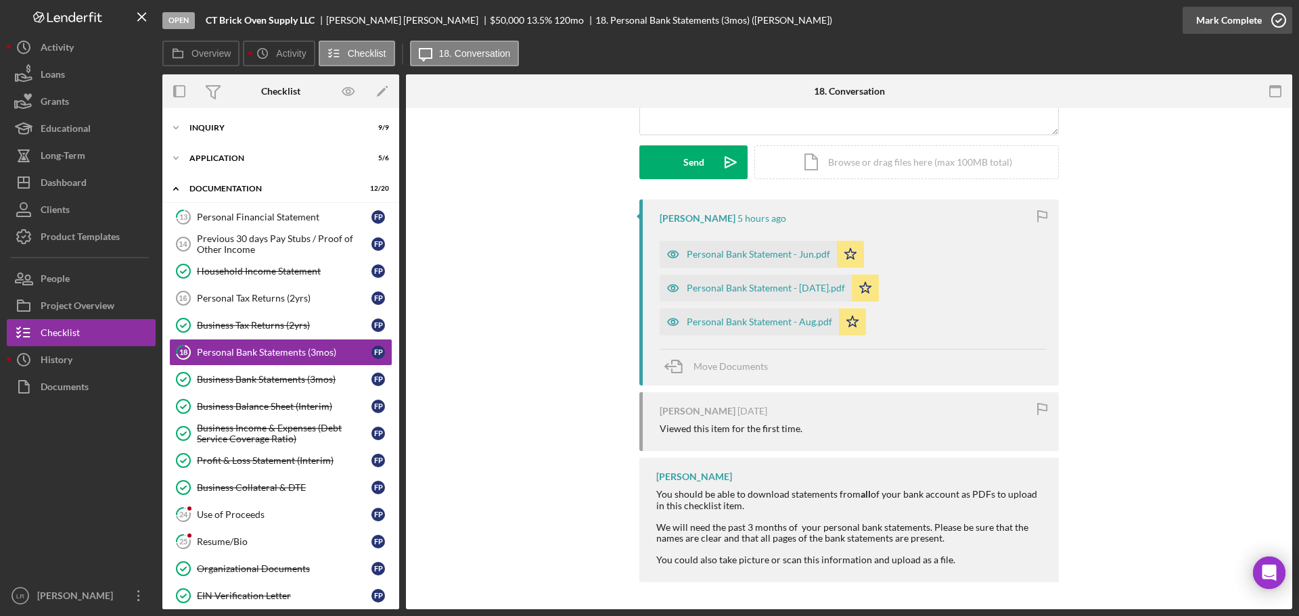
click at [1214, 9] on div "Mark Complete" at bounding box center [1229, 20] width 66 height 27
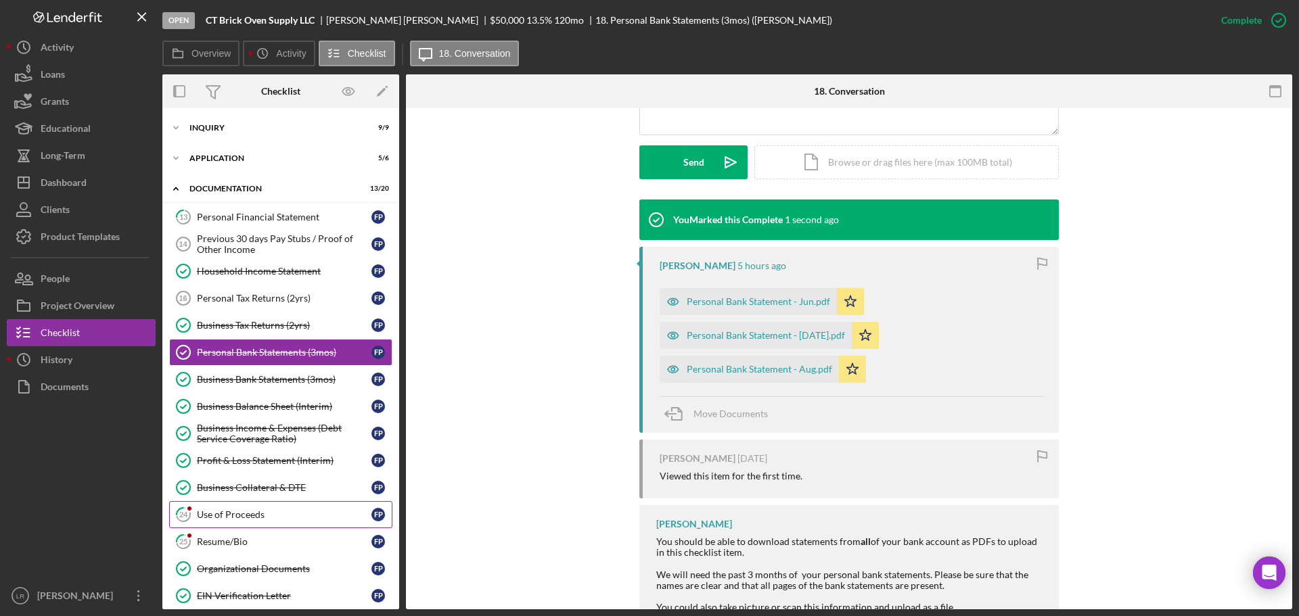
click at [219, 518] on div "Use of Proceeds" at bounding box center [284, 514] width 175 height 11
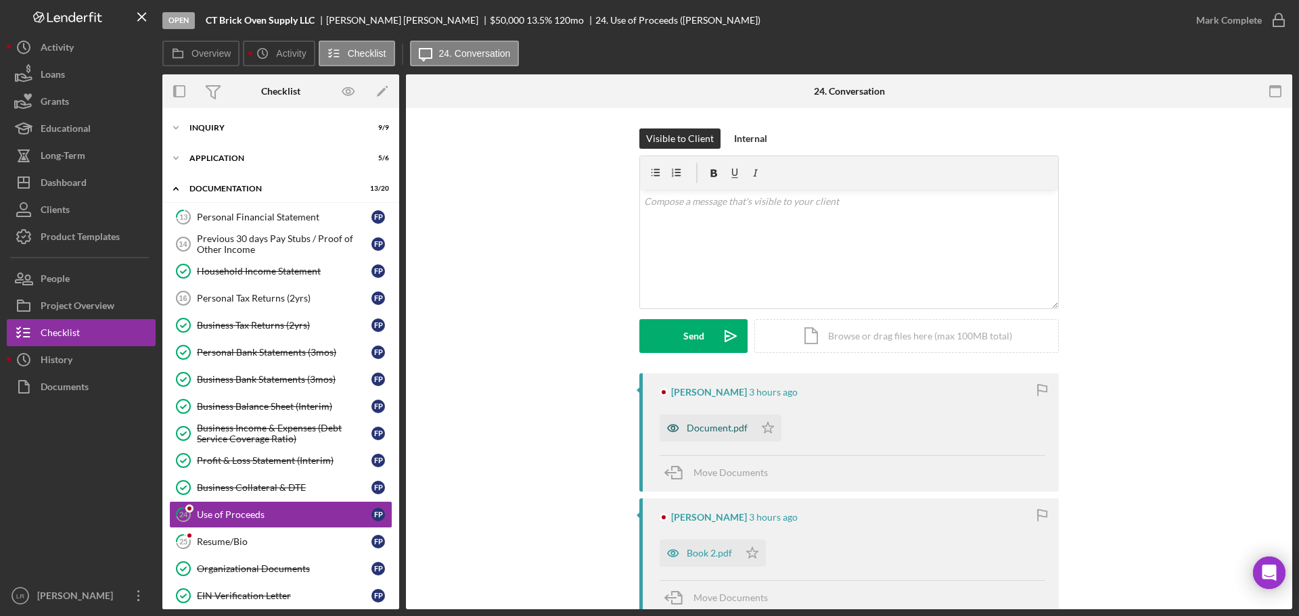
click at [708, 430] on div "Document.pdf" at bounding box center [717, 428] width 61 height 11
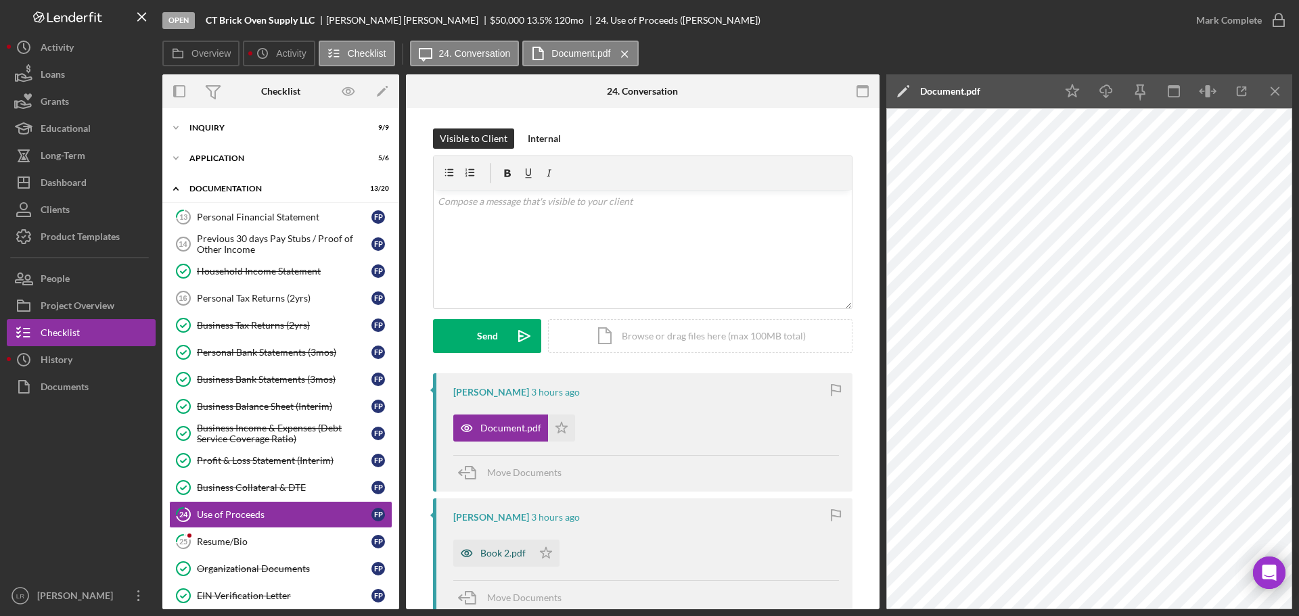
click at [505, 551] on div "Book 2.pdf" at bounding box center [502, 553] width 45 height 11
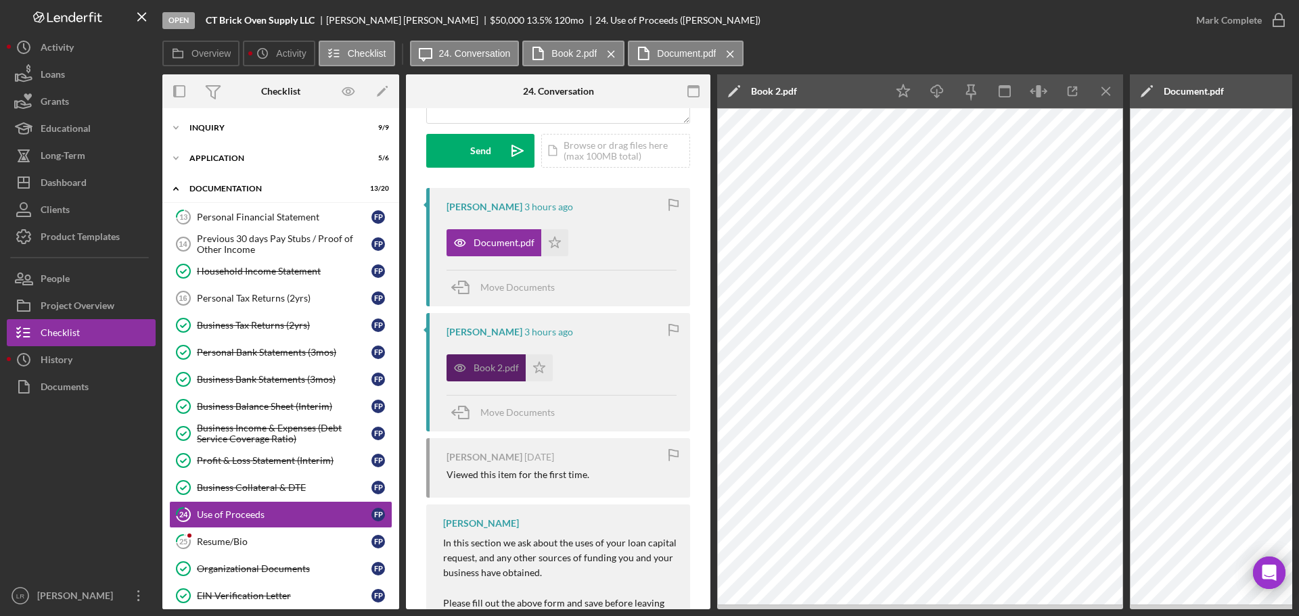
scroll to position [271, 0]
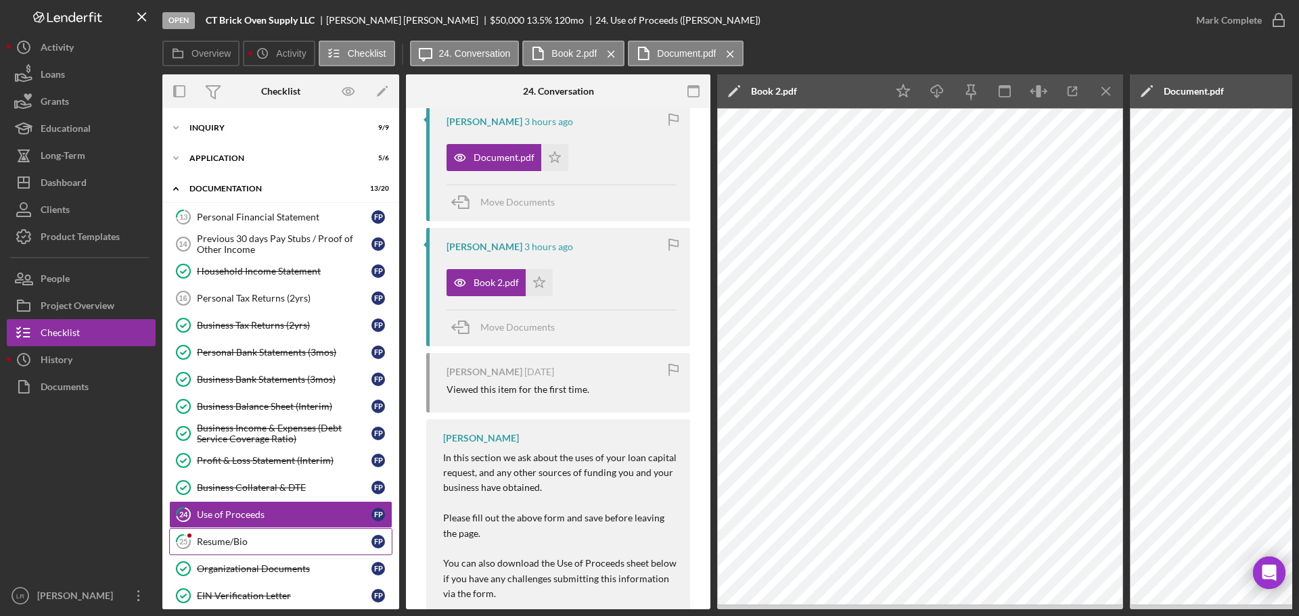
click at [253, 546] on div "Resume/Bio" at bounding box center [284, 541] width 175 height 11
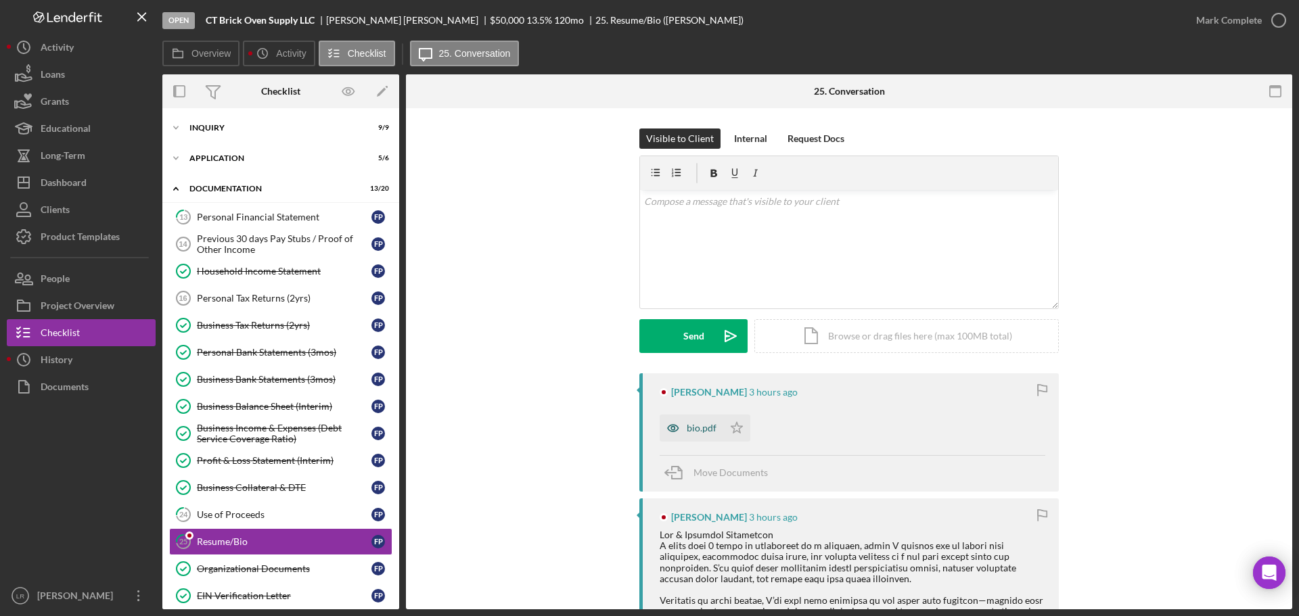
click at [691, 426] on div "bio.pdf" at bounding box center [702, 428] width 30 height 11
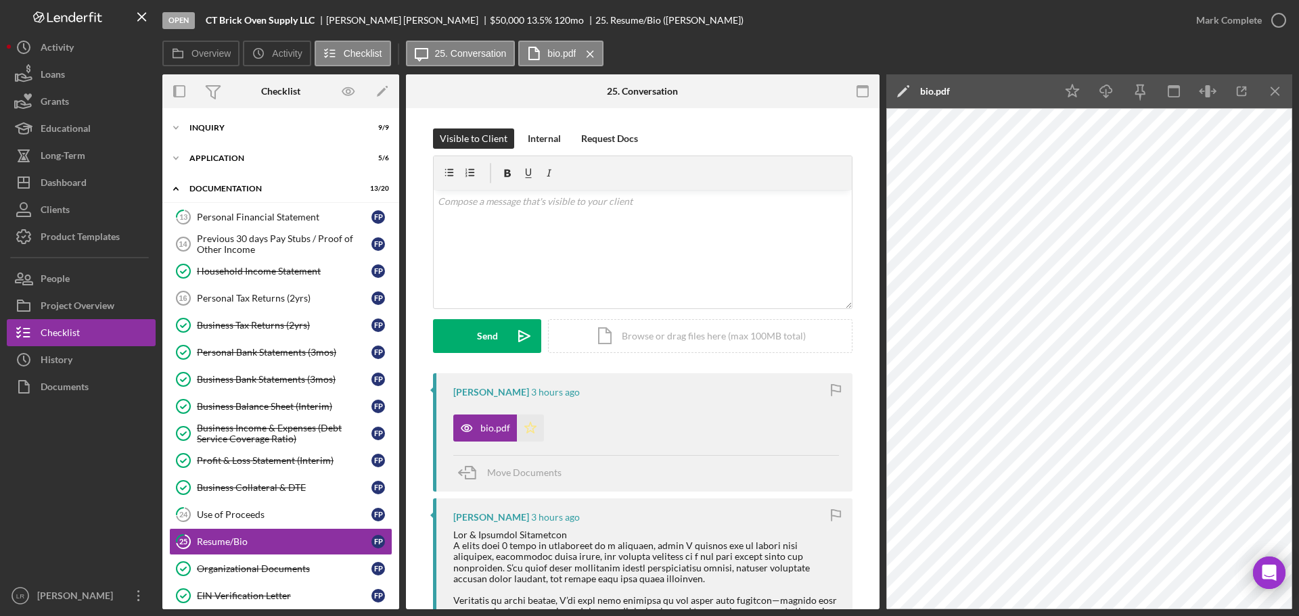
click at [522, 430] on icon "Icon/Star" at bounding box center [530, 428] width 27 height 27
click at [1076, 94] on icon "Icon/Star" at bounding box center [1072, 91] width 30 height 30
click at [1072, 89] on icon "Icon/Star" at bounding box center [1072, 91] width 30 height 30
click at [1112, 88] on icon "Icon/Download" at bounding box center [1106, 91] width 30 height 30
click at [1277, 18] on icon "button" at bounding box center [1279, 20] width 34 height 34
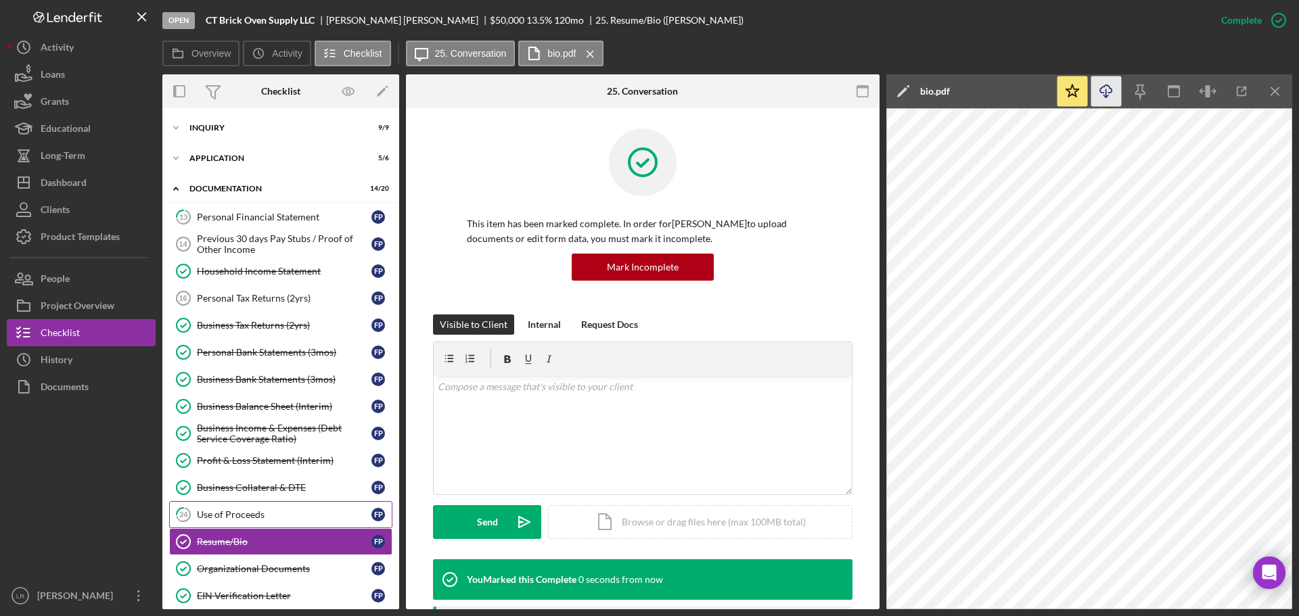
click at [279, 509] on div "Use of Proceeds" at bounding box center [284, 514] width 175 height 11
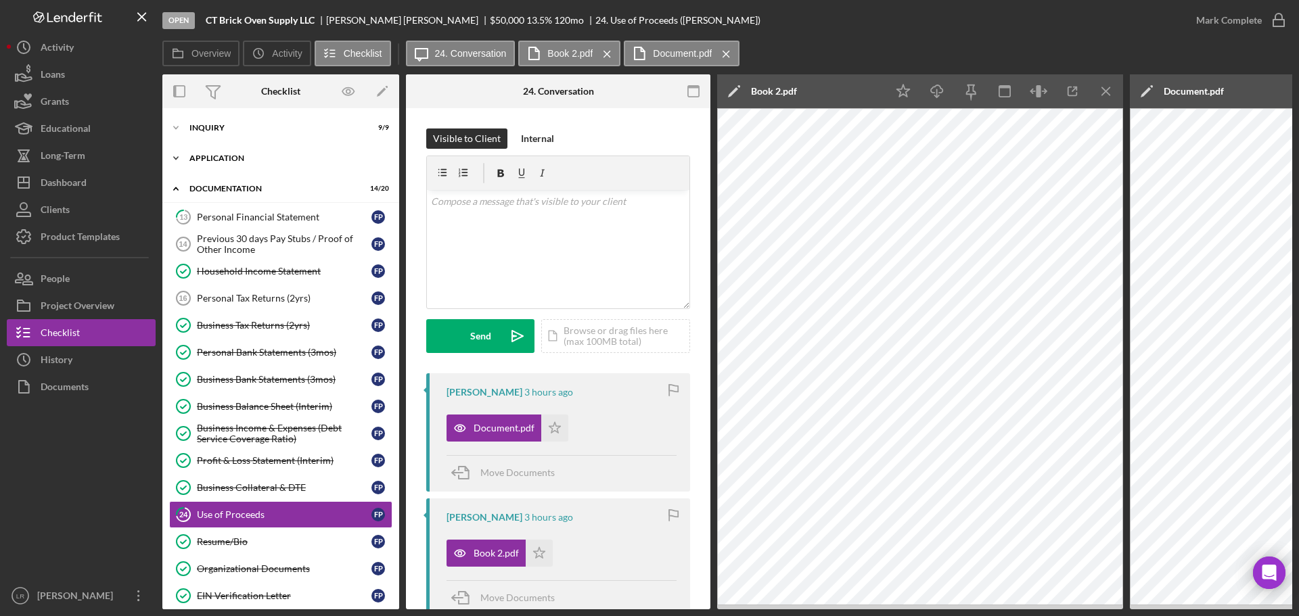
click at [255, 152] on div "Icon/Expander Application 5 / 6" at bounding box center [280, 158] width 237 height 27
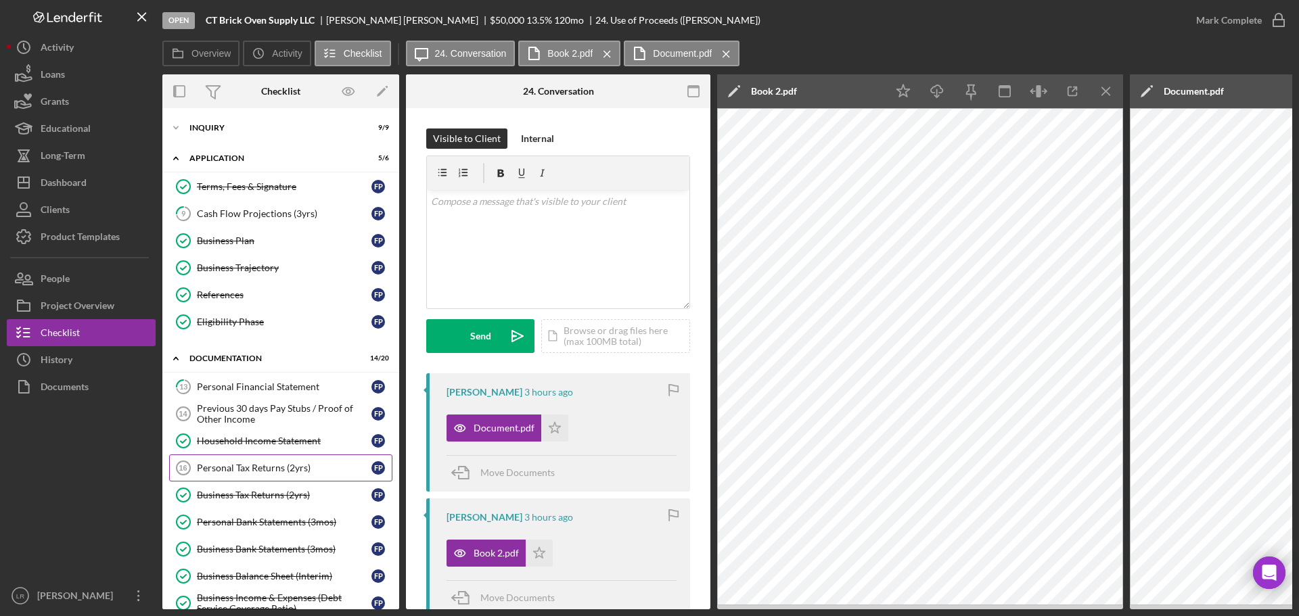
click at [270, 468] on div "Personal Tax Returns (2yrs)" at bounding box center [284, 468] width 175 height 11
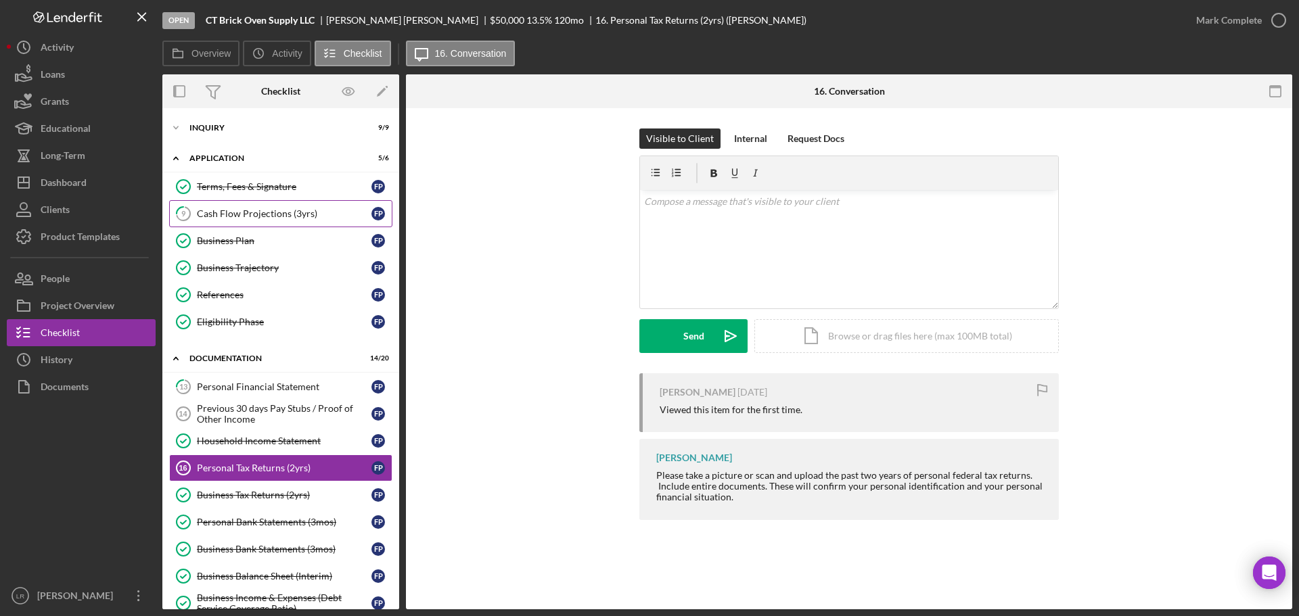
click at [237, 218] on div "Cash Flow Projections (3yrs)" at bounding box center [284, 213] width 175 height 11
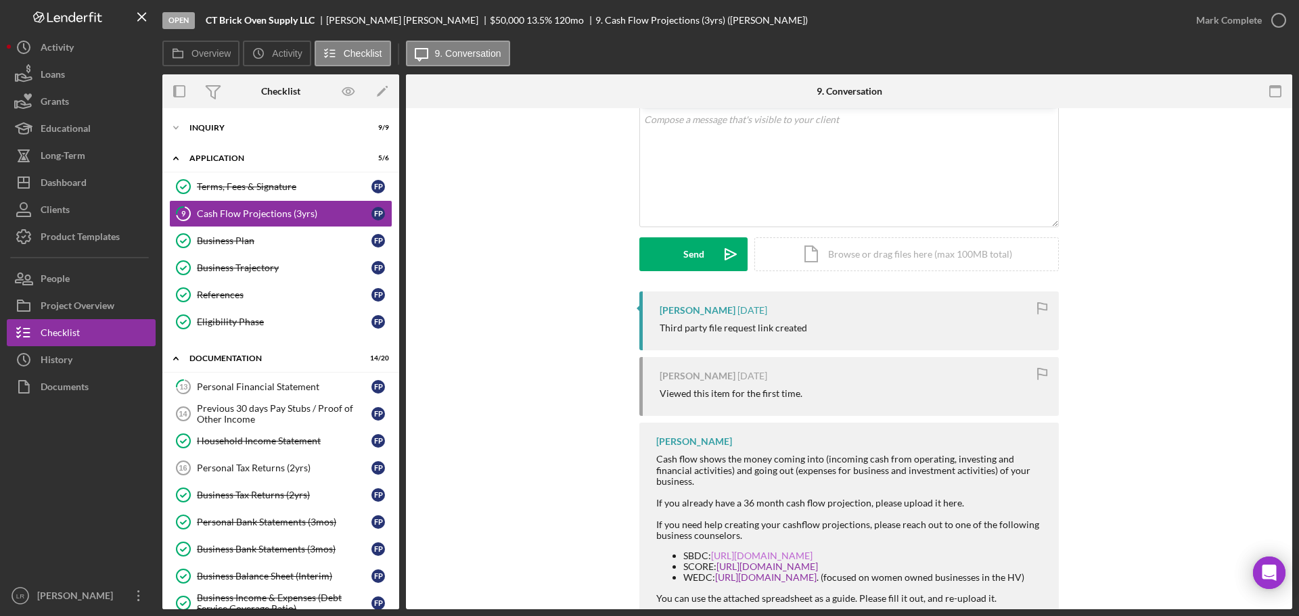
scroll to position [176, 0]
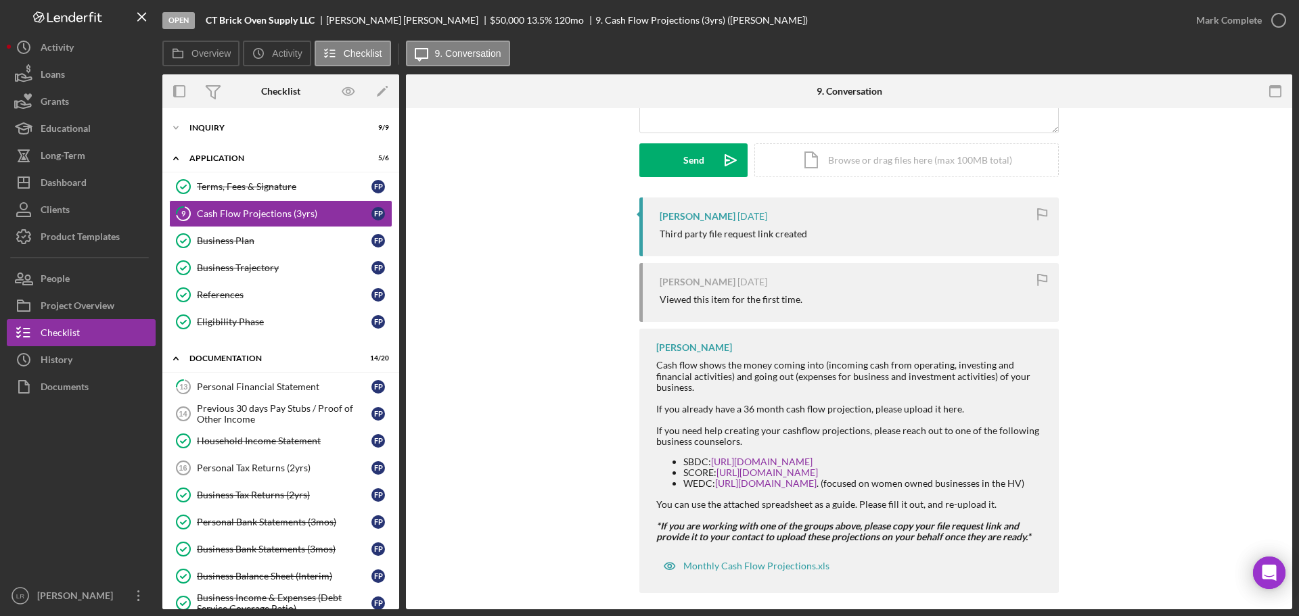
click at [1149, 252] on div "[PERSON_NAME] [DATE] Third party file request link created [PERSON_NAME] [DATE]…" at bounding box center [849, 399] width 846 height 403
click at [97, 181] on button "Icon/Dashboard Dashboard" at bounding box center [81, 182] width 149 height 27
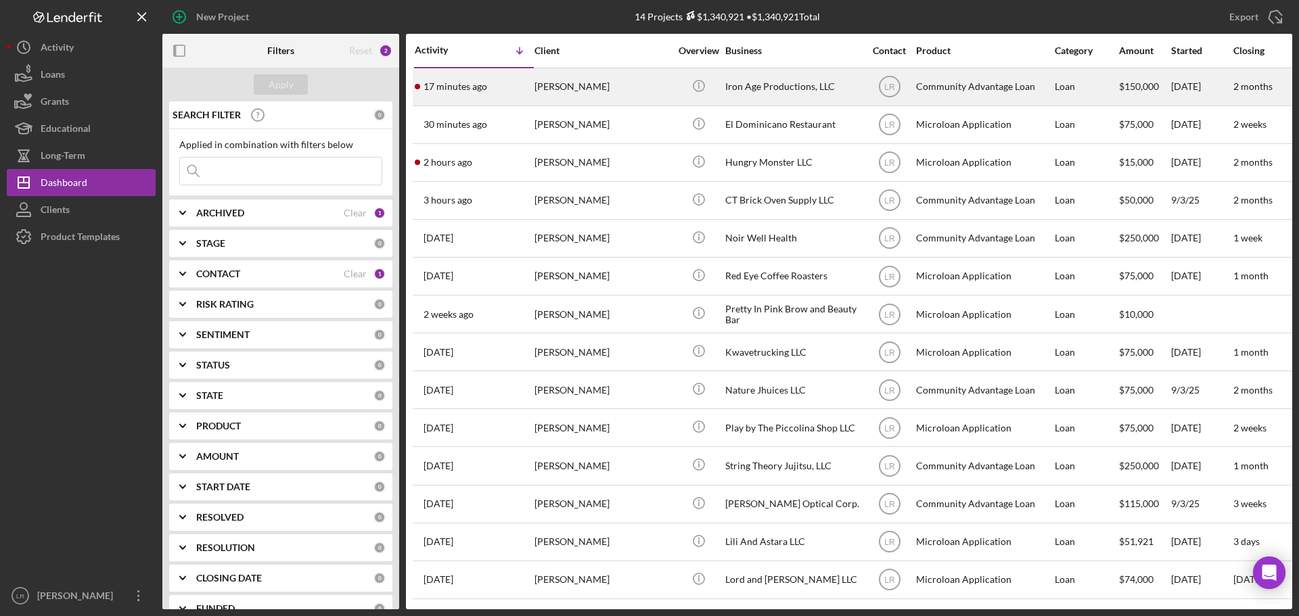
click at [802, 80] on div "Iron Age Productions, LLC" at bounding box center [792, 87] width 135 height 36
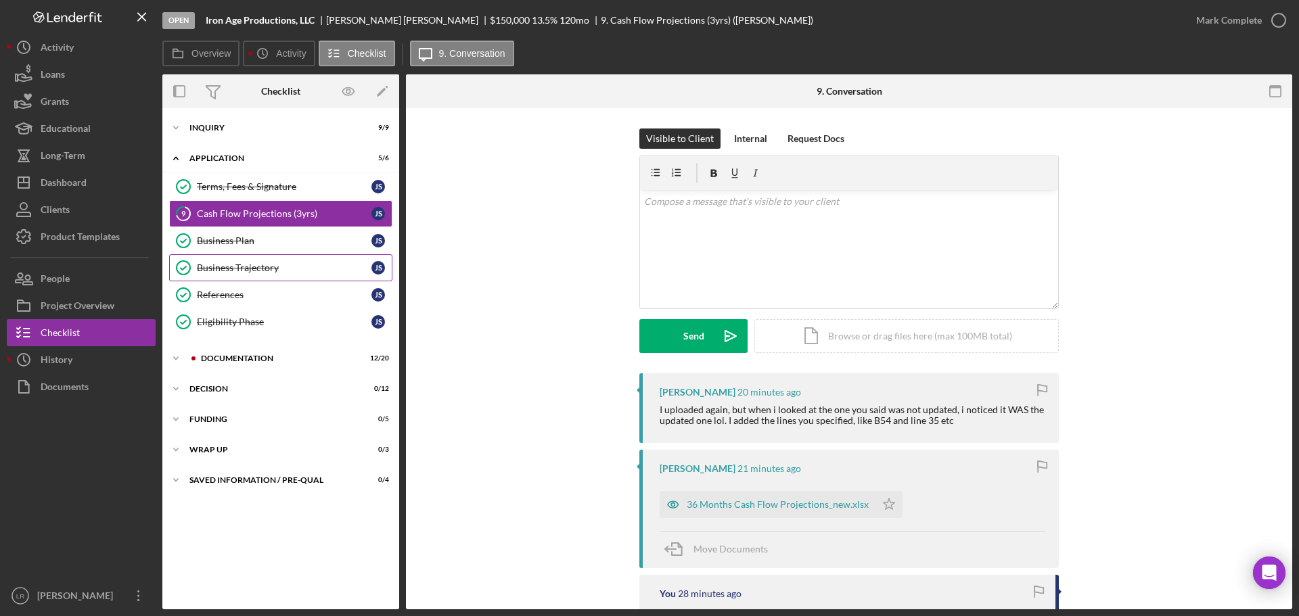
click at [236, 260] on link "Business Trajectory Business Trajectory J S" at bounding box center [280, 267] width 223 height 27
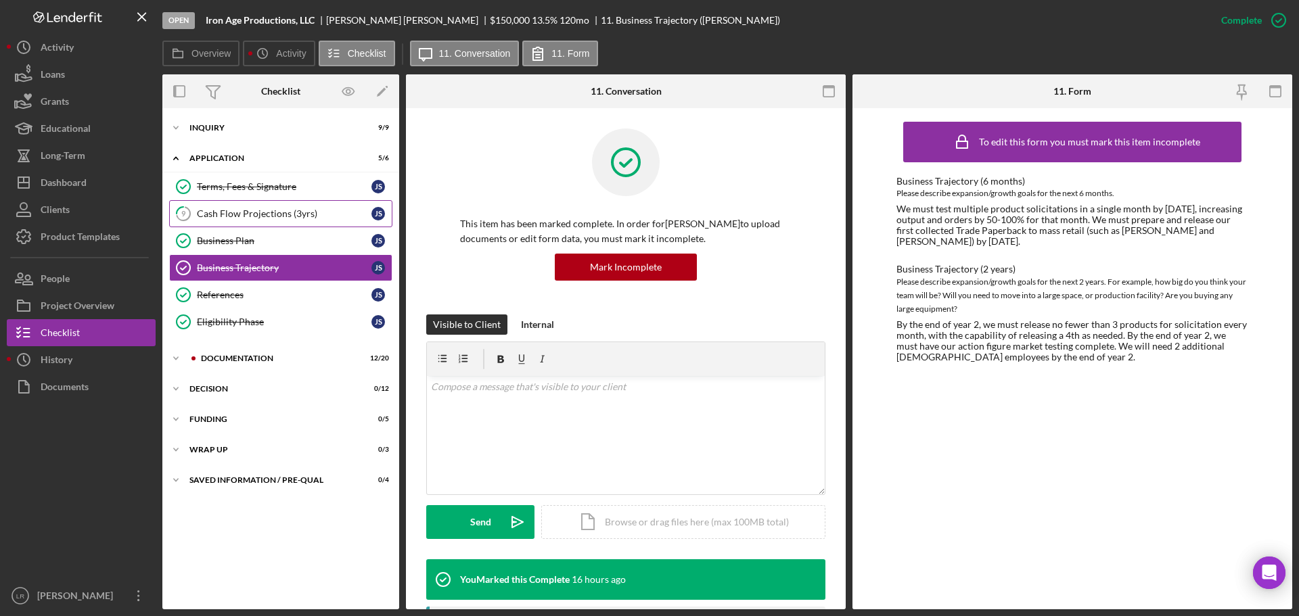
click at [225, 206] on link "9 Cash Flow Projections (3yrs) J S" at bounding box center [280, 213] width 223 height 27
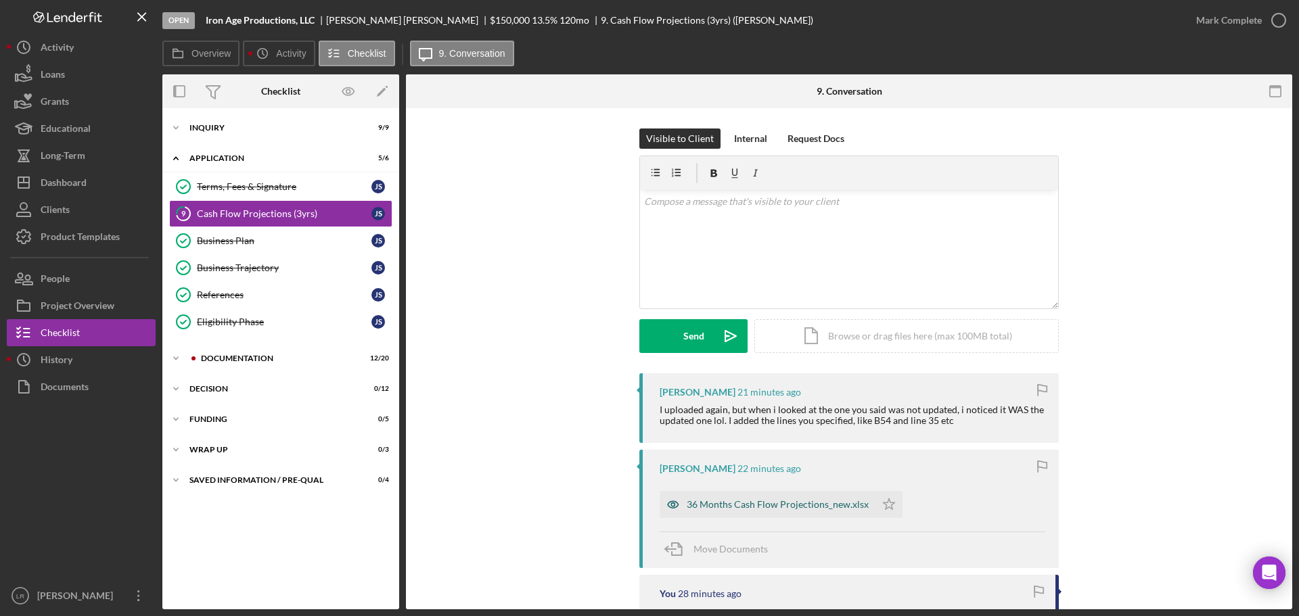
click at [775, 495] on div "36 Months Cash Flow Projections_new.xlsx" at bounding box center [768, 504] width 216 height 27
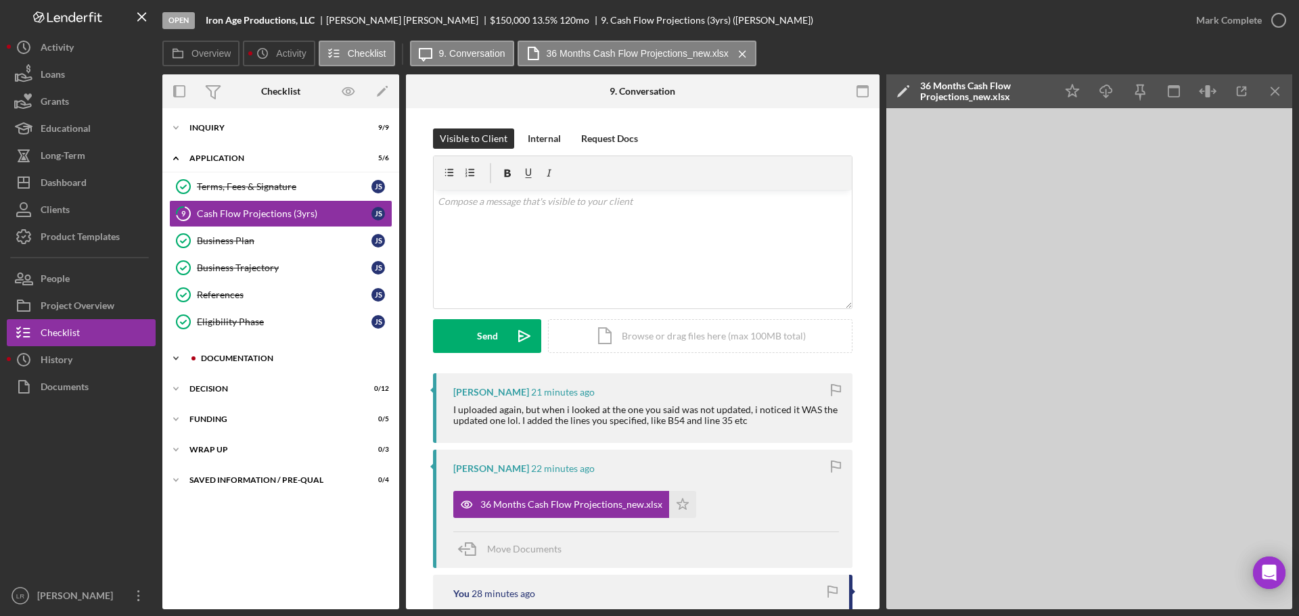
click at [258, 354] on div "Icon/Expander Documentation 12 / 20" at bounding box center [280, 358] width 237 height 27
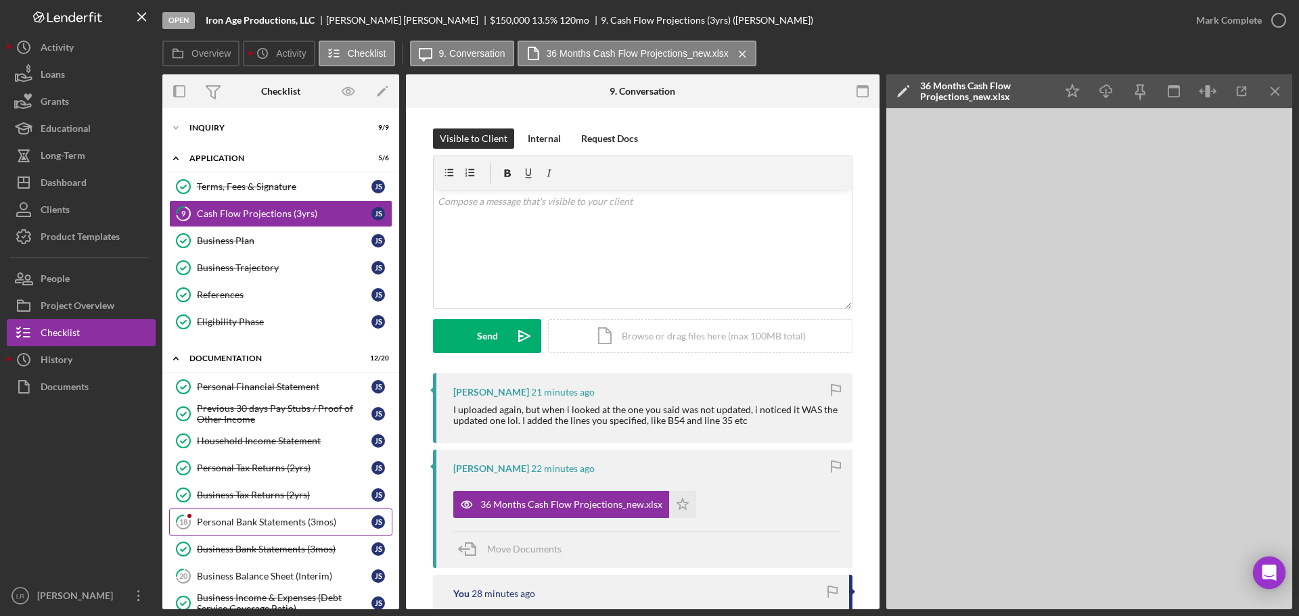
click at [233, 522] on div "Personal Bank Statements (3mos)" at bounding box center [284, 522] width 175 height 11
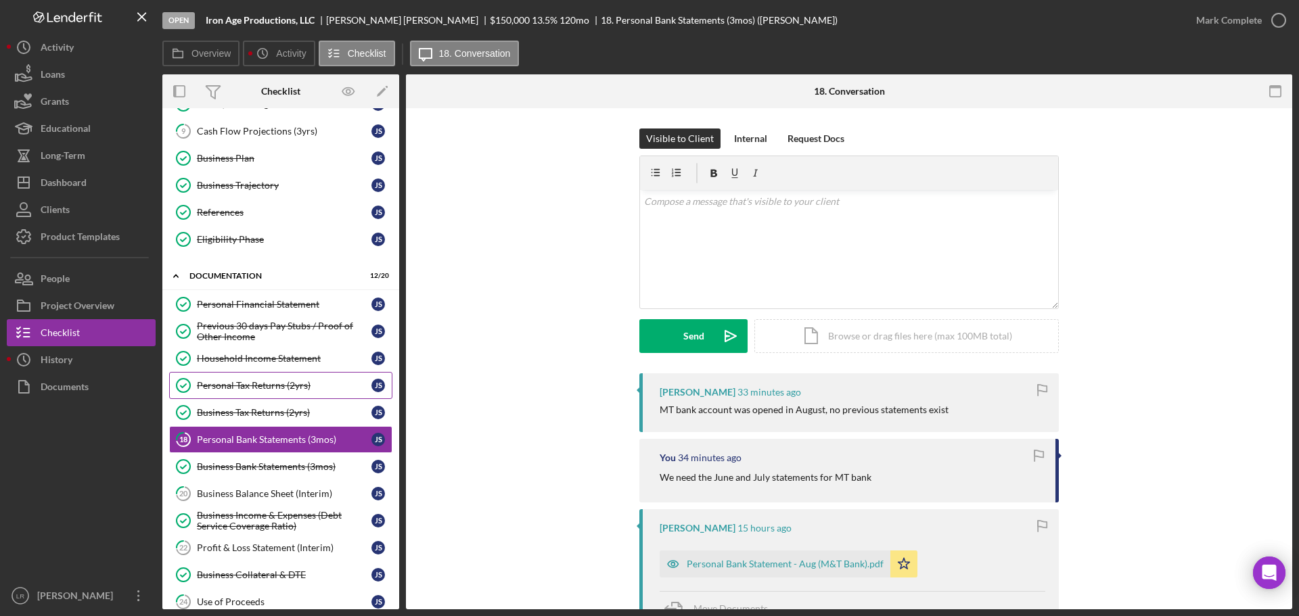
scroll to position [203, 0]
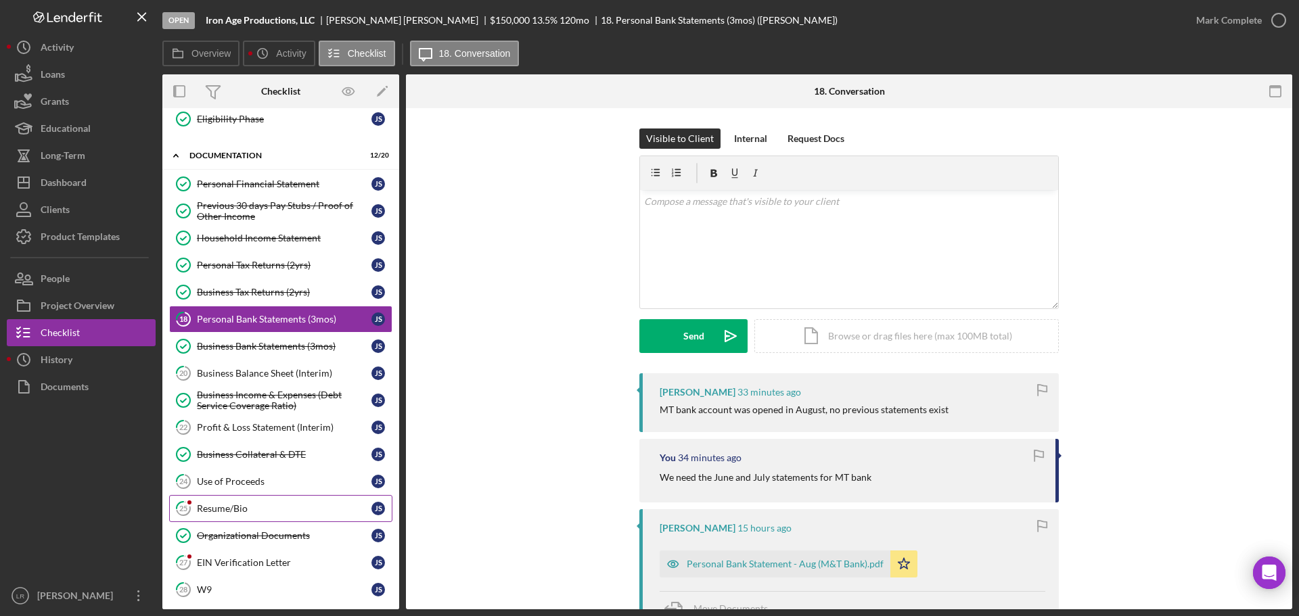
drag, startPoint x: 210, startPoint y: 507, endPoint x: 281, endPoint y: 509, distance: 71.1
click at [211, 507] on div "Resume/Bio" at bounding box center [284, 508] width 175 height 11
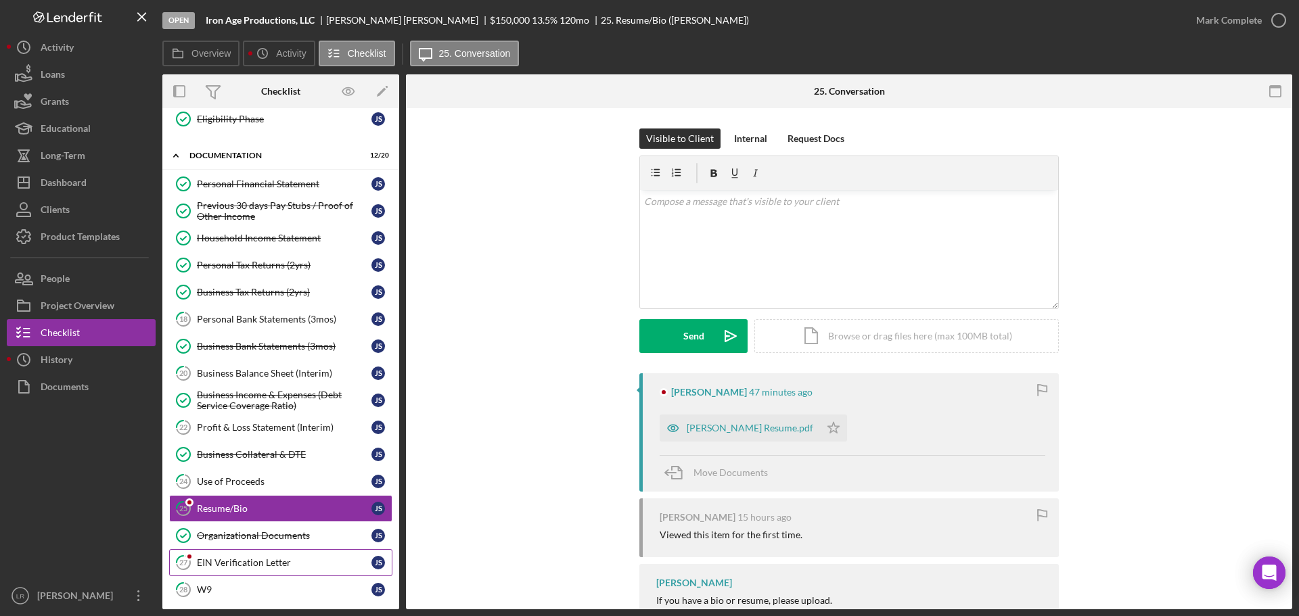
click at [227, 561] on div "EIN Verification Letter" at bounding box center [284, 562] width 175 height 11
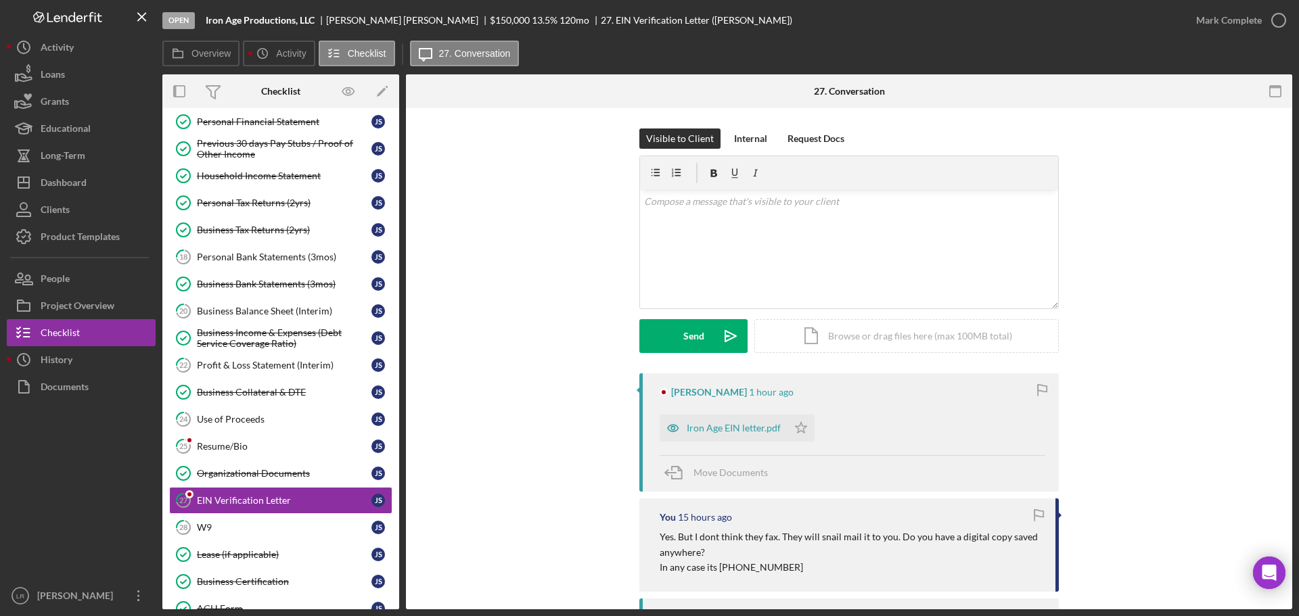
scroll to position [440, 0]
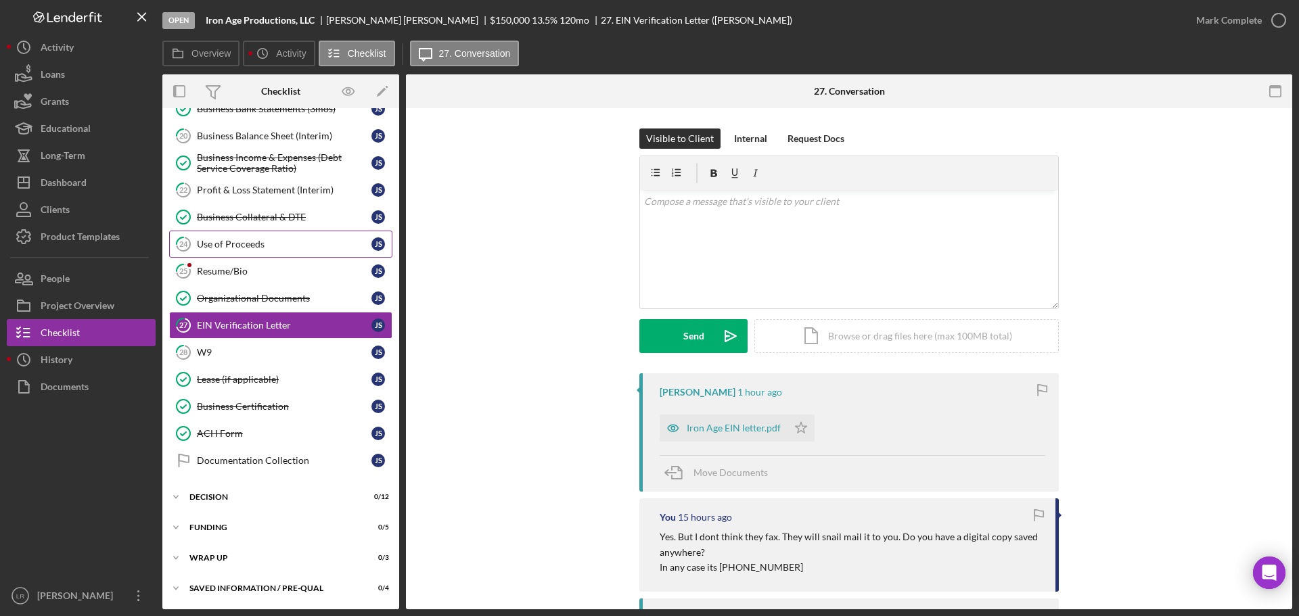
click at [234, 239] on div "Use of Proceeds" at bounding box center [284, 244] width 175 height 11
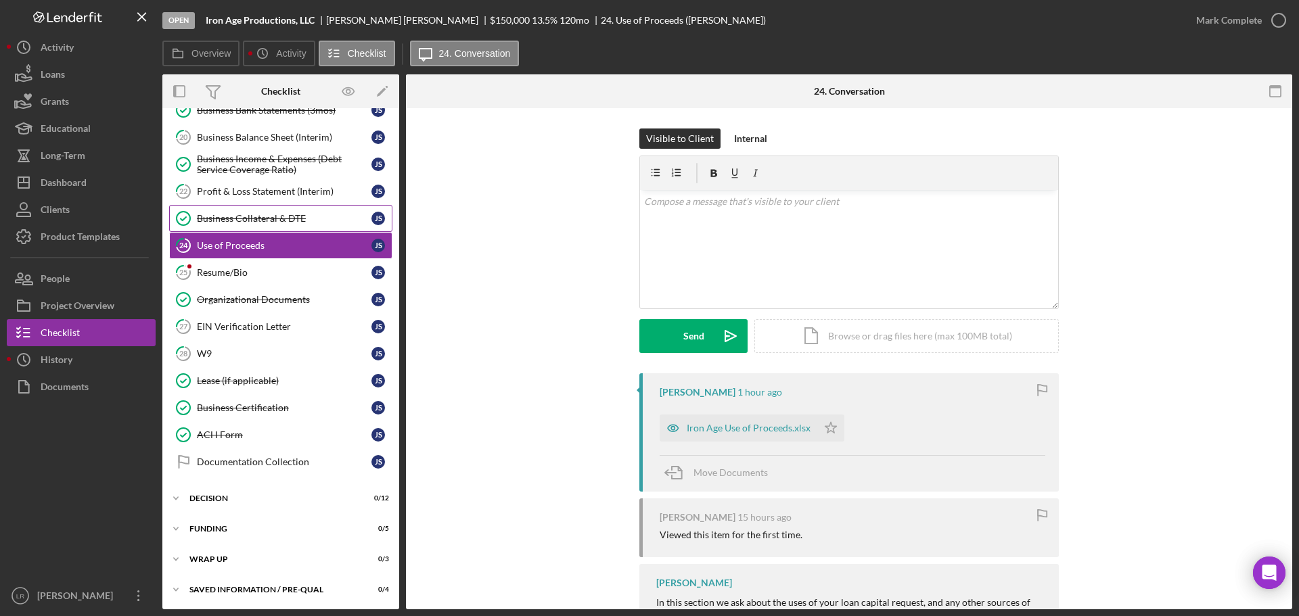
scroll to position [440, 0]
click at [937, 337] on div "Icon/Document Browse or drag files here (max 100MB total) Tap to choose files o…" at bounding box center [906, 336] width 304 height 34
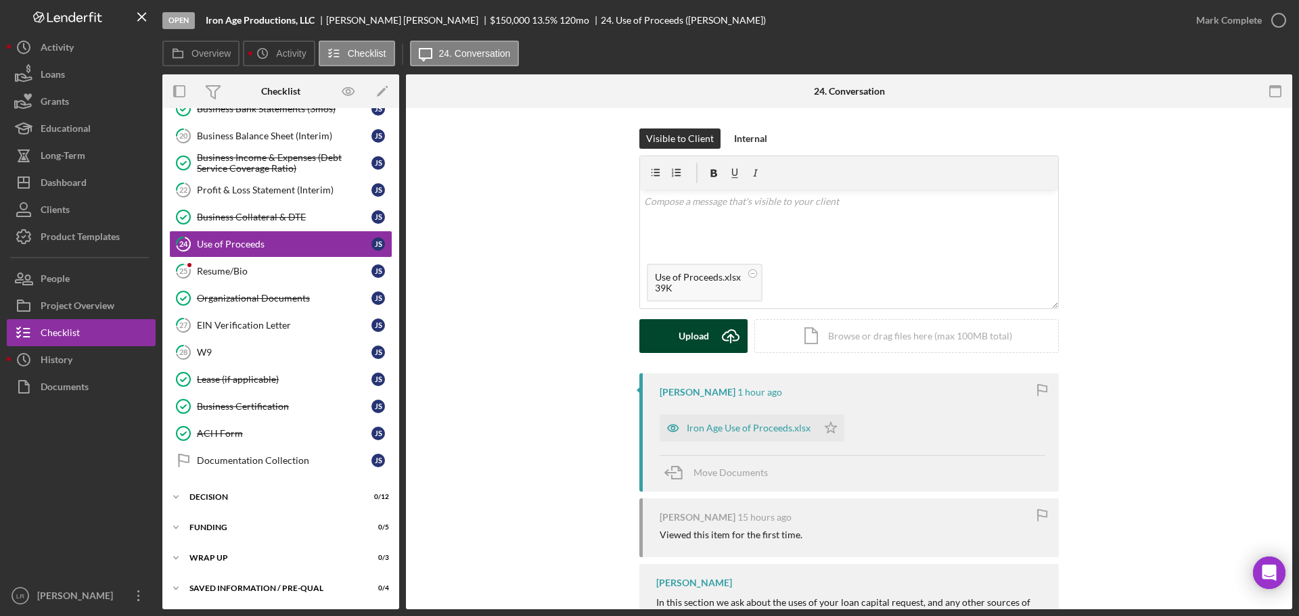
click at [693, 338] on div "Upload" at bounding box center [694, 336] width 30 height 34
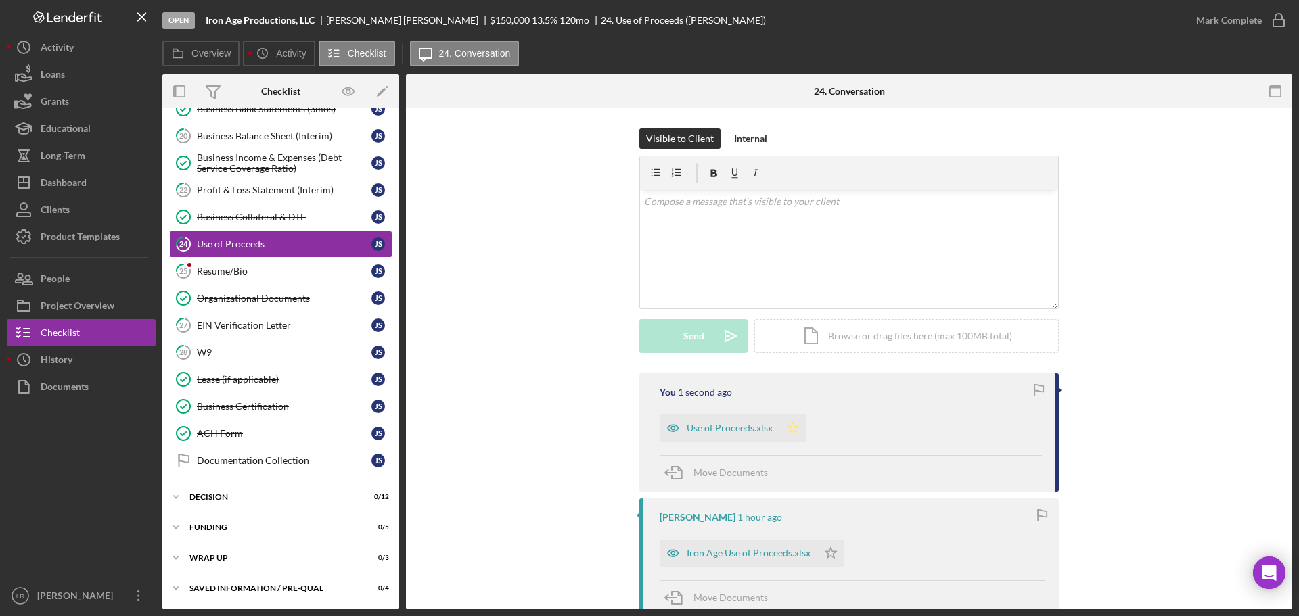
click at [791, 429] on icon "Icon/Star" at bounding box center [792, 428] width 27 height 27
drag, startPoint x: 220, startPoint y: 265, endPoint x: 328, endPoint y: 269, distance: 108.3
click at [220, 266] on div "Resume/Bio" at bounding box center [284, 271] width 175 height 11
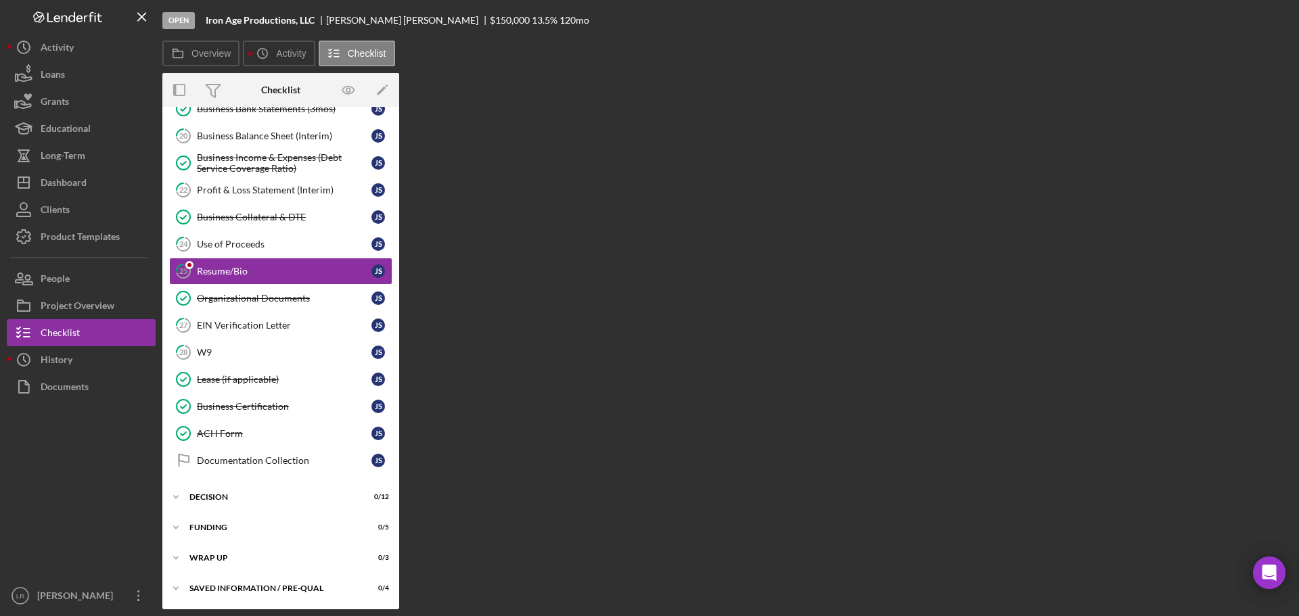
scroll to position [440, 0]
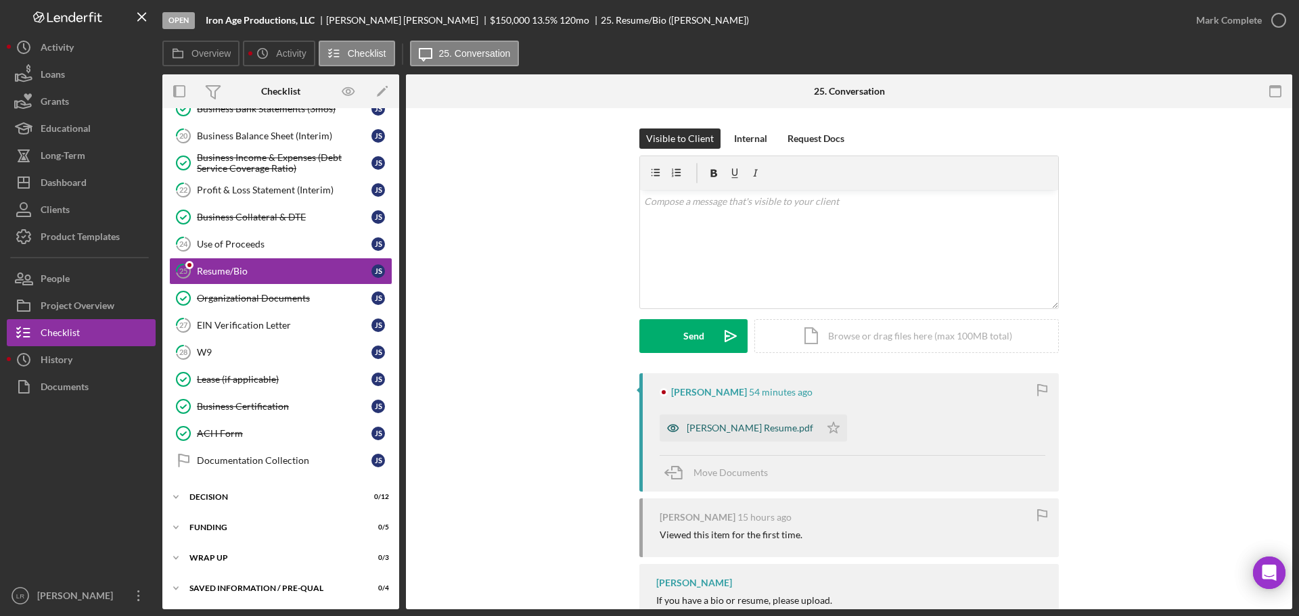
click at [707, 426] on div "[PERSON_NAME] Resume.pdf" at bounding box center [750, 428] width 127 height 11
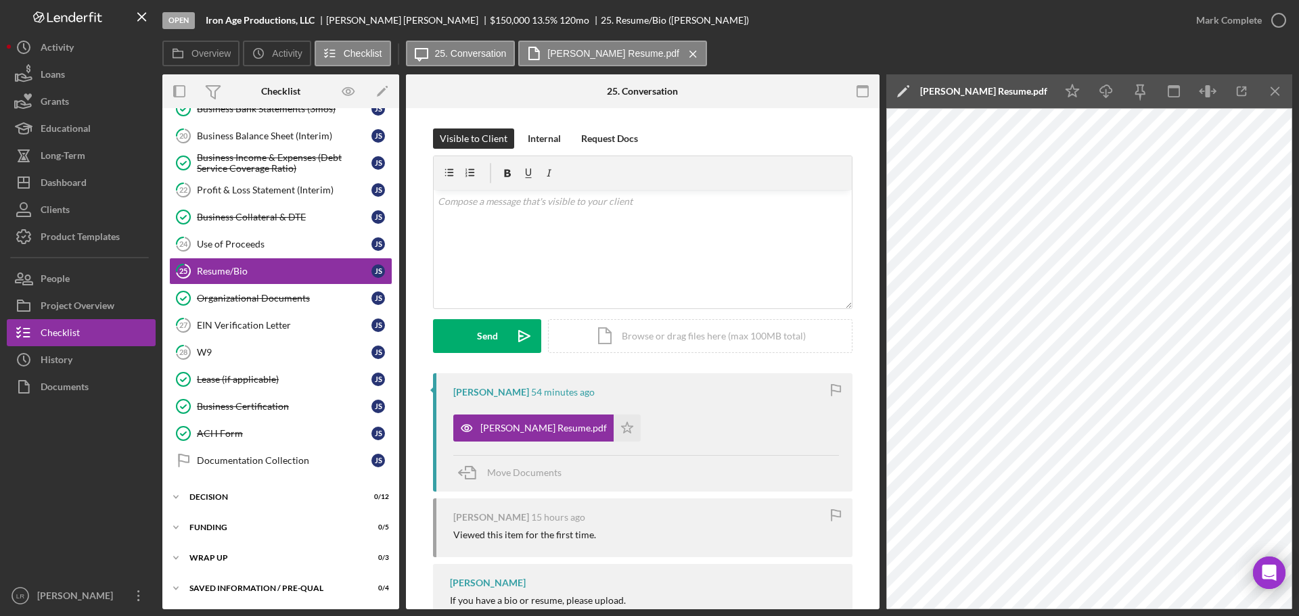
click at [904, 91] on polygon at bounding box center [902, 92] width 10 height 10
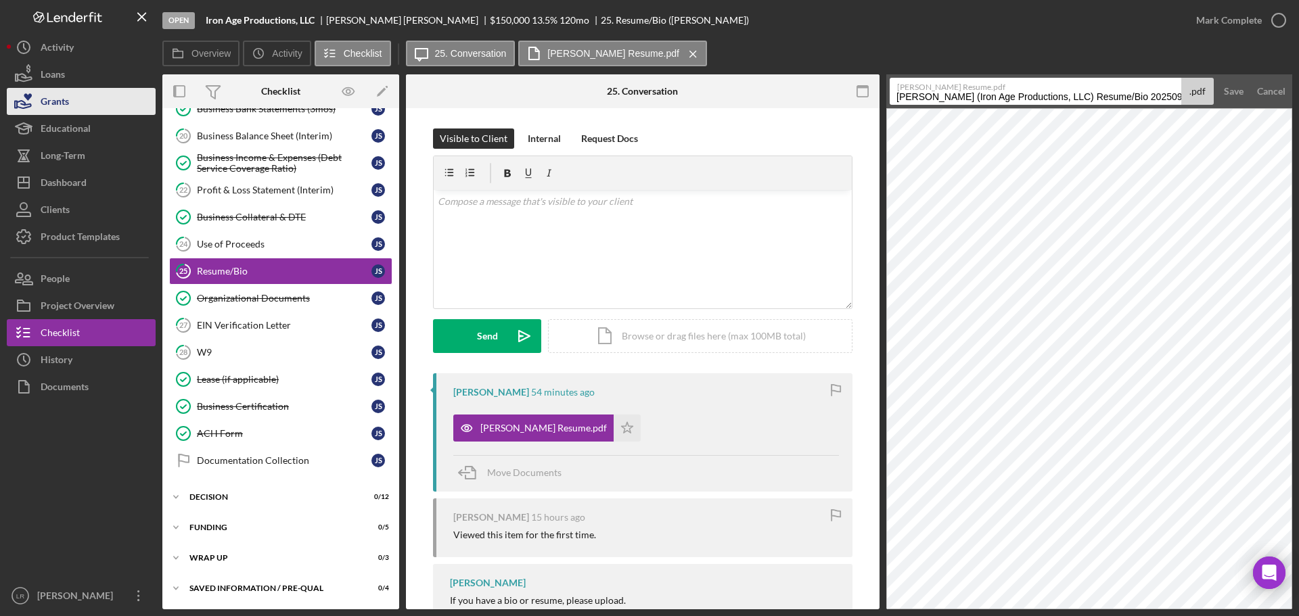
drag, startPoint x: 1077, startPoint y: 97, endPoint x: 101, endPoint y: 94, distance: 975.5
click at [101, 94] on div "Open Iron Age Productions, LLC [PERSON_NAME] $150,000 $150,000 13.5 % 120 mo 25…" at bounding box center [649, 305] width 1285 height 610
drag, startPoint x: 947, startPoint y: 97, endPoint x: 1197, endPoint y: 86, distance: 249.9
click at [1197, 87] on div "[PERSON_NAME] Resume.pdf Resume/Bio 20250925 .pdf" at bounding box center [1052, 91] width 324 height 27
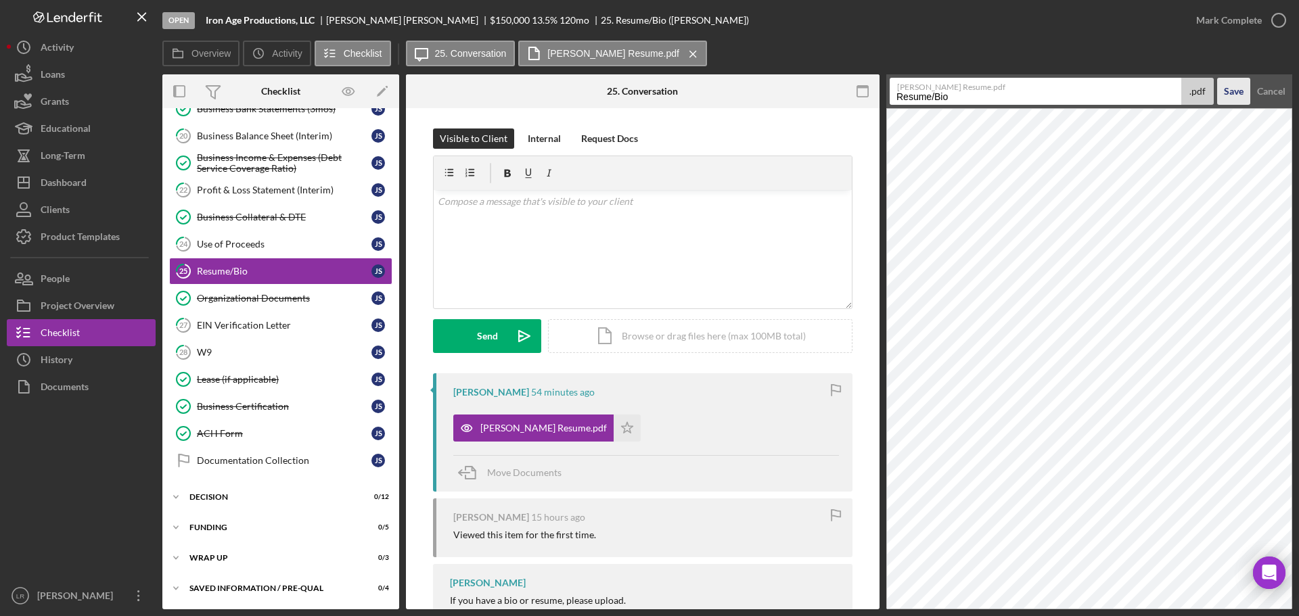
type input "Resume/Bio"
click at [1229, 93] on div "Save" at bounding box center [1234, 91] width 20 height 27
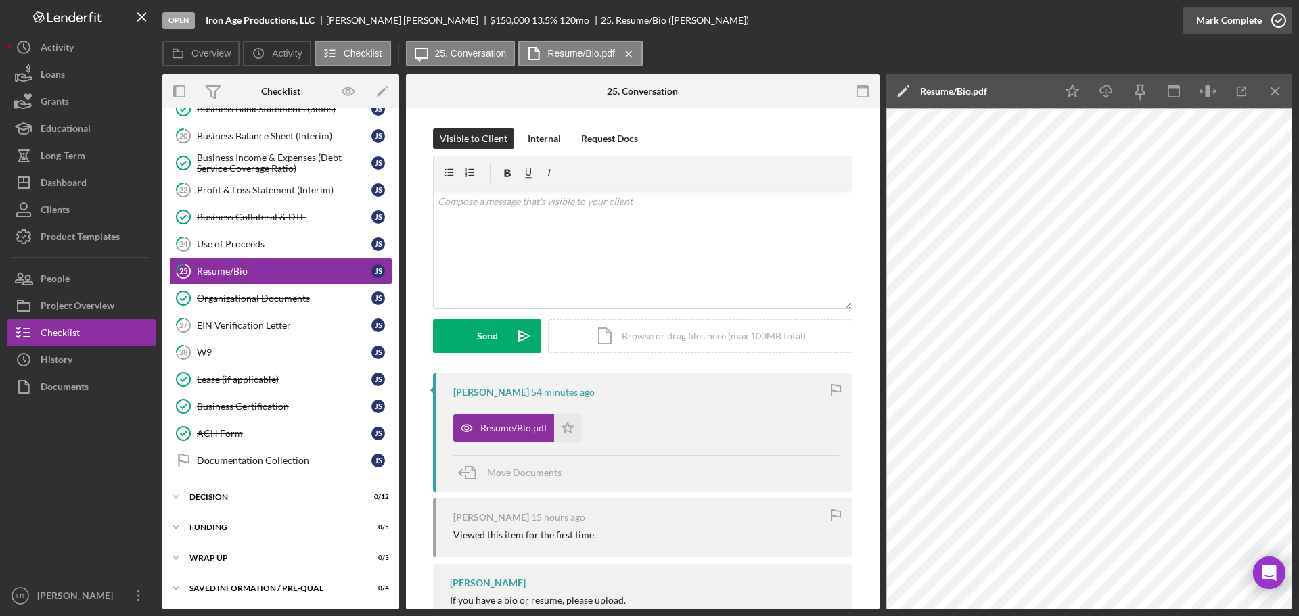
click at [1247, 22] on div "Mark Complete" at bounding box center [1229, 20] width 66 height 27
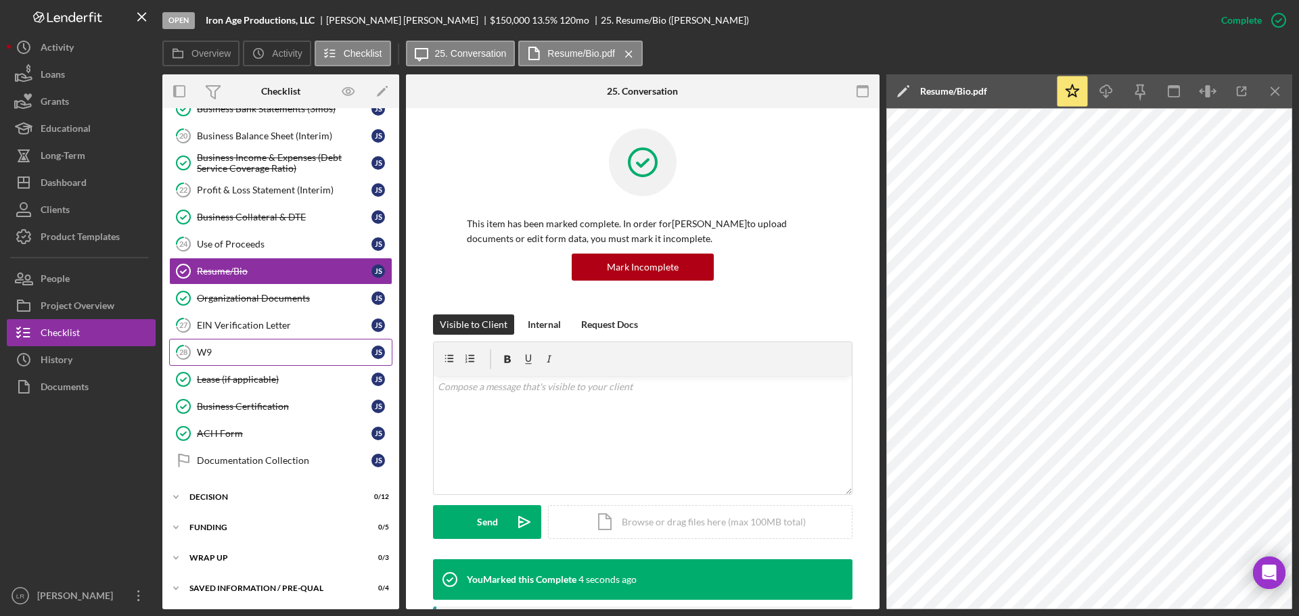
click at [225, 358] on div "W9" at bounding box center [284, 352] width 175 height 11
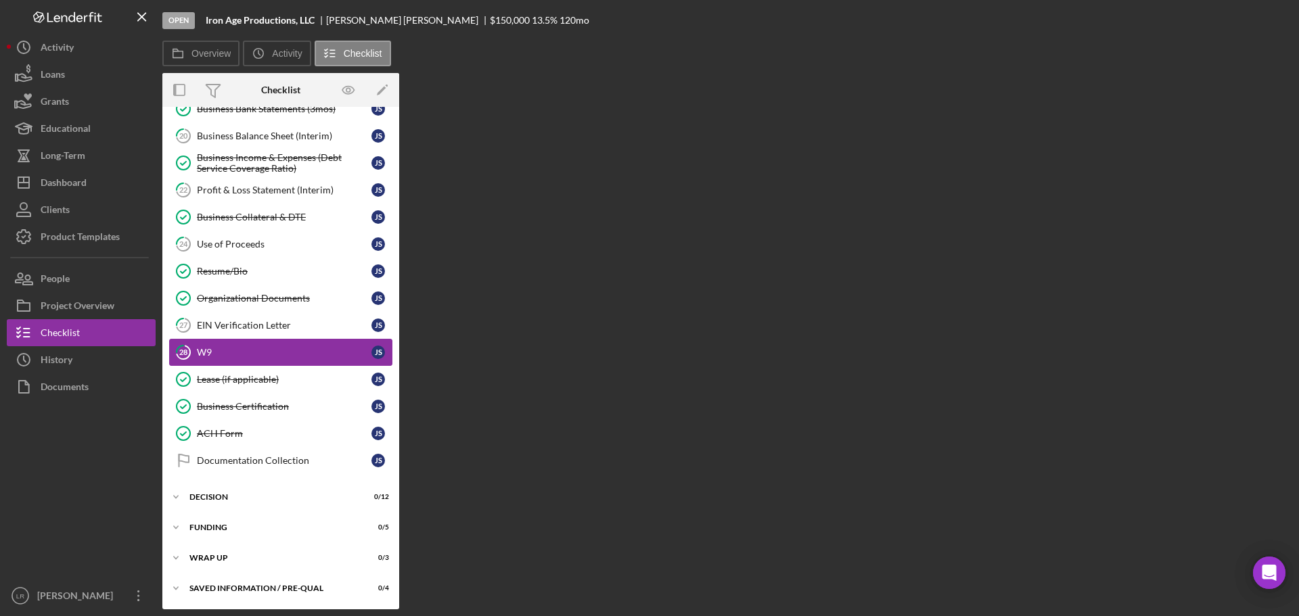
scroll to position [440, 0]
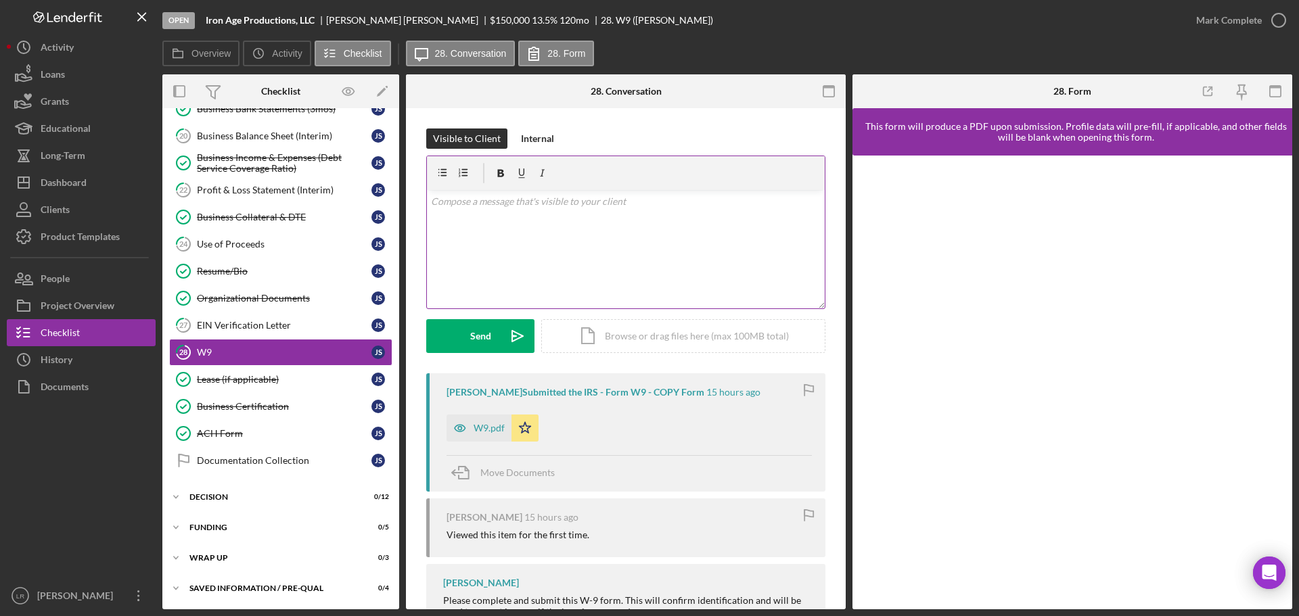
click at [551, 232] on div "v Color teal Color pink Remove color Add row above Add row below Add column bef…" at bounding box center [626, 249] width 398 height 118
click at [463, 343] on button "Send Icon/icon-invite-send" at bounding box center [480, 336] width 108 height 34
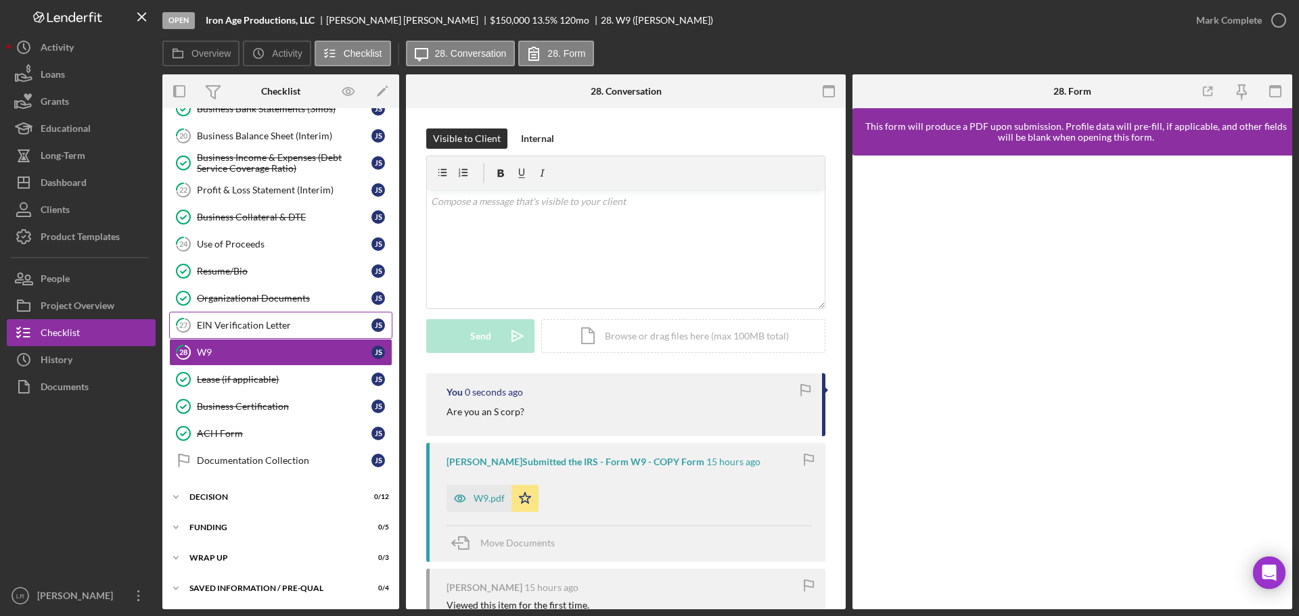
click at [236, 324] on div "EIN Verification Letter" at bounding box center [284, 325] width 175 height 11
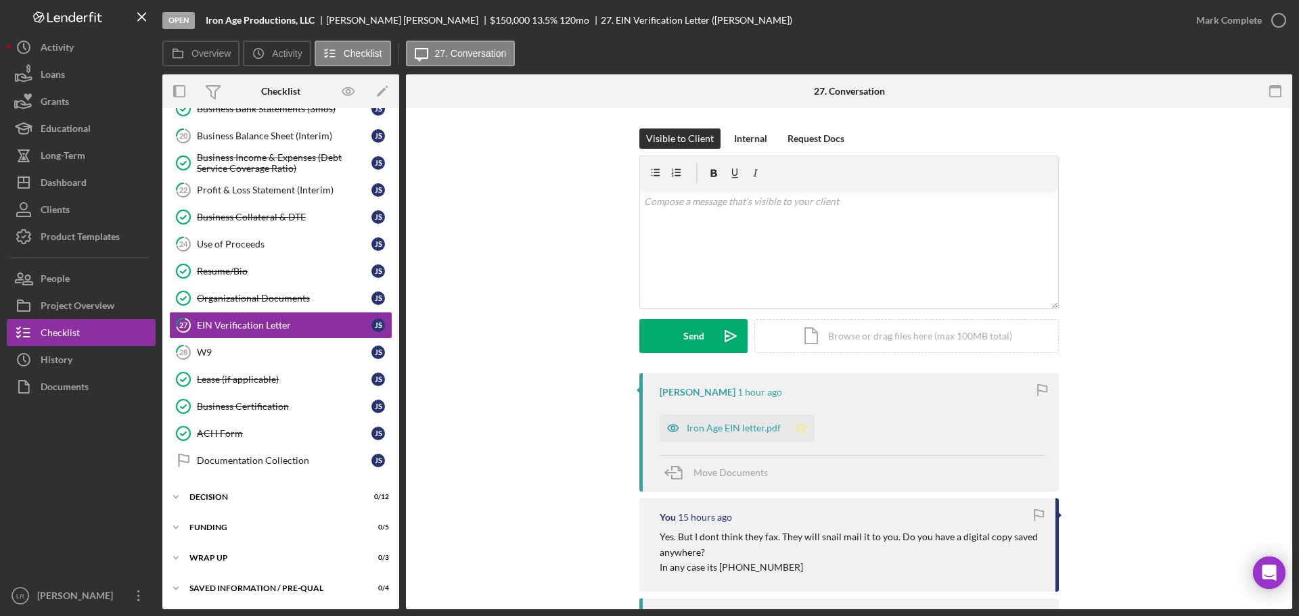
click at [802, 423] on icon "Icon/Star" at bounding box center [800, 428] width 27 height 27
click at [1212, 22] on div "Mark Complete" at bounding box center [1229, 20] width 66 height 27
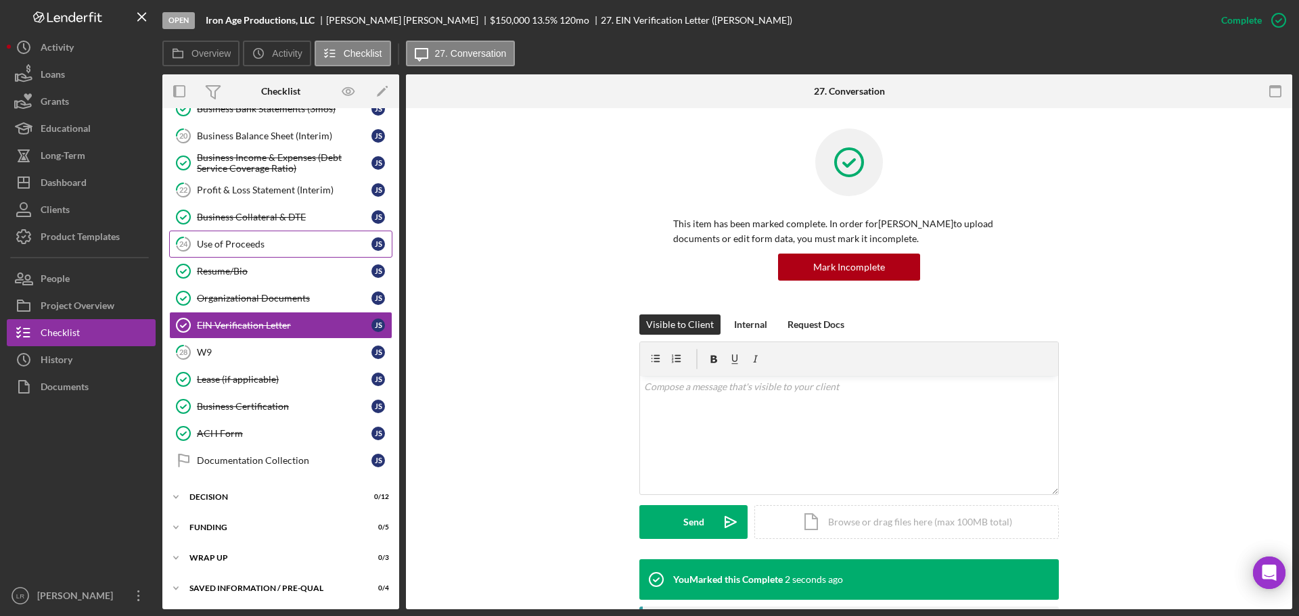
click at [219, 239] on div "Use of Proceeds" at bounding box center [284, 244] width 175 height 11
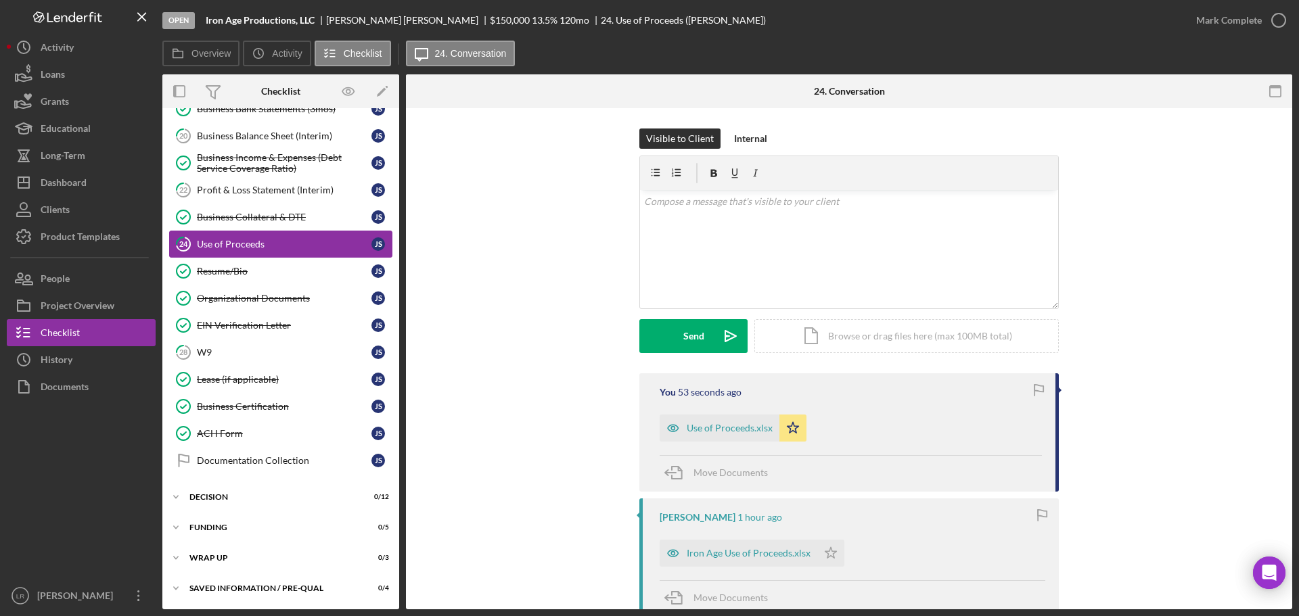
scroll to position [373, 0]
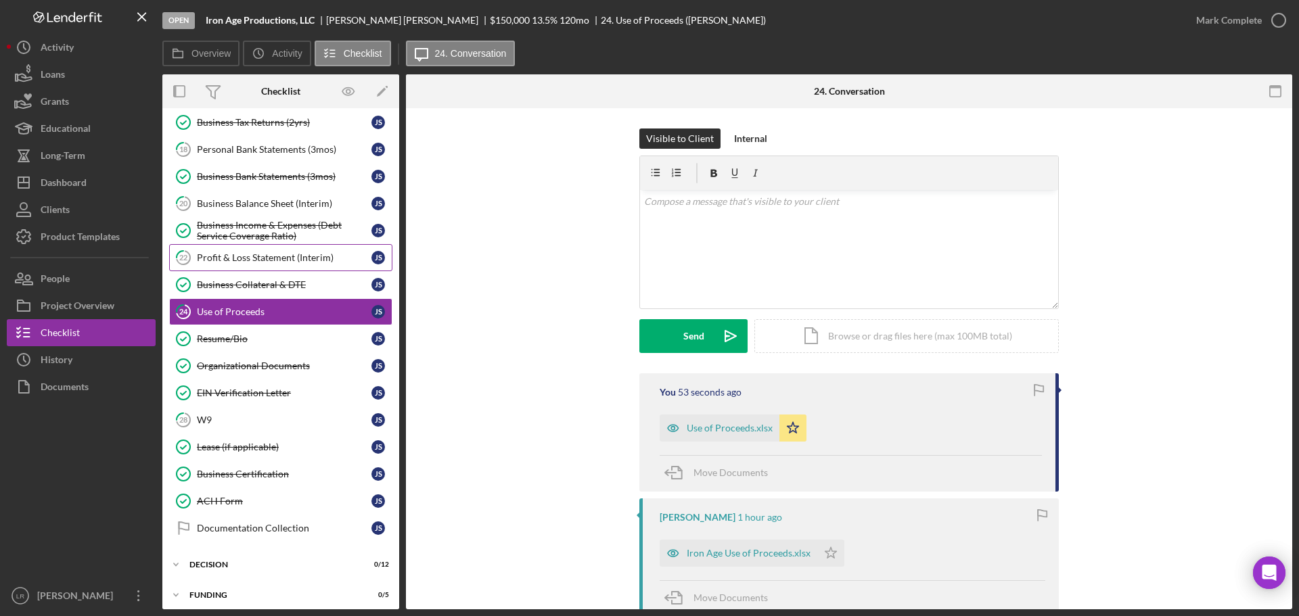
click at [227, 260] on div "Profit & Loss Statement (Interim)" at bounding box center [284, 257] width 175 height 11
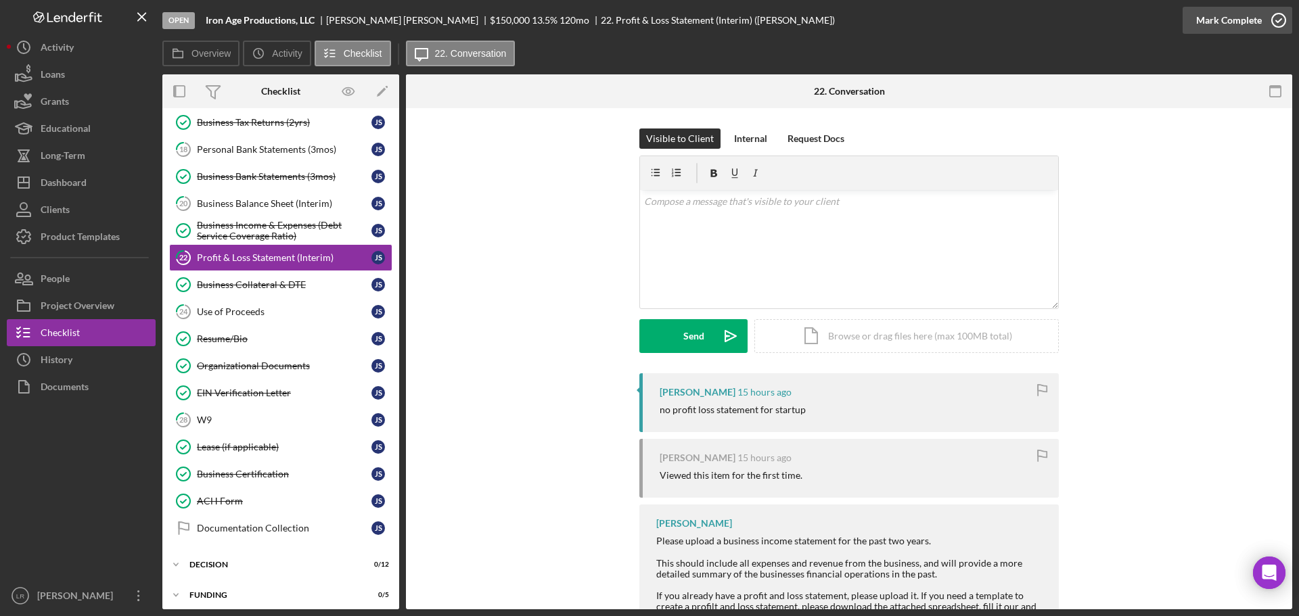
click at [1210, 20] on div "Mark Complete" at bounding box center [1229, 20] width 66 height 27
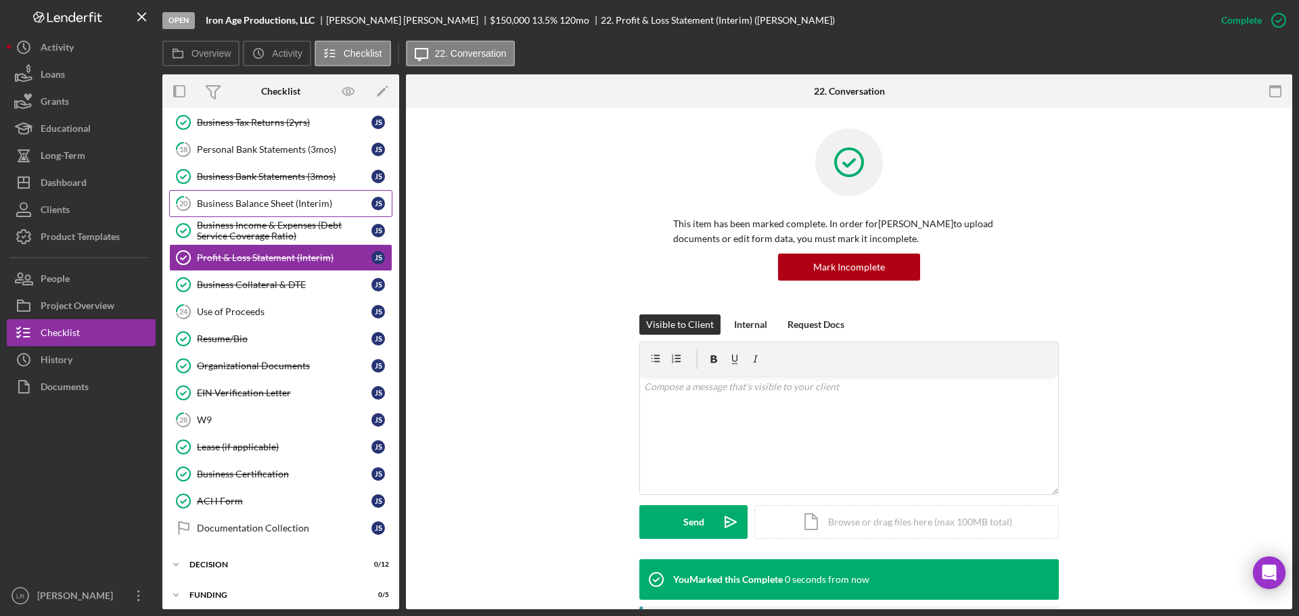
click at [247, 201] on div "Business Balance Sheet (Interim)" at bounding box center [284, 203] width 175 height 11
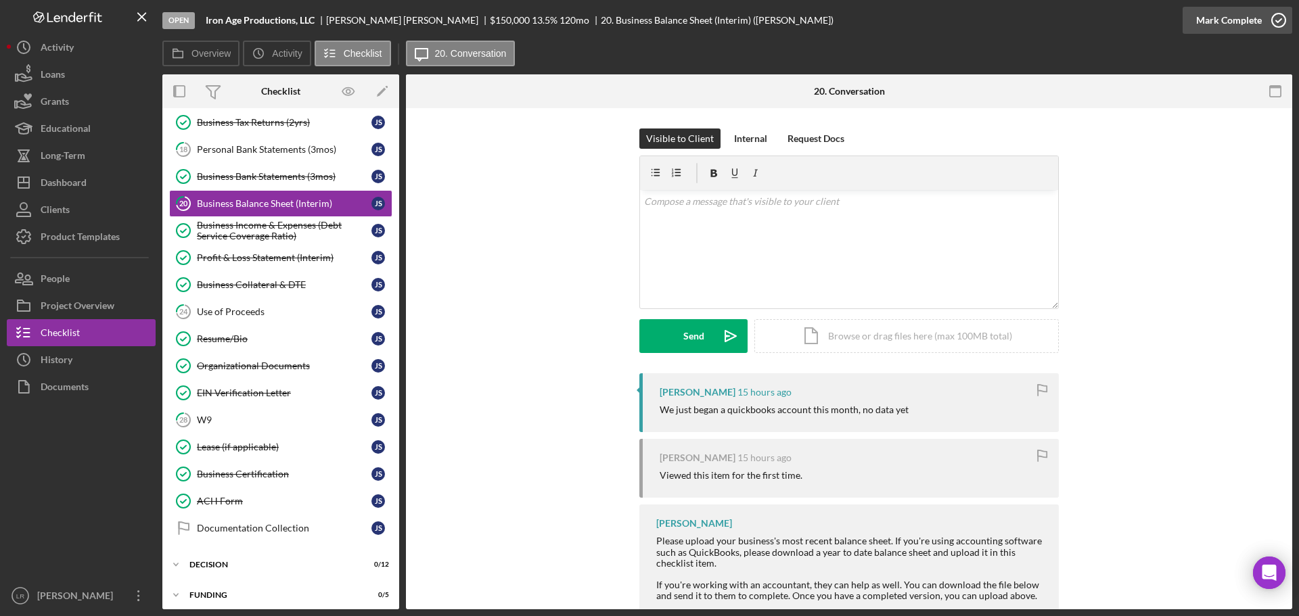
click at [1206, 18] on div "Mark Complete" at bounding box center [1229, 20] width 66 height 27
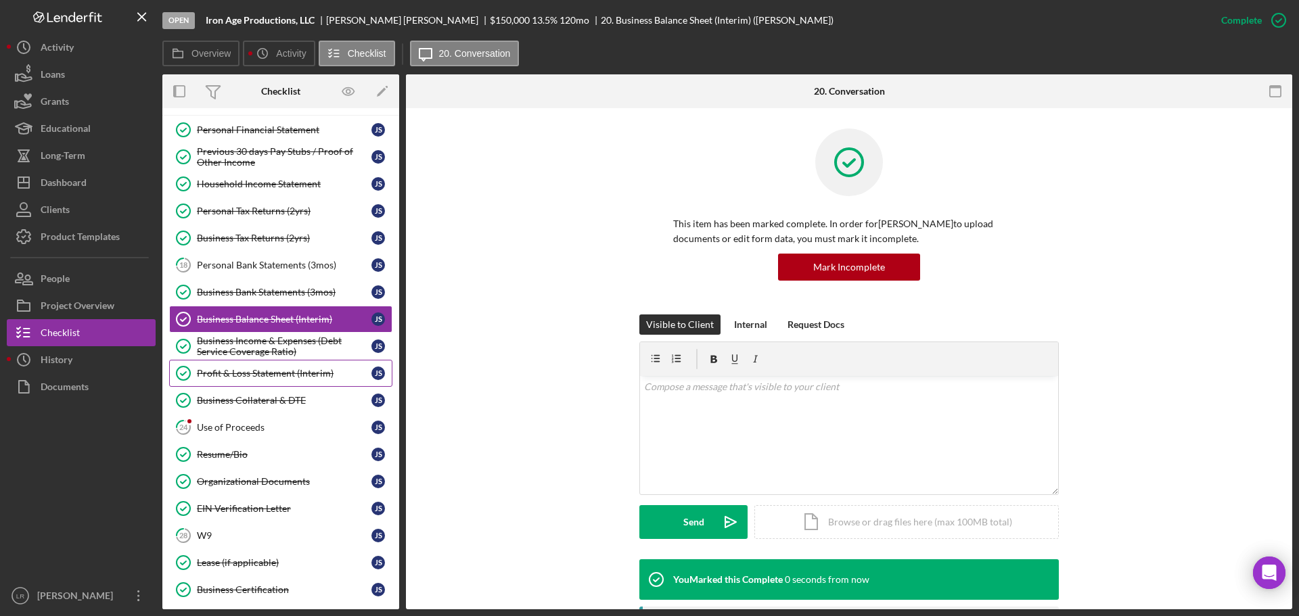
scroll to position [237, 0]
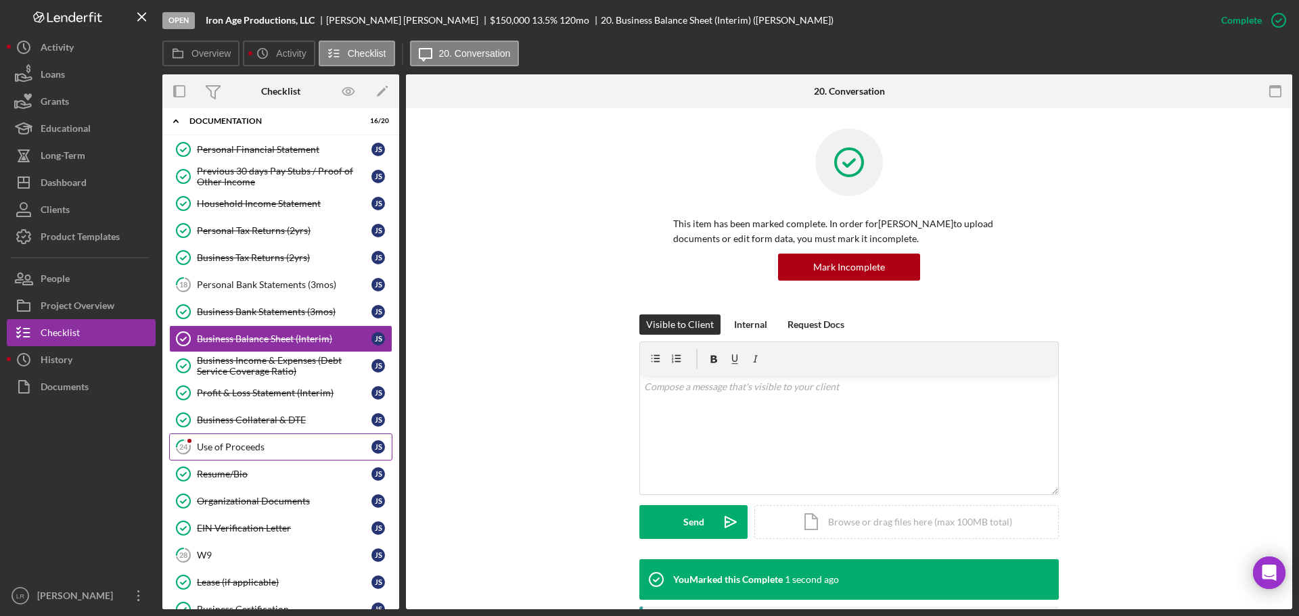
click at [248, 449] on div "Use of Proceeds" at bounding box center [284, 447] width 175 height 11
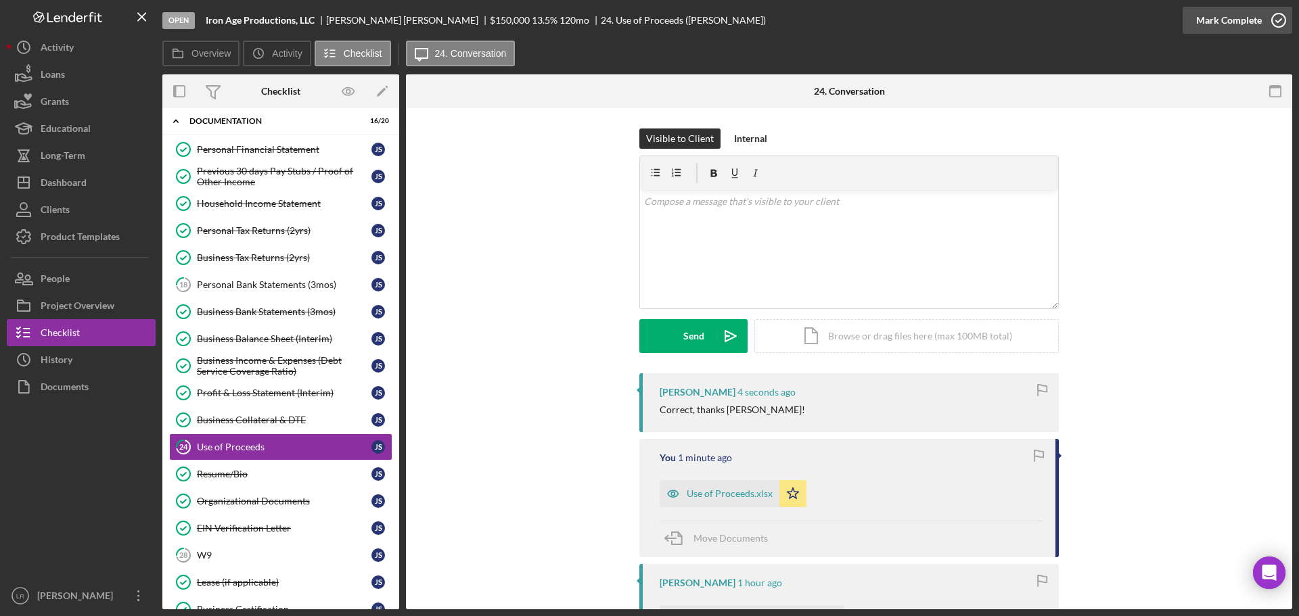
click at [1214, 23] on div "Mark Complete" at bounding box center [1229, 20] width 66 height 27
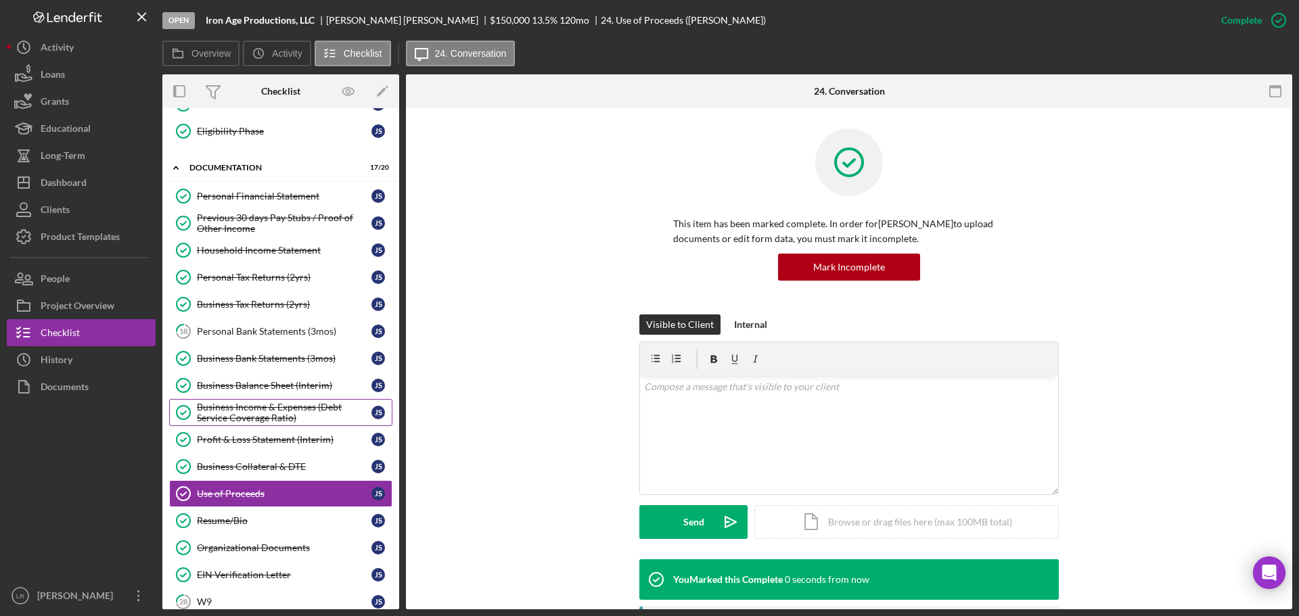
scroll to position [170, 0]
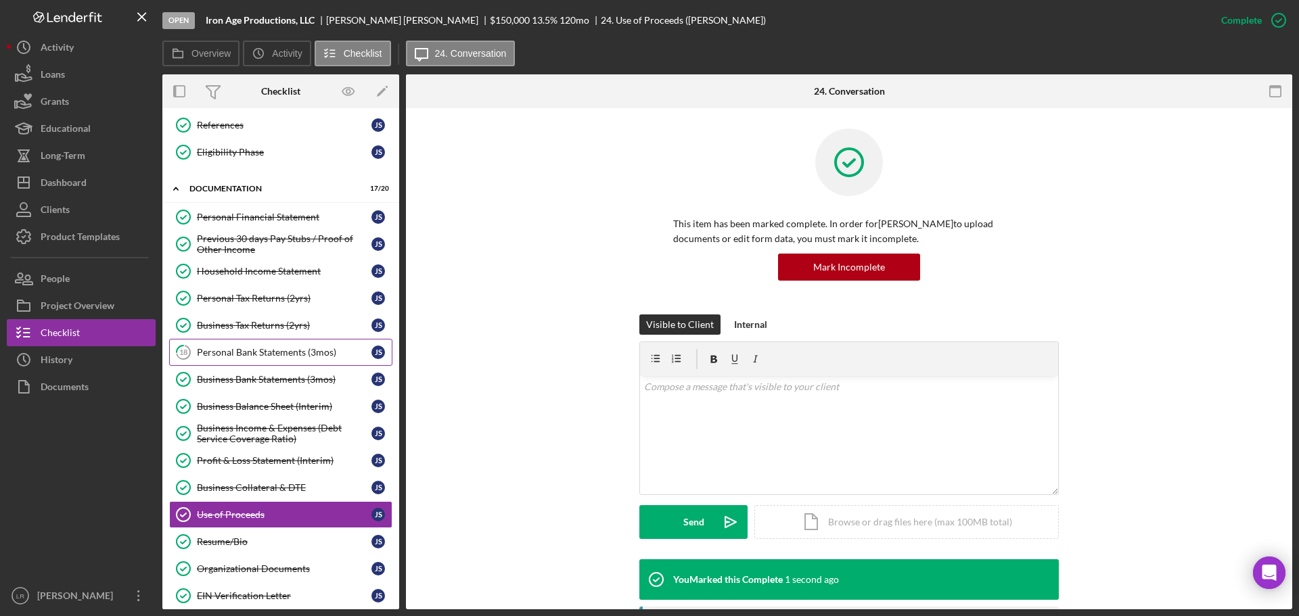
click at [262, 352] on div "Personal Bank Statements (3mos)" at bounding box center [284, 352] width 175 height 11
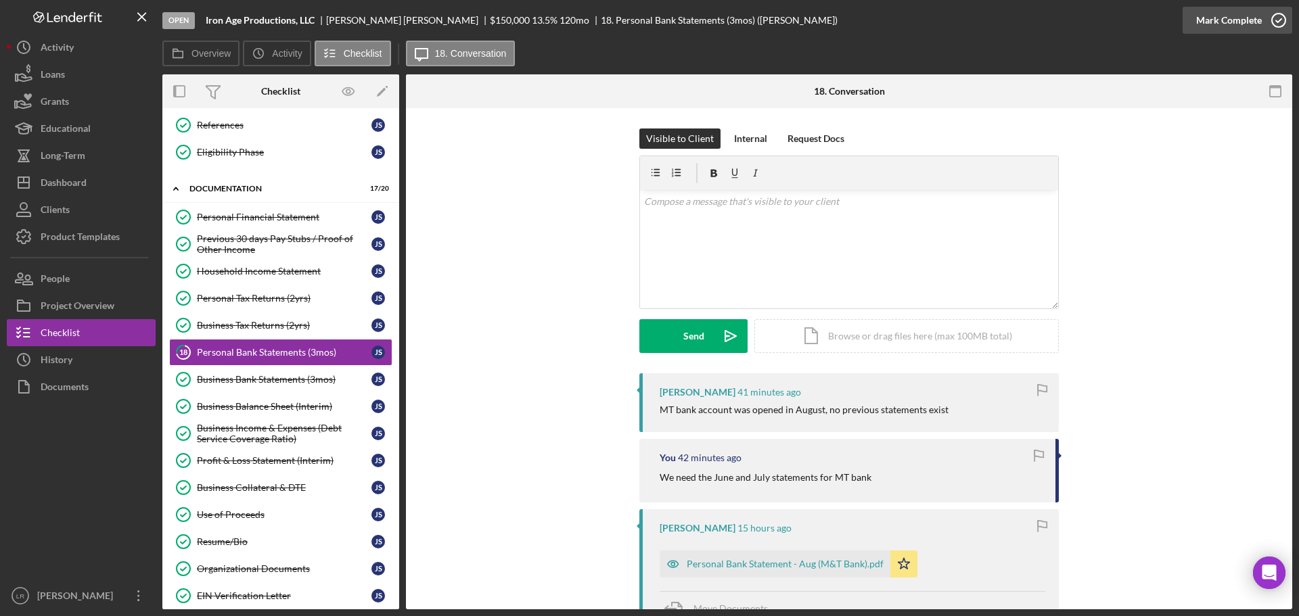
click at [1229, 11] on div "Mark Complete" at bounding box center [1229, 20] width 66 height 27
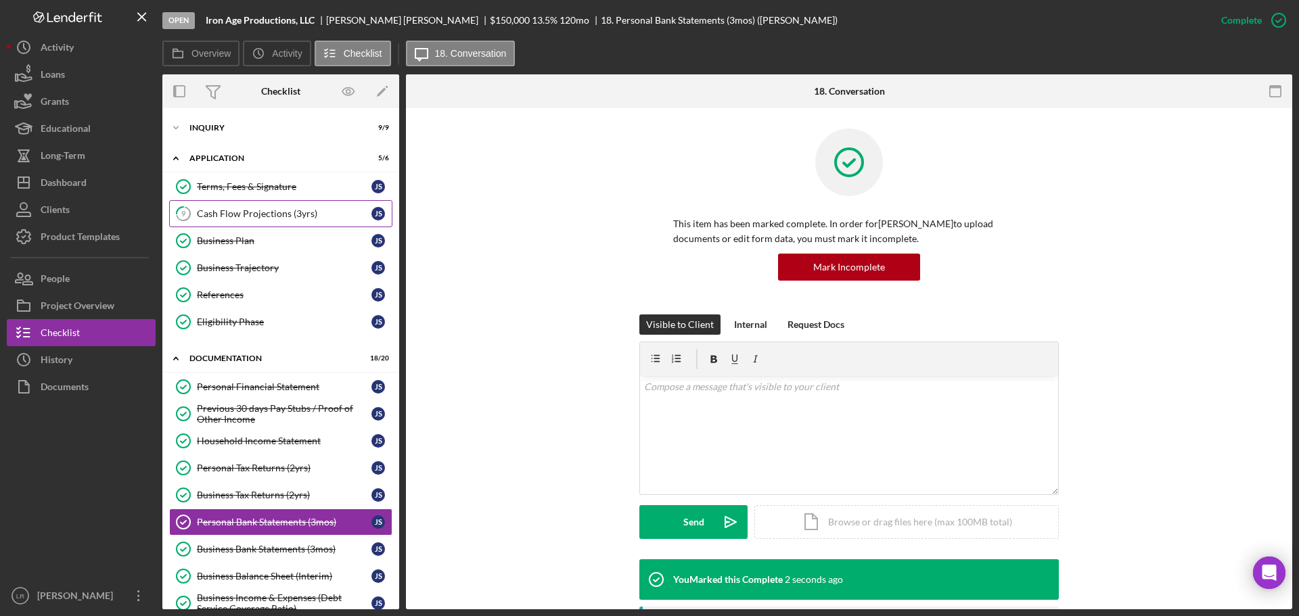
click at [248, 216] on div "Cash Flow Projections (3yrs)" at bounding box center [284, 213] width 175 height 11
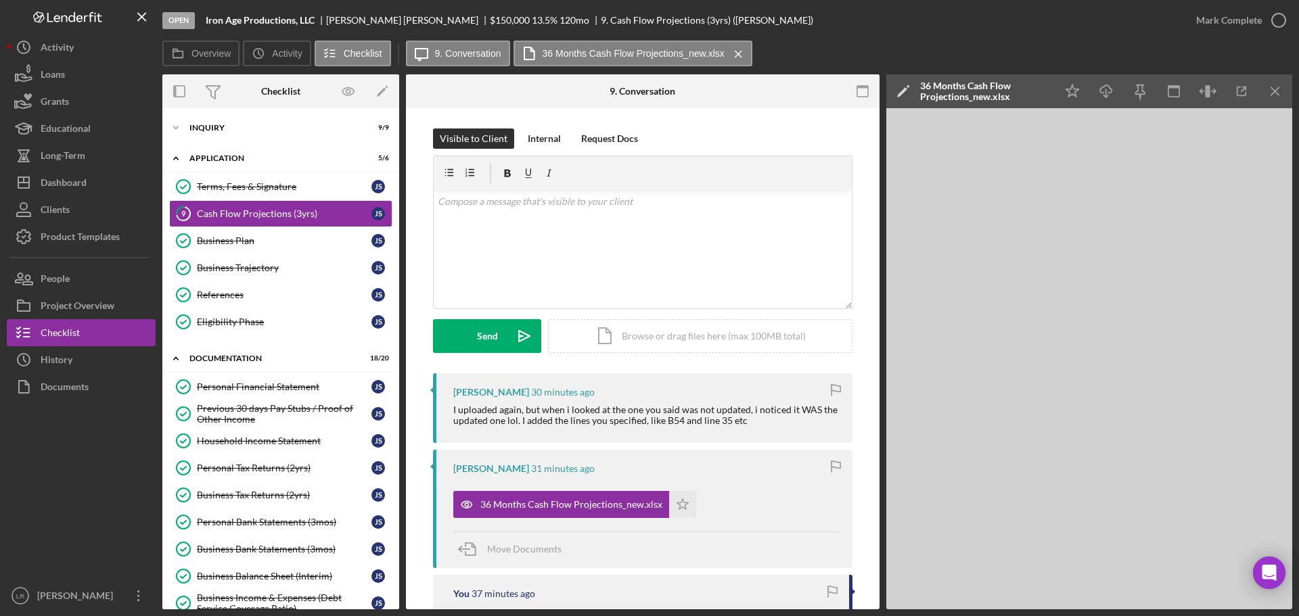
click at [900, 90] on icon "Icon/Edit" at bounding box center [903, 91] width 34 height 34
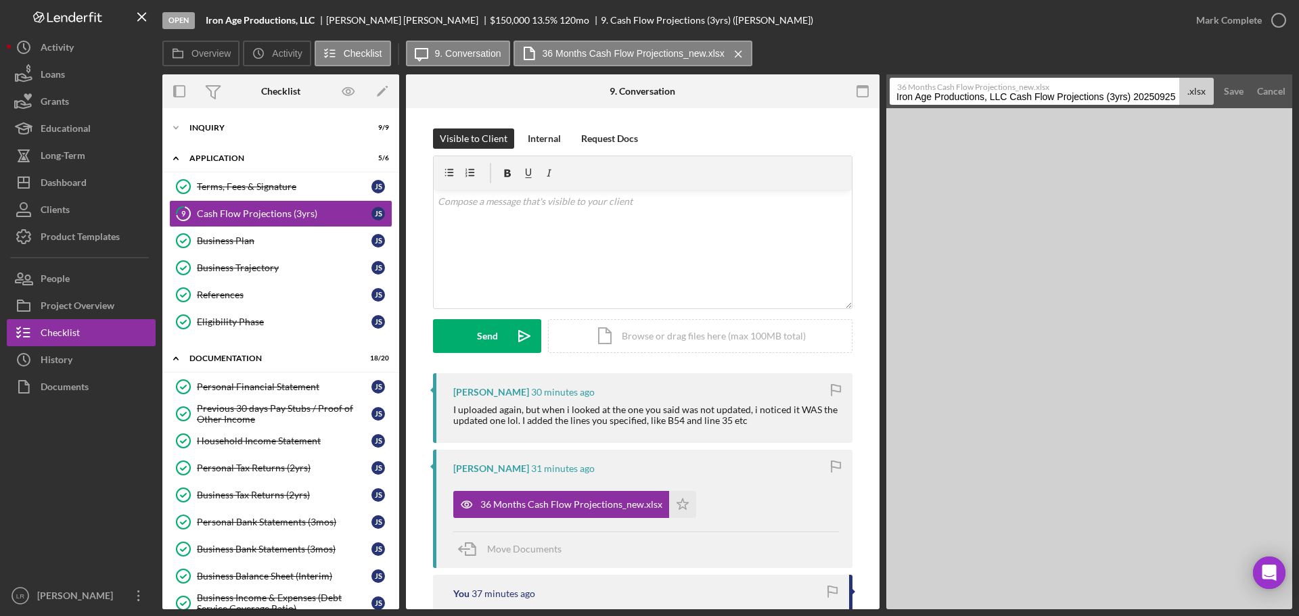
drag, startPoint x: 1009, startPoint y: 93, endPoint x: 530, endPoint y: 109, distance: 479.2
click at [530, 109] on div "Overview Internal Workflow Stage Open Icon/Dropdown Arrow Archive (can unarchiv…" at bounding box center [727, 341] width 1130 height 535
drag, startPoint x: 990, startPoint y: 95, endPoint x: 1216, endPoint y: 85, distance: 225.5
click at [1216, 85] on form "36 Months Cash Flow Projections_new.xlsx Cash Flow Projections (3yrs) 20250925 …" at bounding box center [1089, 91] width 406 height 34
type input "Cash Flow Projections - NEW"
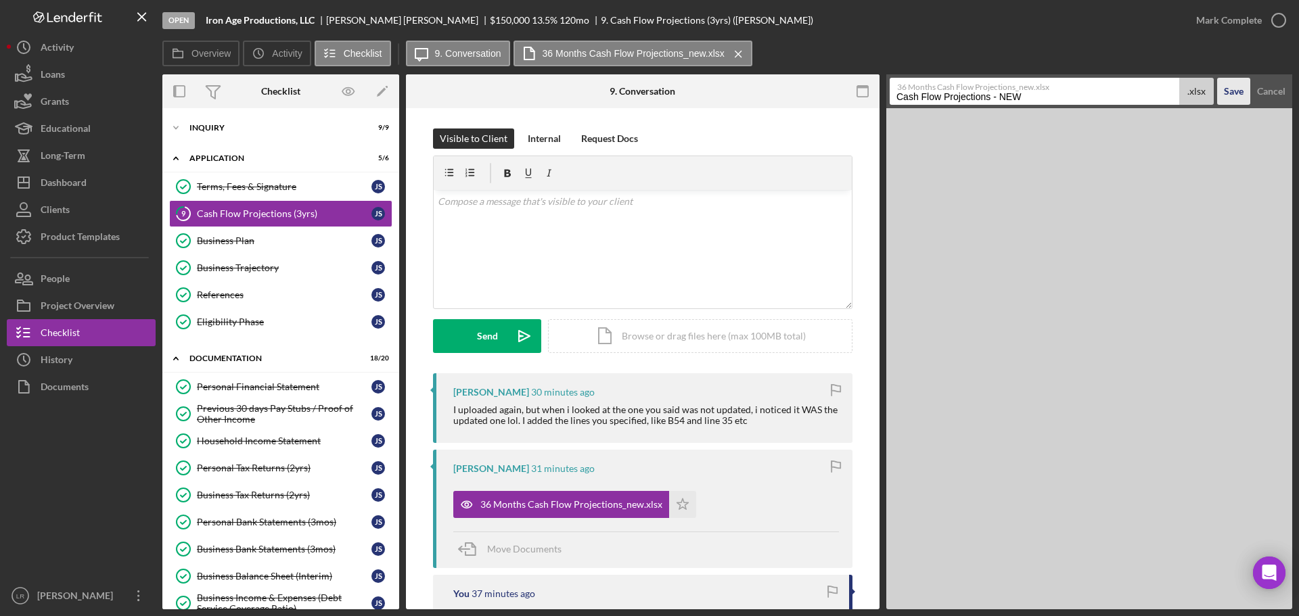
click at [1242, 87] on div "Save" at bounding box center [1234, 91] width 20 height 27
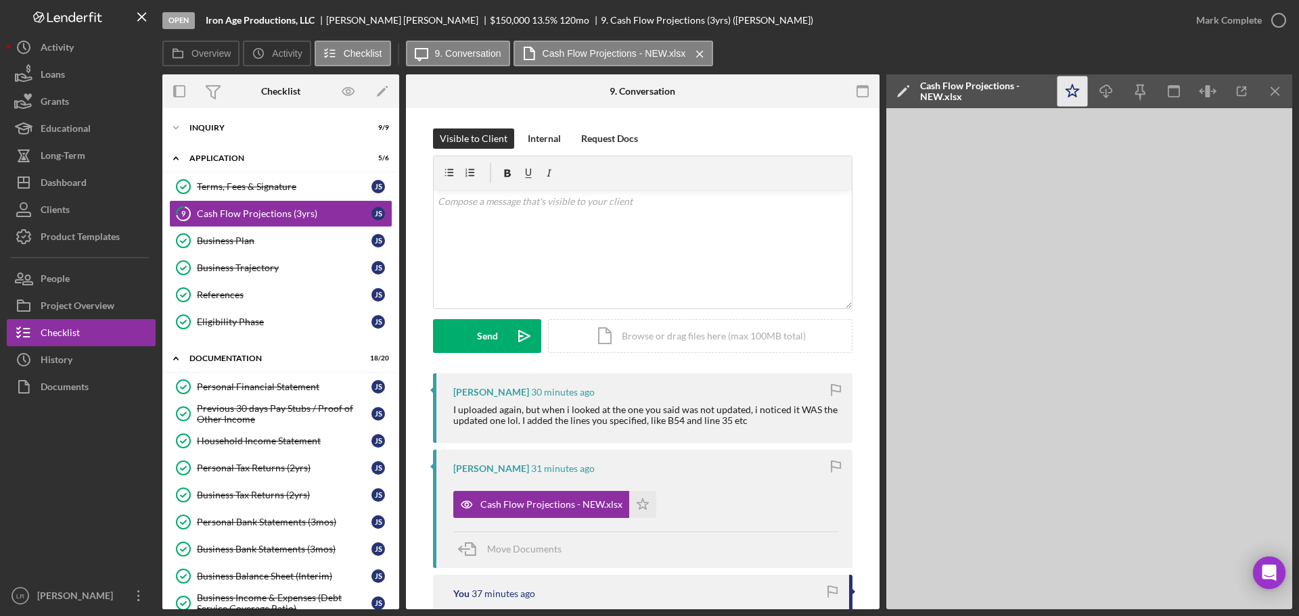
click at [1074, 95] on polygon "button" at bounding box center [1072, 91] width 13 height 12
click at [1106, 90] on line "button" at bounding box center [1106, 92] width 0 height 7
drag, startPoint x: 639, startPoint y: 264, endPoint x: 640, endPoint y: 256, distance: 7.5
click at [640, 261] on div "v Color teal Color pink Remove color Add row above Add row below Add column bef…" at bounding box center [643, 249] width 418 height 118
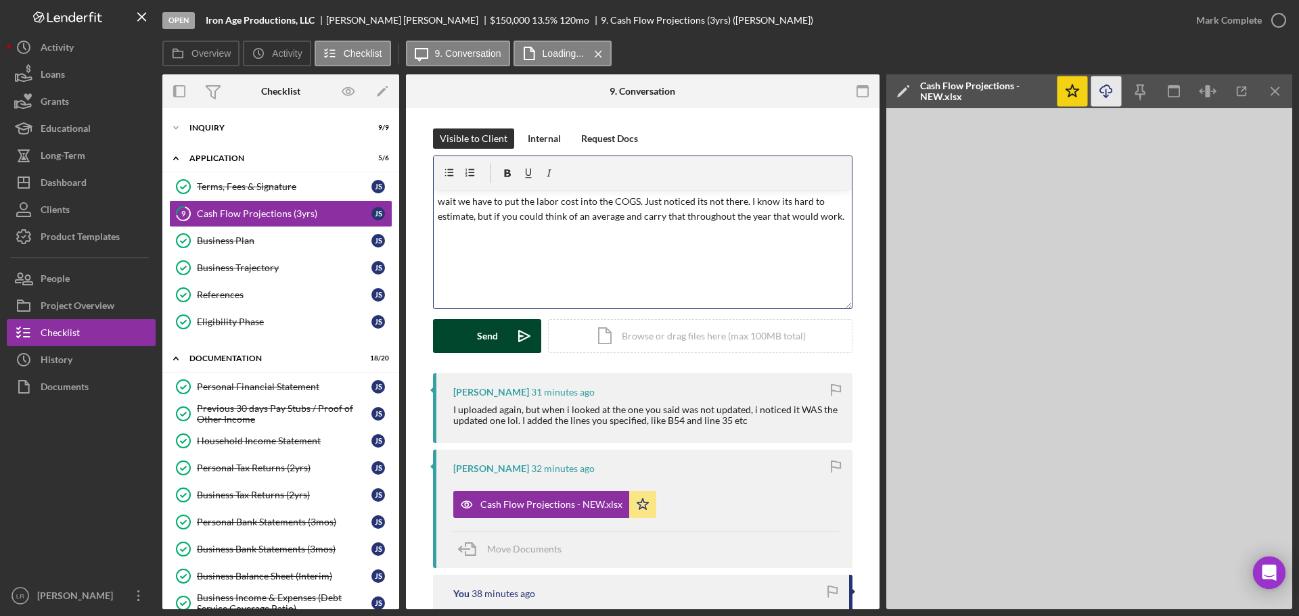
click at [490, 332] on div "Send" at bounding box center [487, 336] width 21 height 34
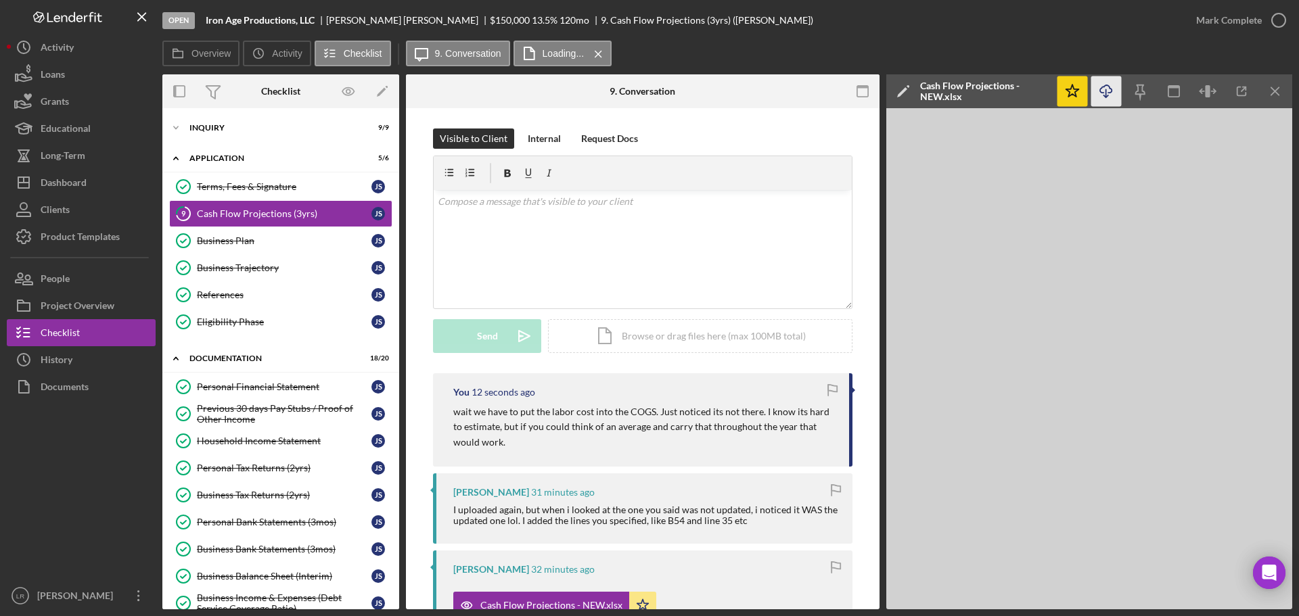
click at [1109, 88] on icon "Icon/Download" at bounding box center [1106, 91] width 30 height 30
click at [279, 214] on div "Cash Flow Projections (3yrs)" at bounding box center [284, 213] width 175 height 11
click at [65, 189] on div "Dashboard" at bounding box center [64, 184] width 46 height 30
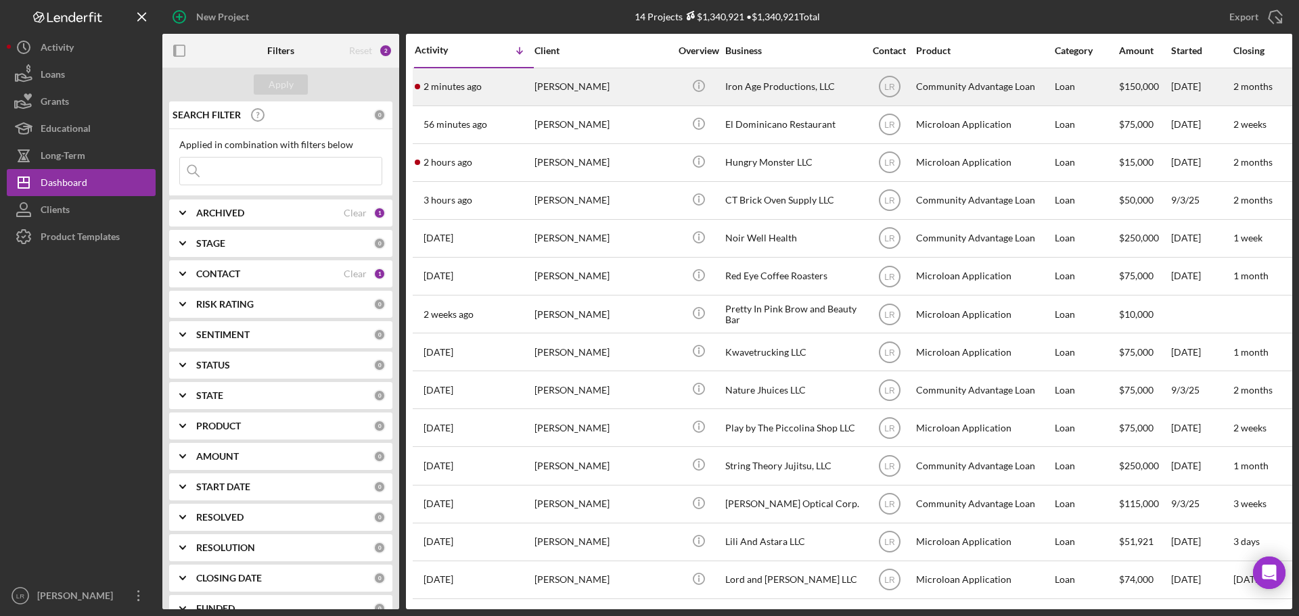
click at [582, 93] on div "[PERSON_NAME]" at bounding box center [601, 87] width 135 height 36
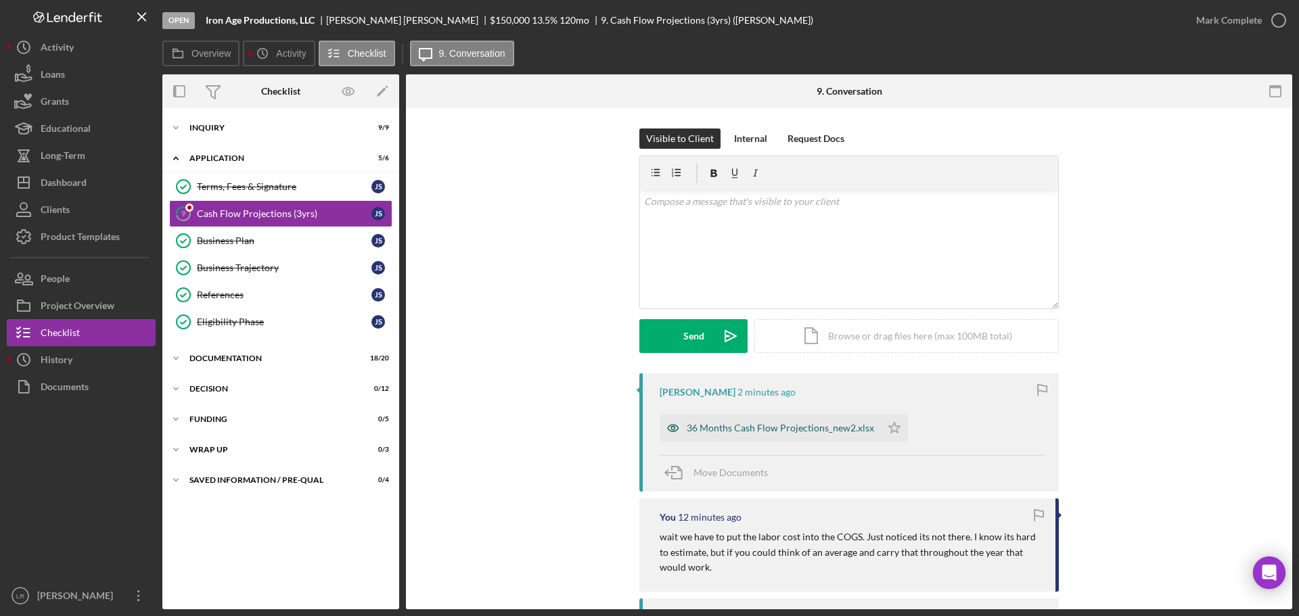
click at [814, 425] on div "36 Months Cash Flow Projections_new2.xlsx" at bounding box center [780, 428] width 187 height 11
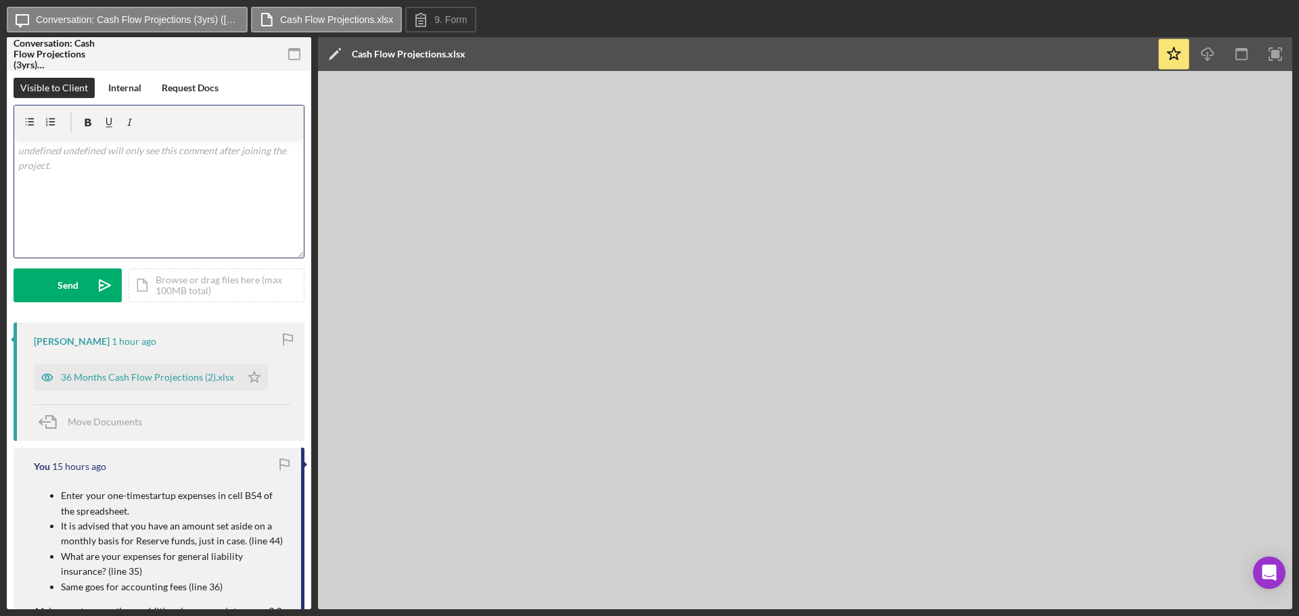
click at [141, 213] on div "v Color teal Color pink Remove color Add row above Add row below Add column bef…" at bounding box center [159, 198] width 290 height 118
click at [66, 284] on div "Send" at bounding box center [68, 286] width 21 height 34
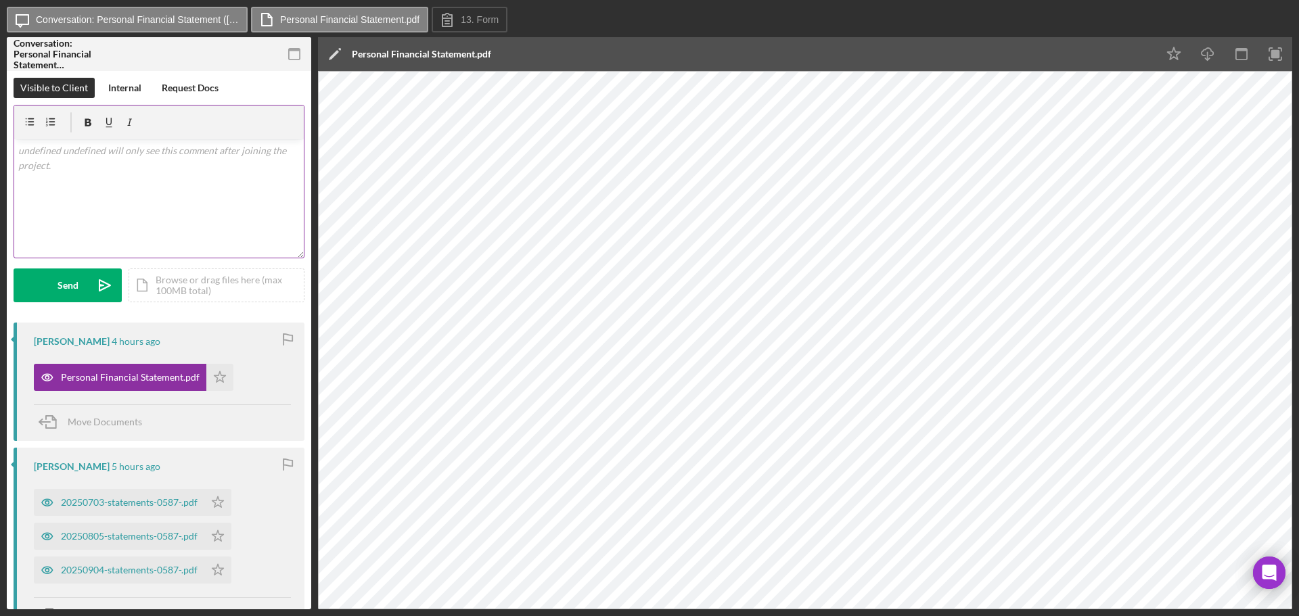
click at [204, 194] on div "v Color teal Color pink Remove color Add row above Add row below Add column bef…" at bounding box center [159, 198] width 290 height 118
click at [32, 122] on icon "button" at bounding box center [30, 121] width 9 height 7
click at [200, 159] on p "What is the amount in the 401K?" at bounding box center [170, 157] width 262 height 15
drag, startPoint x: 69, startPoint y: 177, endPoint x: 40, endPoint y: 177, distance: 29.1
click at [40, 177] on p "What is the cash value or savings of the life insurance." at bounding box center [170, 175] width 262 height 15
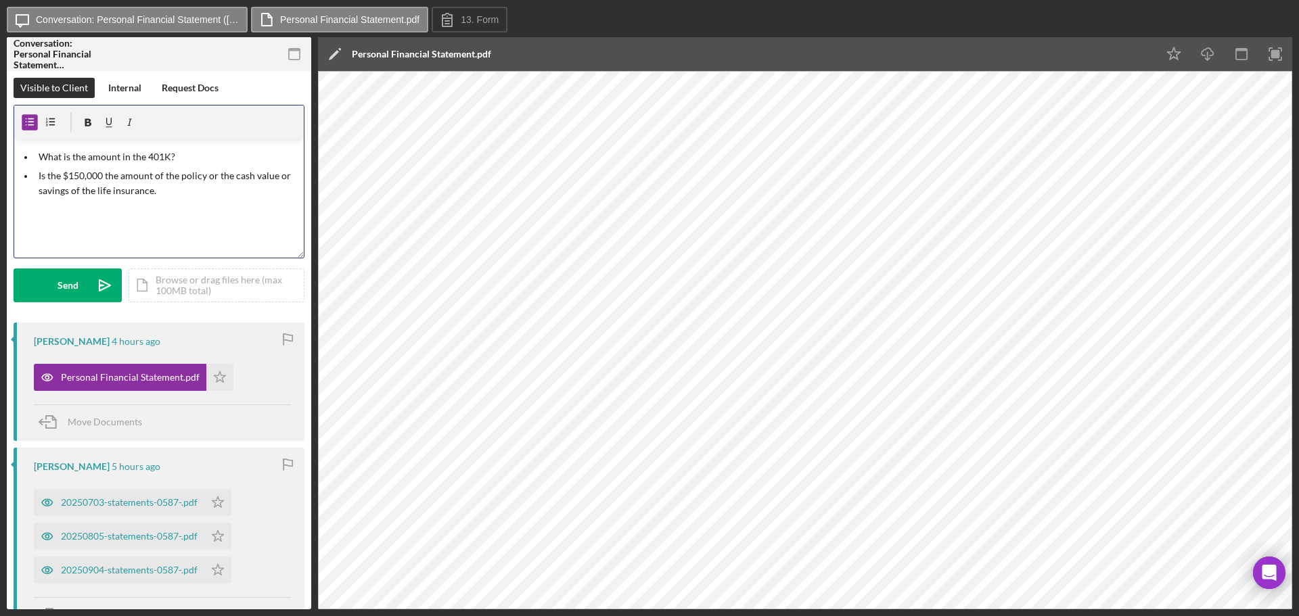
click at [191, 198] on p "Is the $150,000 the amount of the policy or the cash value or savings of the li…" at bounding box center [170, 183] width 262 height 30
drag, startPoint x: 173, startPoint y: 244, endPoint x: -55, endPoint y: 251, distance: 228.1
click at [0, 251] on html "Icon/Message Conversation: Personal Financial Statement (Freddy P.) Personal Fi…" at bounding box center [649, 308] width 1299 height 616
click at [74, 282] on div "Send" at bounding box center [68, 286] width 21 height 34
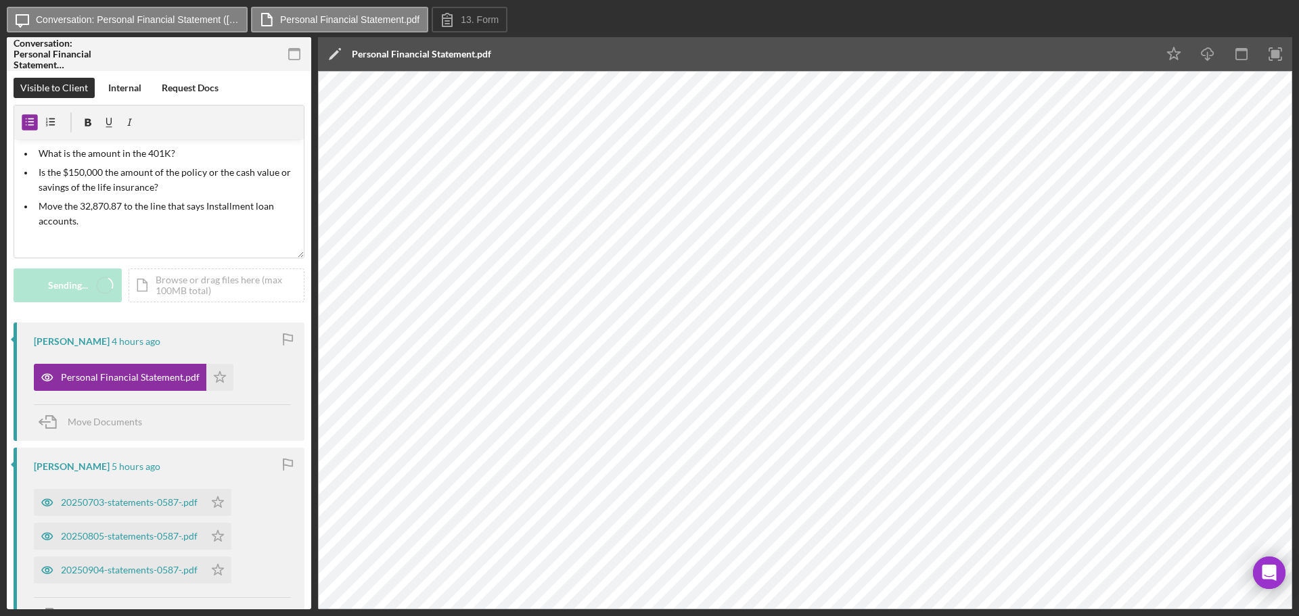
scroll to position [0, 0]
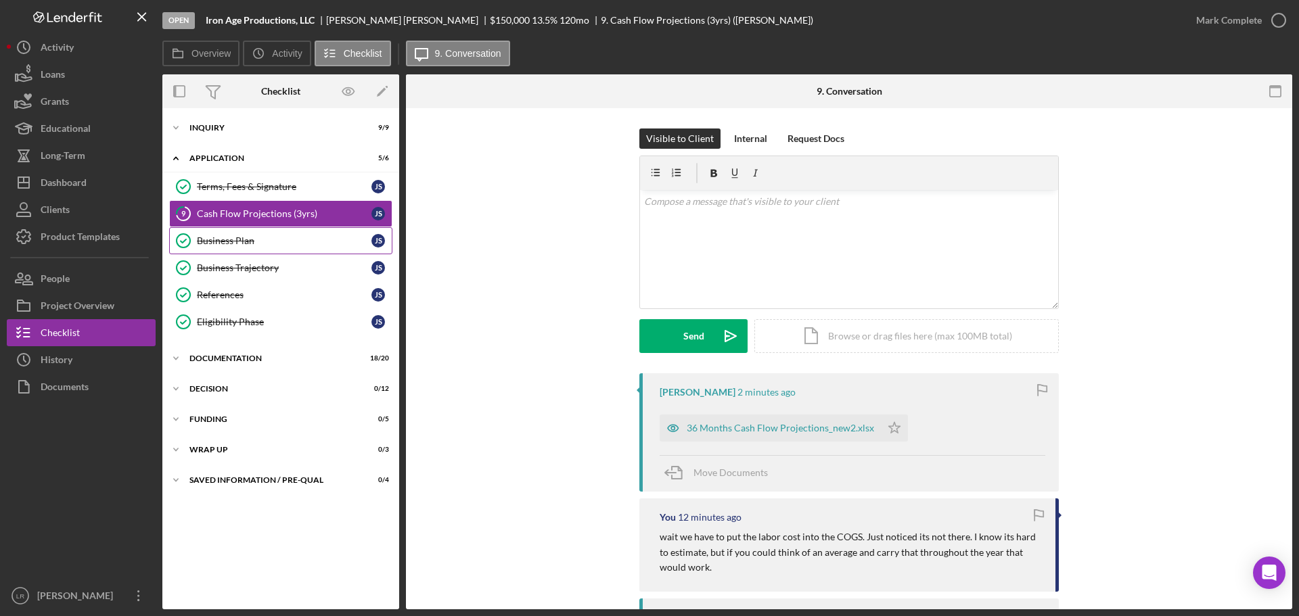
click at [202, 233] on link "Business Plan Business Plan J S" at bounding box center [280, 240] width 223 height 27
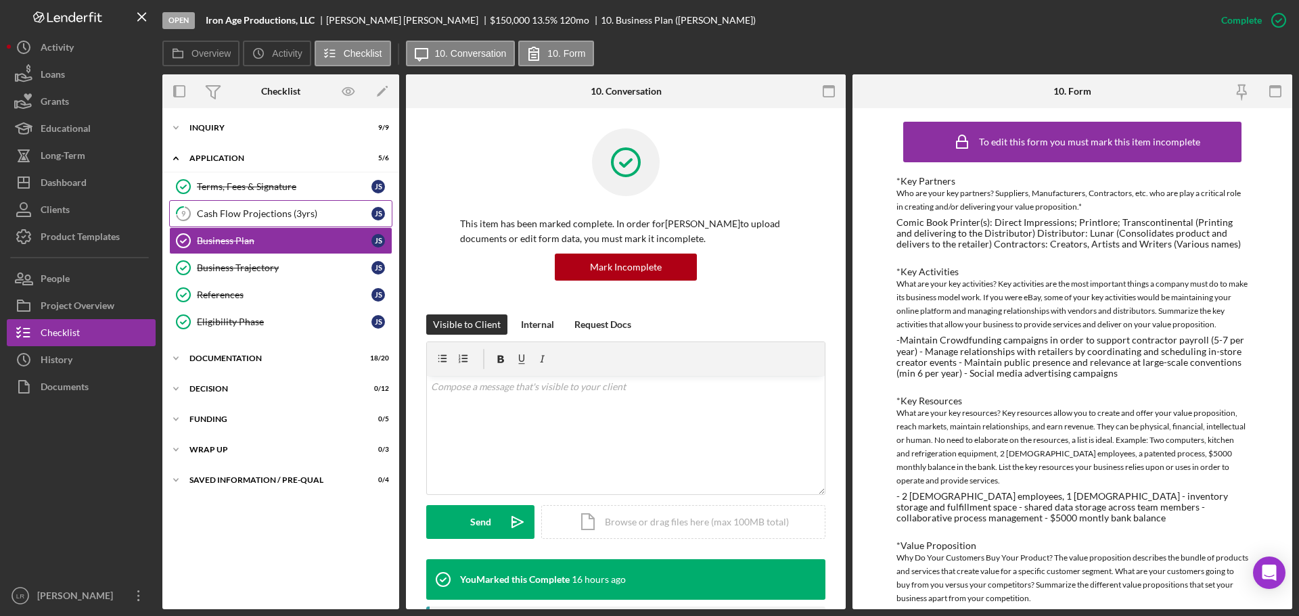
click at [235, 212] on div "Cash Flow Projections (3yrs)" at bounding box center [284, 213] width 175 height 11
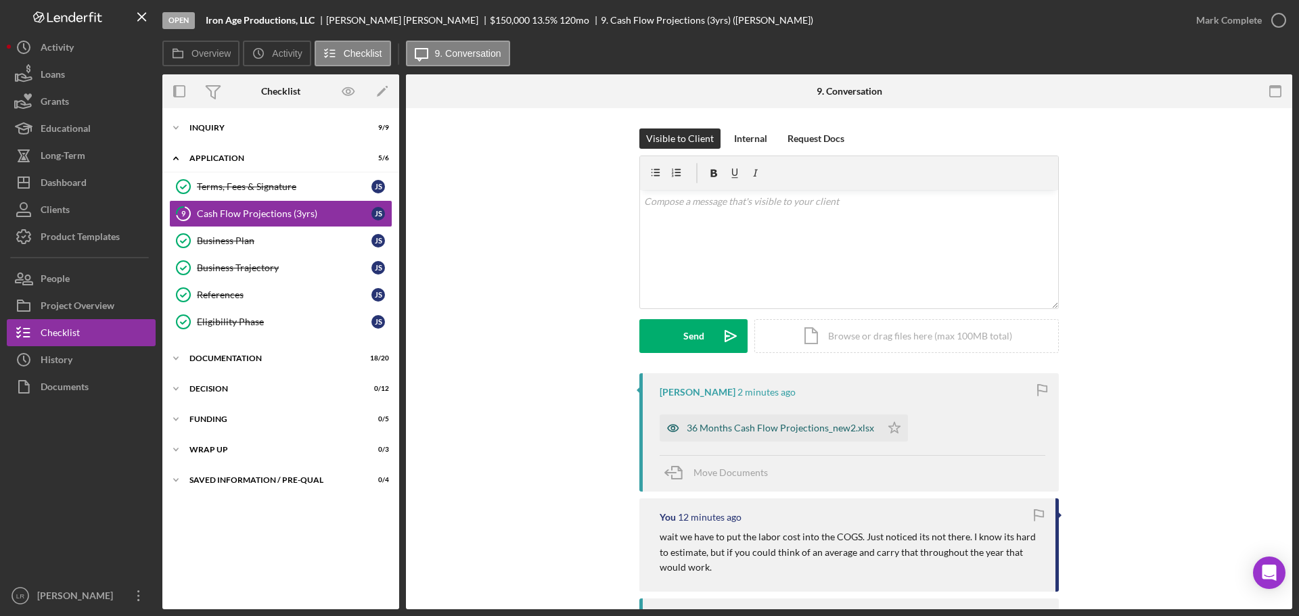
click at [795, 428] on div "36 Months Cash Flow Projections_new2.xlsx" at bounding box center [780, 428] width 187 height 11
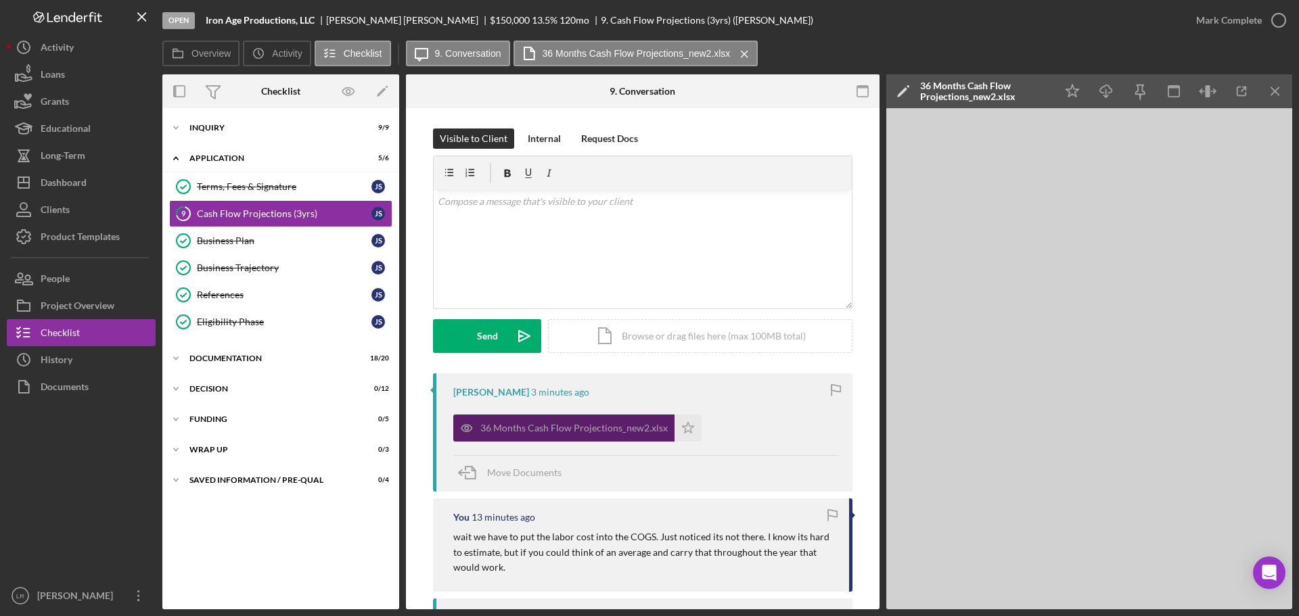
click at [505, 432] on div "36 Months Cash Flow Projections_new2.xlsx" at bounding box center [573, 428] width 187 height 11
click at [1108, 91] on icon "Icon/Download" at bounding box center [1106, 91] width 30 height 30
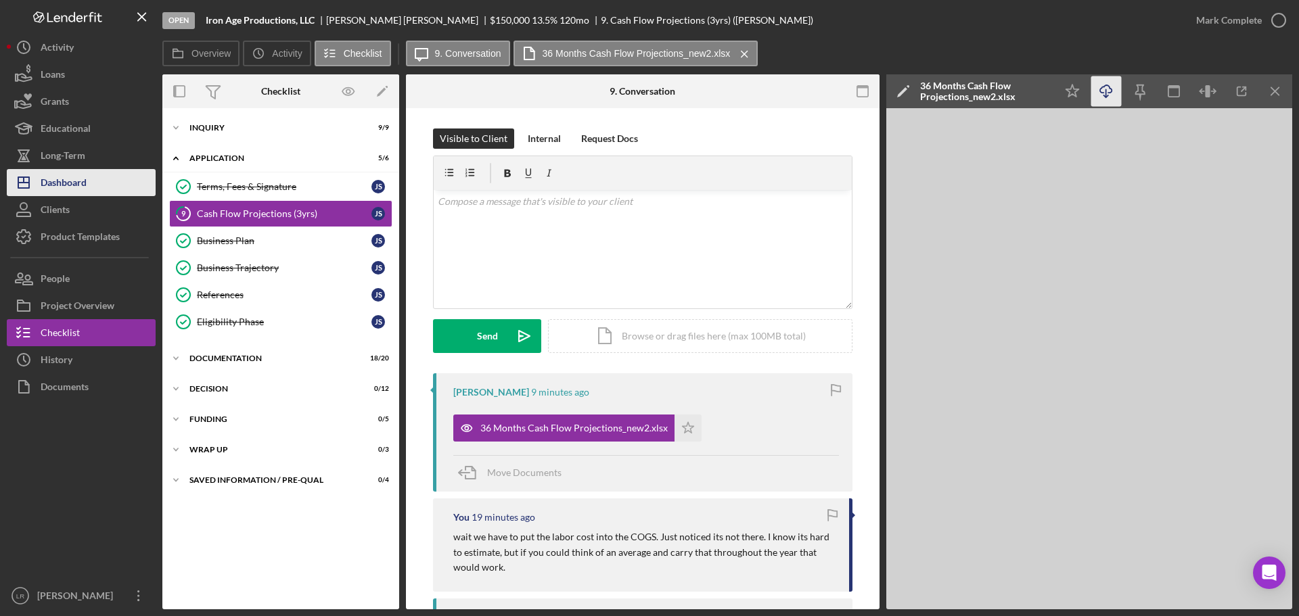
click at [100, 181] on button "Icon/Dashboard Dashboard" at bounding box center [81, 182] width 149 height 27
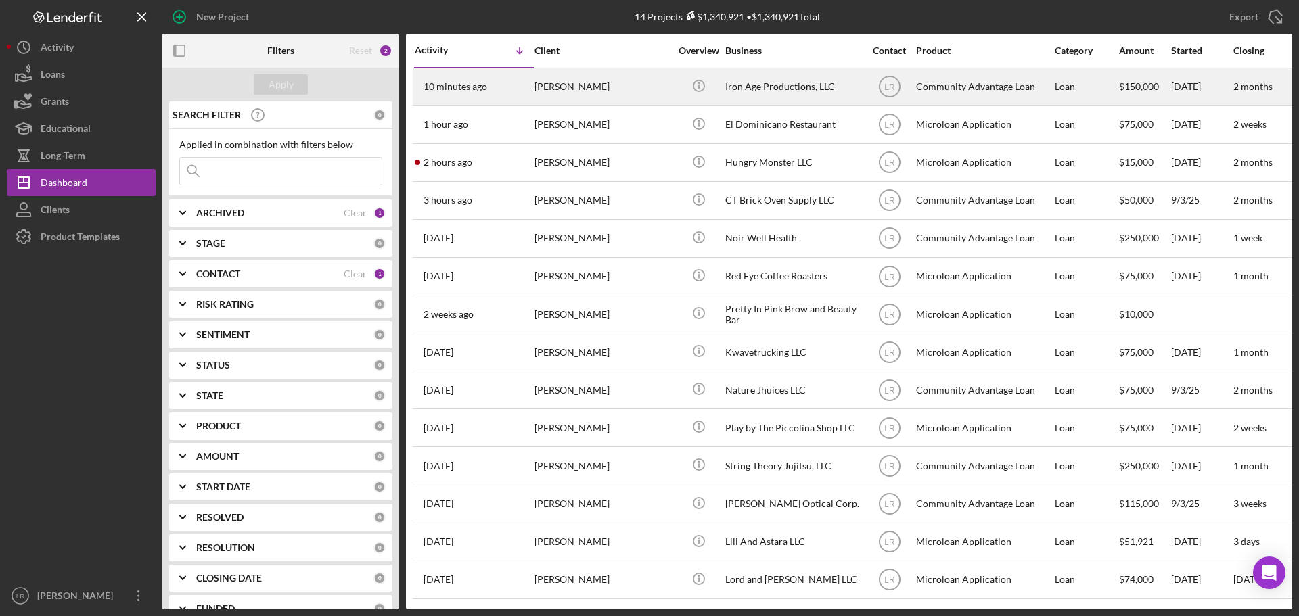
click at [573, 89] on div "[PERSON_NAME]" at bounding box center [601, 87] width 135 height 36
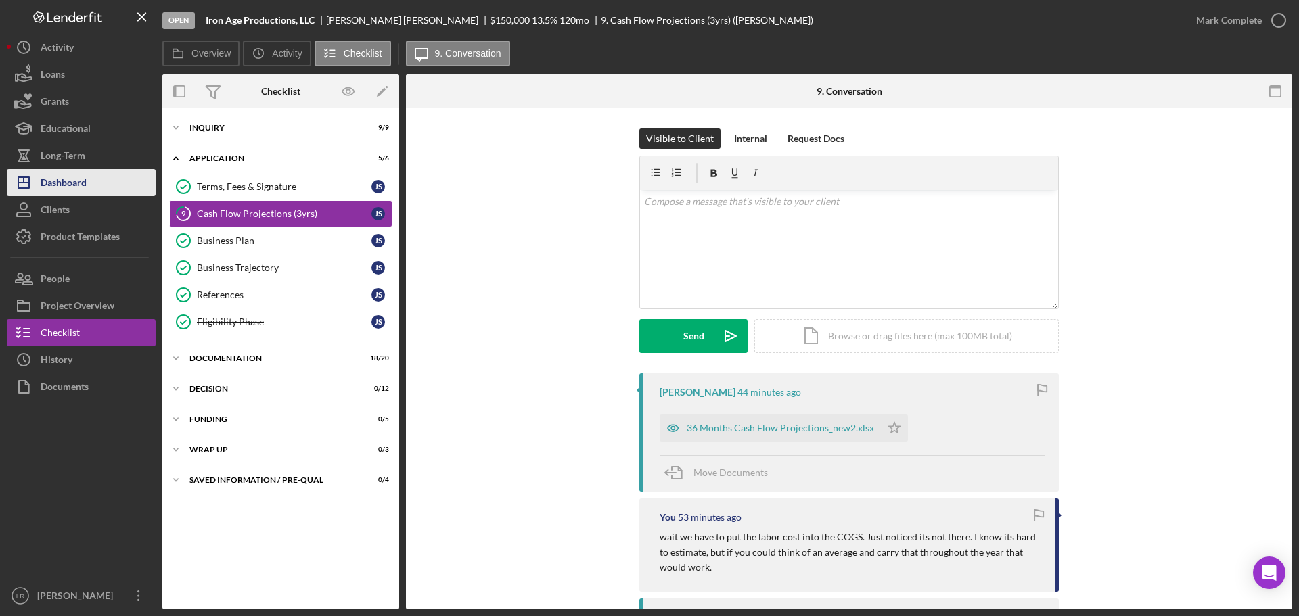
click at [96, 186] on button "Icon/Dashboard Dashboard" at bounding box center [81, 182] width 149 height 27
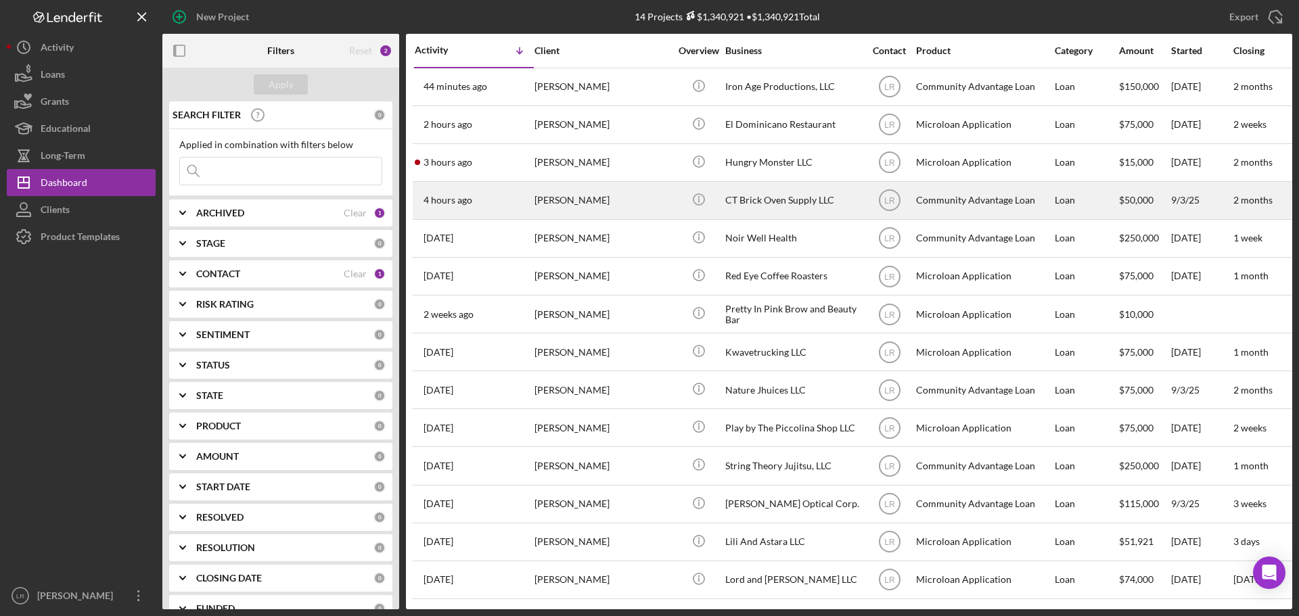
click at [568, 200] on div "[PERSON_NAME]" at bounding box center [601, 201] width 135 height 36
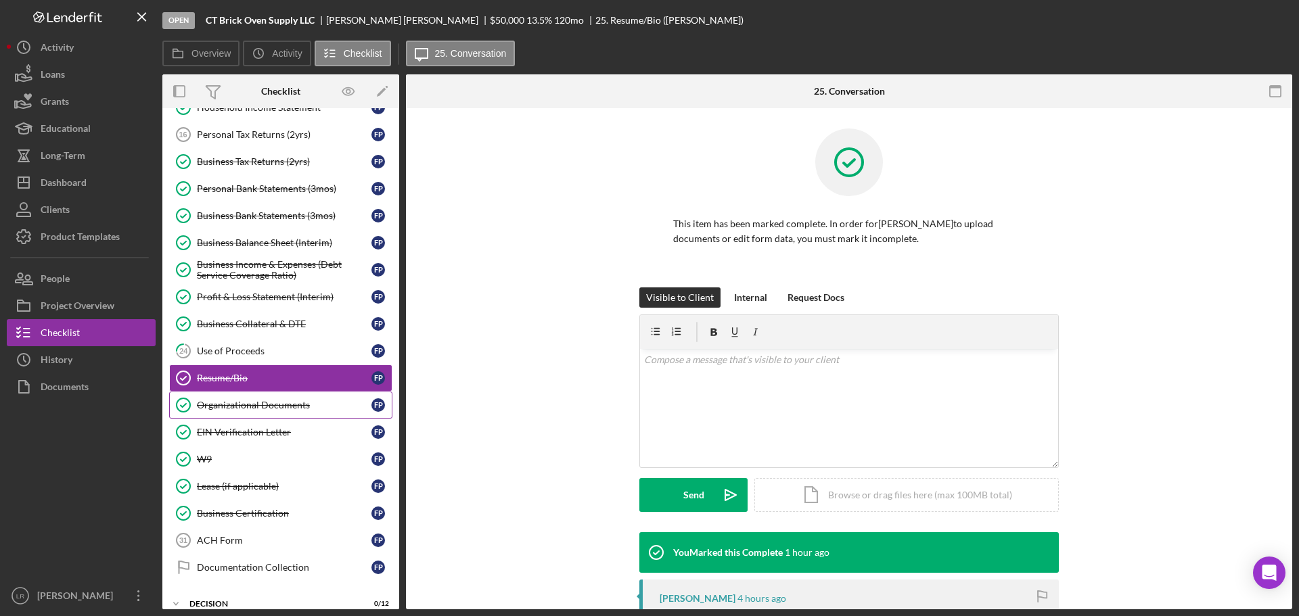
scroll to position [183, 0]
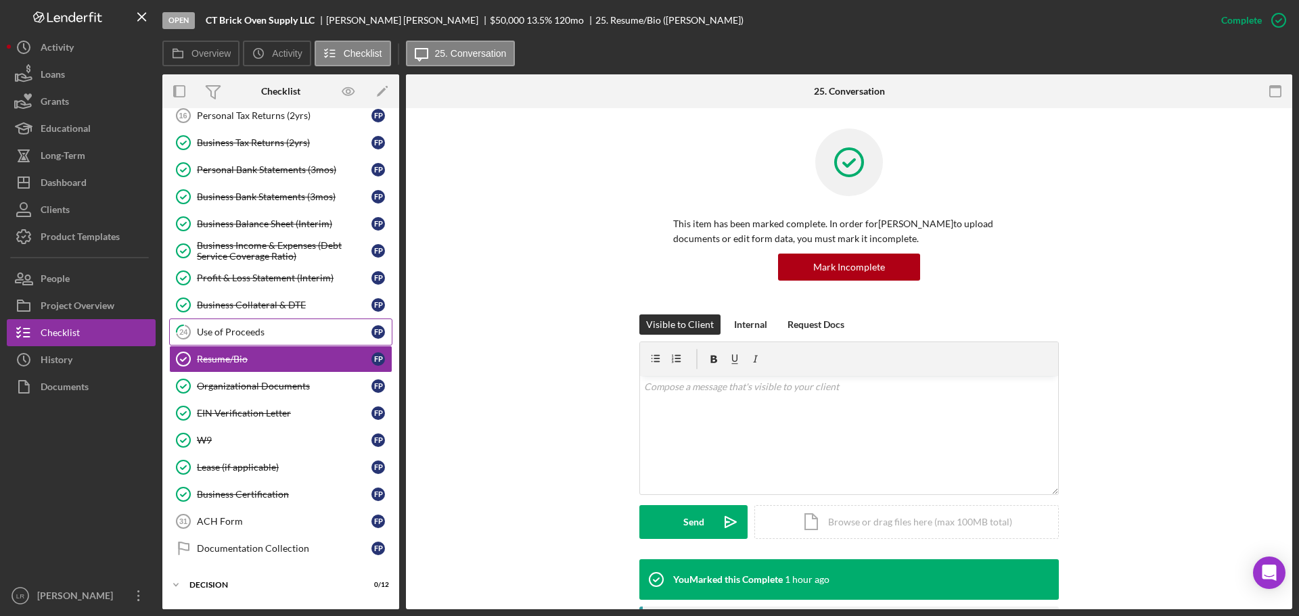
click at [234, 330] on div "Use of Proceeds" at bounding box center [284, 332] width 175 height 11
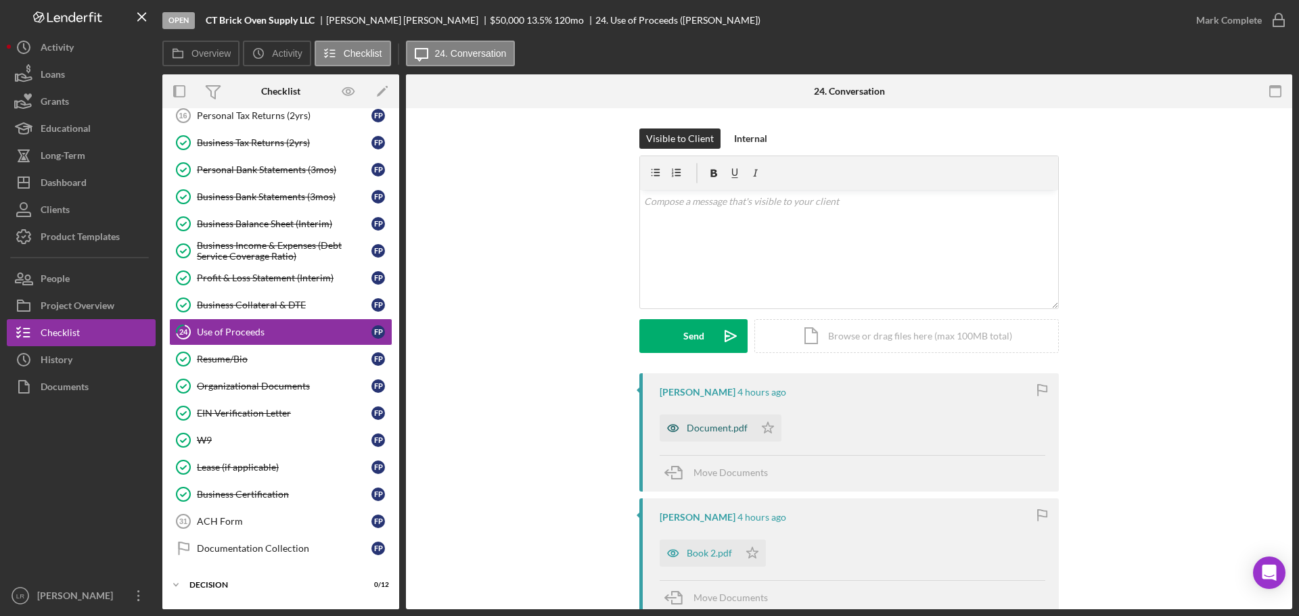
click at [717, 429] on div "Document.pdf" at bounding box center [717, 428] width 61 height 11
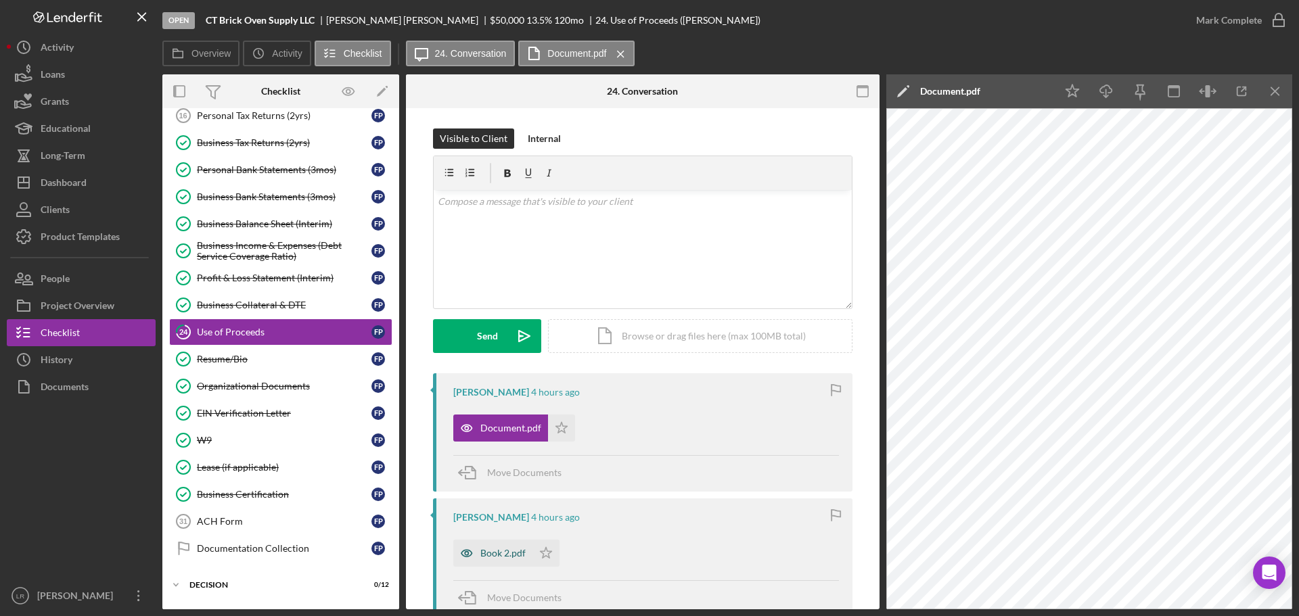
click at [491, 555] on div "Book 2.pdf" at bounding box center [502, 553] width 45 height 11
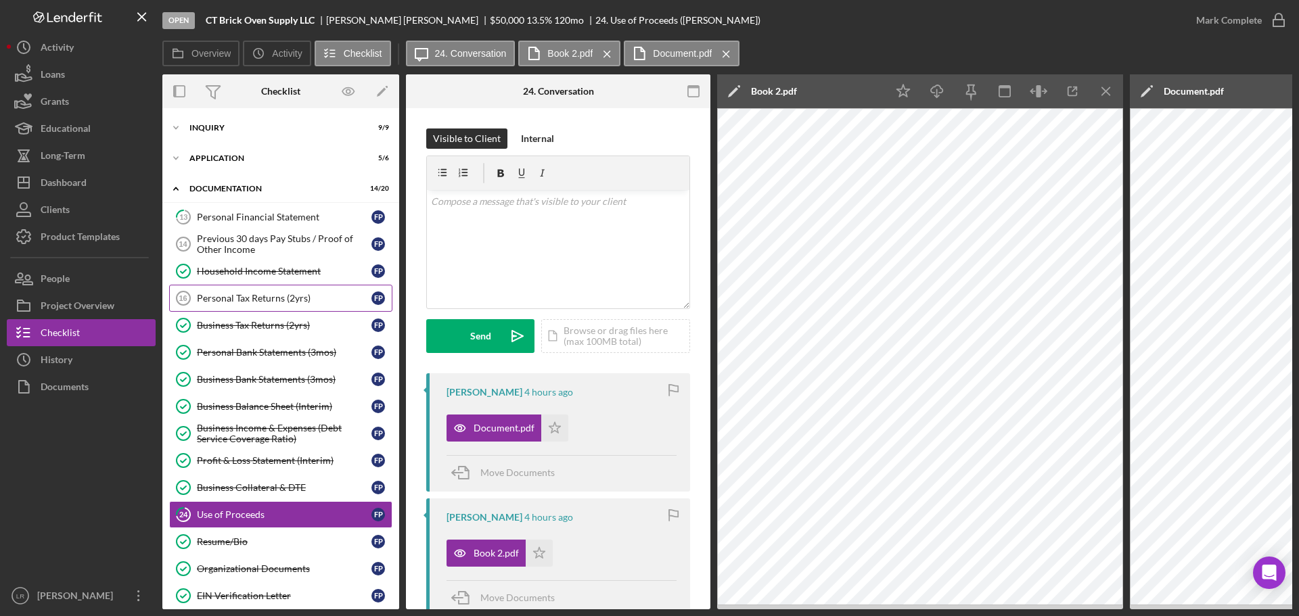
click at [252, 299] on div "Personal Tax Returns (2yrs)" at bounding box center [284, 298] width 175 height 11
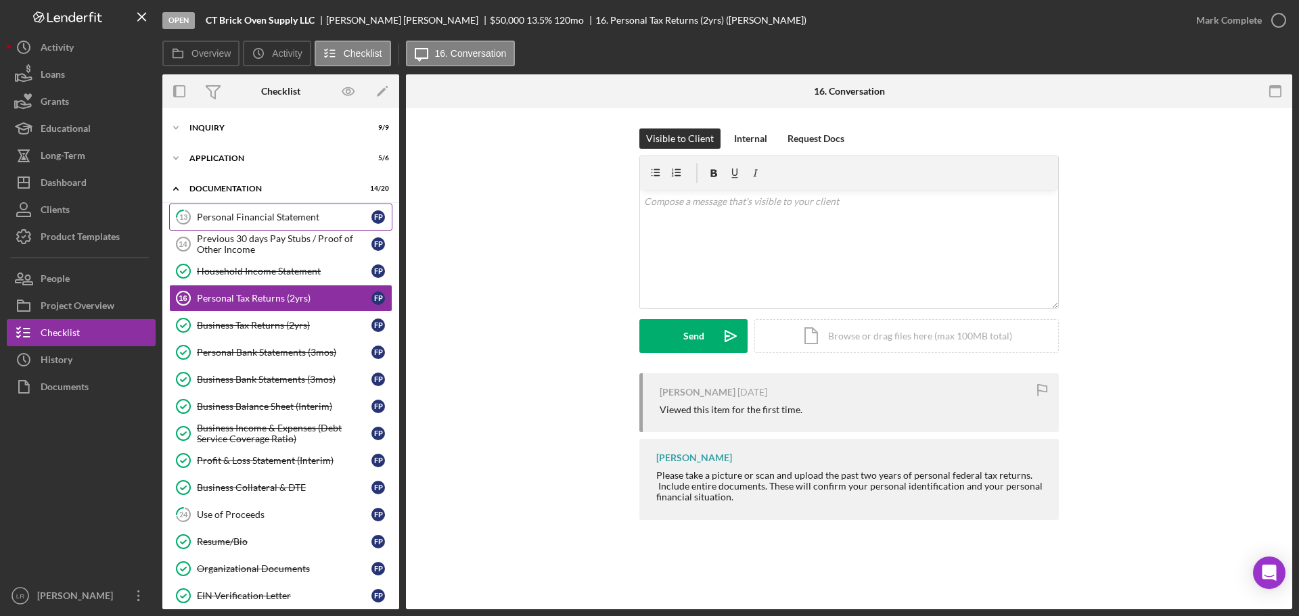
click at [258, 210] on link "13 Personal Financial Statement F P" at bounding box center [280, 217] width 223 height 27
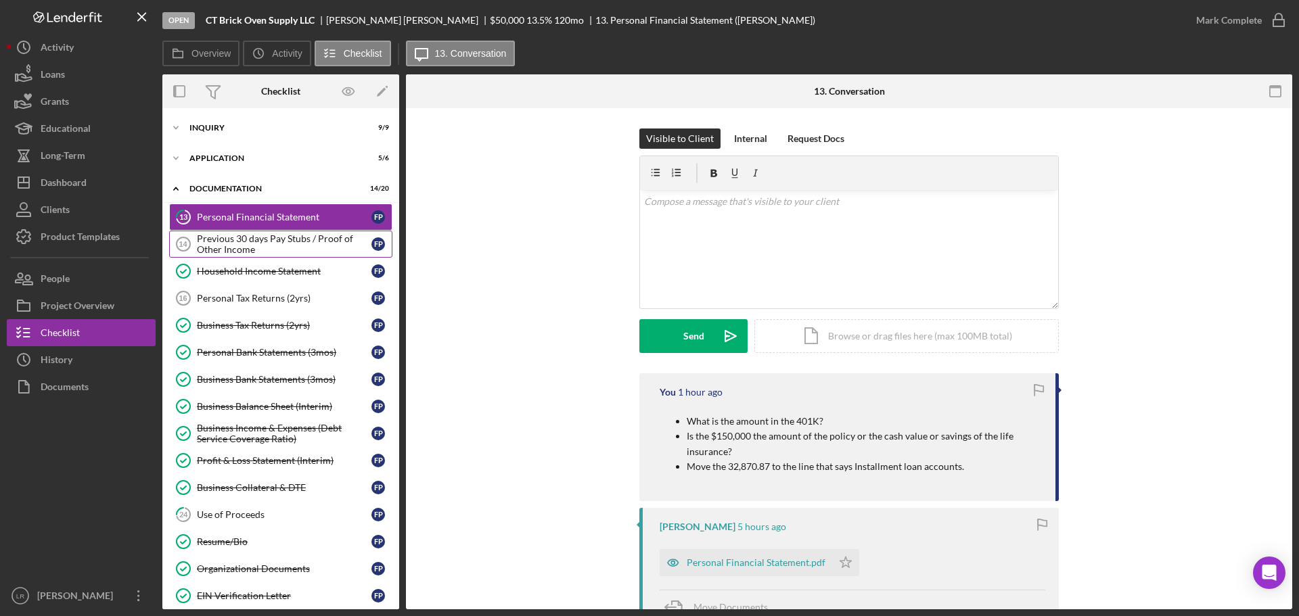
click at [248, 236] on div "Previous 30 days Pay Stubs / Proof of Other Income" at bounding box center [284, 244] width 175 height 22
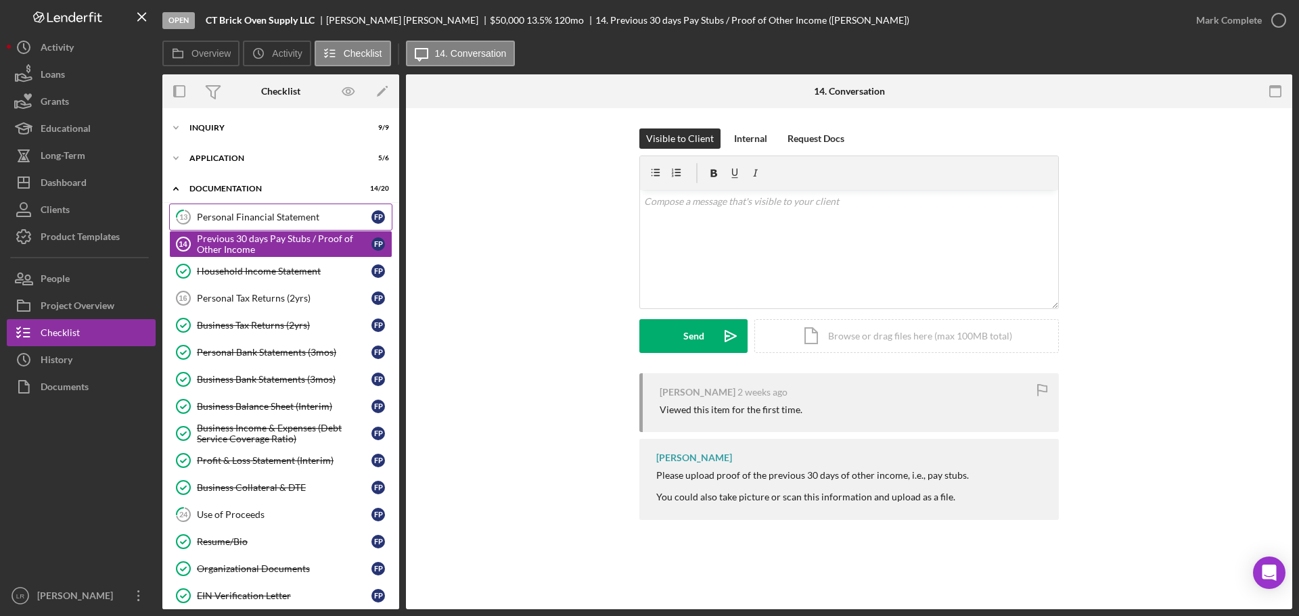
click at [252, 221] on div "Personal Financial Statement" at bounding box center [284, 217] width 175 height 11
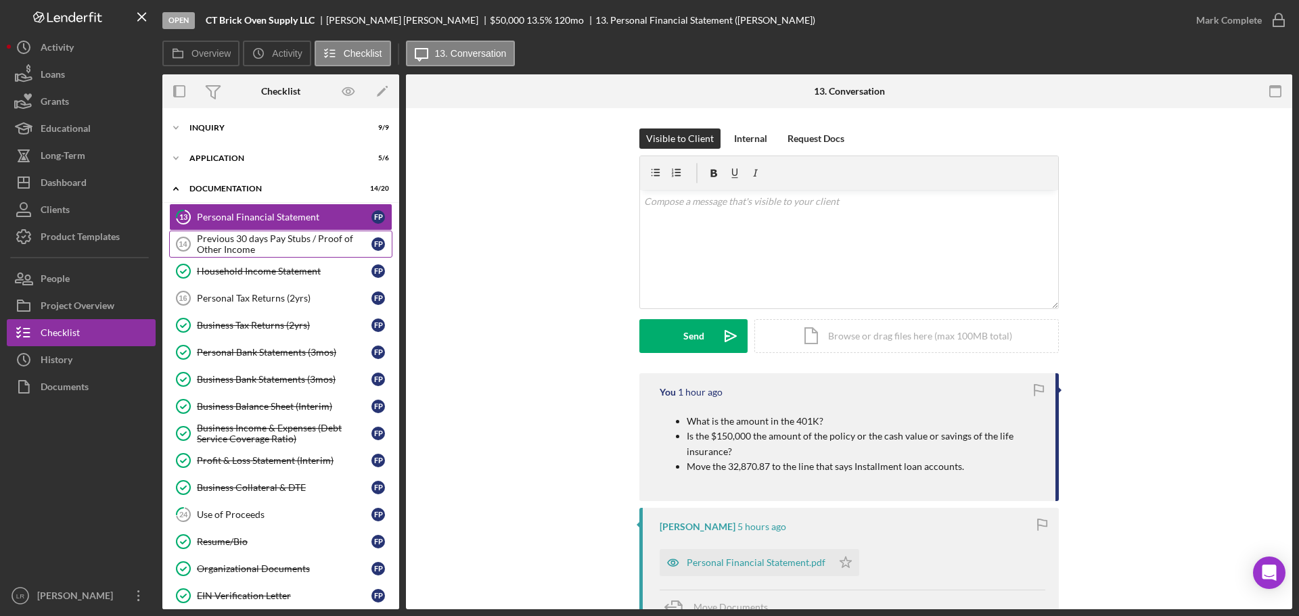
click at [252, 246] on div "Previous 30 days Pay Stubs / Proof of Other Income" at bounding box center [284, 244] width 175 height 22
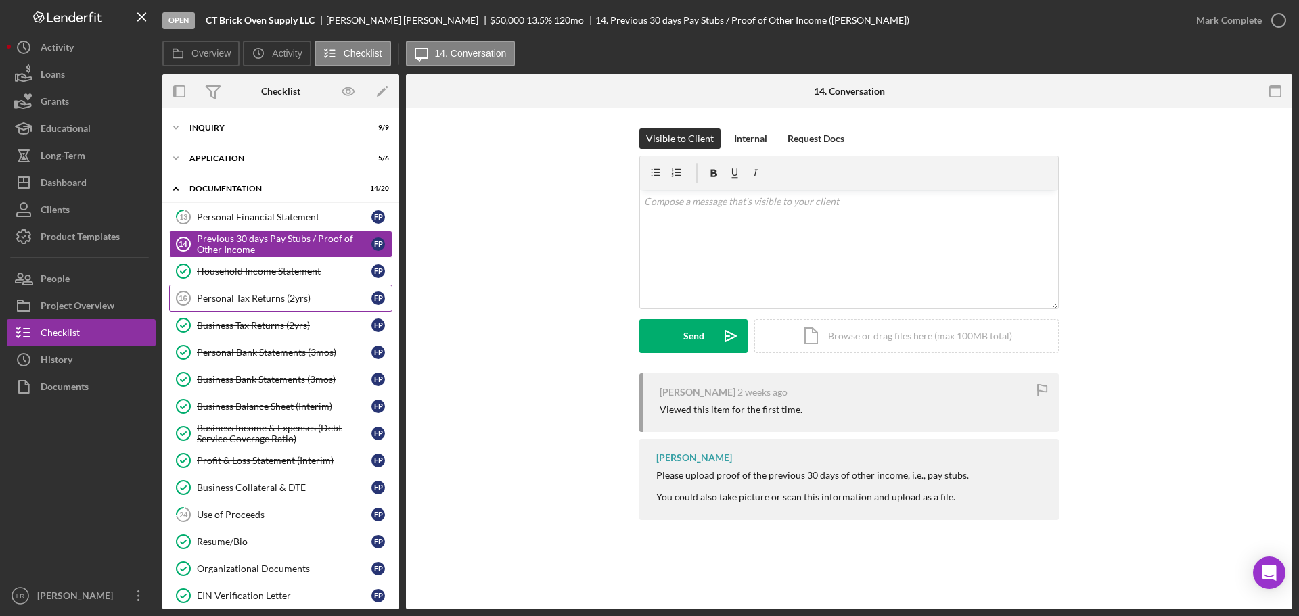
click at [252, 293] on div "Personal Tax Returns (2yrs)" at bounding box center [284, 298] width 175 height 11
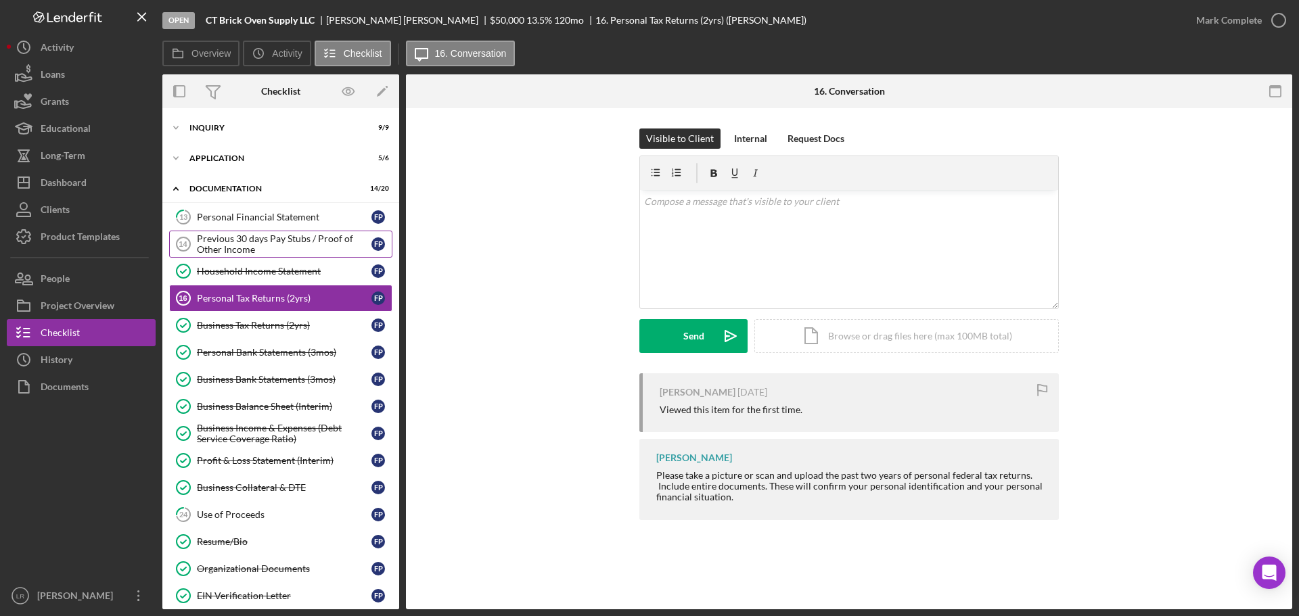
click at [255, 245] on div "Previous 30 days Pay Stubs / Proof of Other Income" at bounding box center [284, 244] width 175 height 22
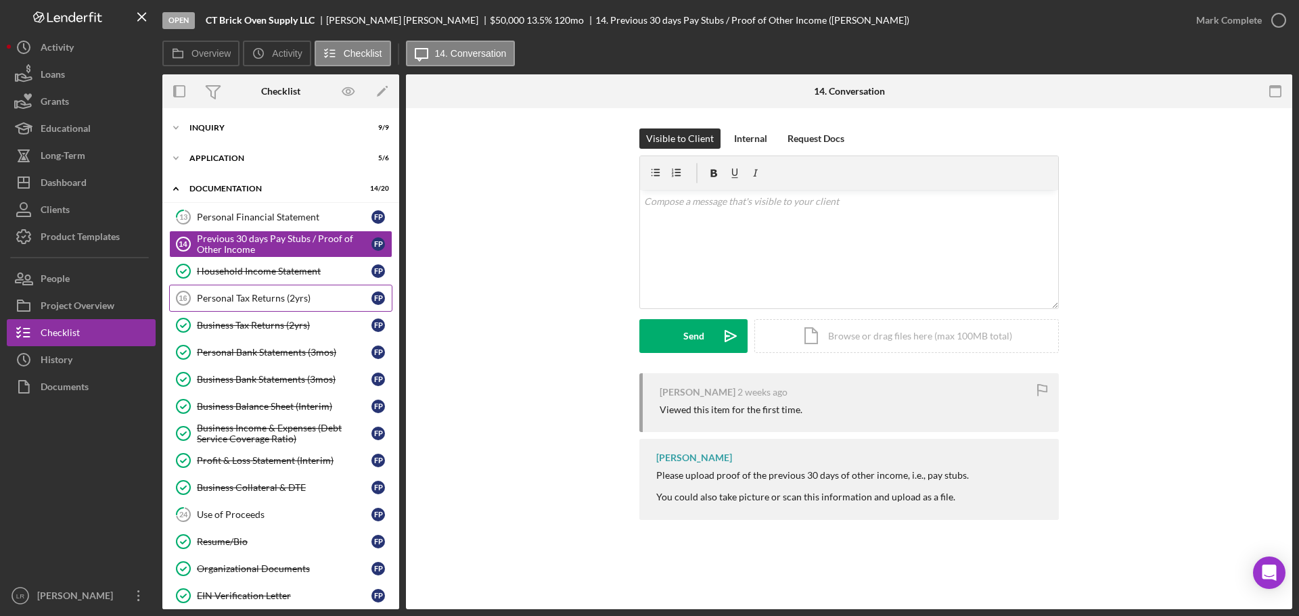
click at [278, 297] on div "Personal Tax Returns (2yrs)" at bounding box center [284, 298] width 175 height 11
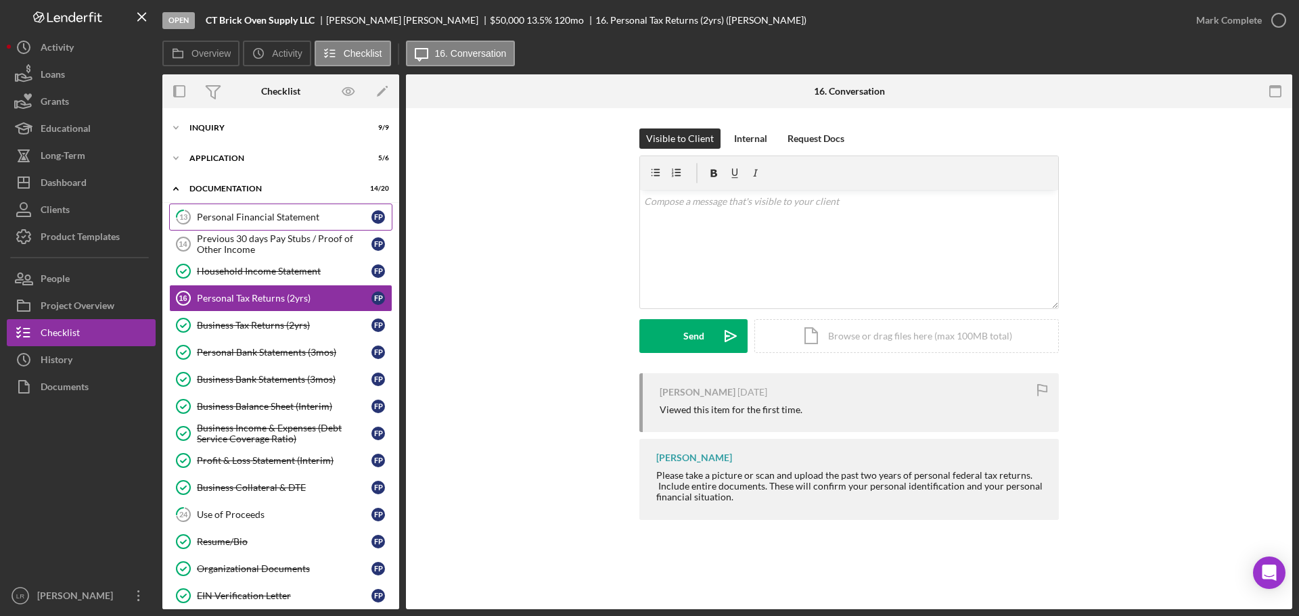
click at [287, 219] on div "Personal Financial Statement" at bounding box center [284, 217] width 175 height 11
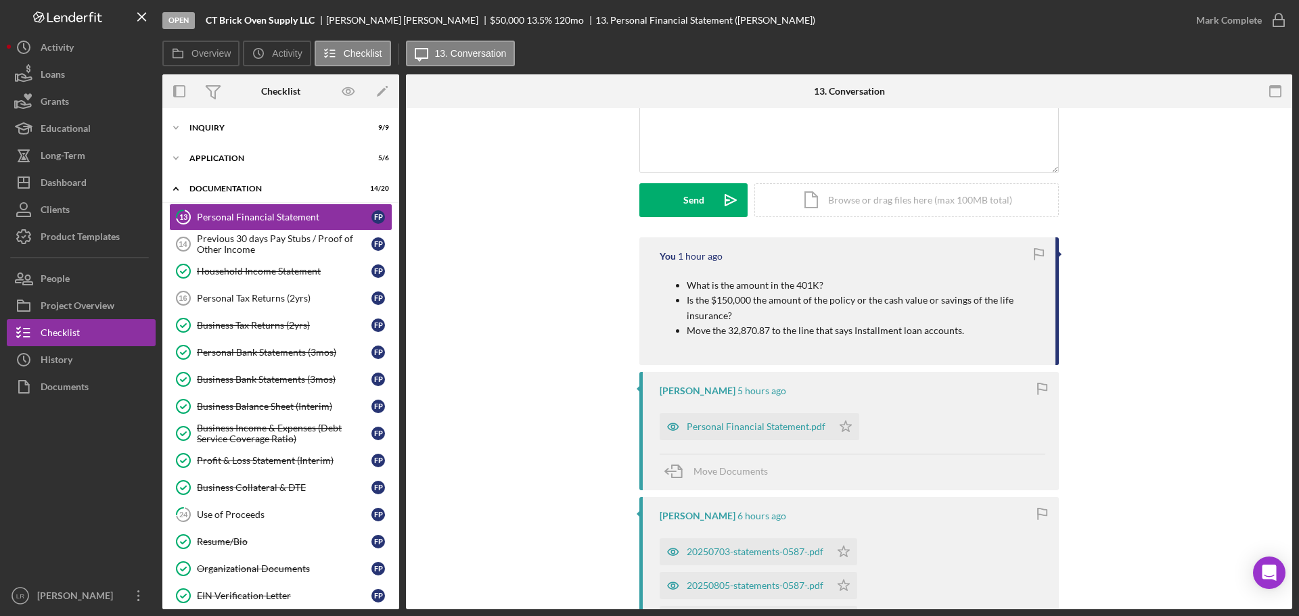
scroll to position [135, 0]
click at [769, 426] on div "Personal Financial Statement.pdf" at bounding box center [756, 427] width 139 height 11
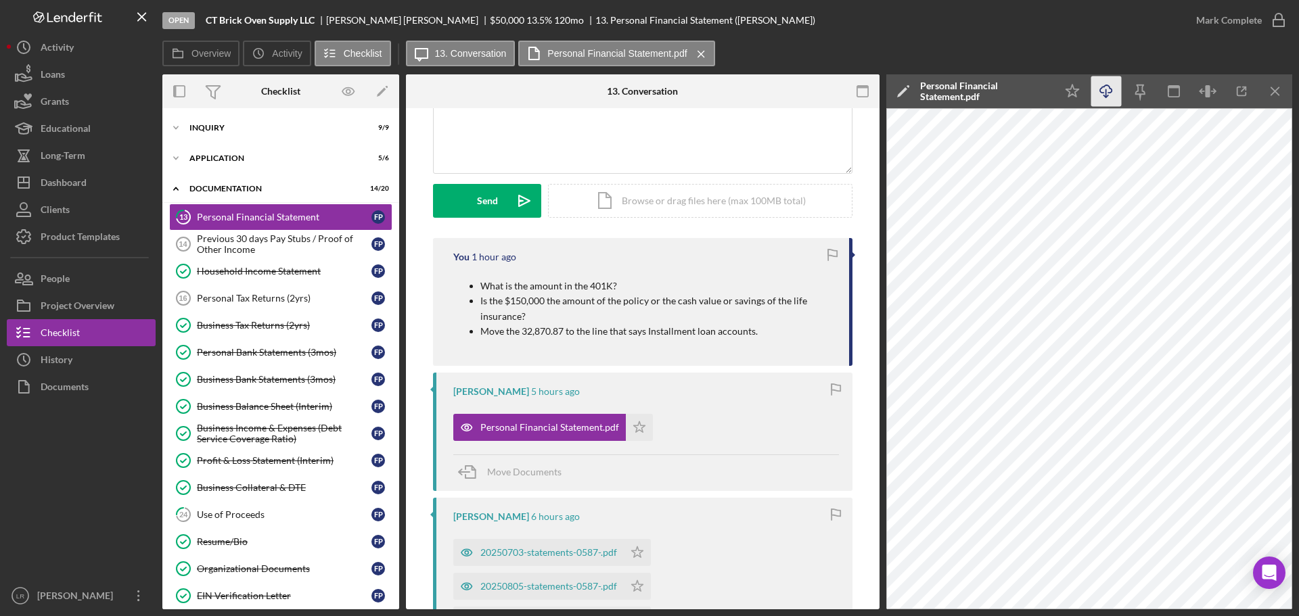
click at [1106, 94] on line "button" at bounding box center [1106, 92] width 0 height 7
click at [596, 287] on p "What is the amount in the 401K?" at bounding box center [657, 286] width 355 height 15
drag, startPoint x: 244, startPoint y: 154, endPoint x: 244, endPoint y: 170, distance: 16.9
click at [244, 154] on div "Icon/Expander Application 5 / 6" at bounding box center [280, 158] width 237 height 27
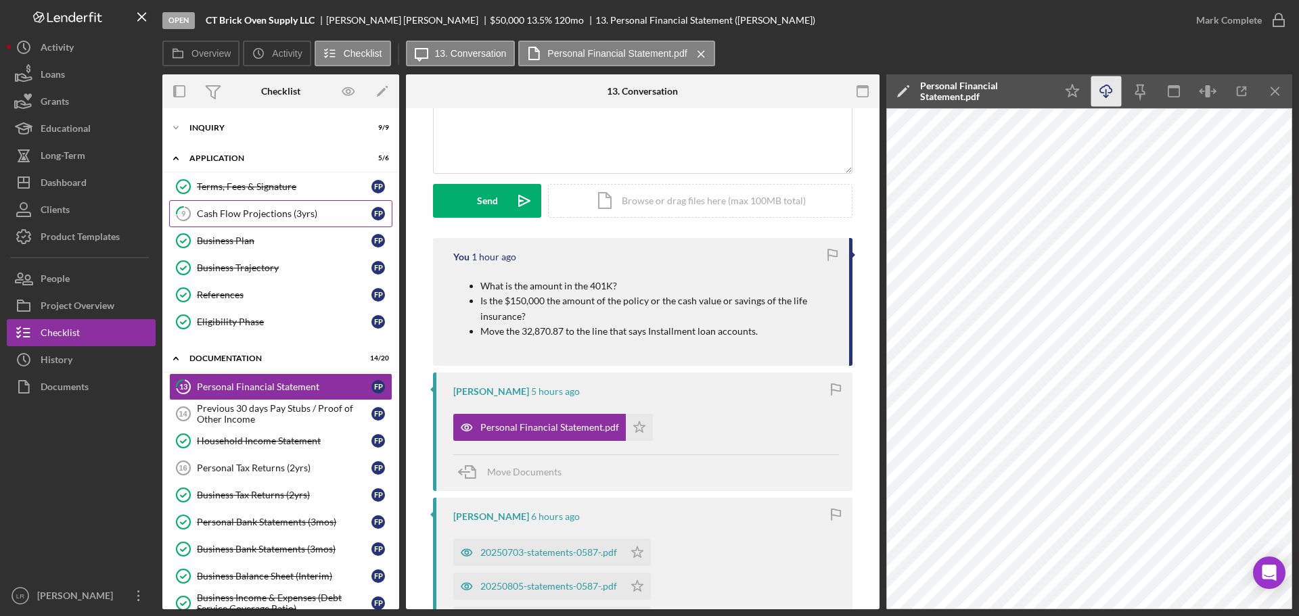
click at [254, 206] on link "9 Cash Flow Projections (3yrs) F P" at bounding box center [280, 213] width 223 height 27
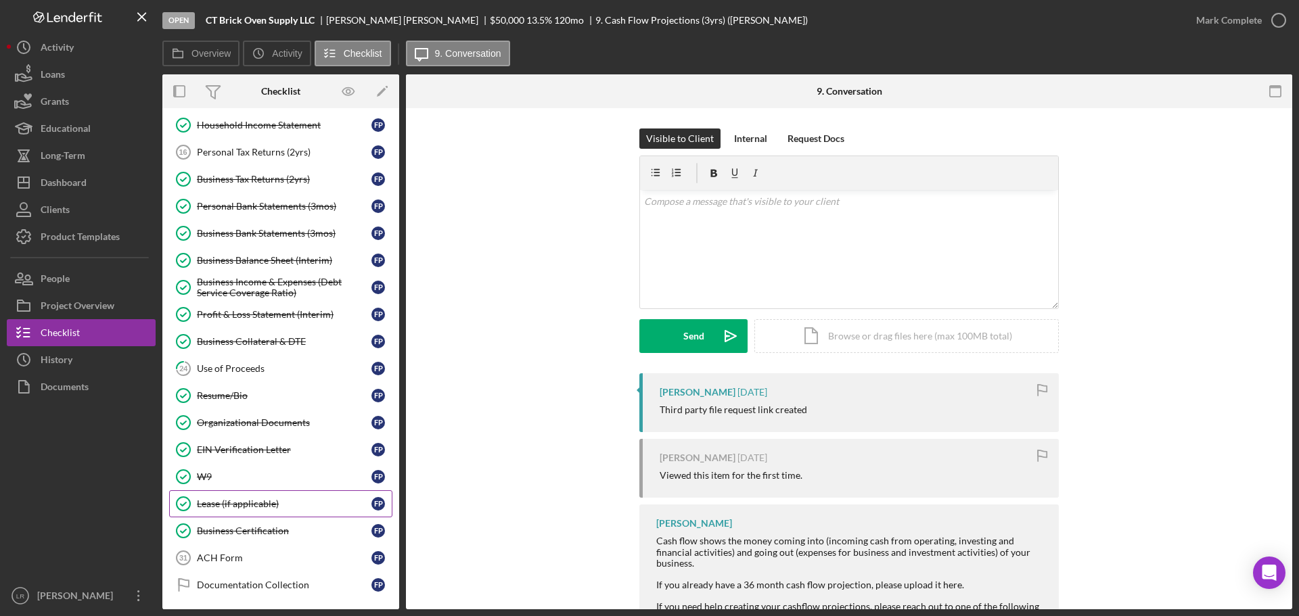
scroll to position [338, 0]
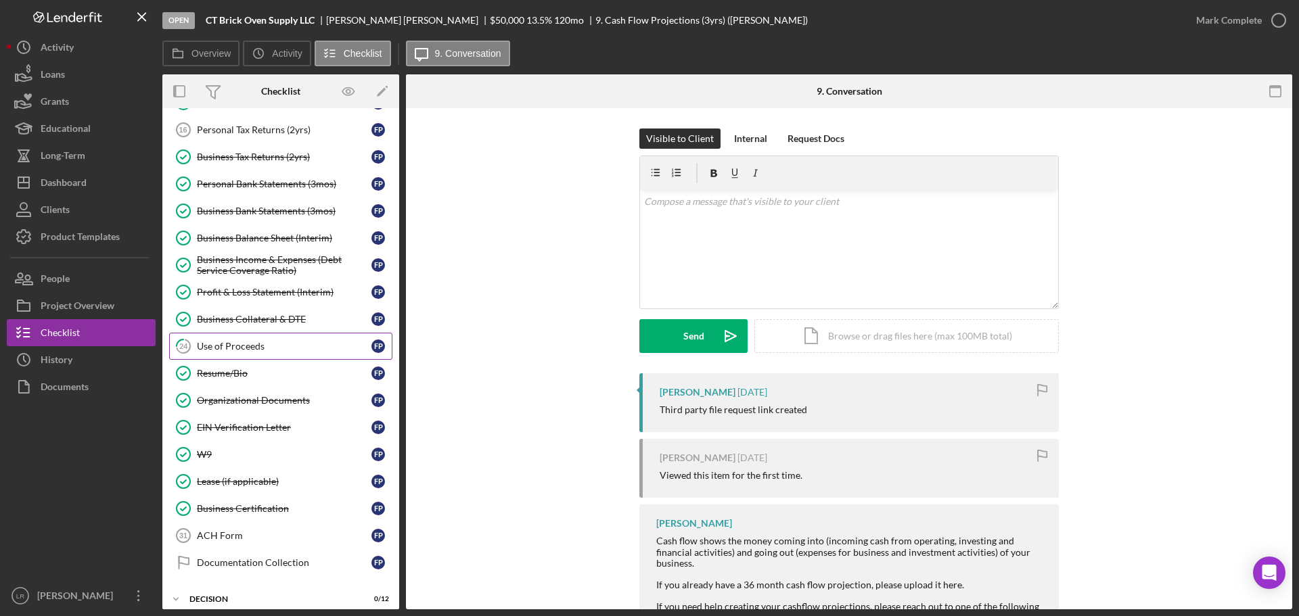
drag, startPoint x: 251, startPoint y: 342, endPoint x: 278, endPoint y: 342, distance: 27.1
click at [251, 341] on div "Use of Proceeds" at bounding box center [284, 346] width 175 height 11
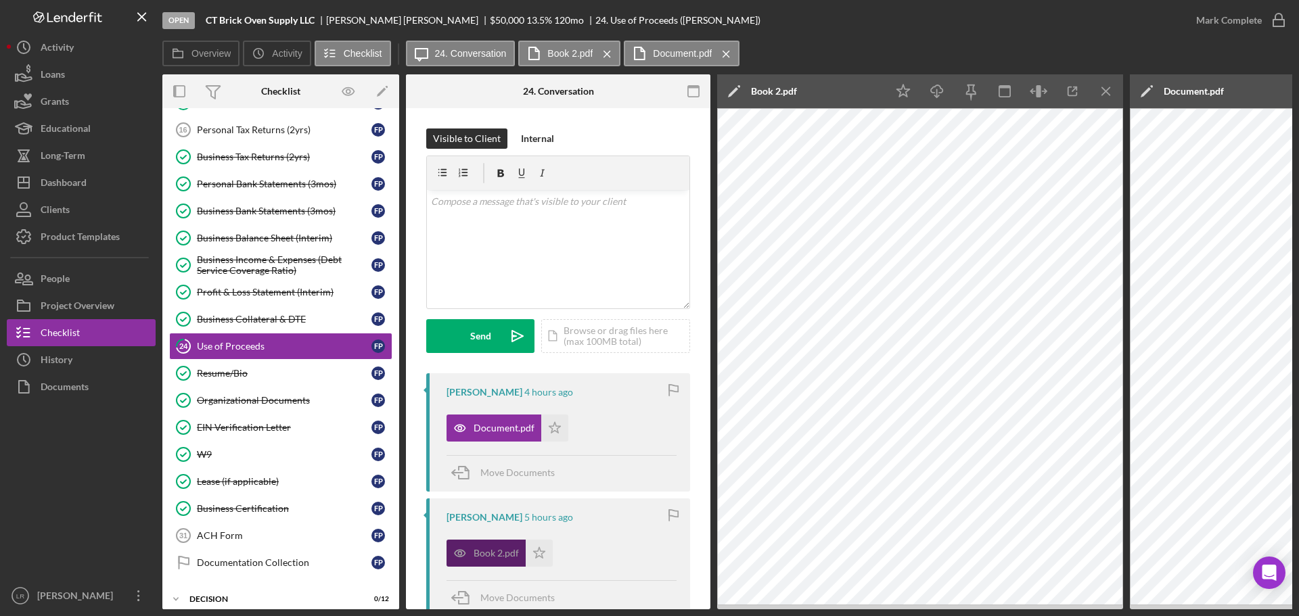
click at [475, 549] on div "Book 2.pdf" at bounding box center [496, 553] width 45 height 11
click at [1109, 92] on icon "Icon/Menu Close" at bounding box center [1106, 91] width 30 height 30
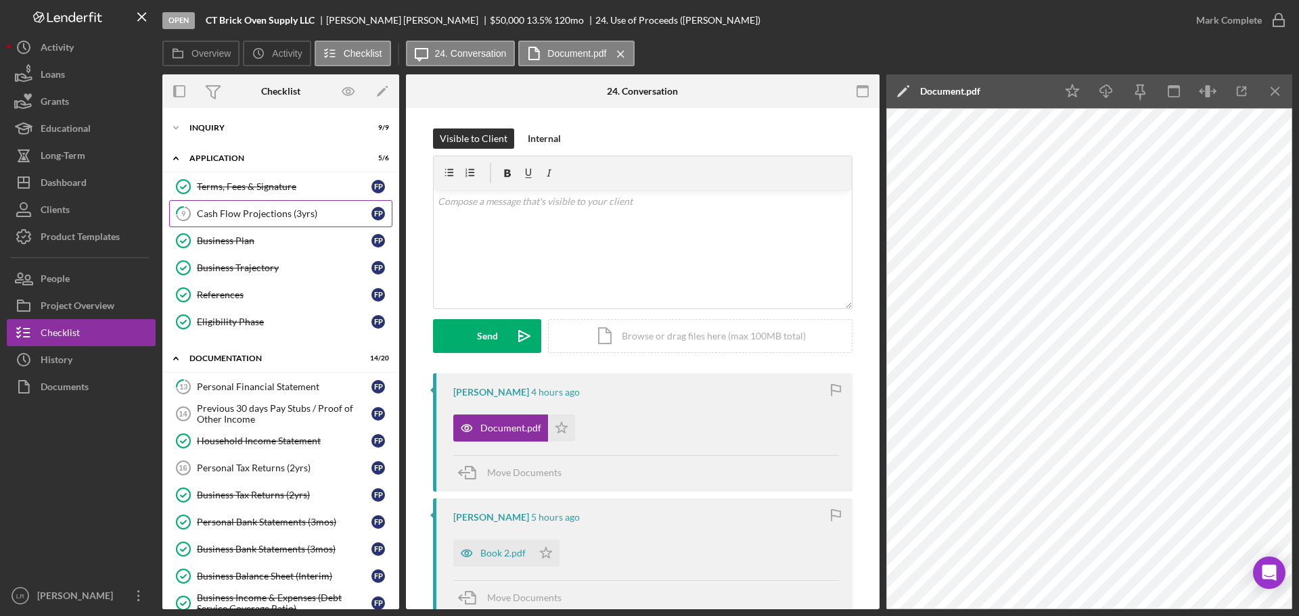
click at [275, 209] on div "Cash Flow Projections (3yrs)" at bounding box center [284, 213] width 175 height 11
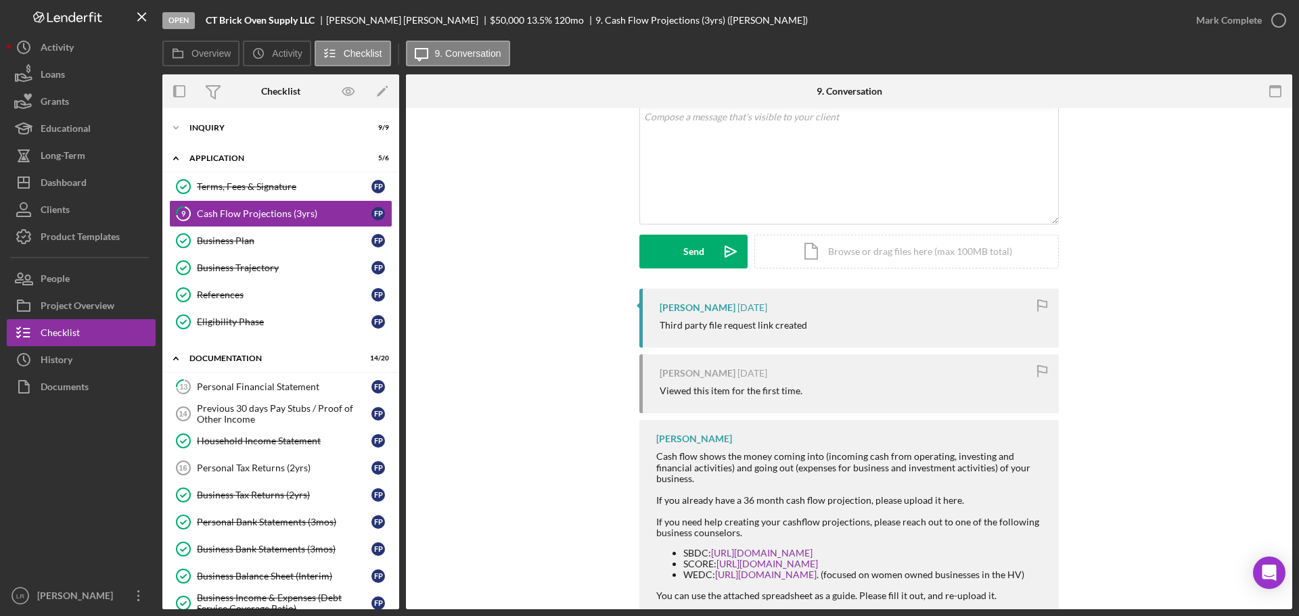
scroll to position [176, 0]
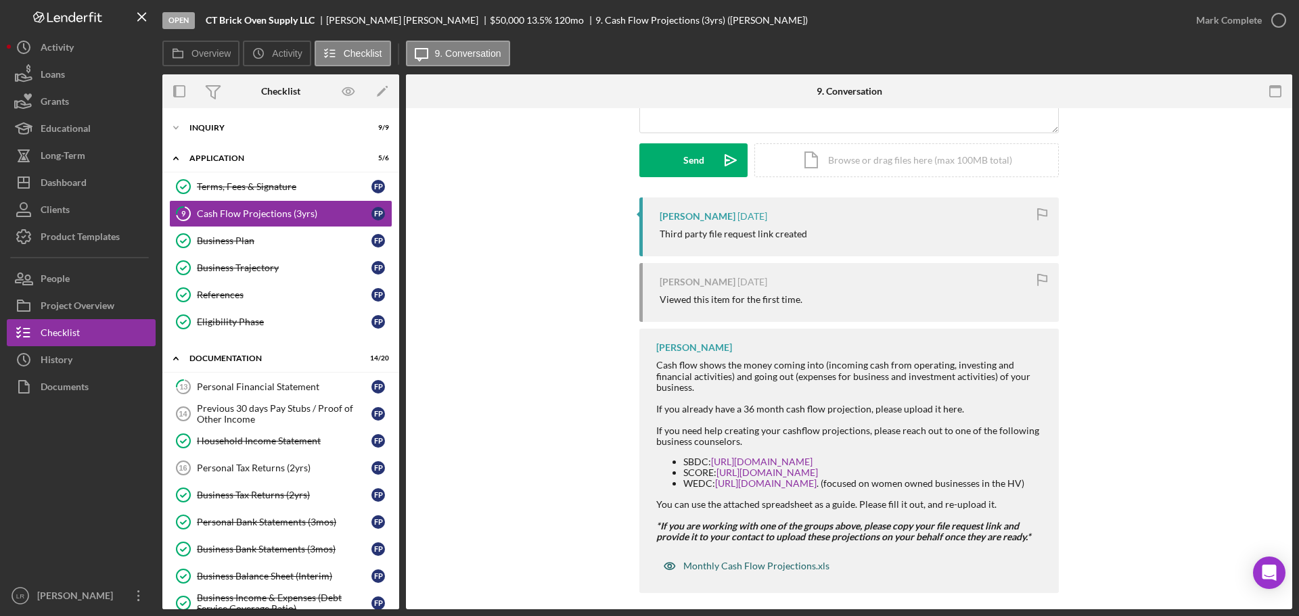
click at [783, 561] on div "Monthly Cash Flow Projections.xls" at bounding box center [756, 566] width 146 height 11
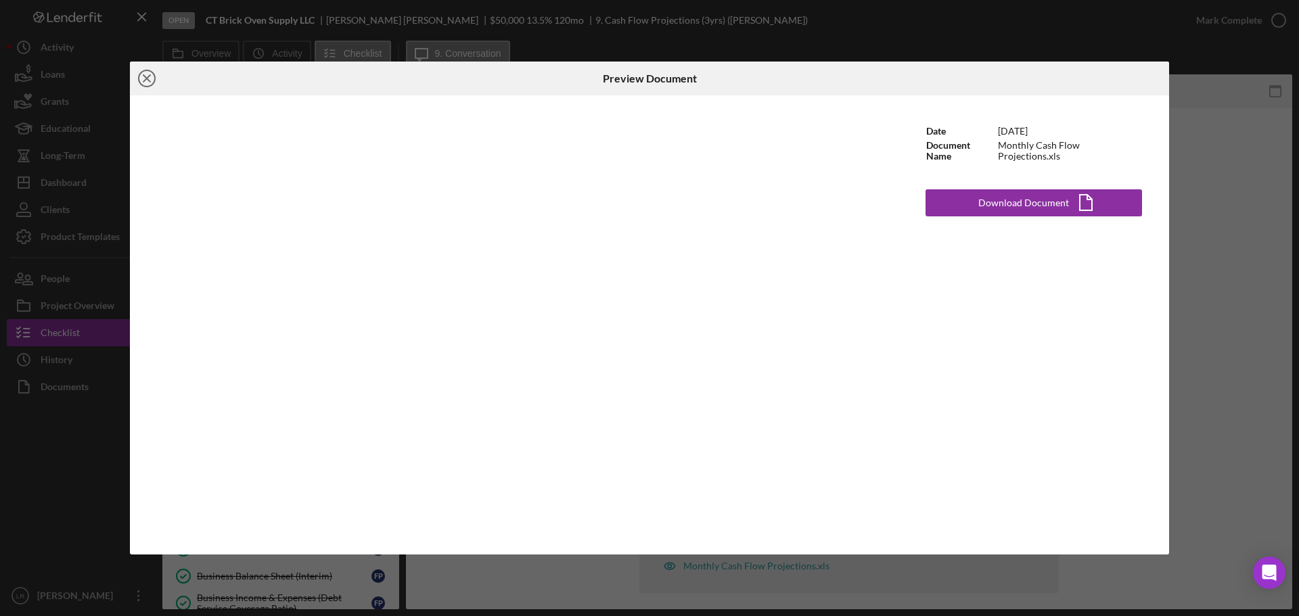
click at [143, 80] on icon "Icon/Close" at bounding box center [147, 79] width 34 height 34
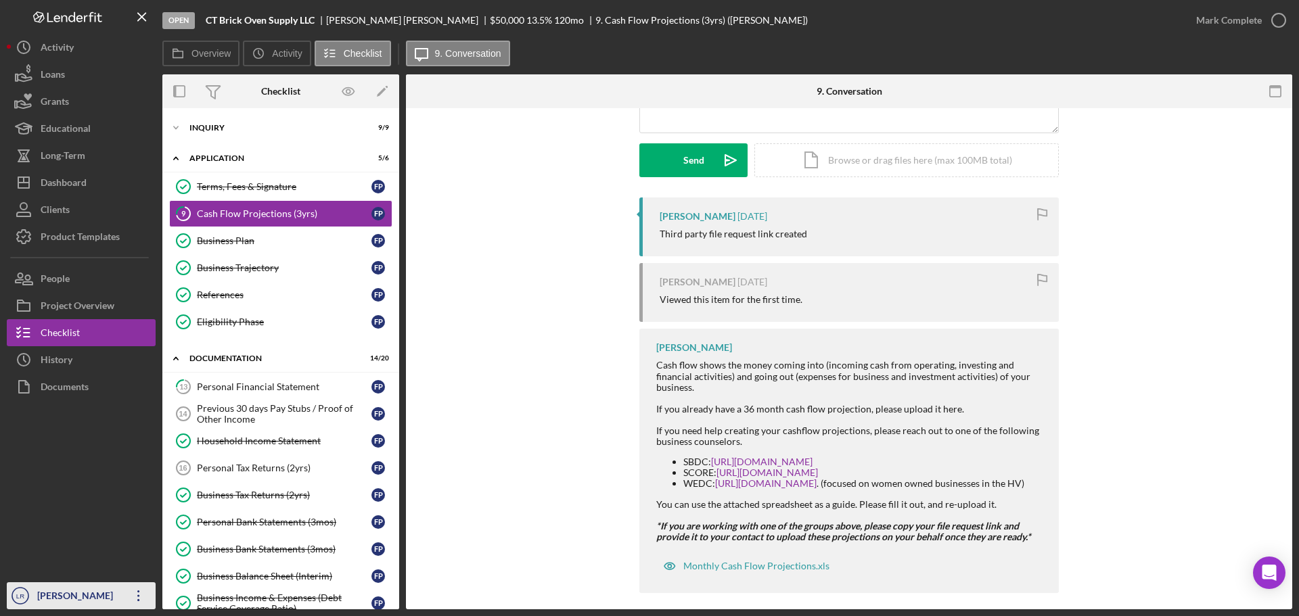
click at [139, 599] on icon "Icon/Overflow" at bounding box center [139, 596] width 34 height 34
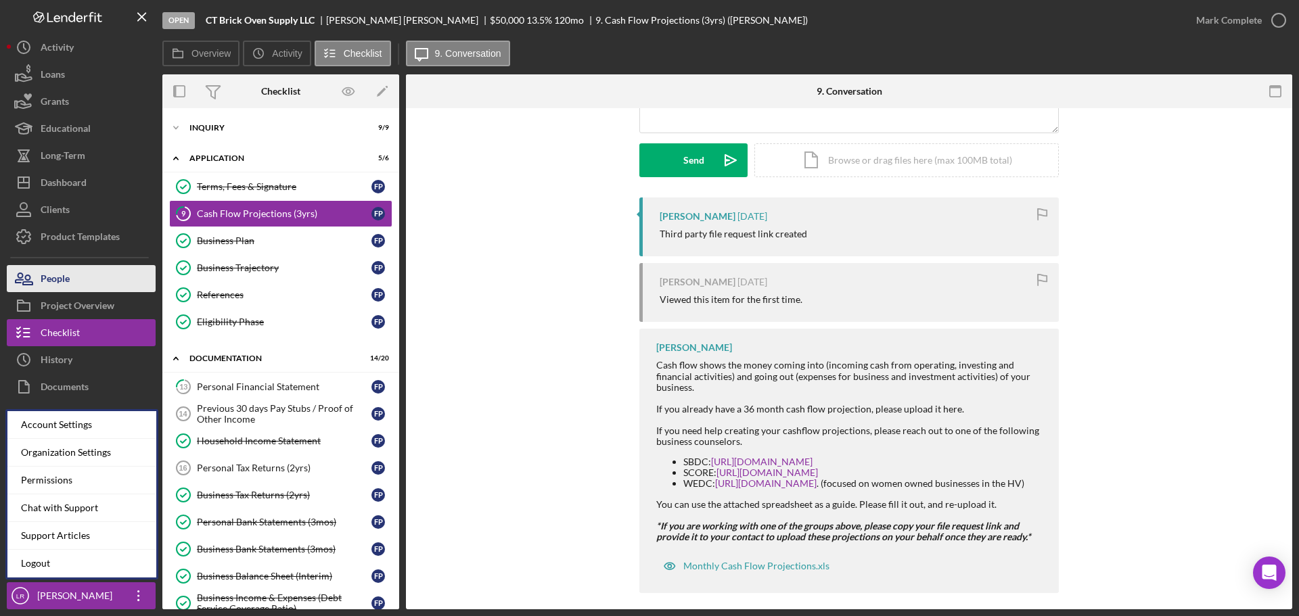
click at [68, 276] on div "People" at bounding box center [55, 280] width 29 height 30
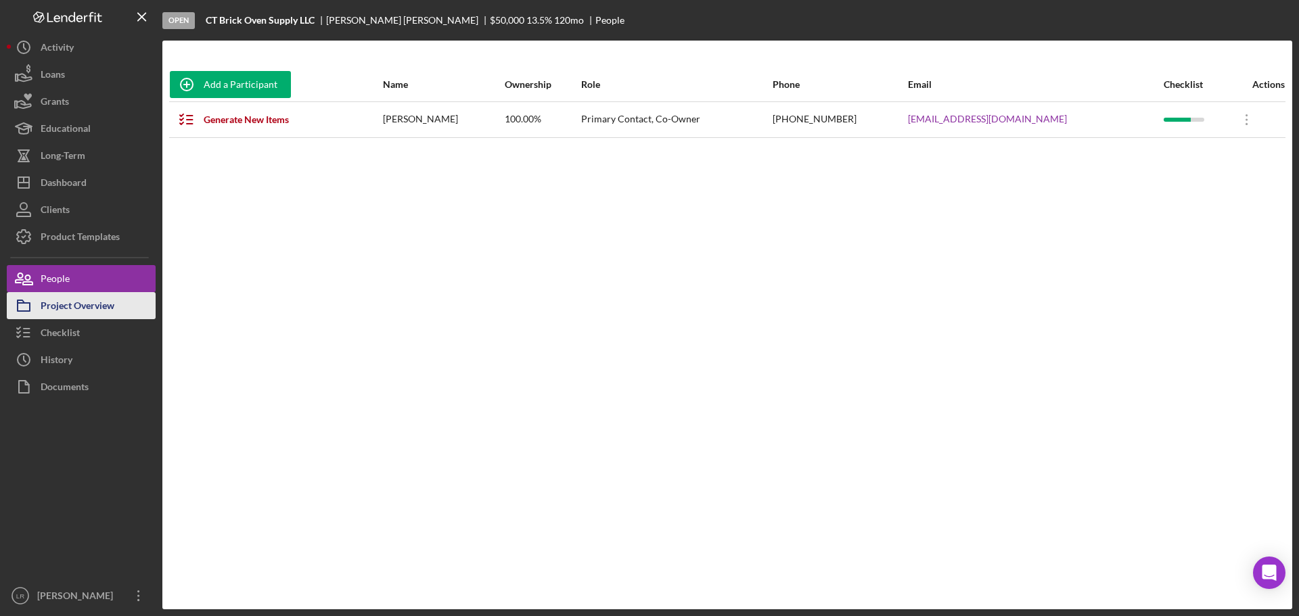
click at [76, 301] on div "Project Overview" at bounding box center [78, 307] width 74 height 30
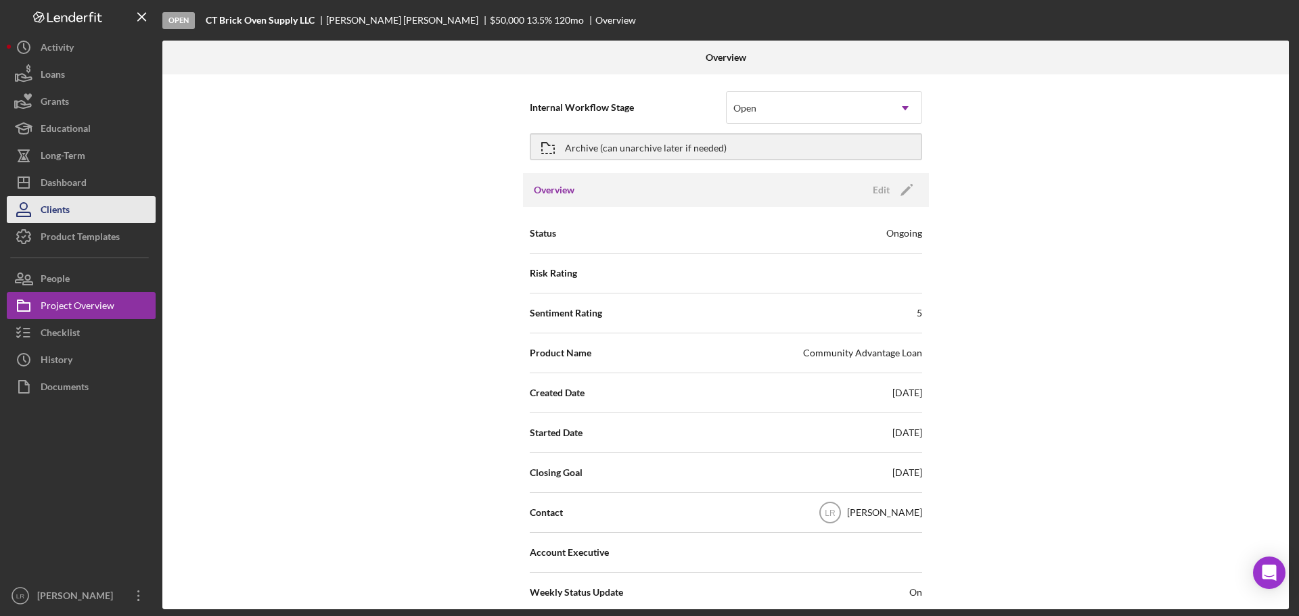
click at [72, 208] on button "Clients" at bounding box center [81, 209] width 149 height 27
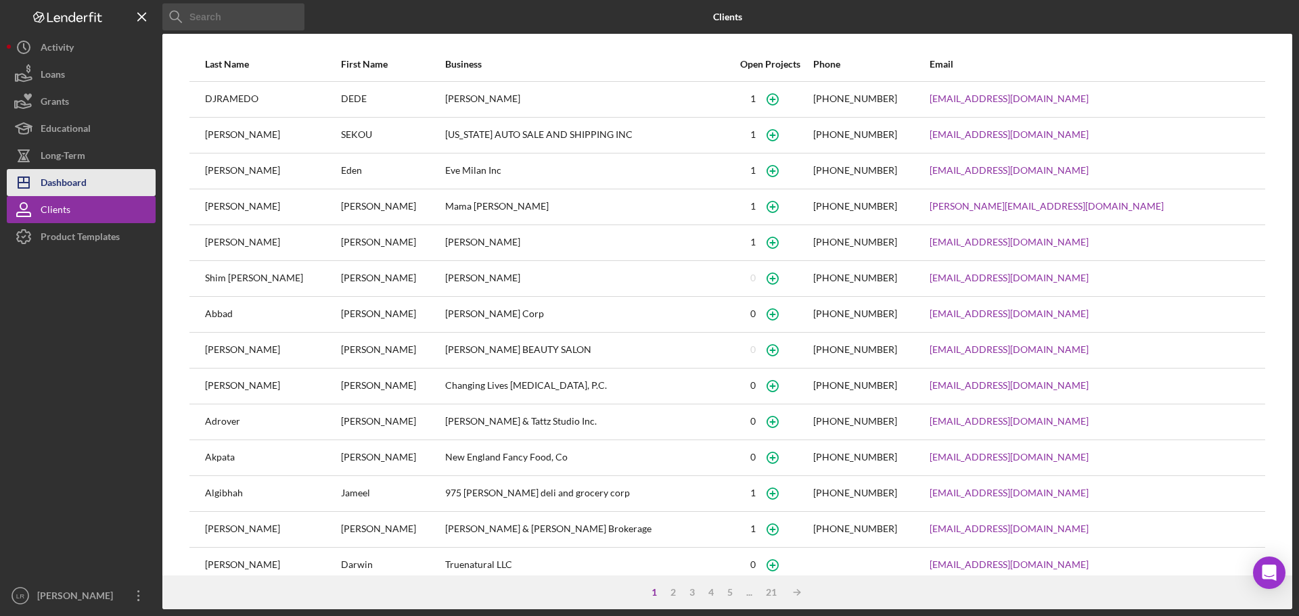
click at [88, 182] on button "Icon/Dashboard Dashboard" at bounding box center [81, 182] width 149 height 27
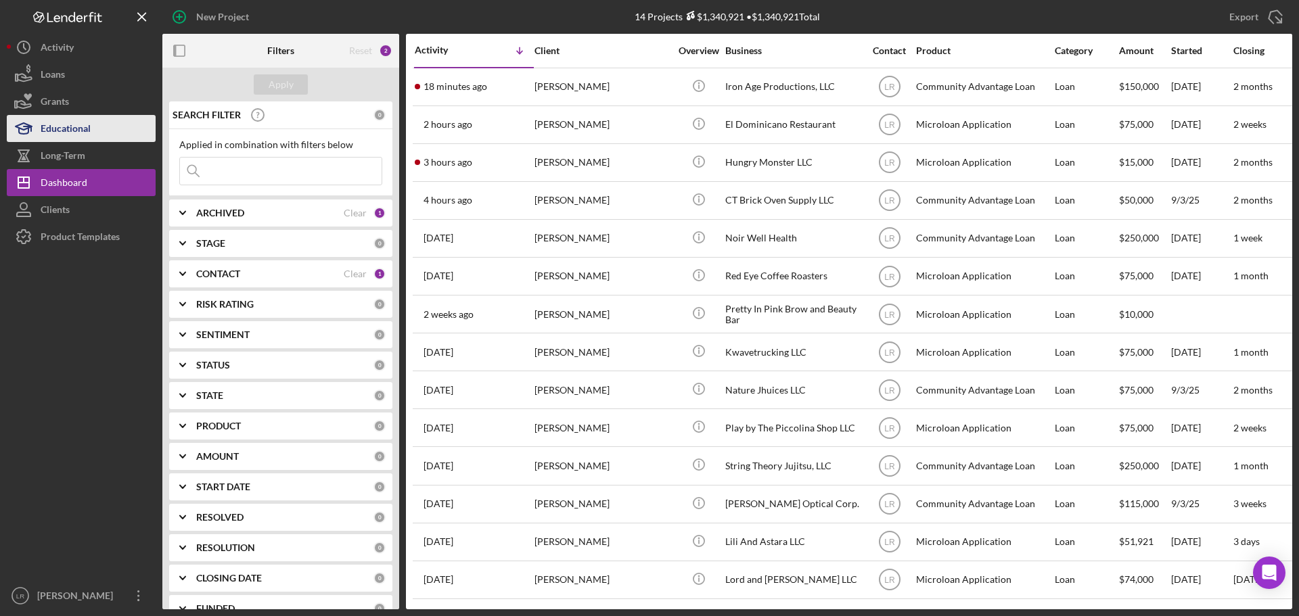
click at [94, 123] on button "Educational" at bounding box center [81, 128] width 149 height 27
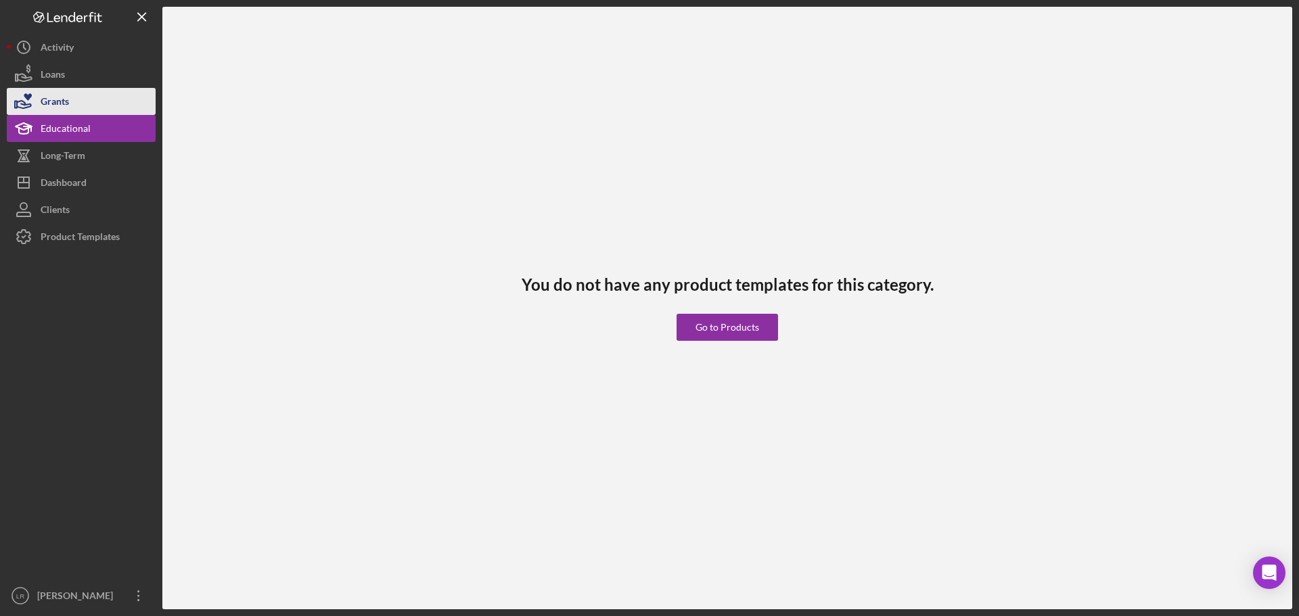
click at [64, 97] on div "Grants" at bounding box center [55, 103] width 28 height 30
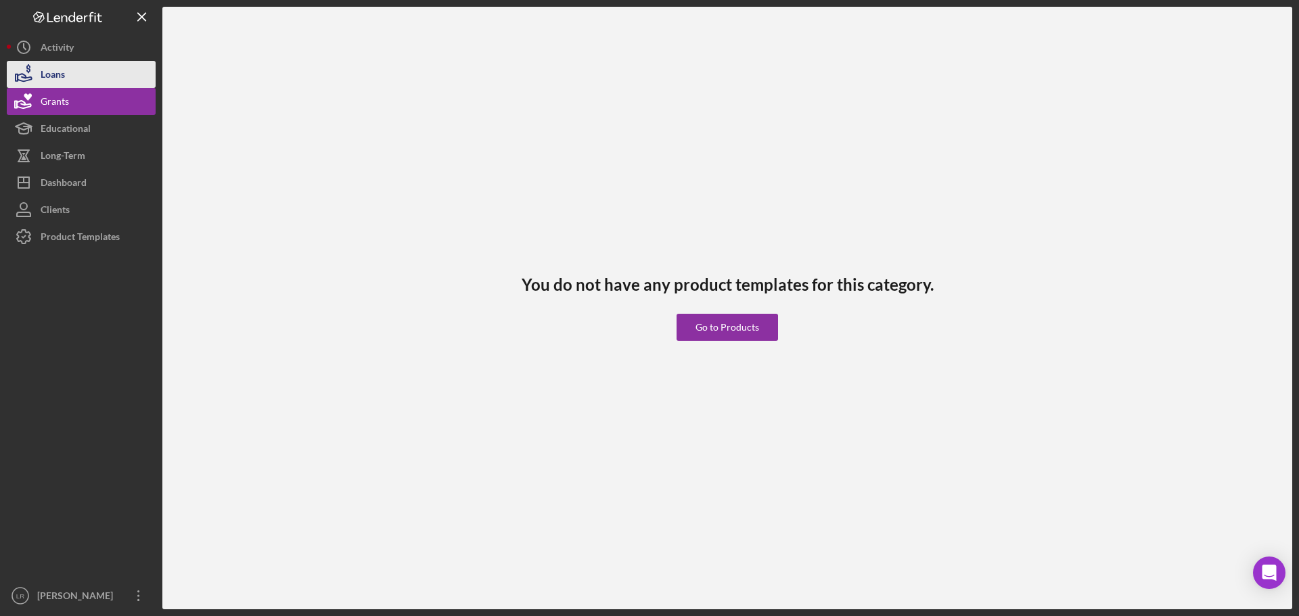
click at [66, 70] on button "Loans" at bounding box center [81, 74] width 149 height 27
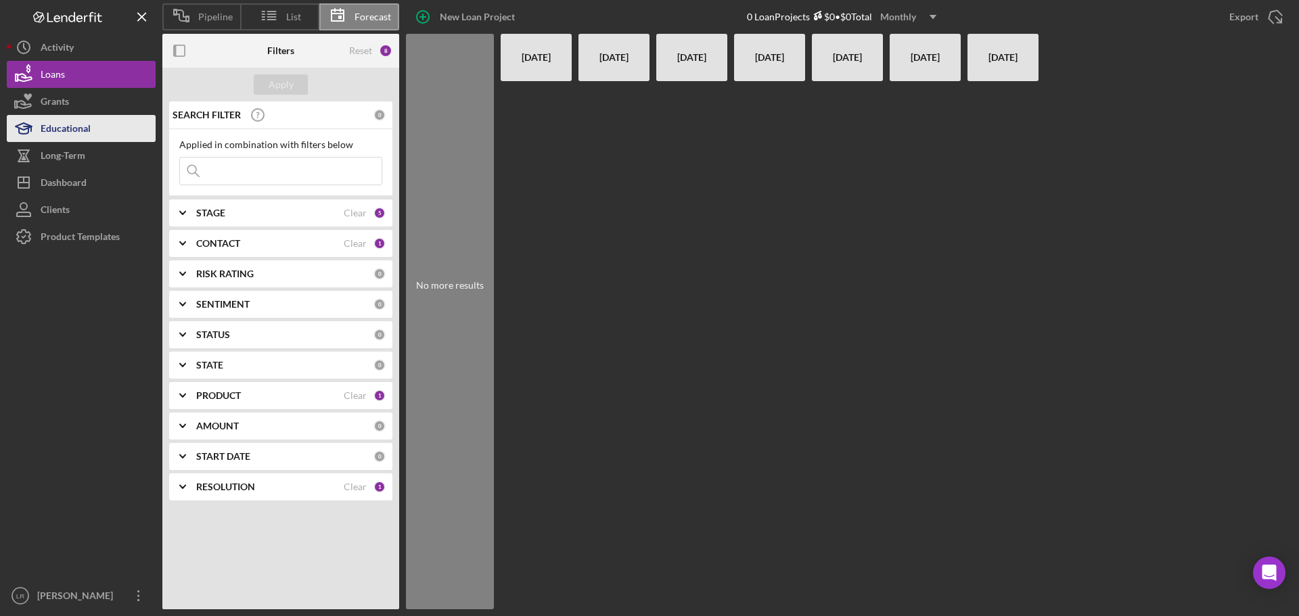
click at [91, 128] on div "Educational" at bounding box center [66, 130] width 50 height 30
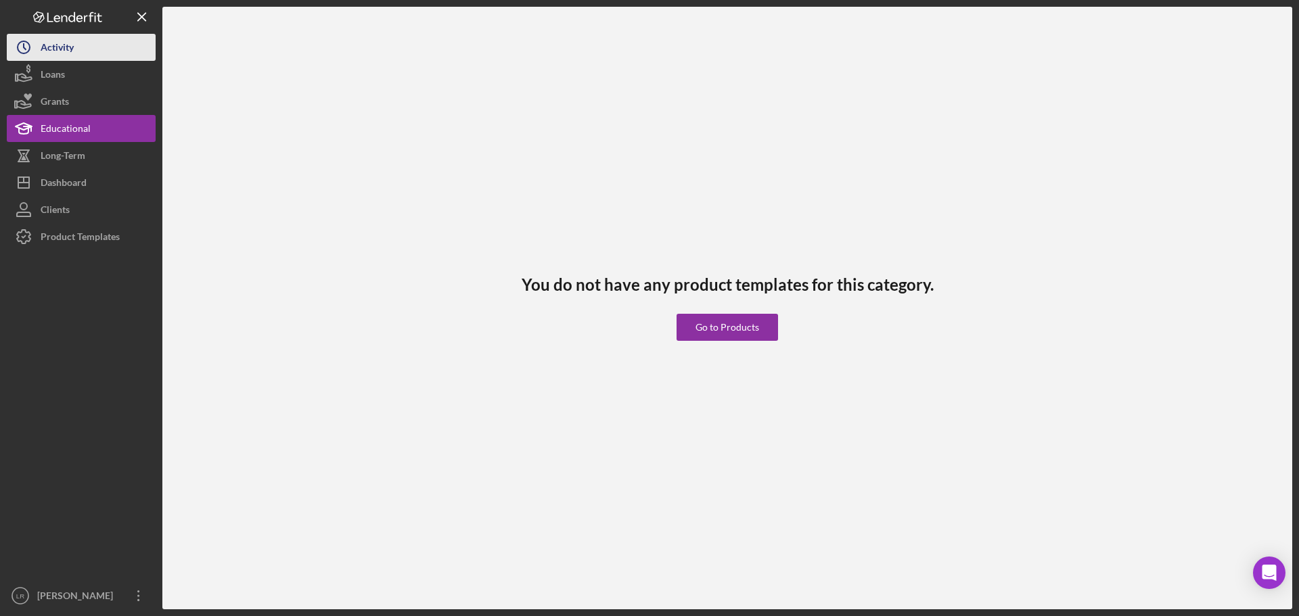
click at [66, 44] on div "Activity" at bounding box center [57, 49] width 33 height 30
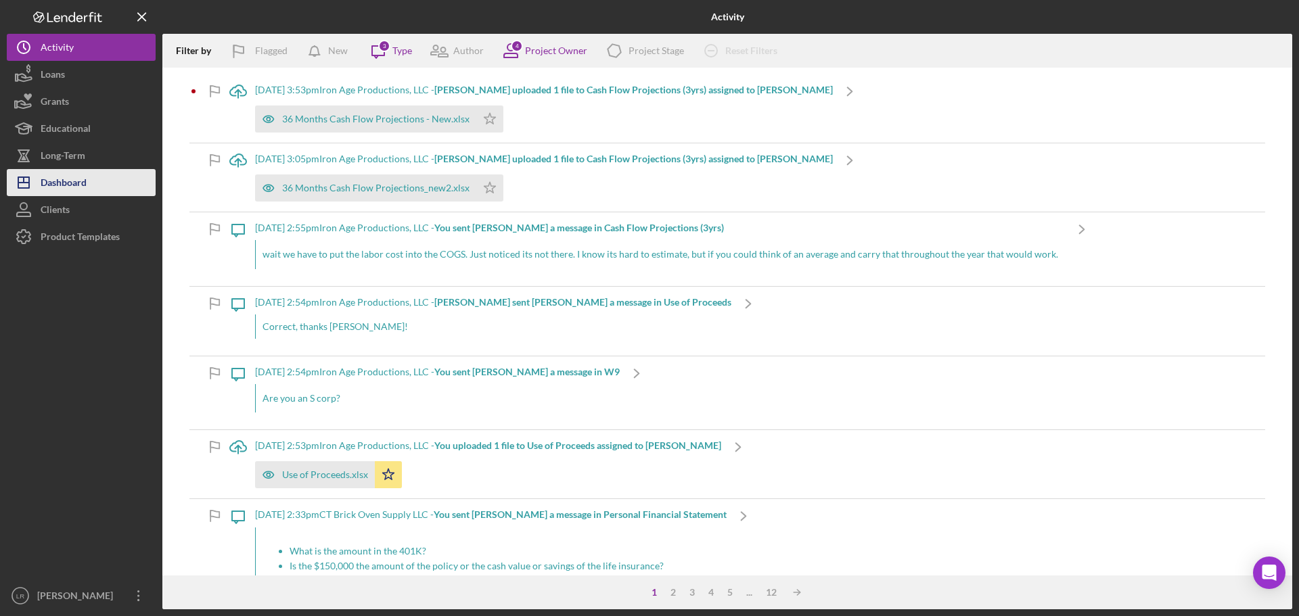
click at [81, 185] on div "Dashboard" at bounding box center [64, 184] width 46 height 30
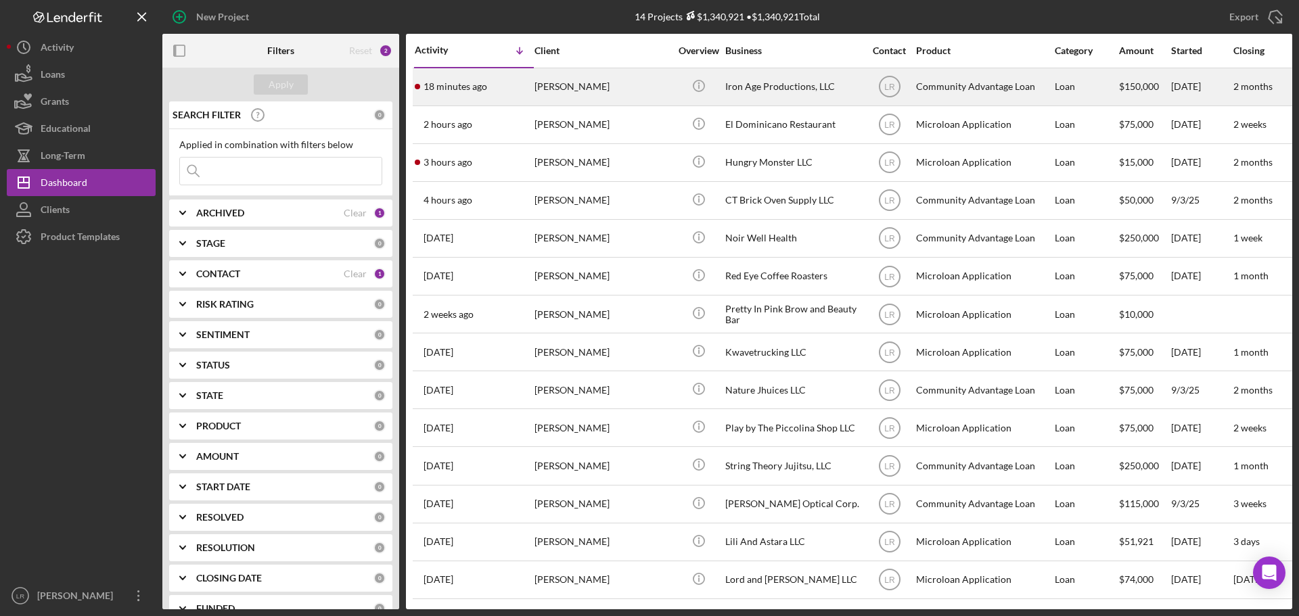
click at [557, 93] on div "[PERSON_NAME]" at bounding box center [601, 87] width 135 height 36
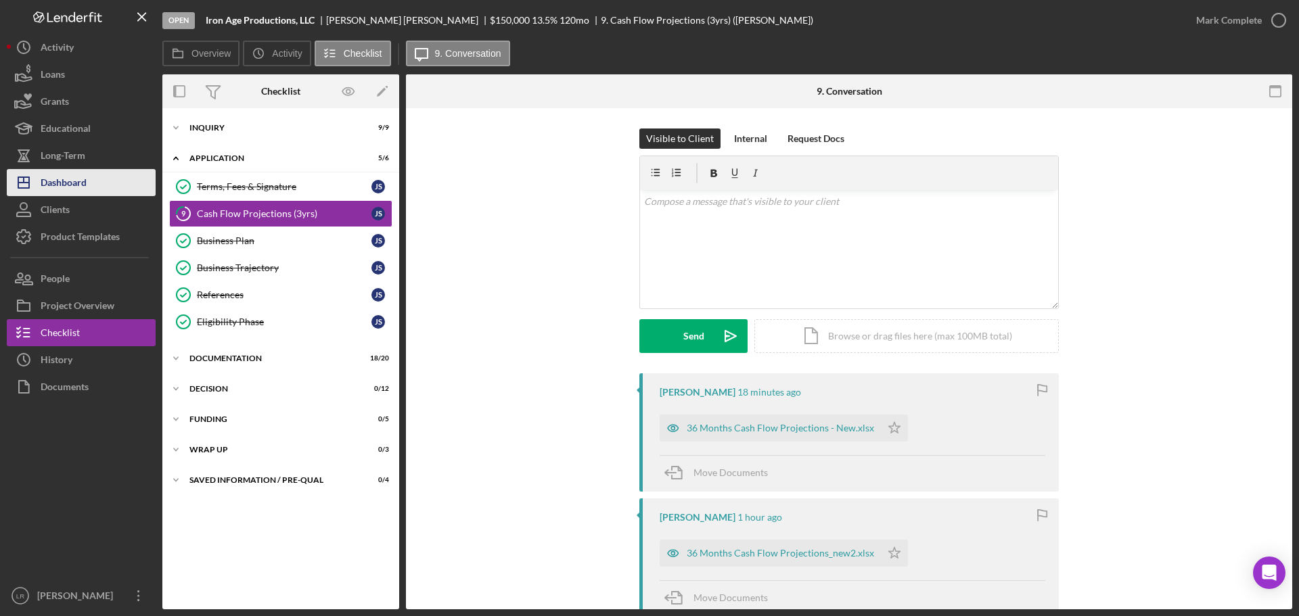
drag, startPoint x: 99, startPoint y: 183, endPoint x: 108, endPoint y: 193, distance: 13.4
click at [99, 183] on button "Icon/Dashboard Dashboard" at bounding box center [81, 182] width 149 height 27
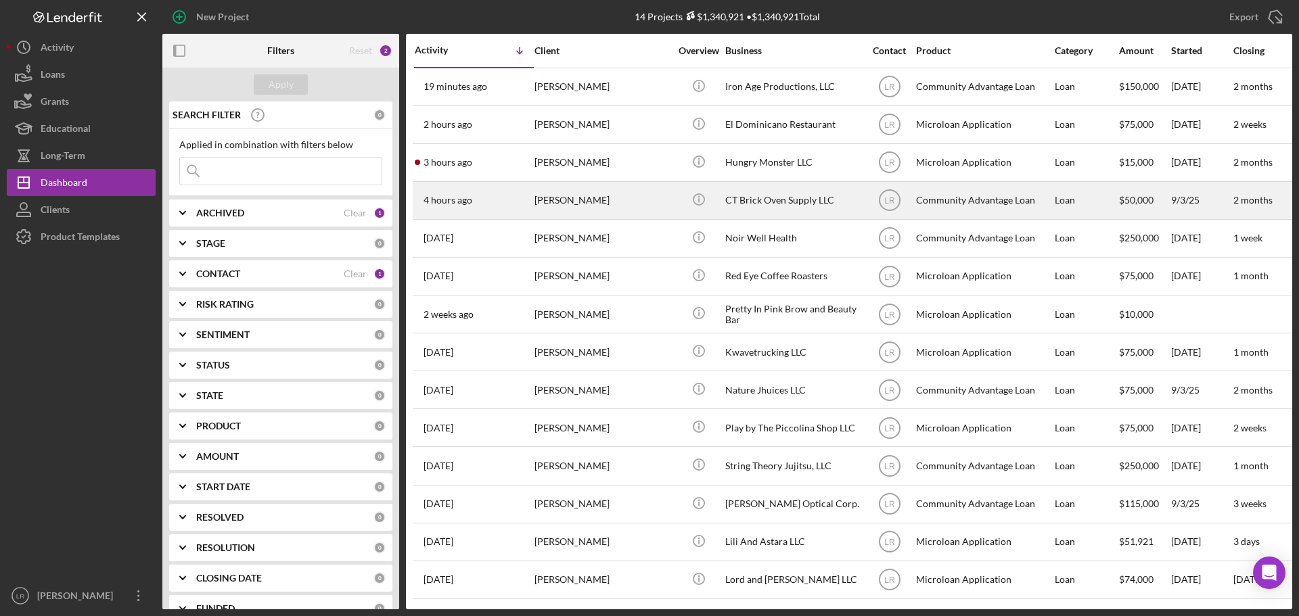
click at [575, 202] on div "[PERSON_NAME]" at bounding box center [601, 201] width 135 height 36
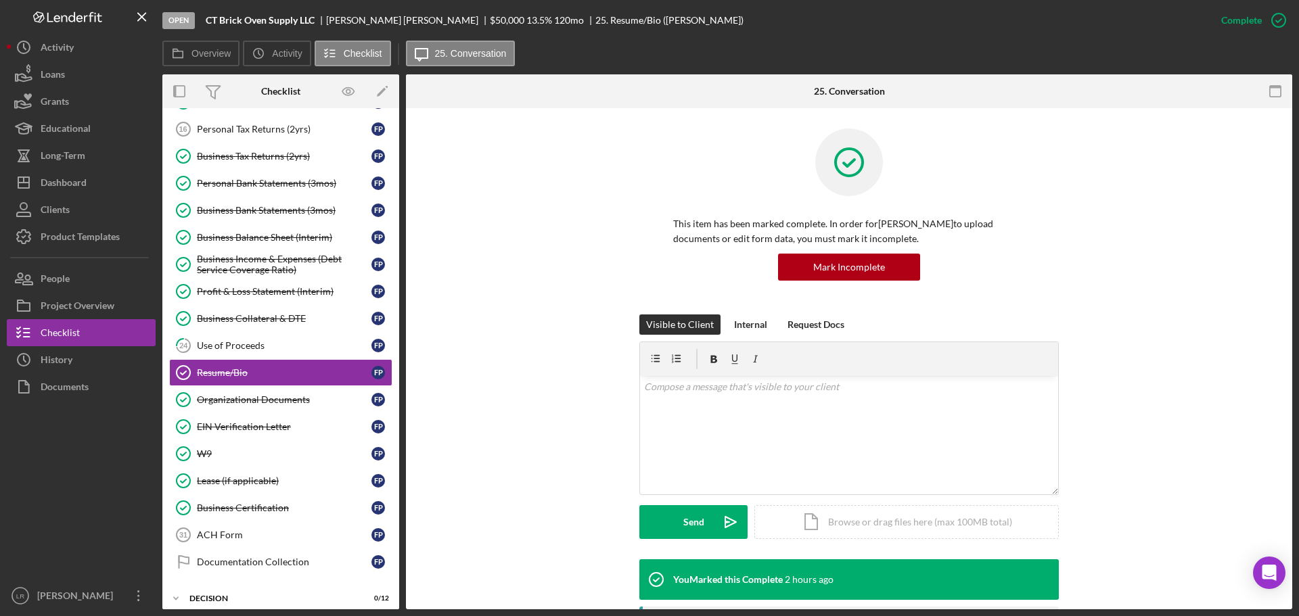
scroll to position [183, 0]
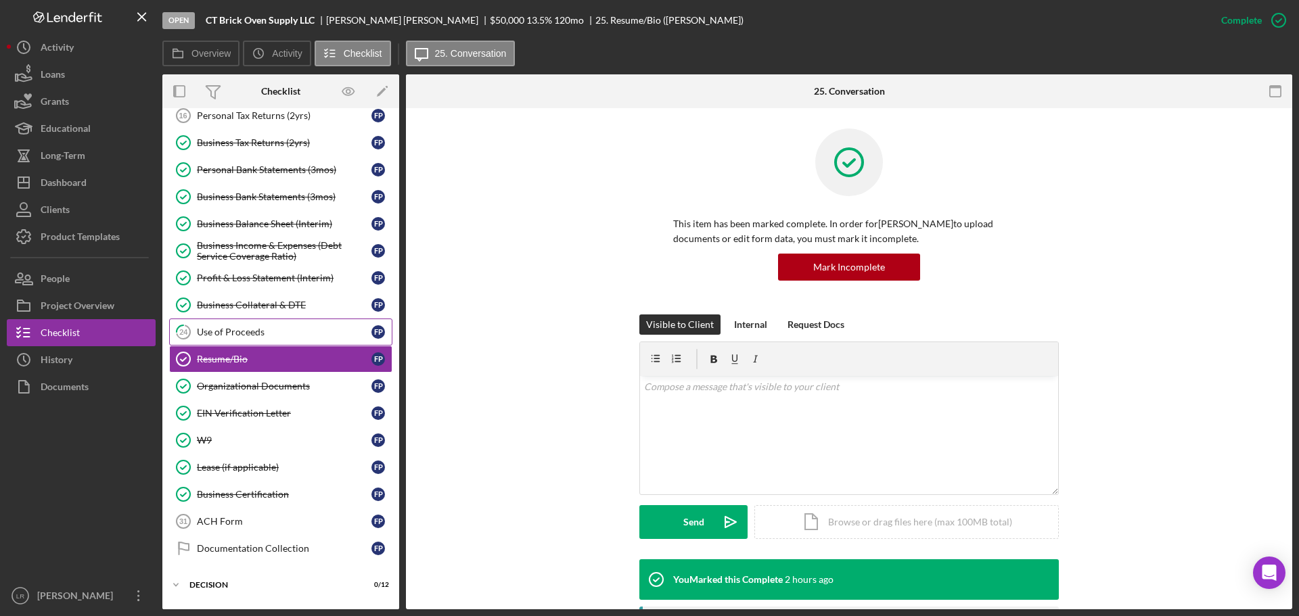
click at [231, 323] on link "24 Use of Proceeds F P" at bounding box center [280, 332] width 223 height 27
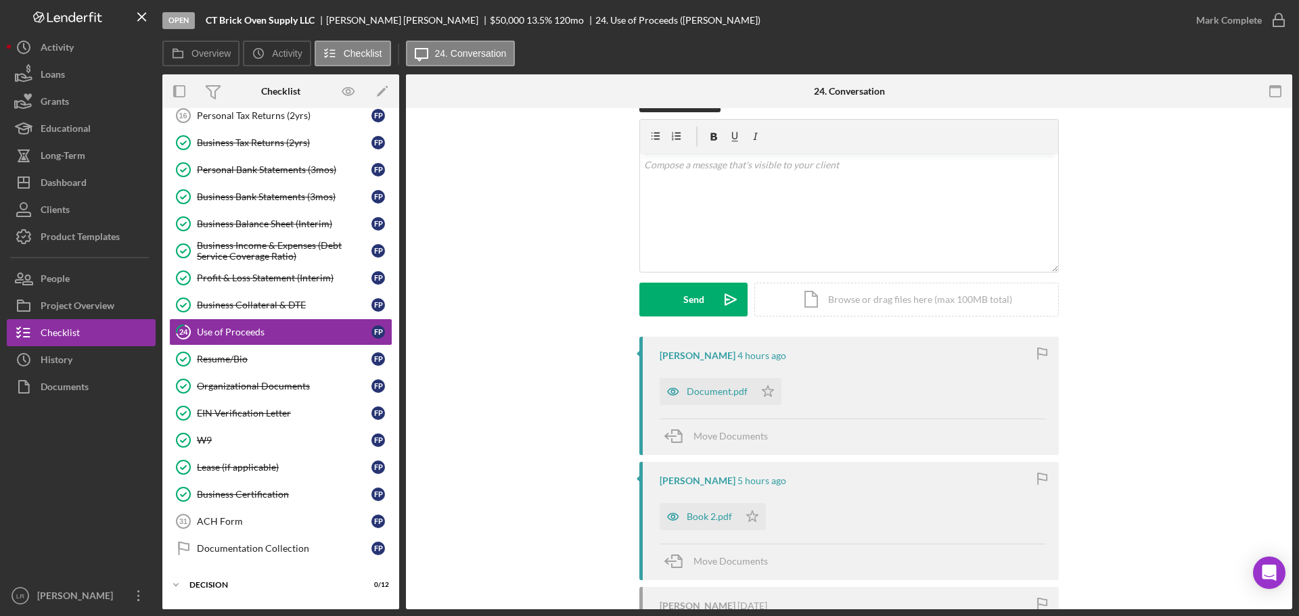
scroll to position [135, 0]
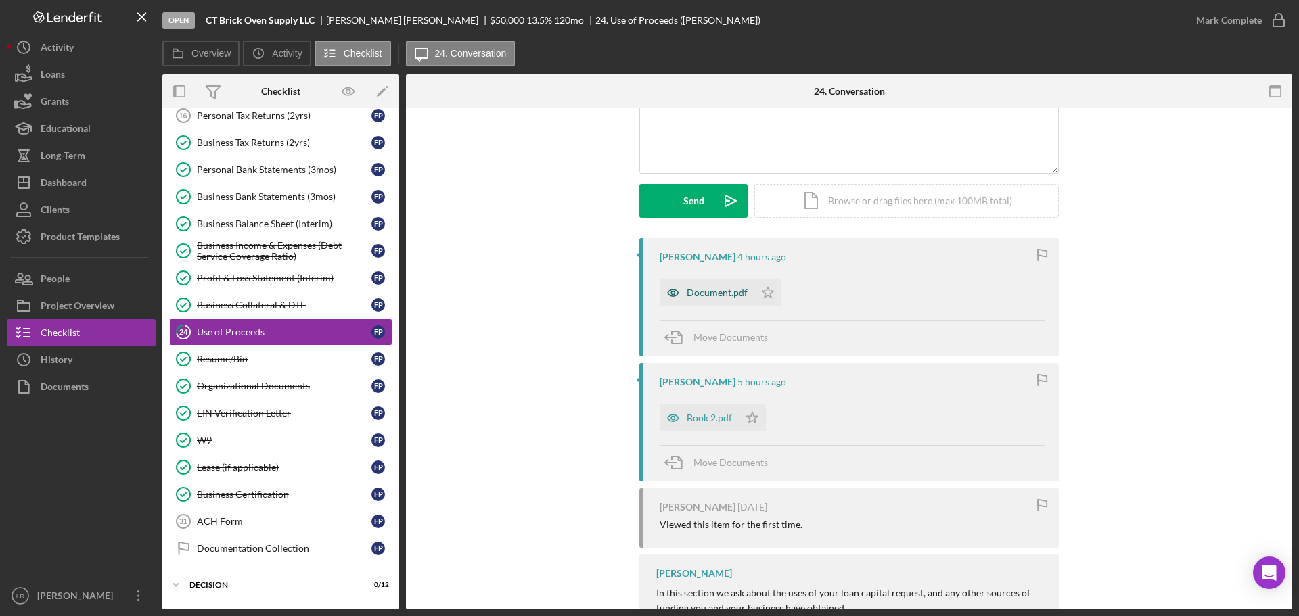
click at [710, 295] on div "Document.pdf" at bounding box center [717, 293] width 61 height 11
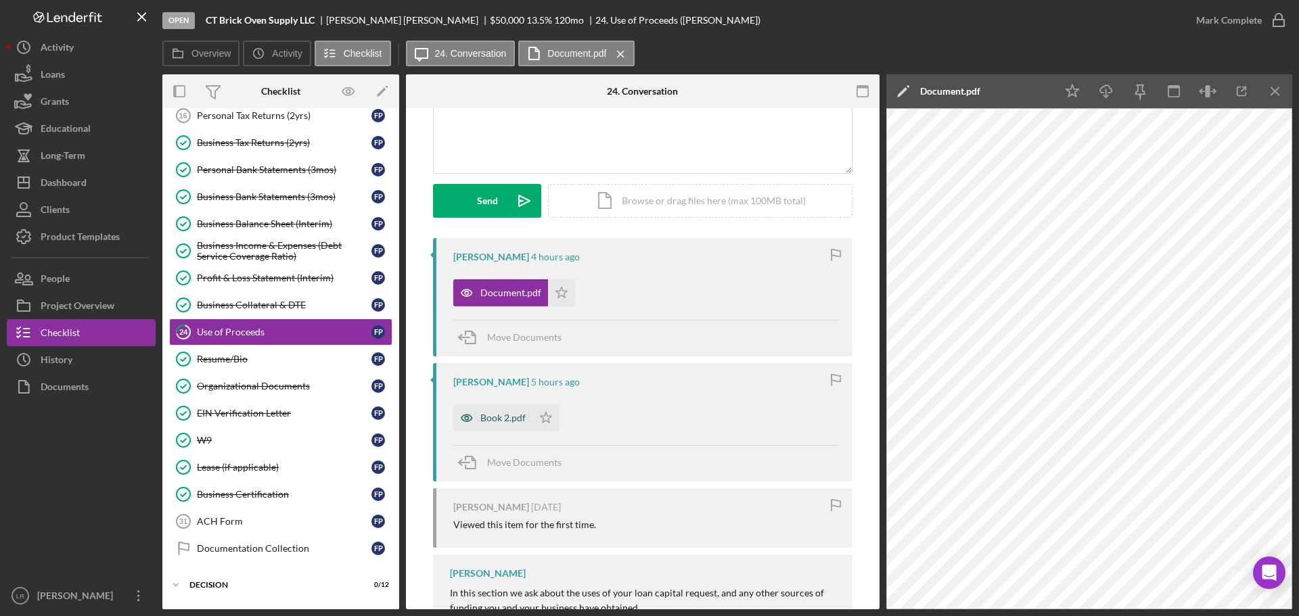
click at [484, 409] on div "Book 2.pdf" at bounding box center [492, 418] width 79 height 27
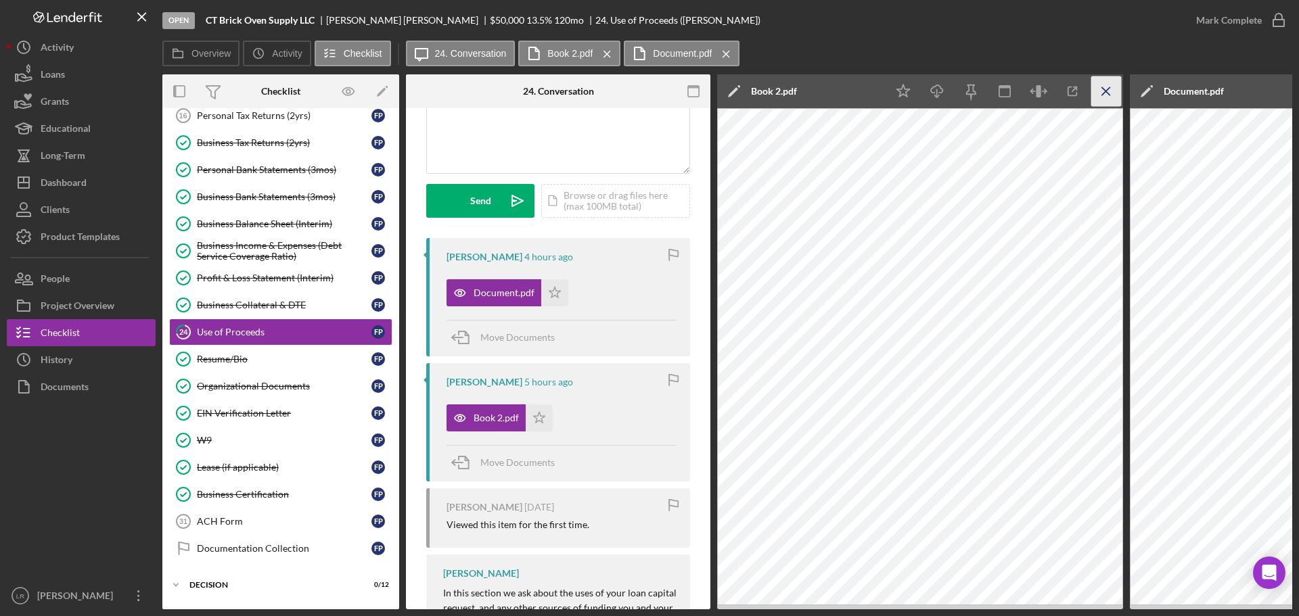
click at [1105, 92] on line "button" at bounding box center [1105, 90] width 7 height 7
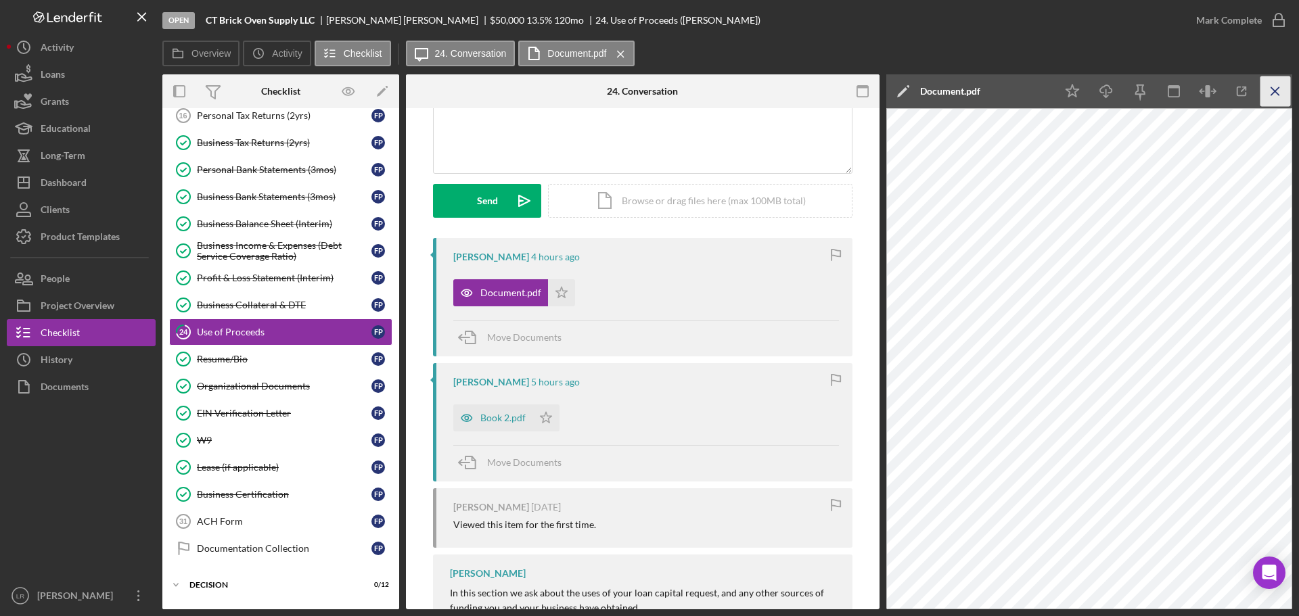
click at [1277, 93] on icon "Icon/Menu Close" at bounding box center [1275, 91] width 30 height 30
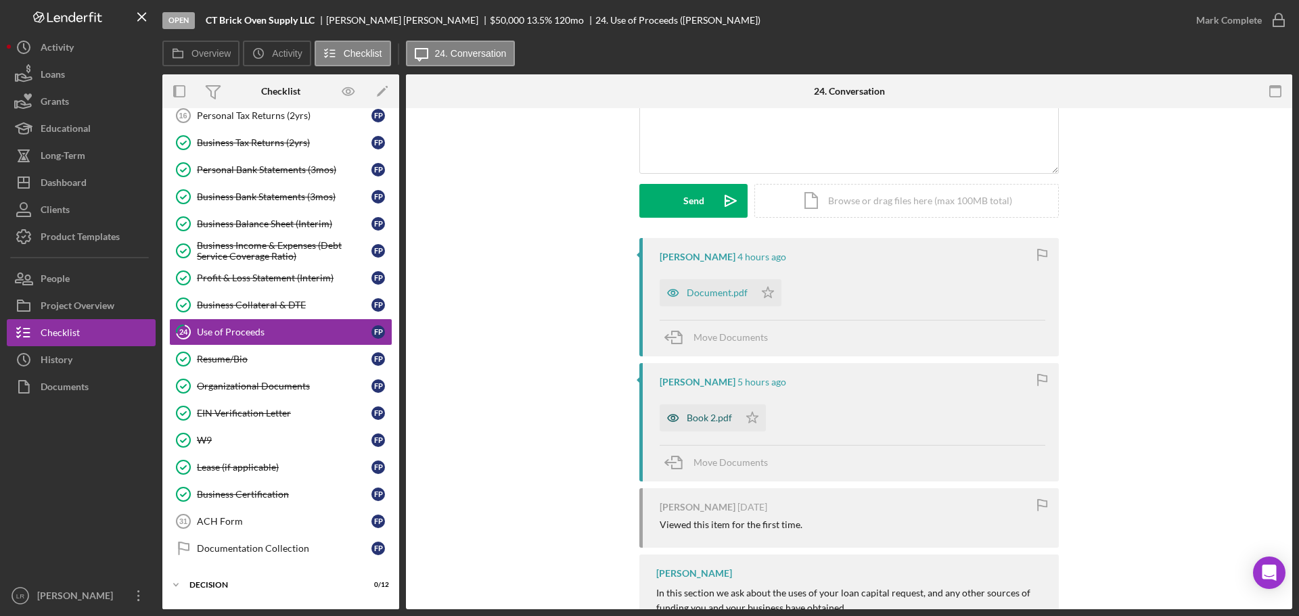
click at [708, 419] on div "Book 2.pdf" at bounding box center [709, 418] width 45 height 11
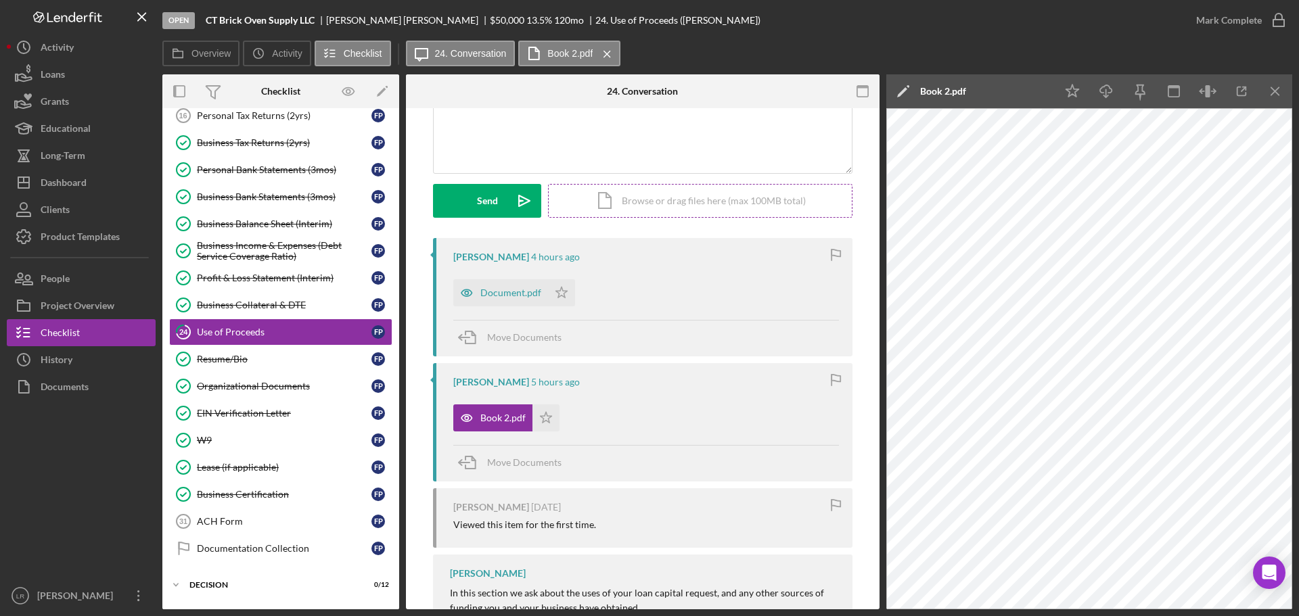
click at [667, 192] on div "Icon/Document Browse or drag files here (max 100MB total) Tap to choose files o…" at bounding box center [700, 201] width 304 height 34
click at [497, 193] on div "Upload" at bounding box center [487, 201] width 30 height 34
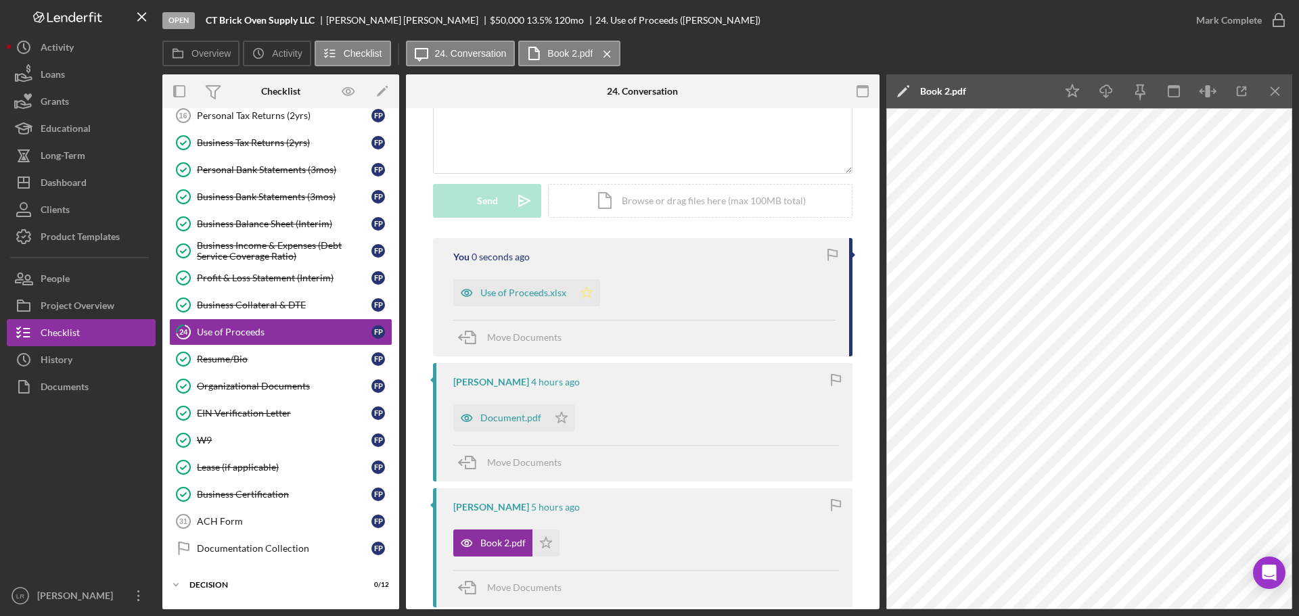
click at [587, 295] on polygon "button" at bounding box center [587, 292] width 12 height 11
click at [1278, 22] on icon "button" at bounding box center [1279, 20] width 34 height 34
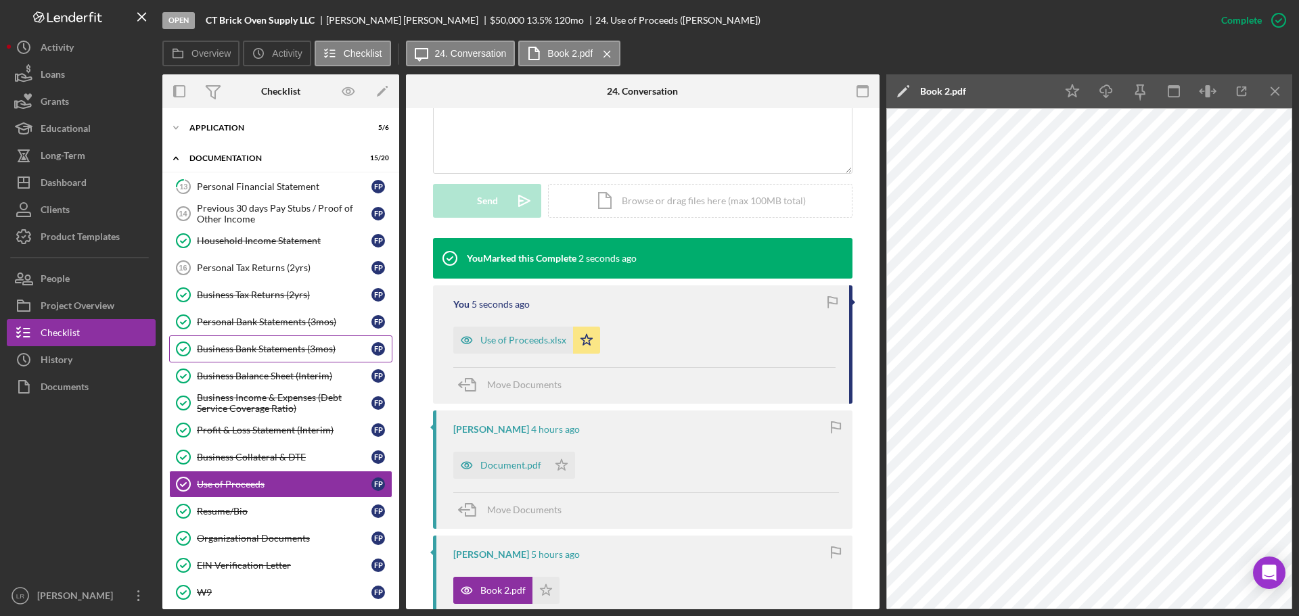
scroll to position [0, 0]
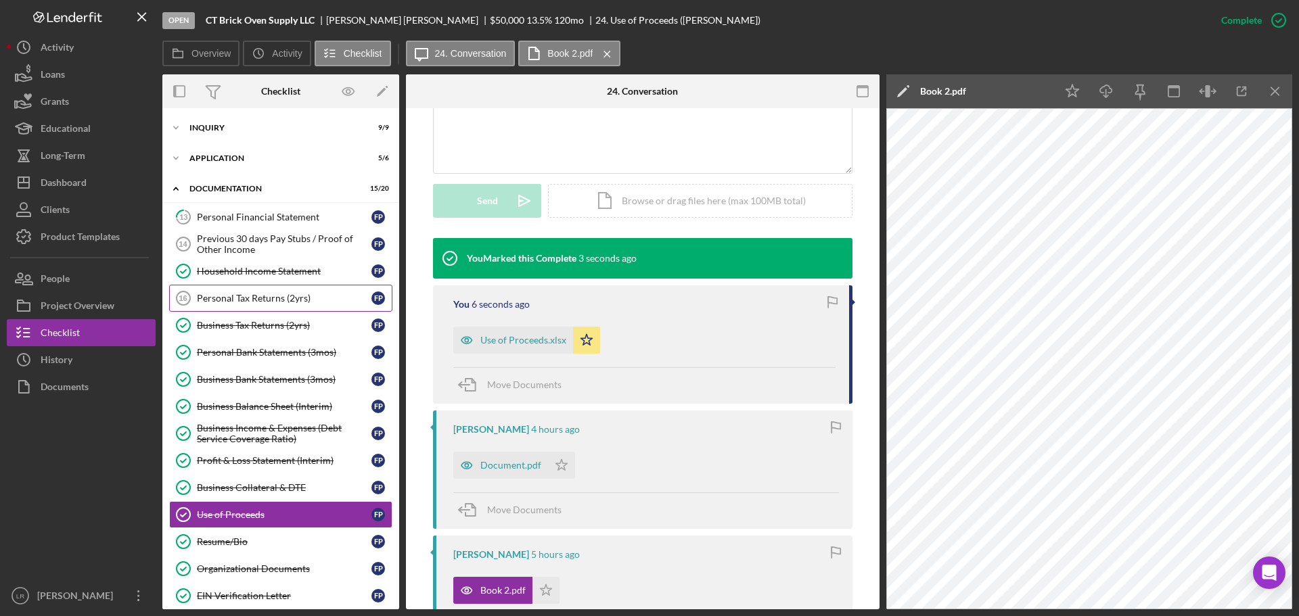
click at [234, 296] on div "Personal Tax Returns (2yrs)" at bounding box center [284, 298] width 175 height 11
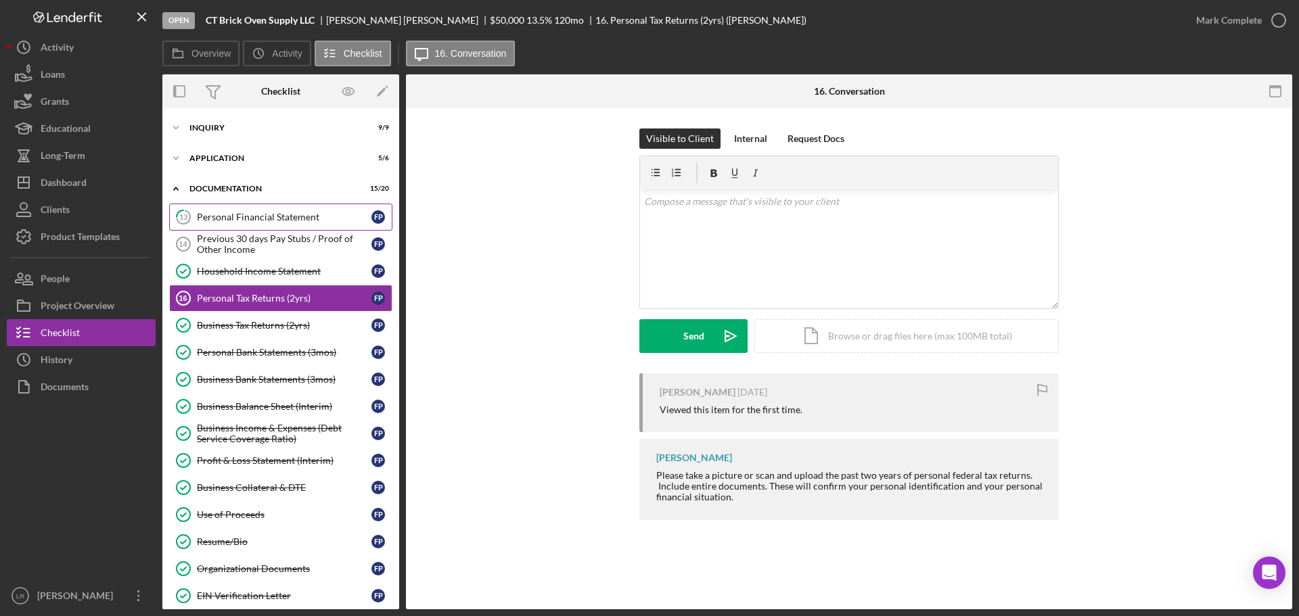
click at [237, 210] on link "13 Personal Financial Statement F P" at bounding box center [280, 217] width 223 height 27
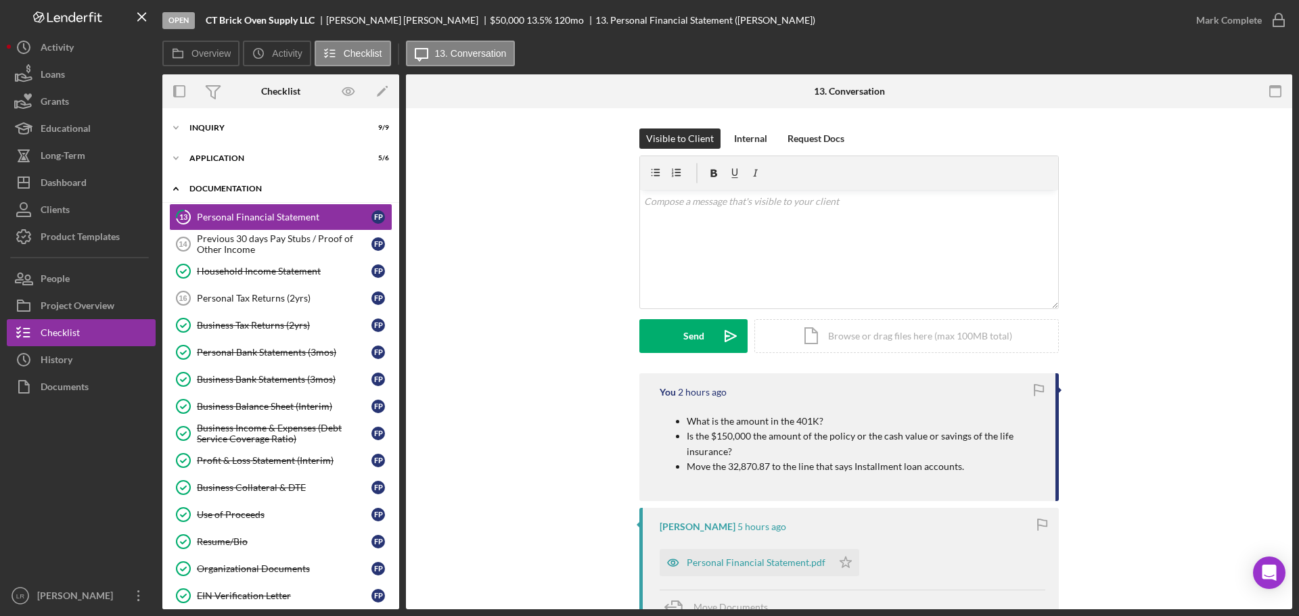
click at [235, 180] on div "Icon/Expander Documentation 15 / 20" at bounding box center [280, 189] width 237 height 28
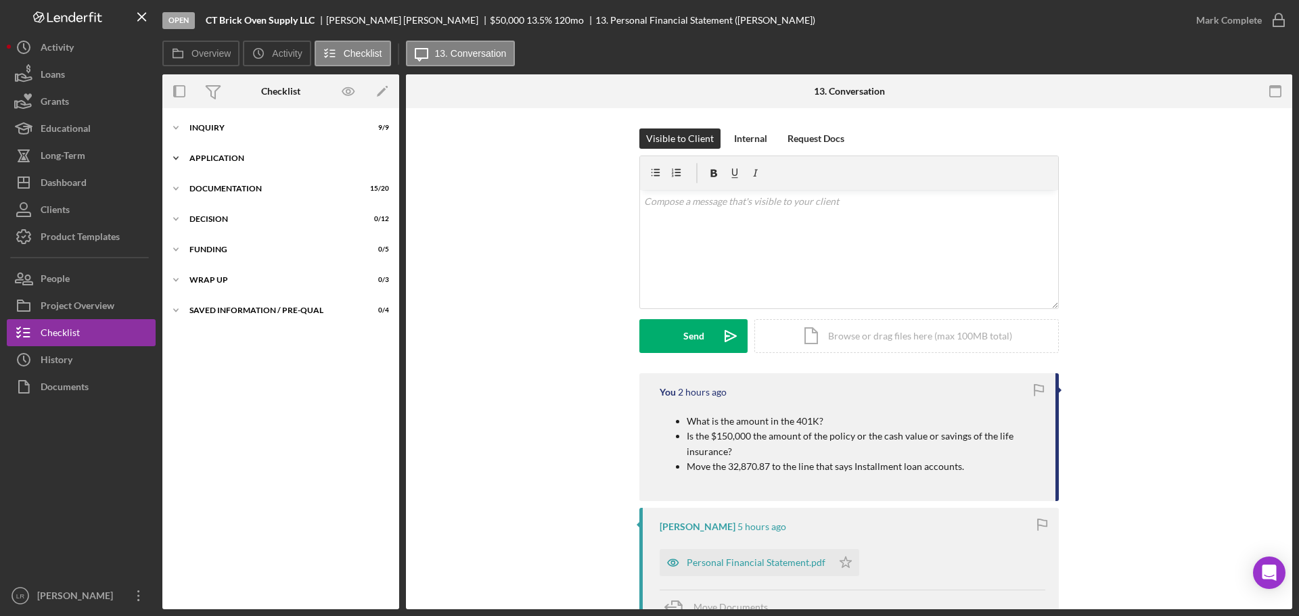
click at [225, 161] on div "Application" at bounding box center [285, 158] width 193 height 8
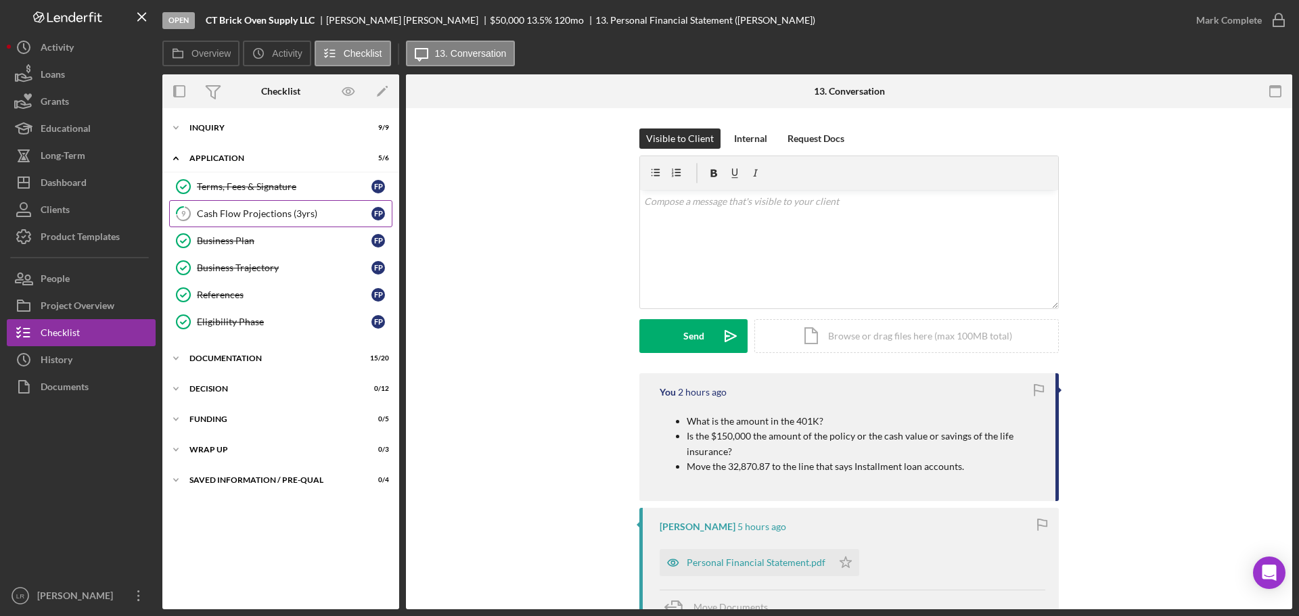
click at [234, 218] on div "Cash Flow Projections (3yrs)" at bounding box center [284, 213] width 175 height 11
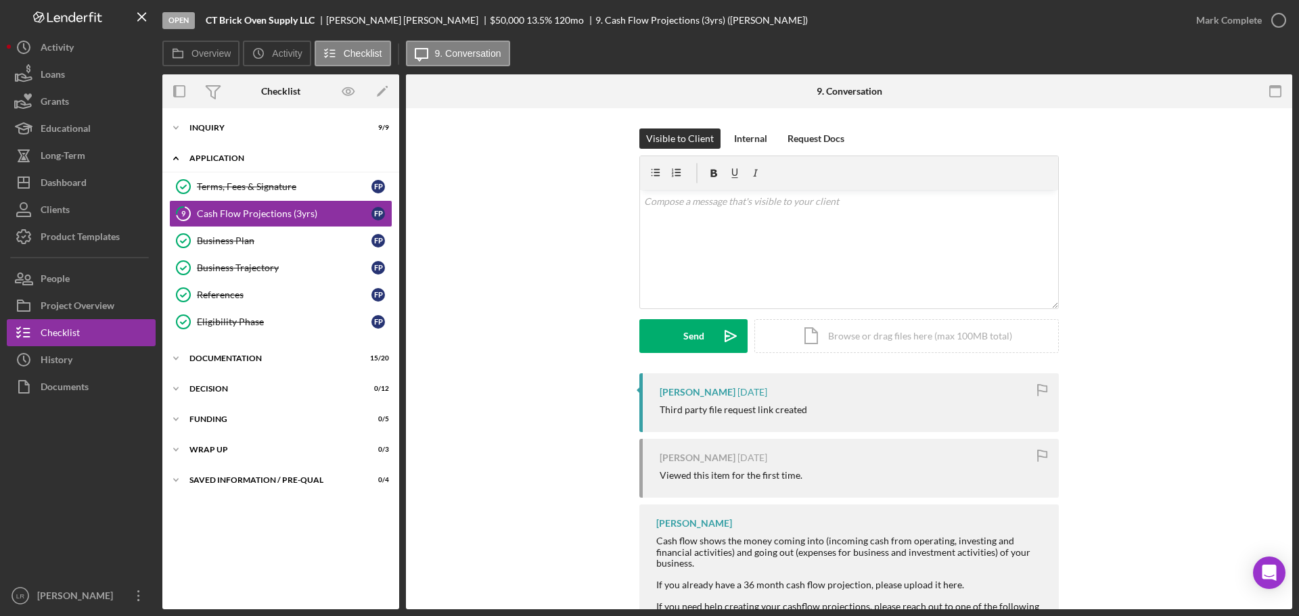
click at [181, 155] on icon "Icon/Expander" at bounding box center [175, 158] width 27 height 27
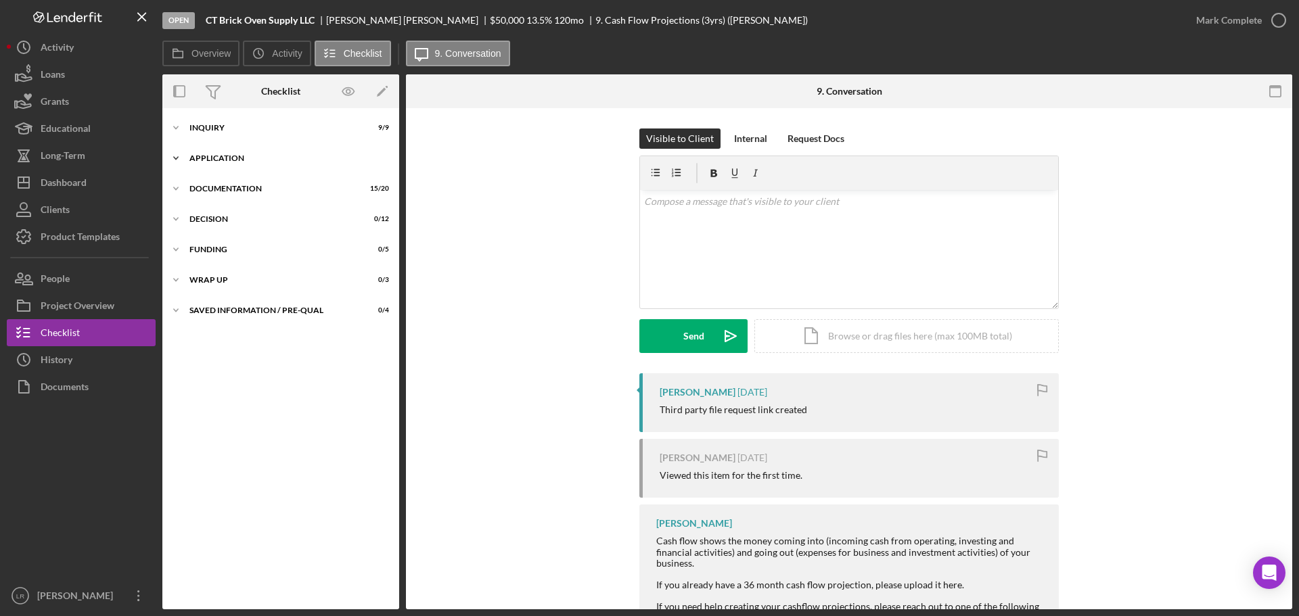
click at [177, 156] on icon "Icon/Expander" at bounding box center [175, 158] width 27 height 27
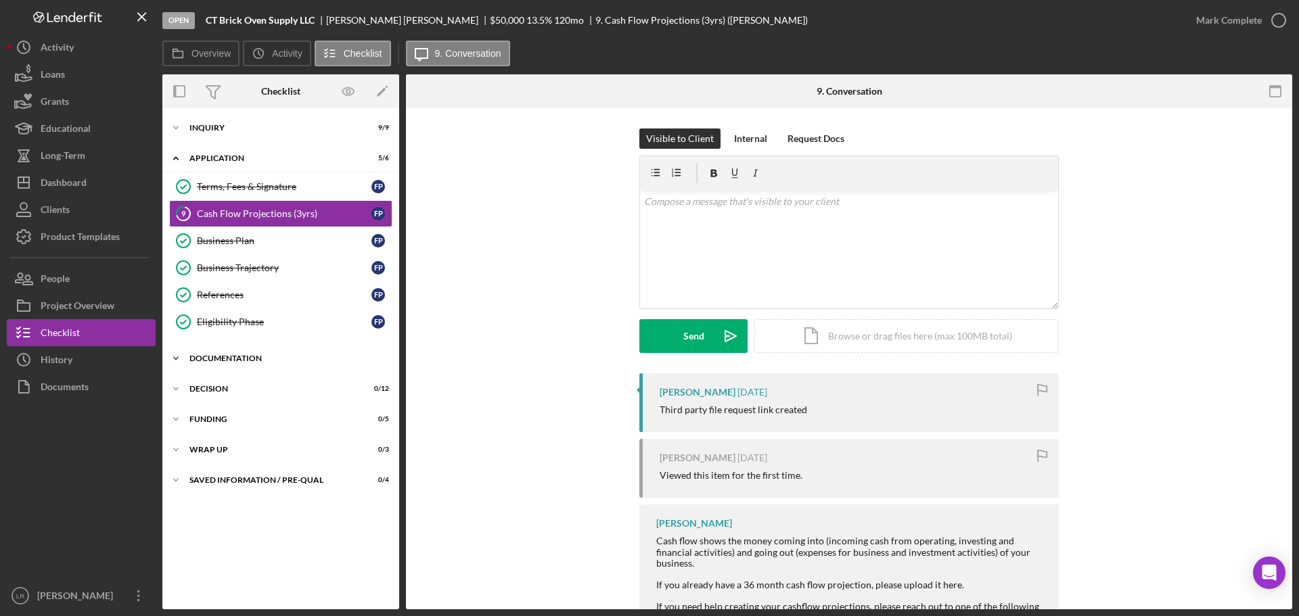
click at [179, 361] on icon "Icon/Expander" at bounding box center [175, 358] width 27 height 27
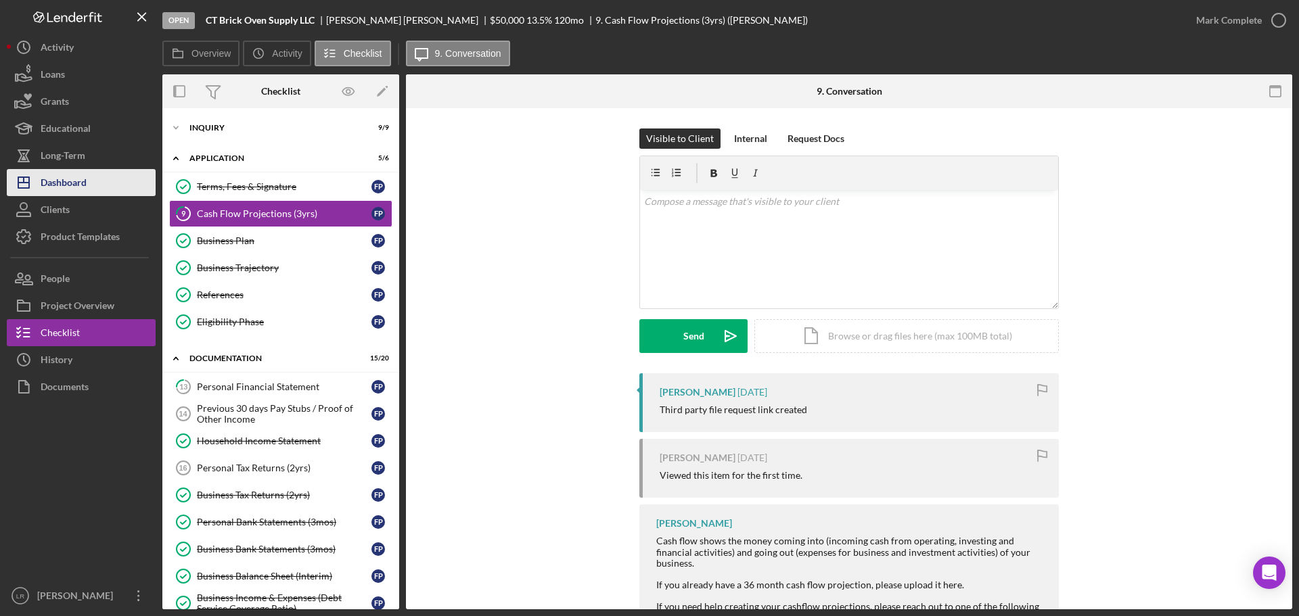
click at [95, 189] on button "Icon/Dashboard Dashboard" at bounding box center [81, 182] width 149 height 27
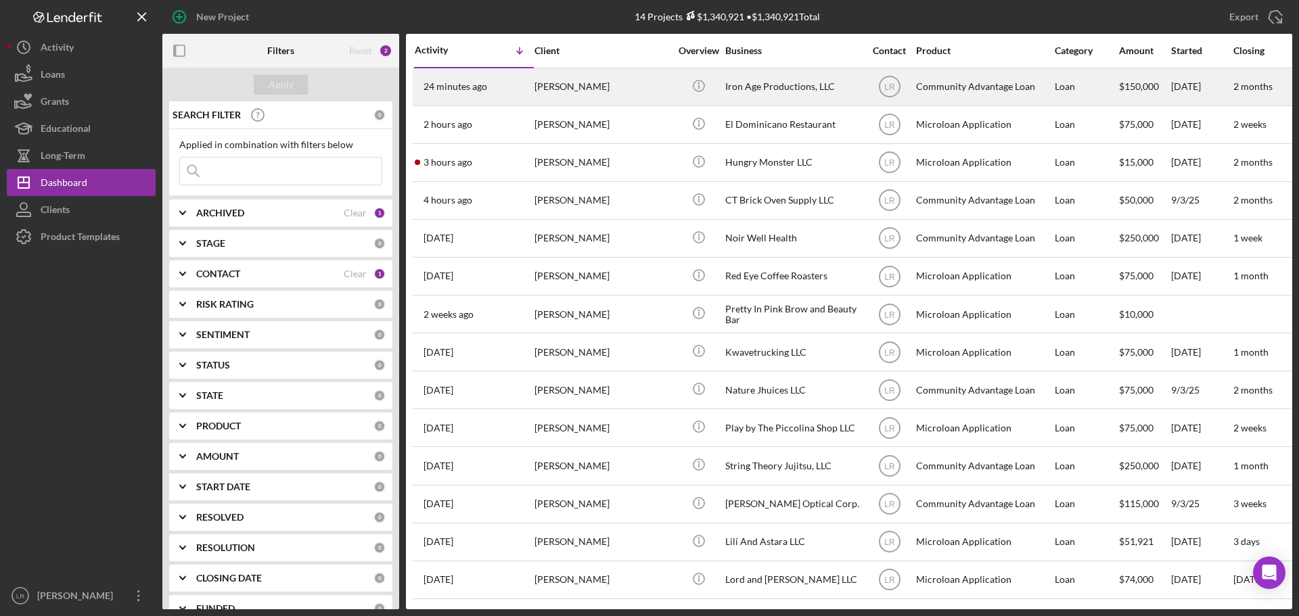
click at [563, 93] on div "[PERSON_NAME]" at bounding box center [601, 87] width 135 height 36
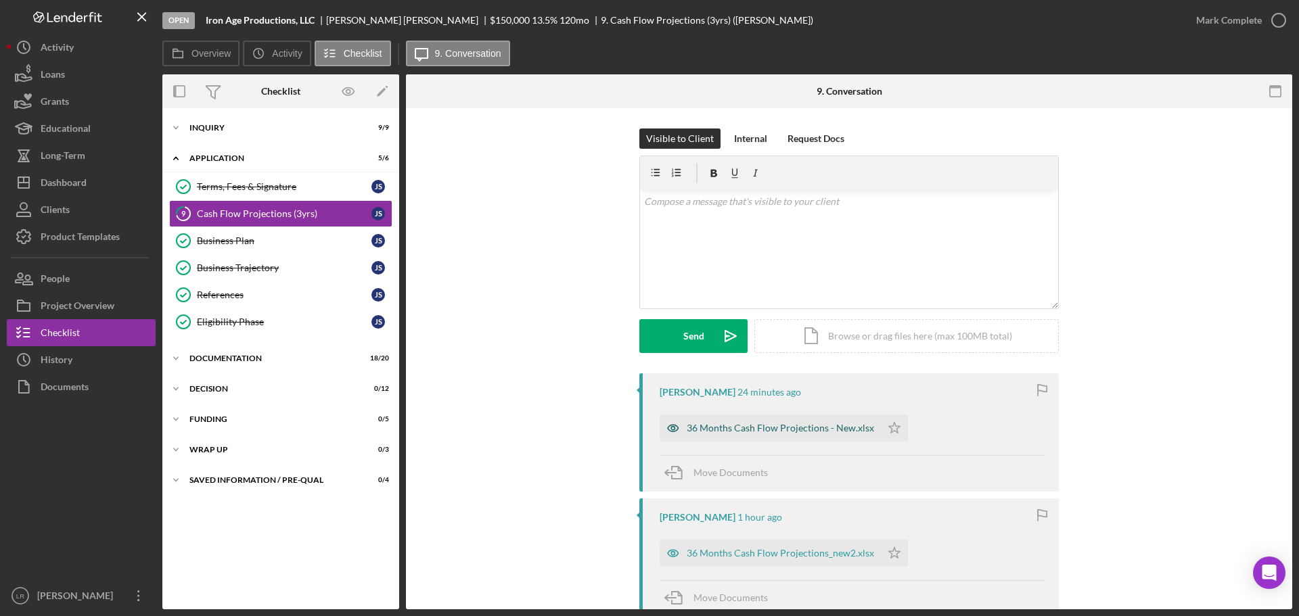
click at [756, 425] on div "36 Months Cash Flow Projections - New.xlsx" at bounding box center [780, 428] width 187 height 11
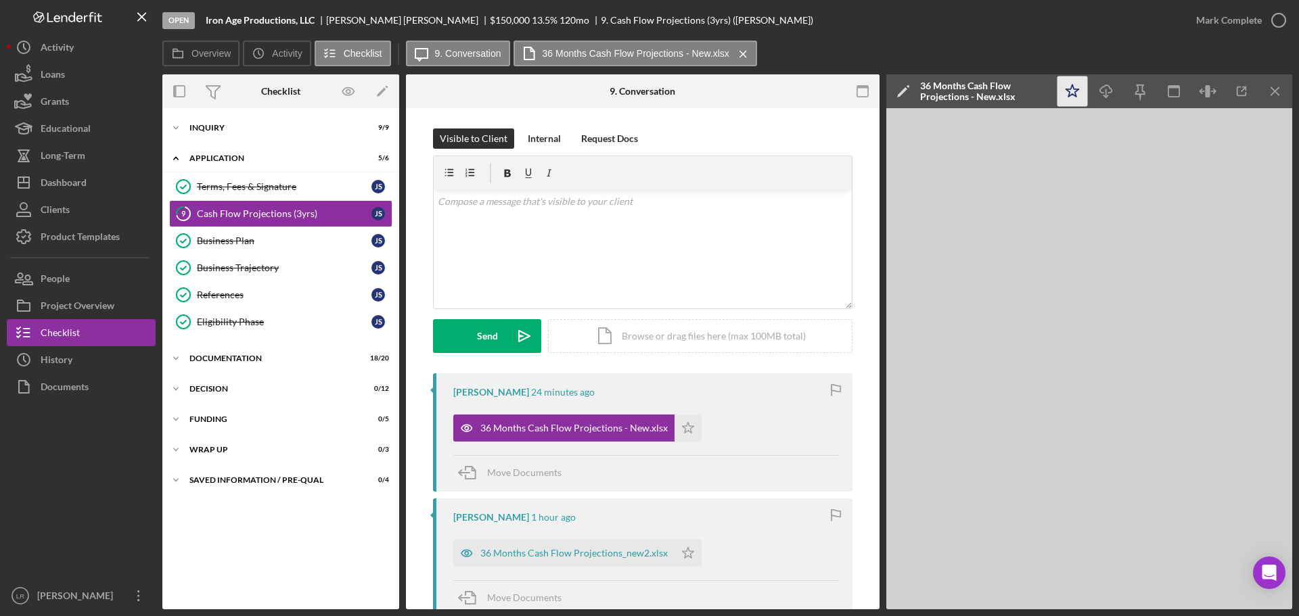
click at [1070, 99] on icon "Icon/Star" at bounding box center [1072, 91] width 30 height 30
click at [1274, 18] on icon "button" at bounding box center [1279, 20] width 34 height 34
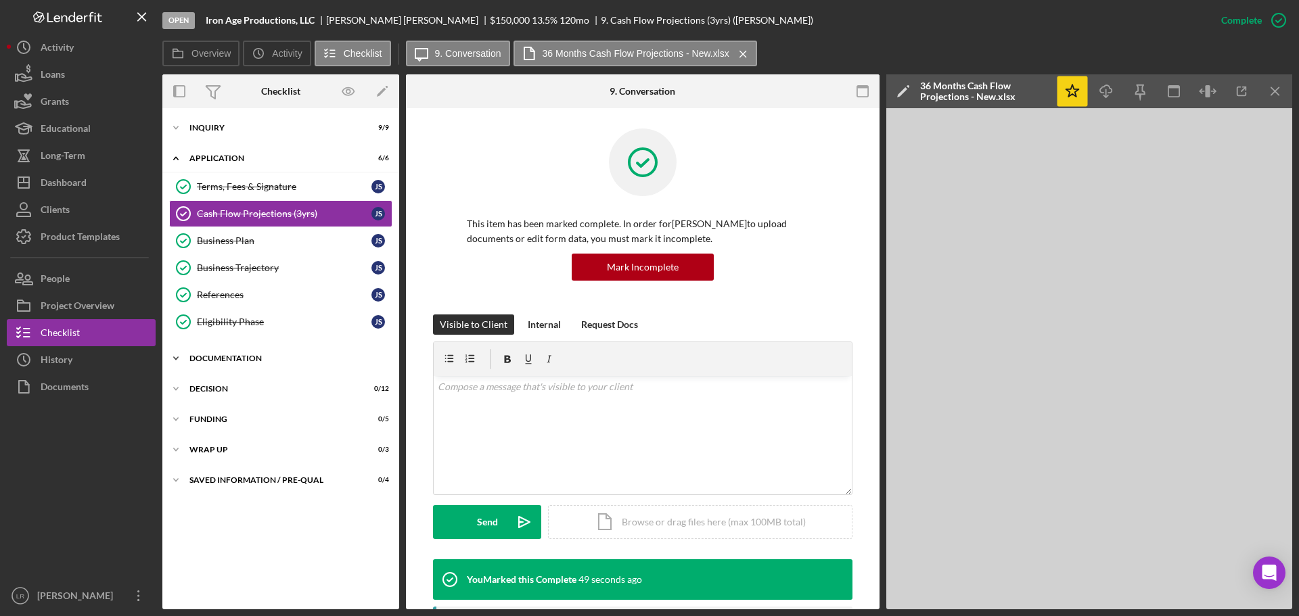
click at [256, 352] on div "Icon/Expander Documentation 18 / 20" at bounding box center [280, 358] width 237 height 27
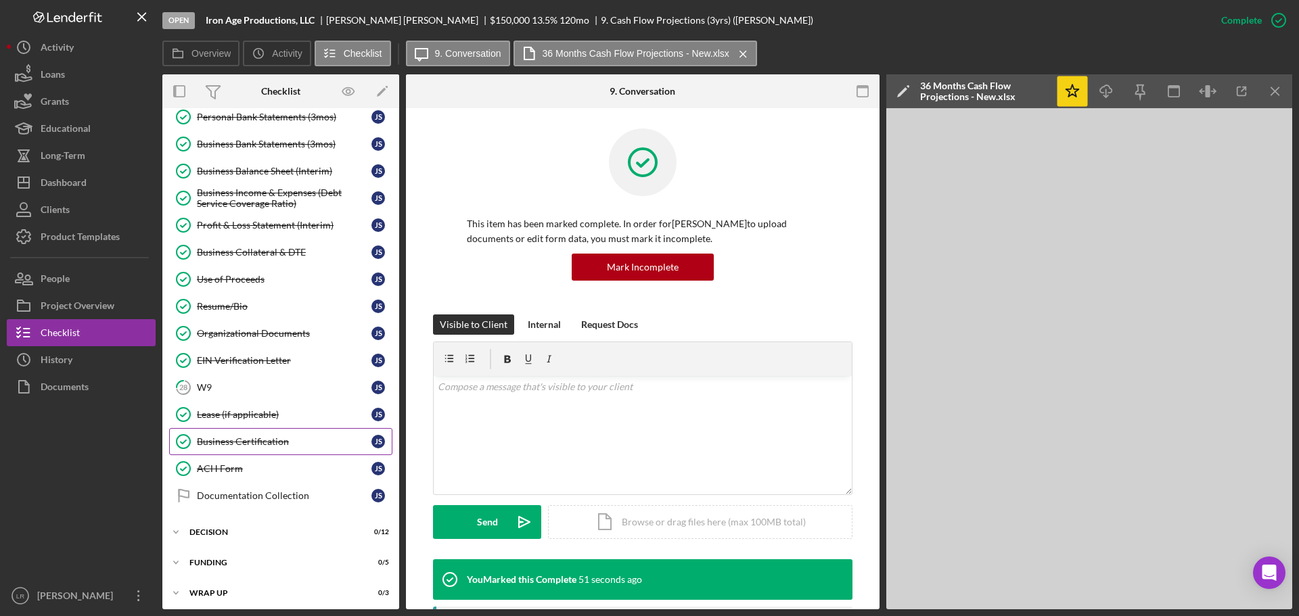
scroll to position [440, 0]
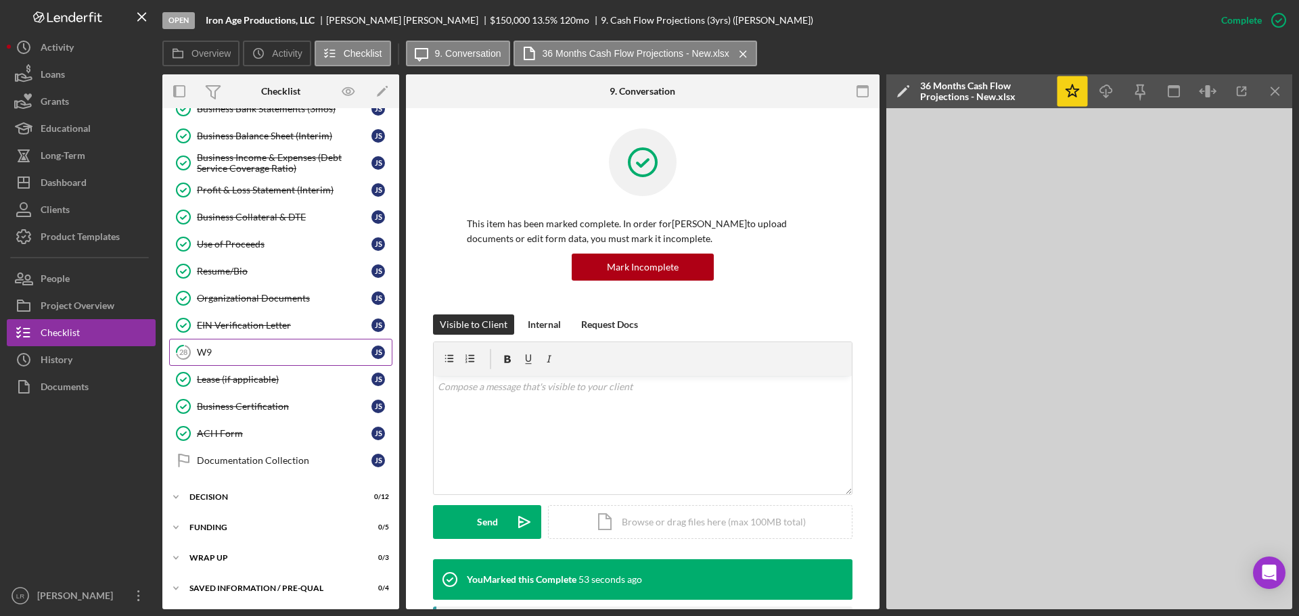
click at [273, 347] on div "W9" at bounding box center [284, 352] width 175 height 11
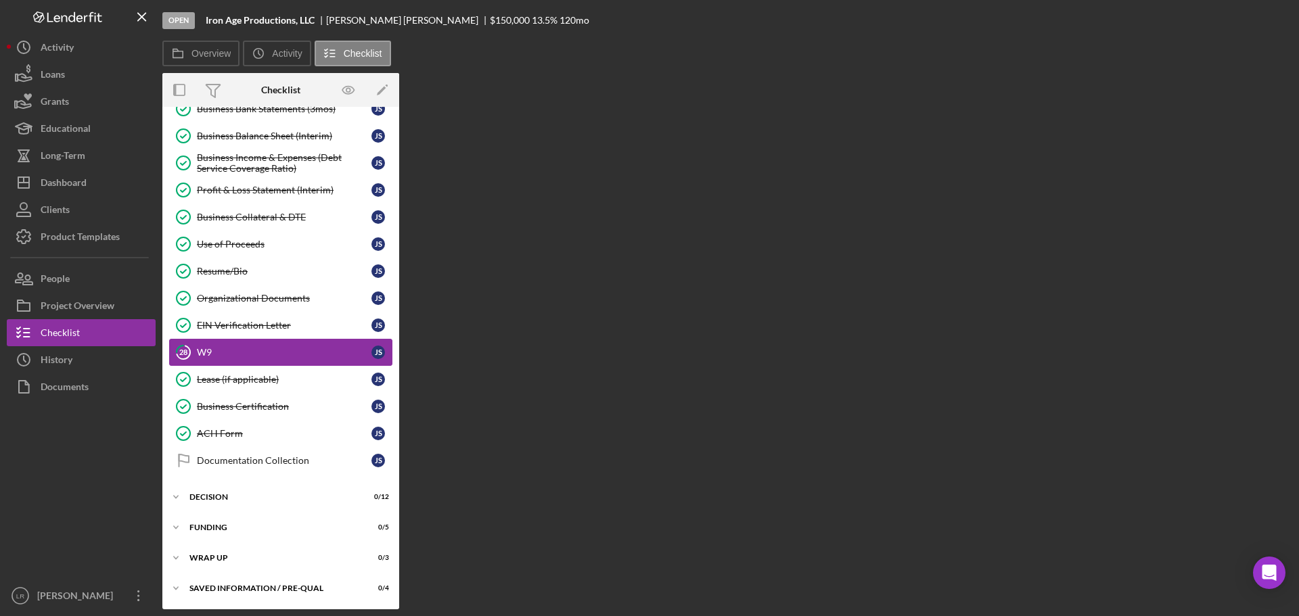
scroll to position [440, 0]
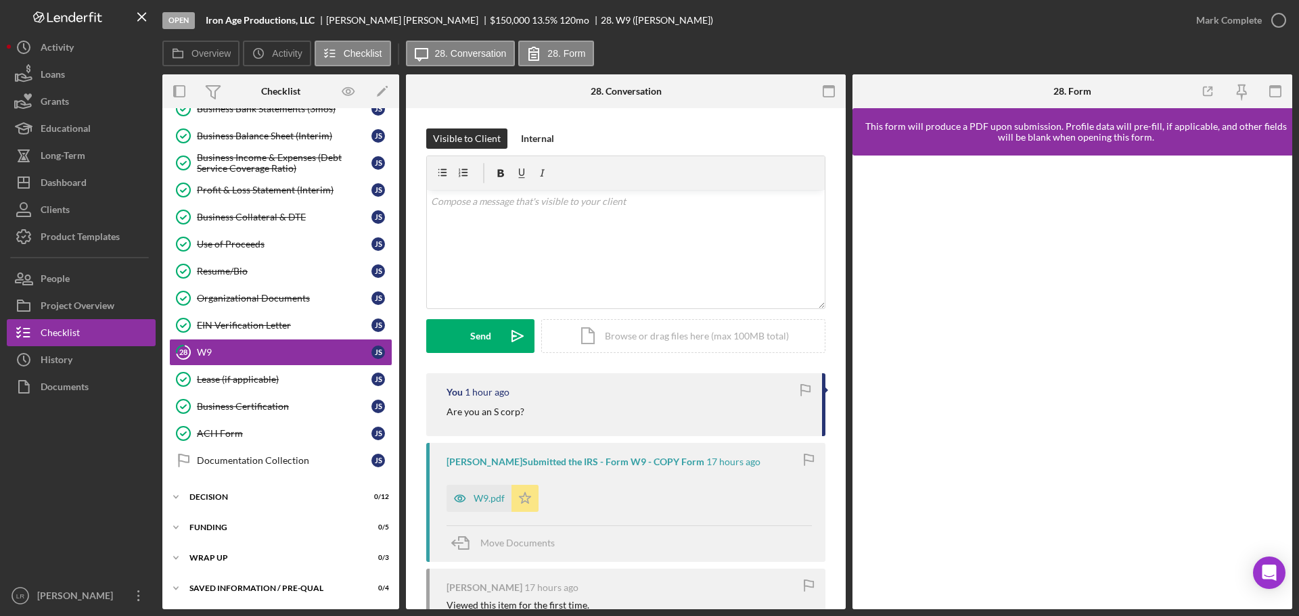
click at [525, 497] on icon "Icon/Star" at bounding box center [524, 498] width 27 height 27
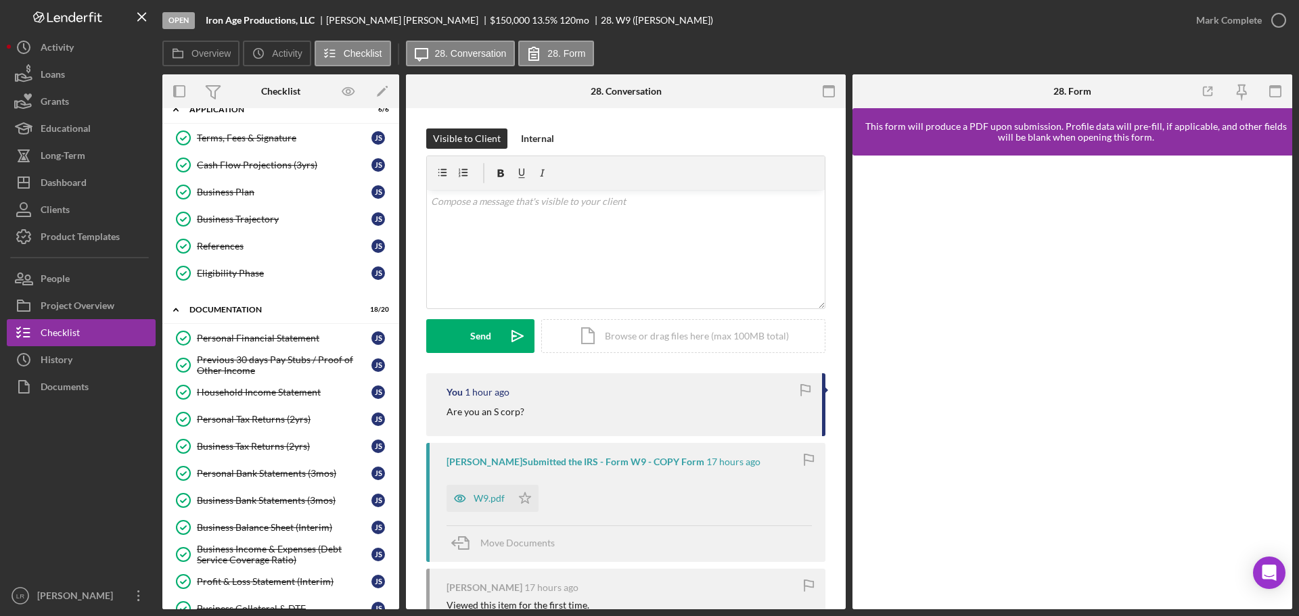
scroll to position [0, 0]
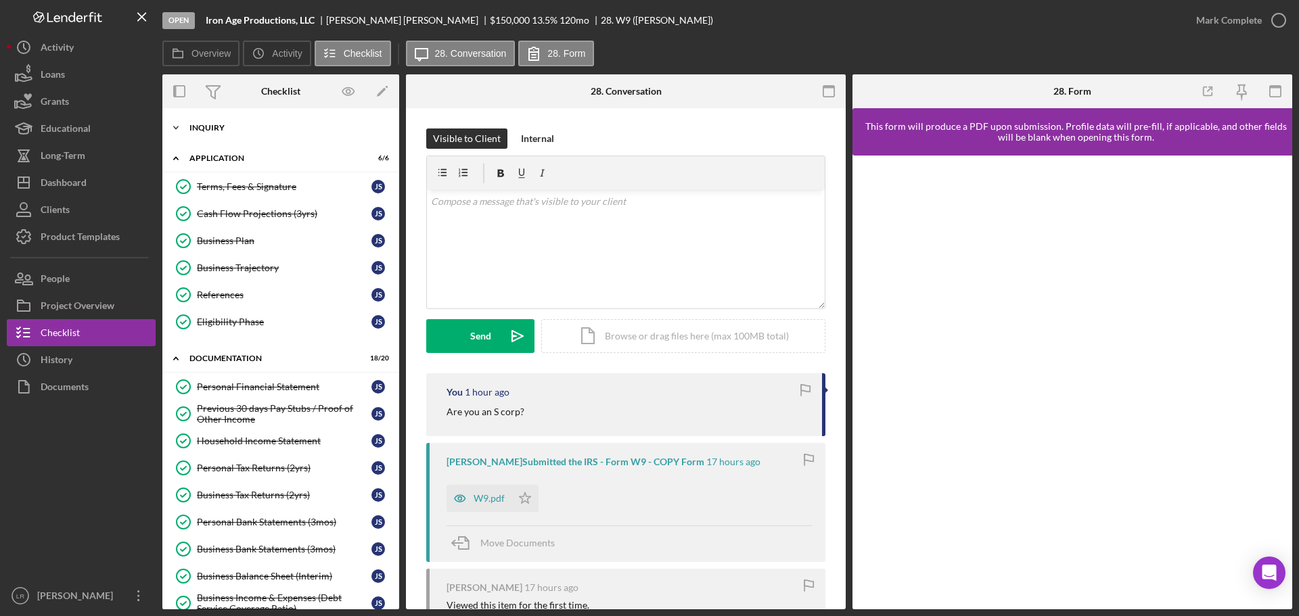
click at [273, 122] on div "Icon/Expander Inquiry 9 / 9" at bounding box center [280, 127] width 237 height 27
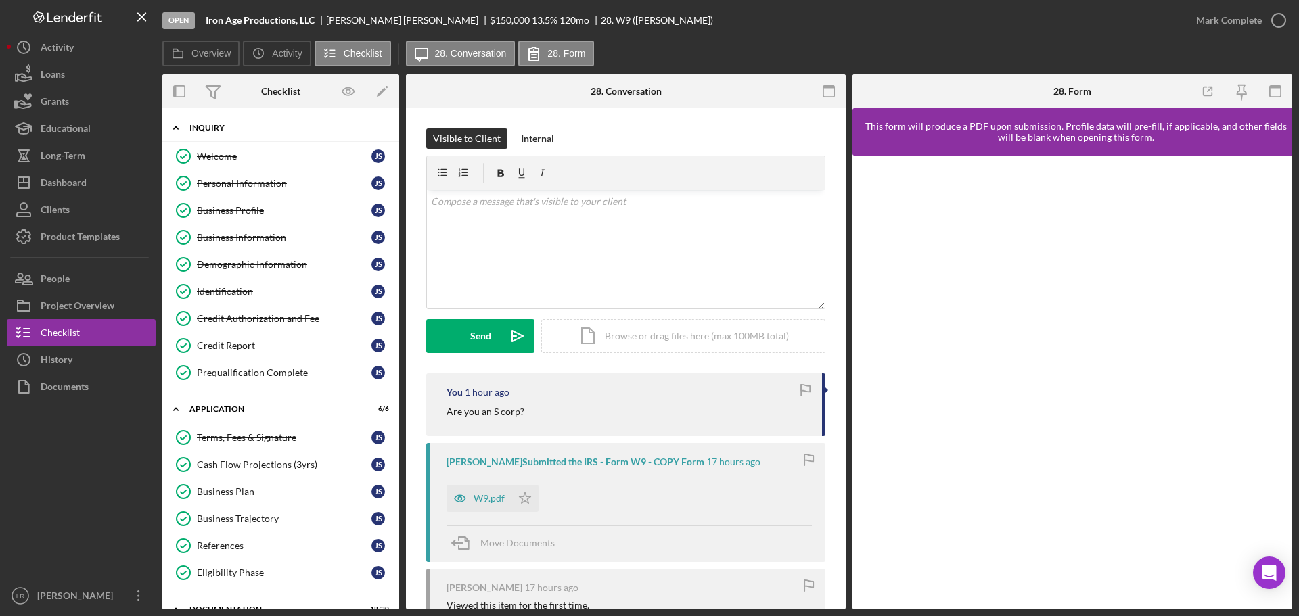
click at [273, 122] on div "Icon/Expander Inquiry 9 / 9" at bounding box center [280, 128] width 237 height 28
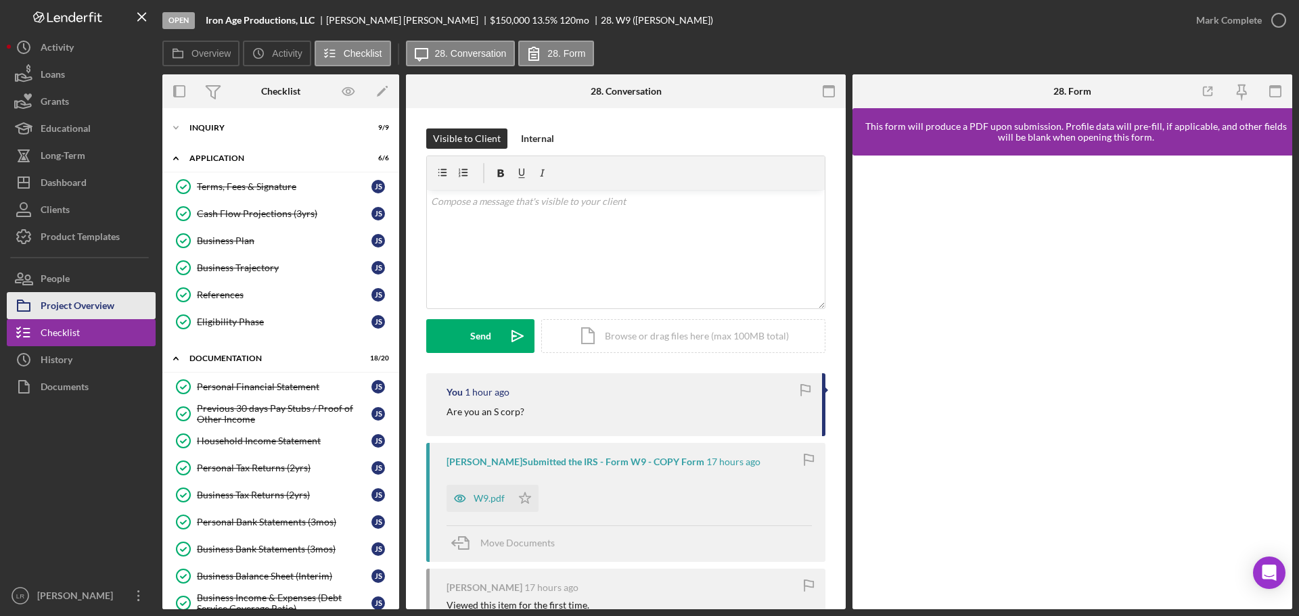
click at [91, 302] on div "Project Overview" at bounding box center [78, 307] width 74 height 30
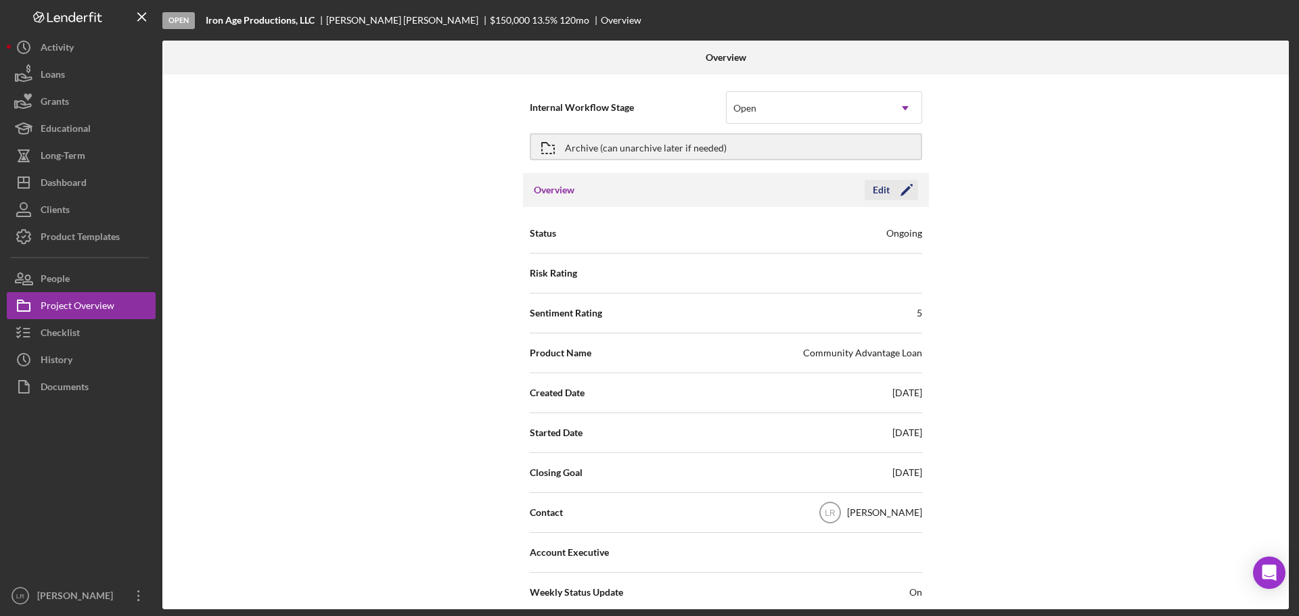
click at [907, 189] on icon "Icon/Edit" at bounding box center [907, 190] width 34 height 34
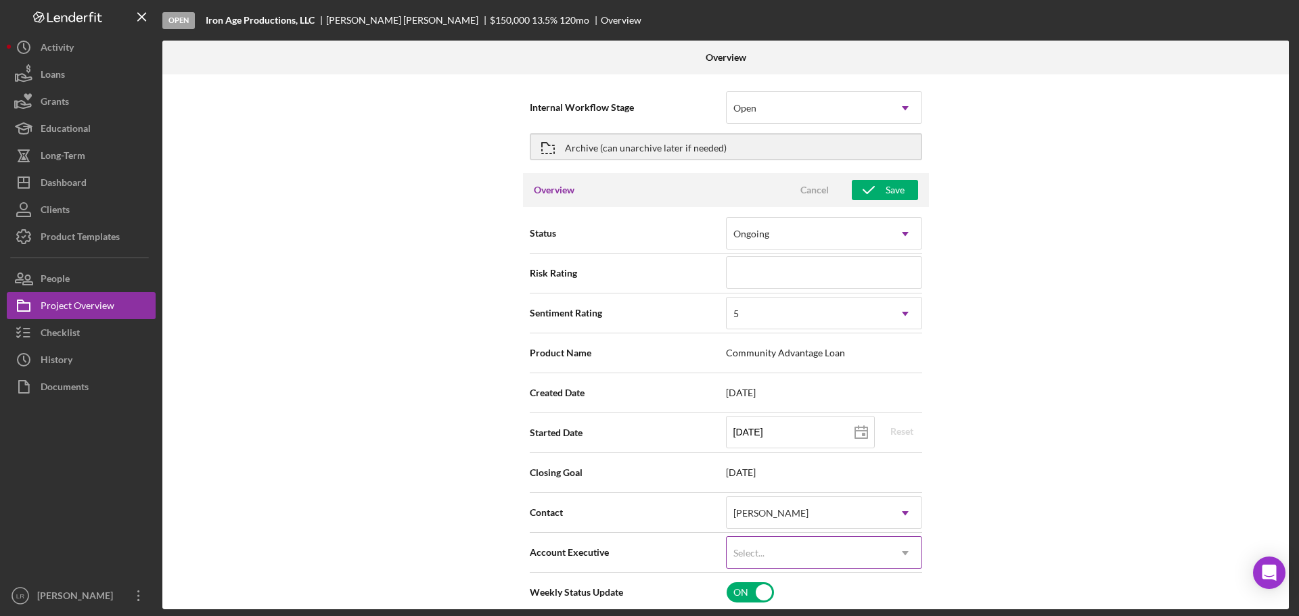
click at [779, 551] on div "Select..." at bounding box center [808, 553] width 162 height 31
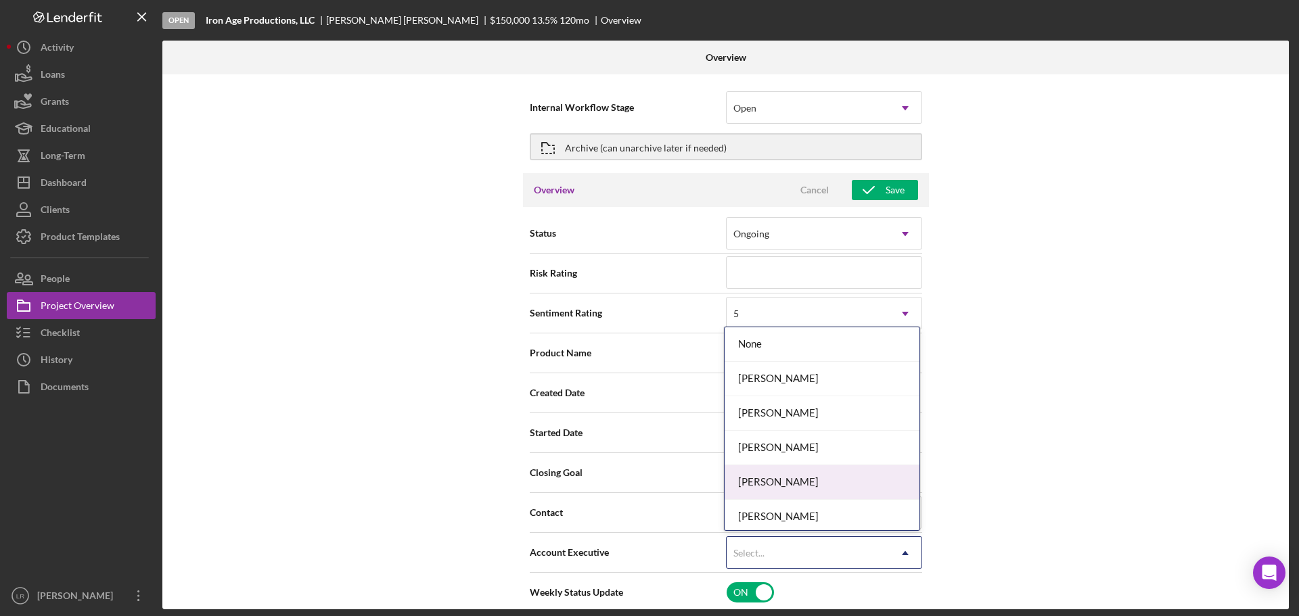
click at [777, 472] on div "[PERSON_NAME]" at bounding box center [822, 482] width 195 height 35
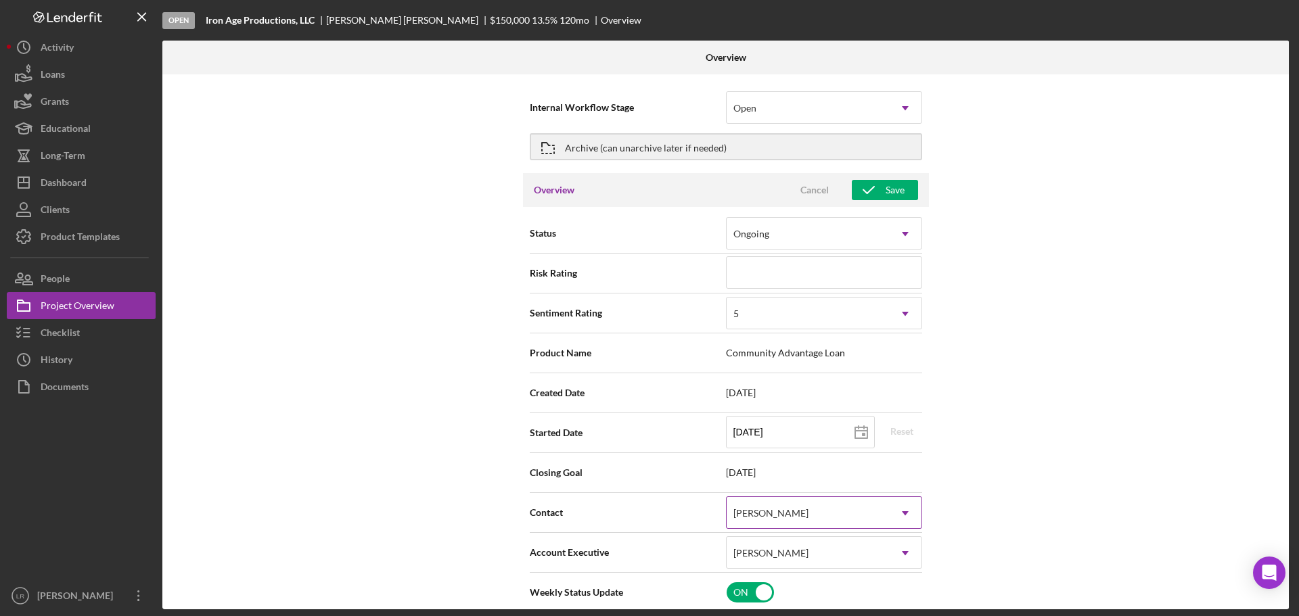
click at [770, 505] on div "[PERSON_NAME]" at bounding box center [808, 513] width 162 height 31
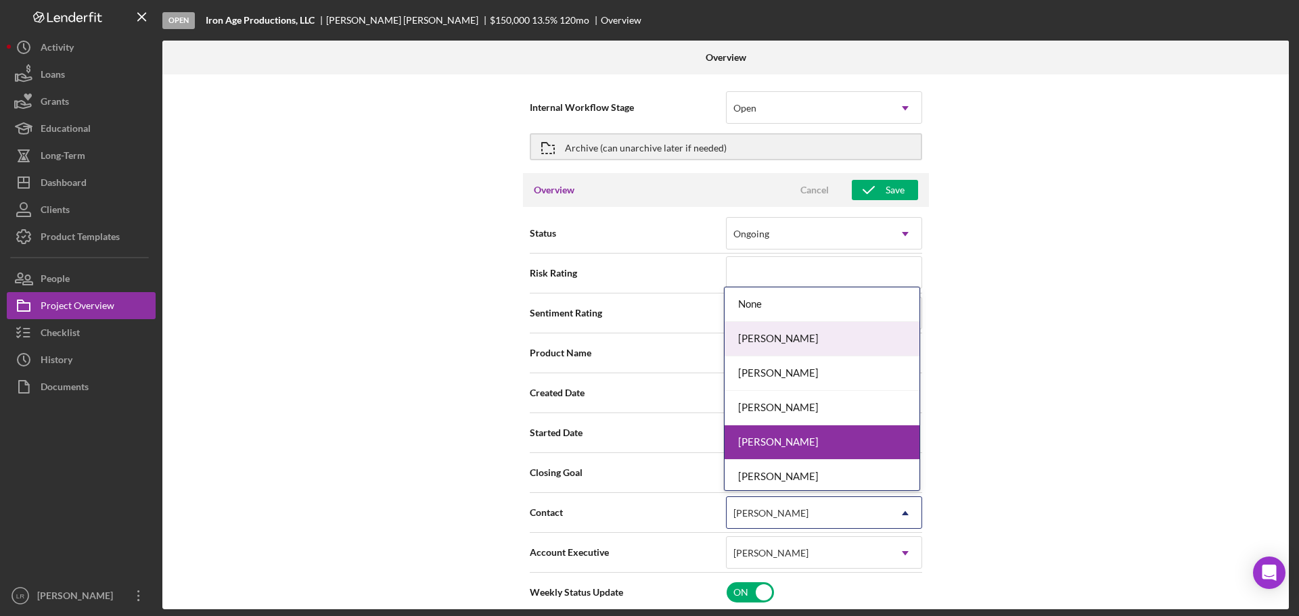
click at [766, 340] on div "Dale Owen" at bounding box center [822, 339] width 195 height 35
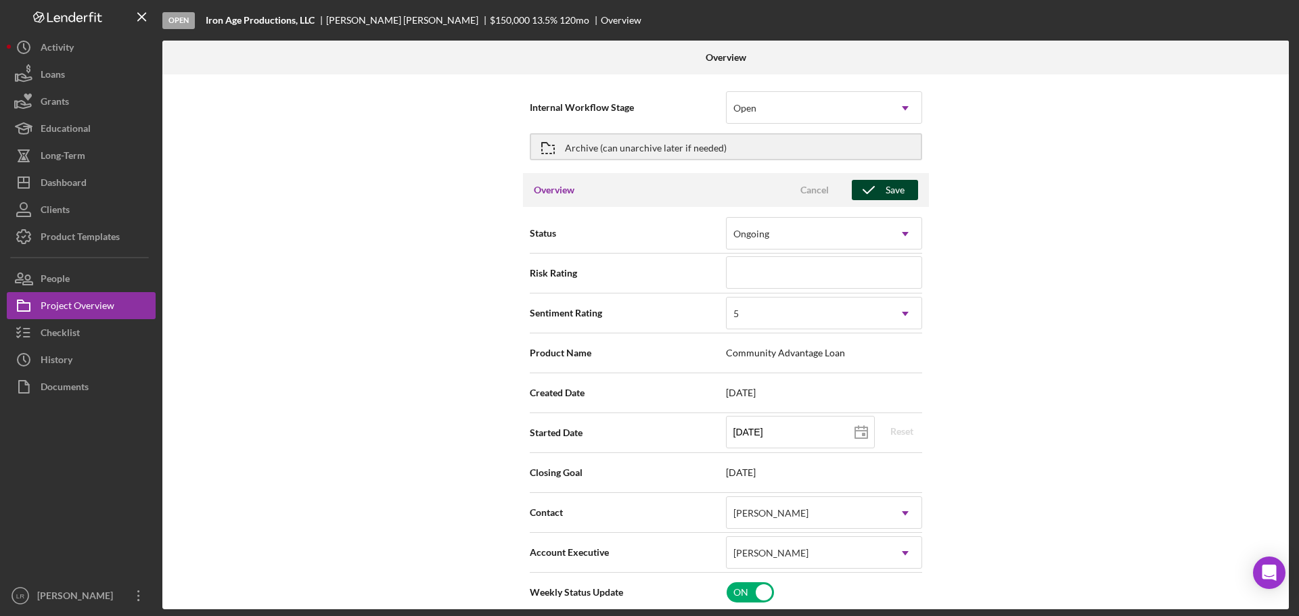
click at [877, 189] on icon "button" at bounding box center [869, 190] width 34 height 34
type textarea "Here's a snapshot of information that has been fully approved, as well as the i…"
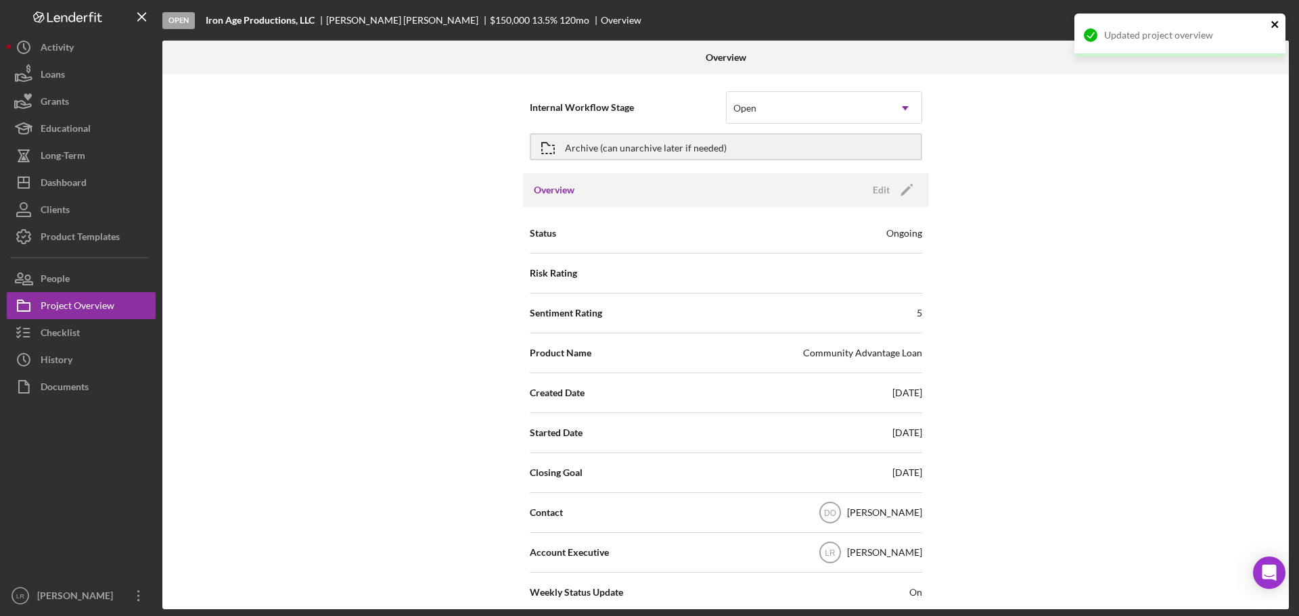
click at [1277, 26] on icon "close" at bounding box center [1274, 24] width 7 height 7
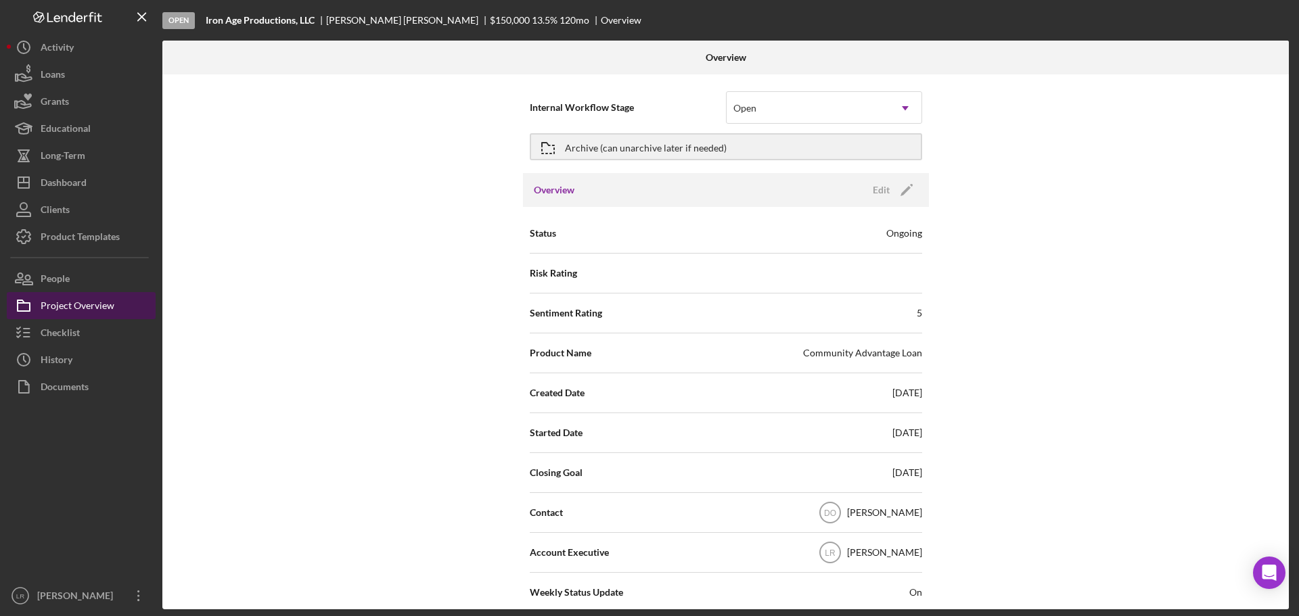
click at [70, 313] on div "Project Overview" at bounding box center [78, 307] width 74 height 30
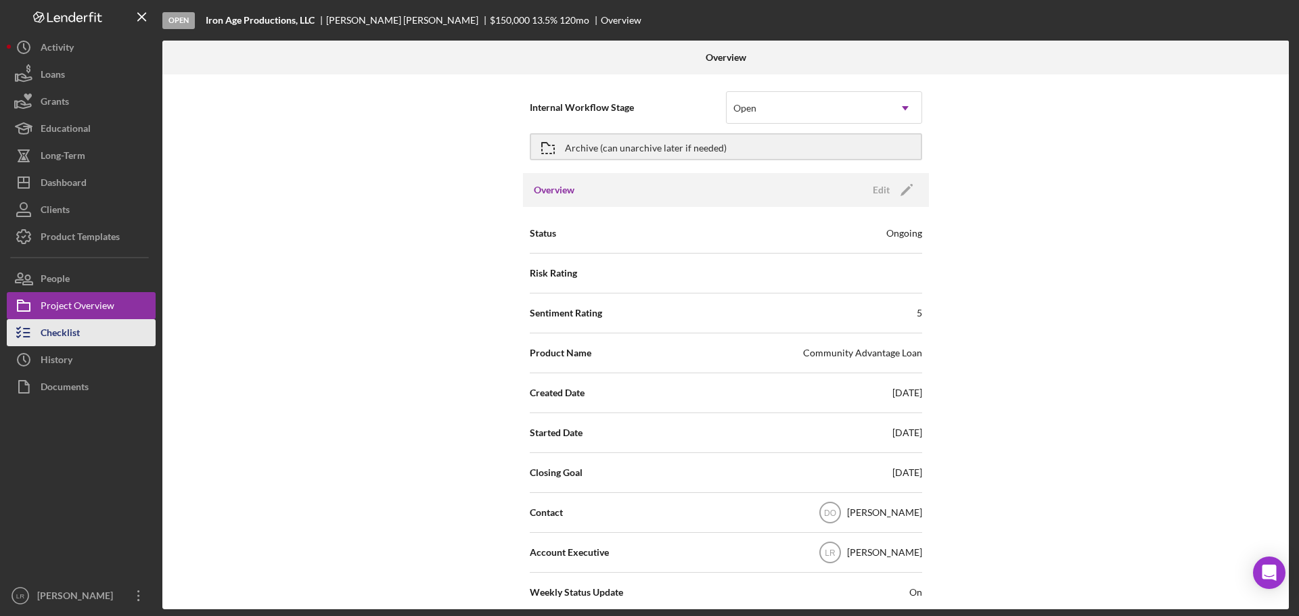
click at [66, 335] on div "Checklist" at bounding box center [60, 334] width 39 height 30
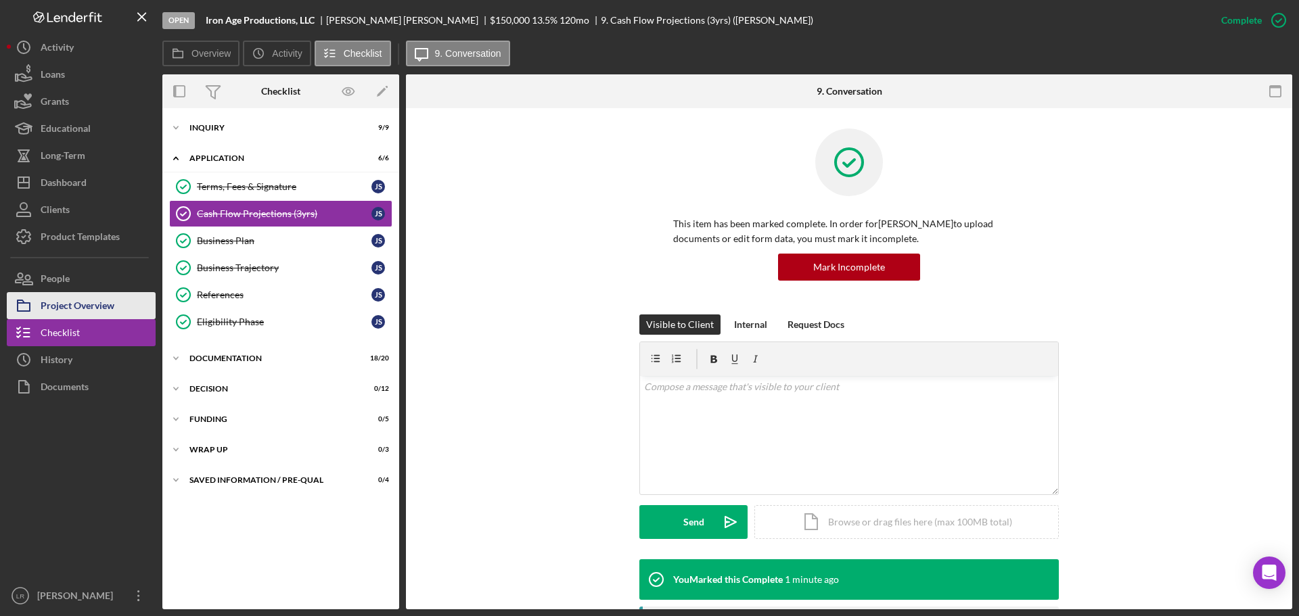
click at [62, 298] on div "Project Overview" at bounding box center [78, 307] width 74 height 30
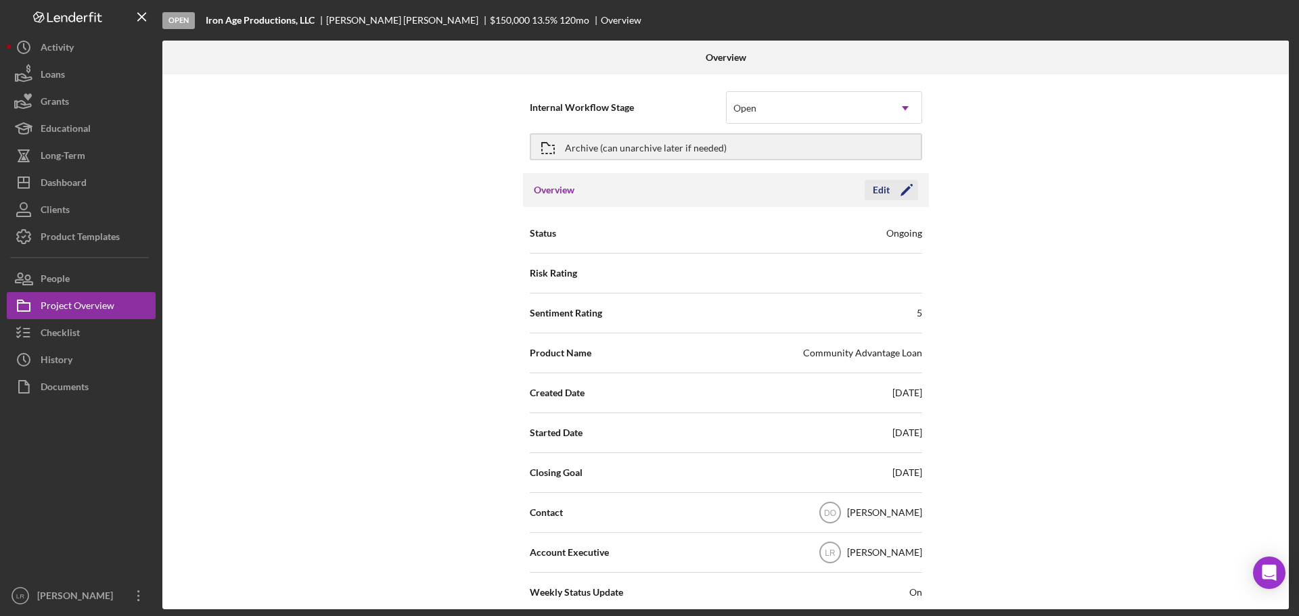
click at [903, 186] on icon "Icon/Edit" at bounding box center [907, 190] width 34 height 34
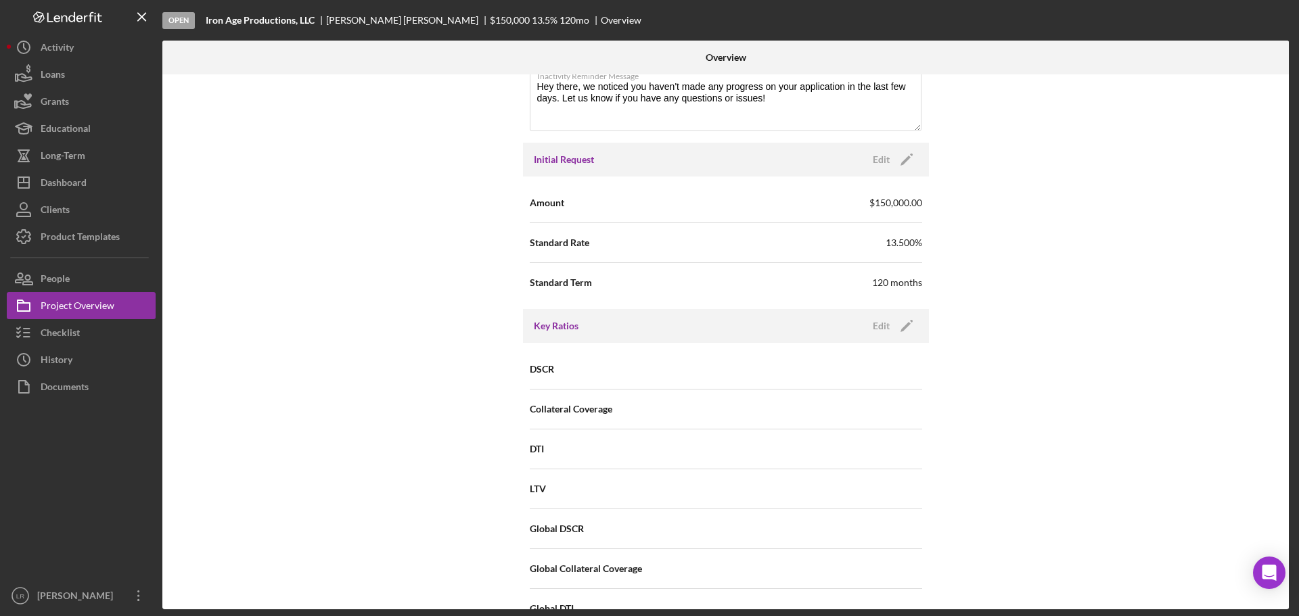
scroll to position [744, 0]
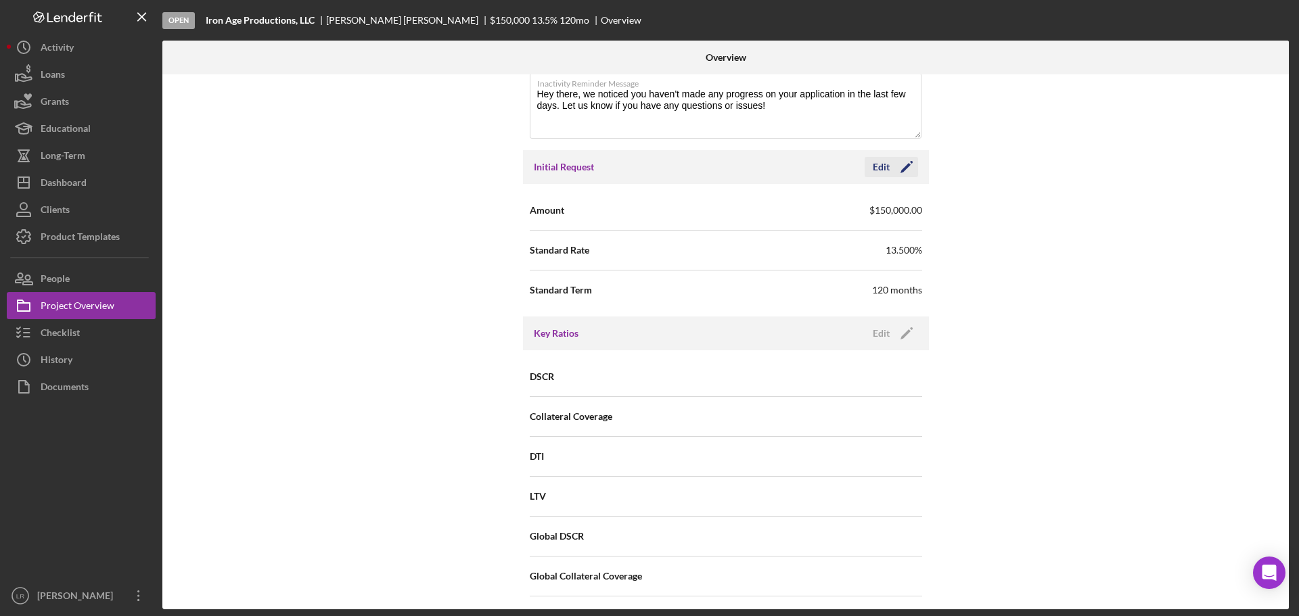
click at [908, 168] on icon "Icon/Edit" at bounding box center [907, 167] width 34 height 34
click at [751, 249] on input "13.500%" at bounding box center [824, 249] width 196 height 32
type input "13.250%"
click at [894, 160] on div "Save" at bounding box center [895, 167] width 19 height 20
type textarea "Here's a snapshot of information that has been fully approved, as well as the i…"
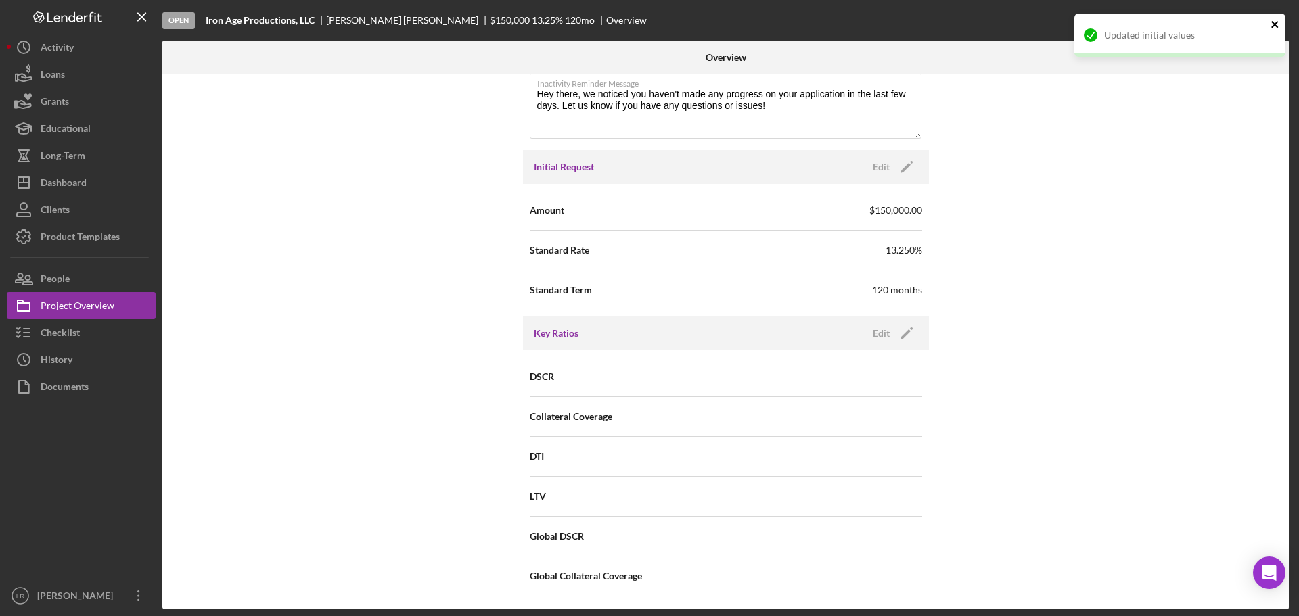
click at [1276, 24] on icon "close" at bounding box center [1274, 24] width 7 height 7
